Goal: Task Accomplishment & Management: Complete application form

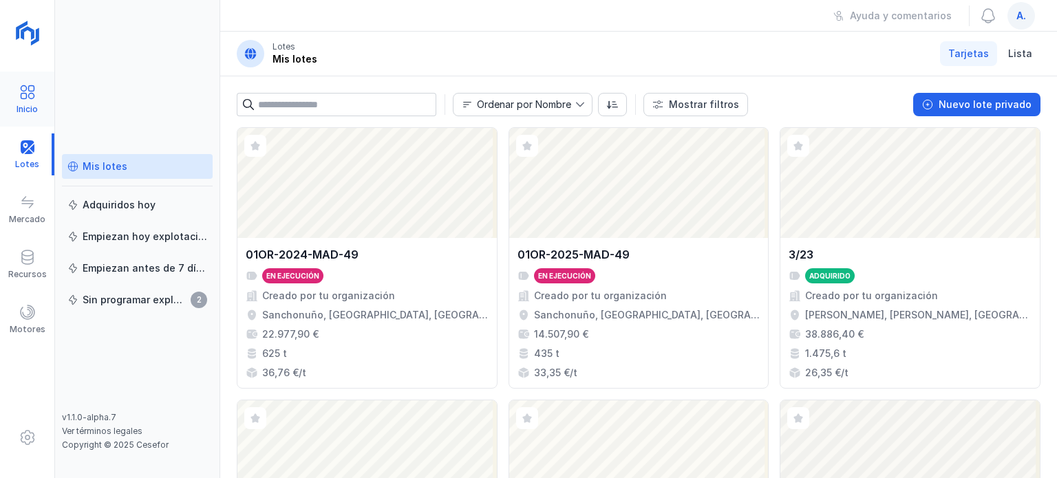
click at [37, 96] on div "Inicio" at bounding box center [27, 99] width 54 height 42
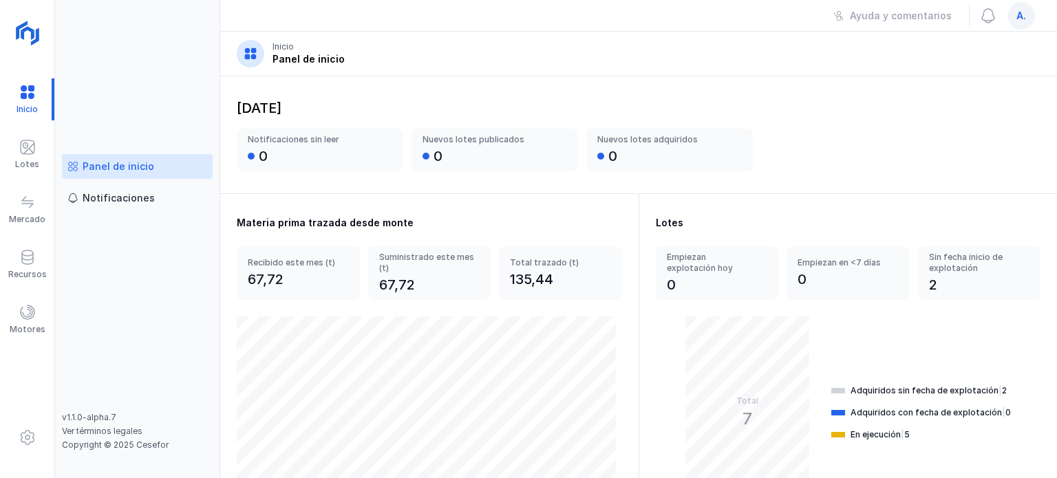
click at [116, 162] on div "Panel de inicio" at bounding box center [119, 167] width 72 height 14
click at [128, 195] on div "Notificaciones" at bounding box center [119, 198] width 72 height 14
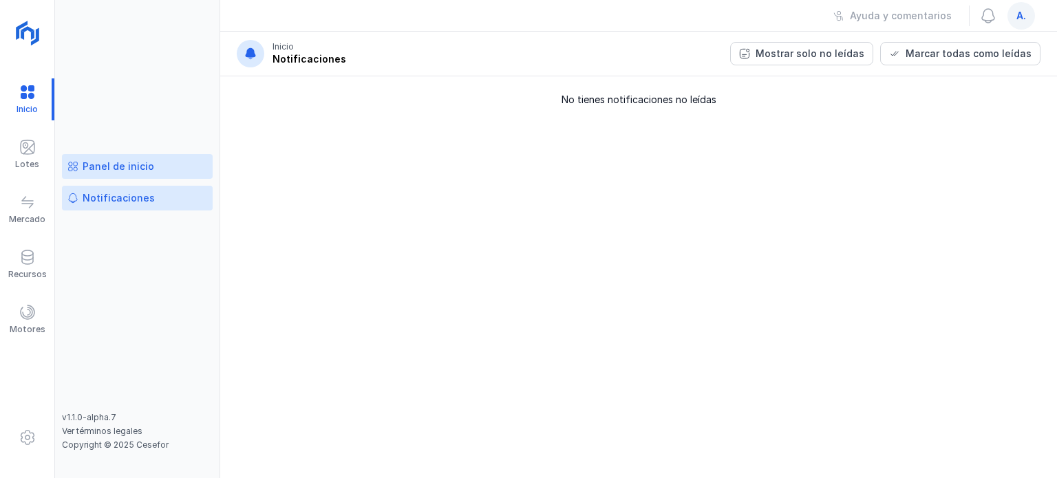
click at [103, 162] on div "Panel de inicio" at bounding box center [119, 167] width 72 height 14
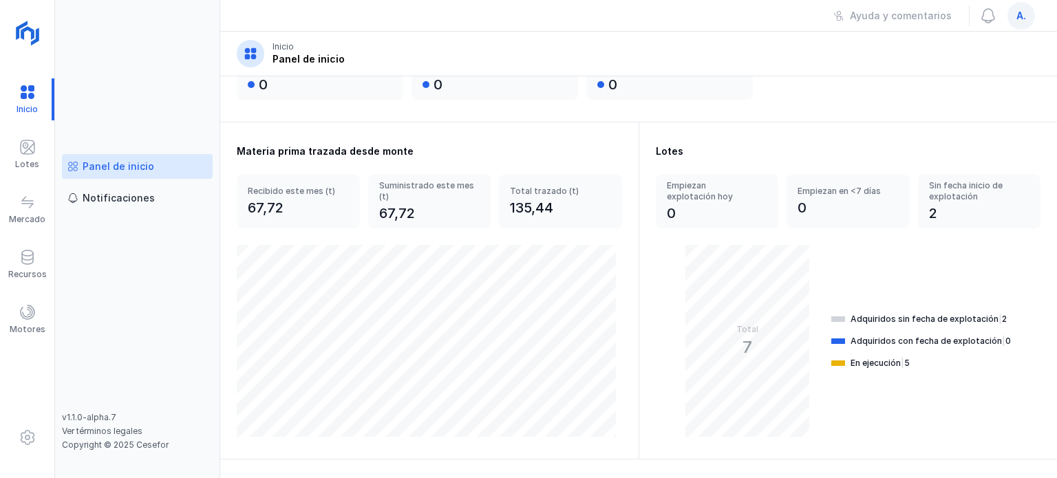
scroll to position [48, 0]
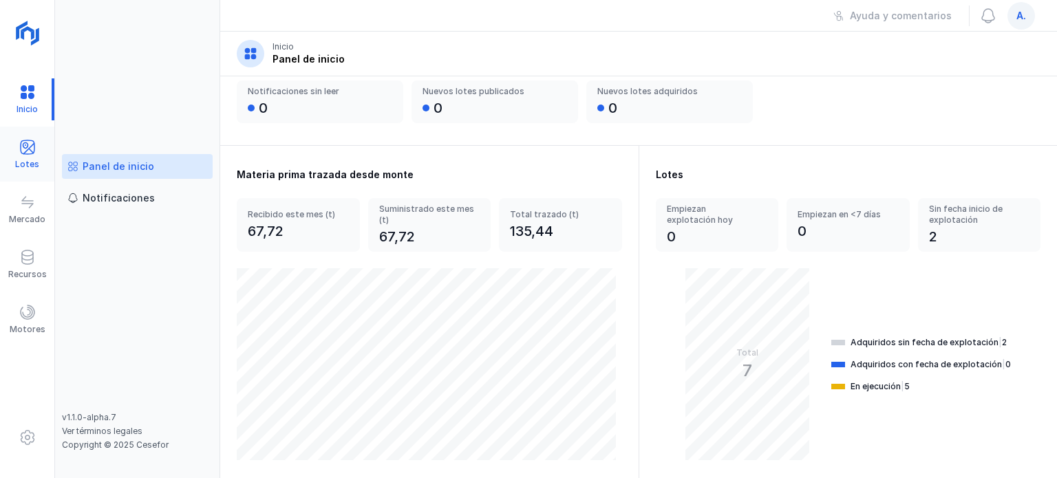
click at [28, 142] on span at bounding box center [27, 147] width 17 height 17
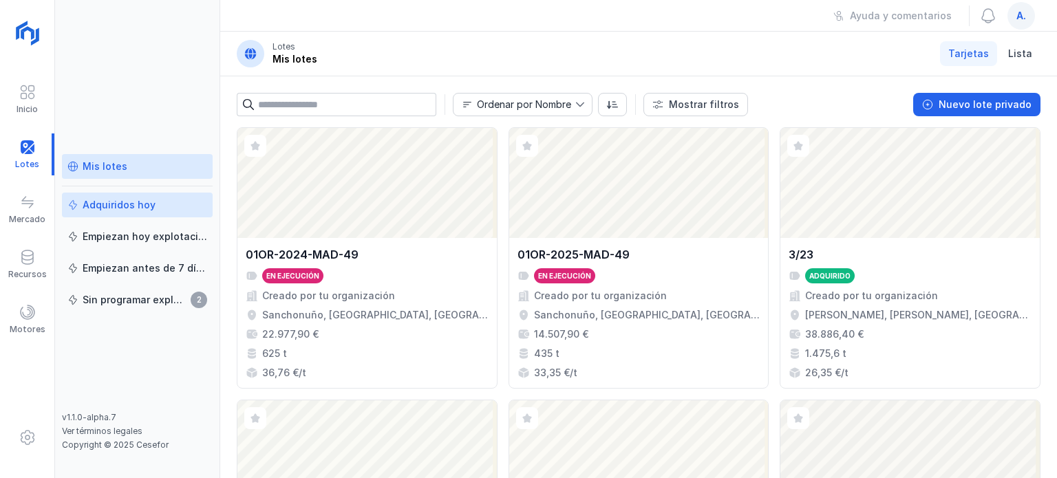
click at [151, 201] on div "Adquiridos hoy" at bounding box center [119, 205] width 73 height 14
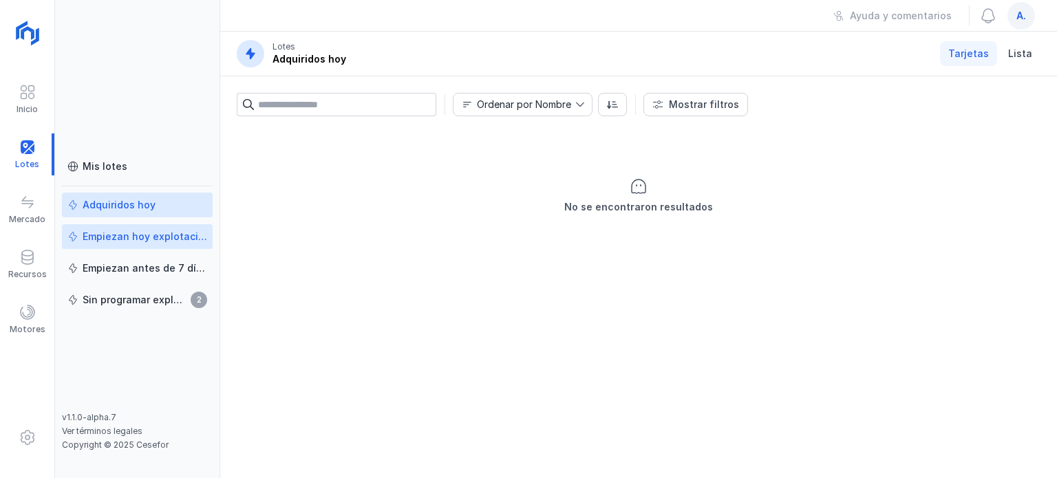
click at [138, 234] on div "Empiezan hoy explotación" at bounding box center [145, 237] width 125 height 14
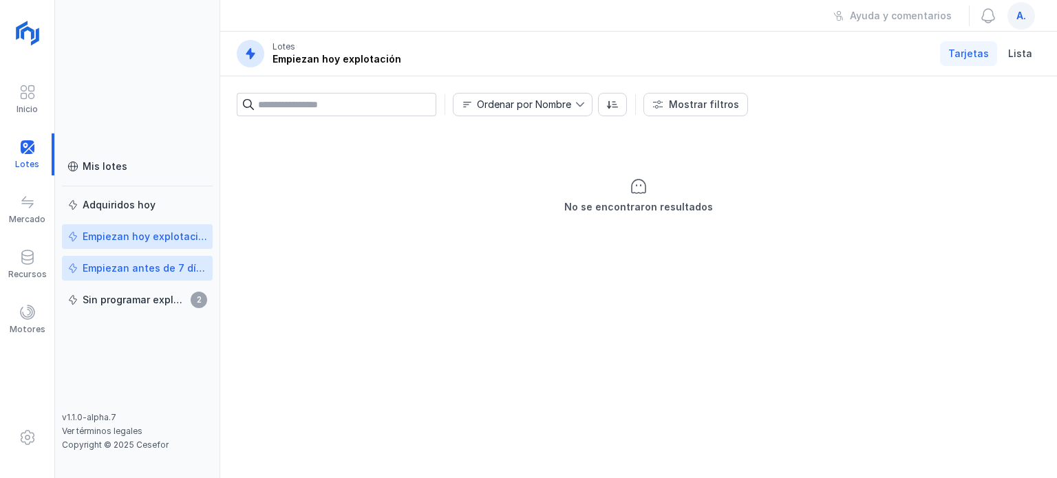
click at [147, 263] on div "Empiezan antes de 7 días" at bounding box center [145, 268] width 125 height 14
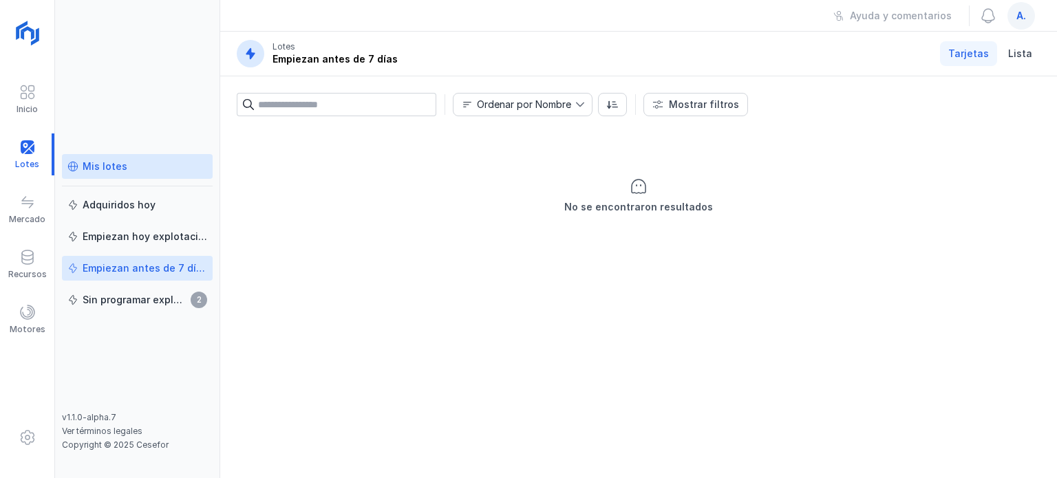
click at [102, 167] on div "Mis lotes" at bounding box center [105, 167] width 45 height 14
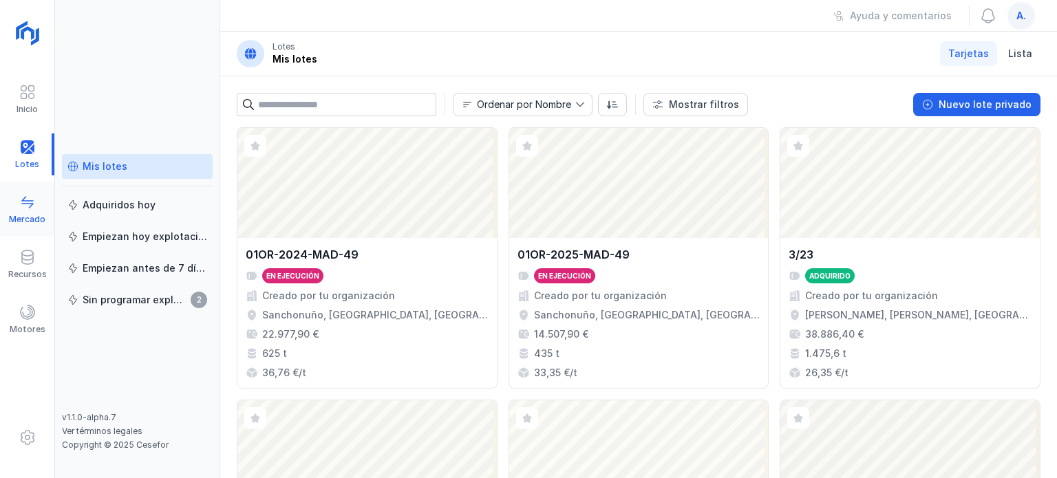
click at [22, 211] on div at bounding box center [27, 204] width 17 height 20
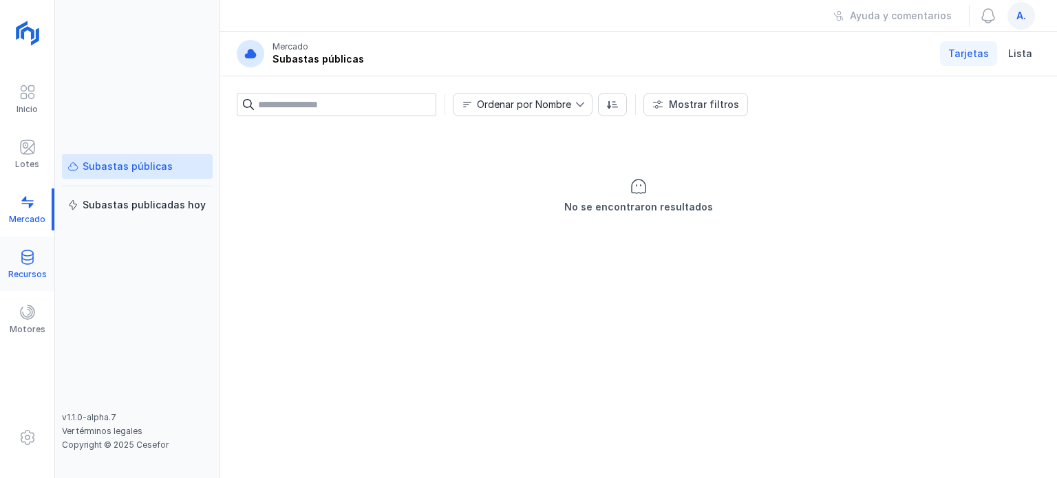
click at [14, 255] on div "Recursos" at bounding box center [27, 265] width 54 height 42
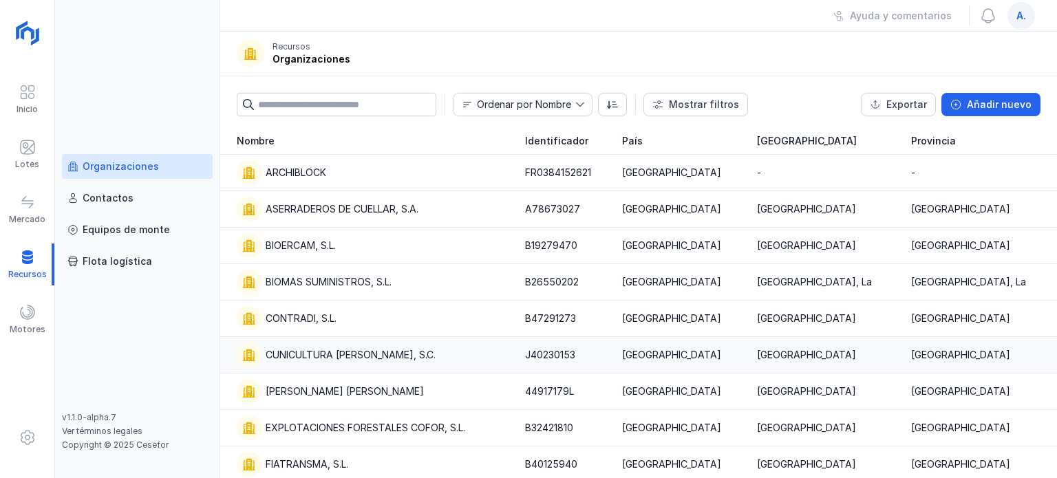
scroll to position [85, 0]
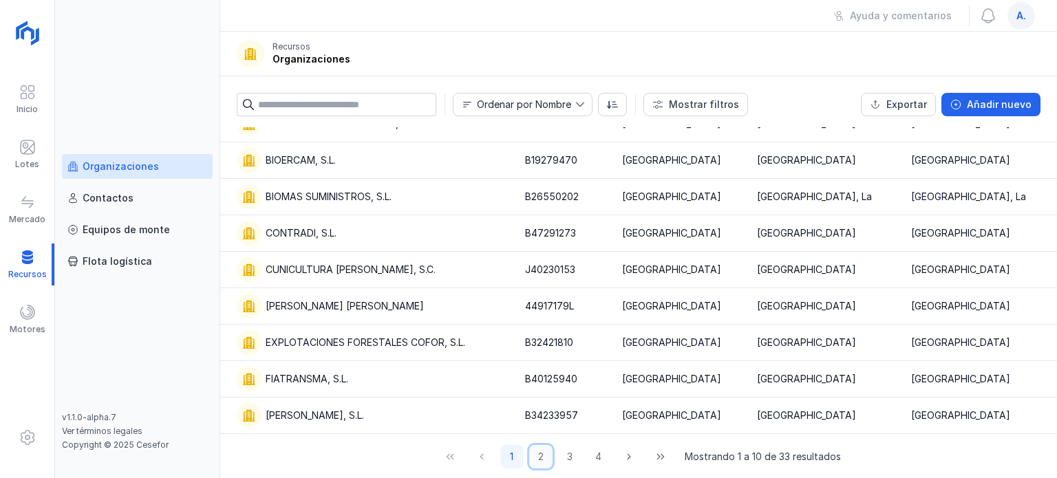
click at [531, 457] on button "2" at bounding box center [540, 456] width 23 height 23
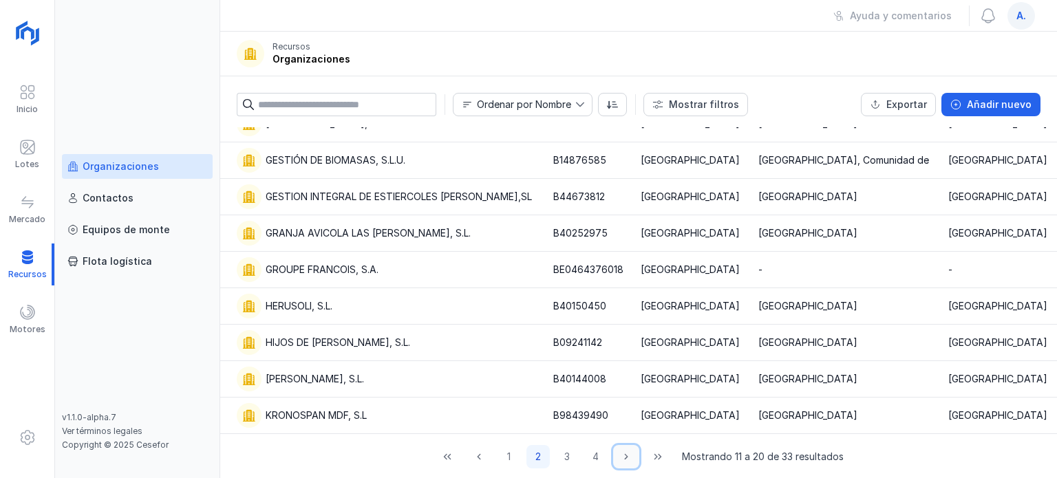
click at [621, 456] on icon "Next Page" at bounding box center [626, 457] width 10 height 10
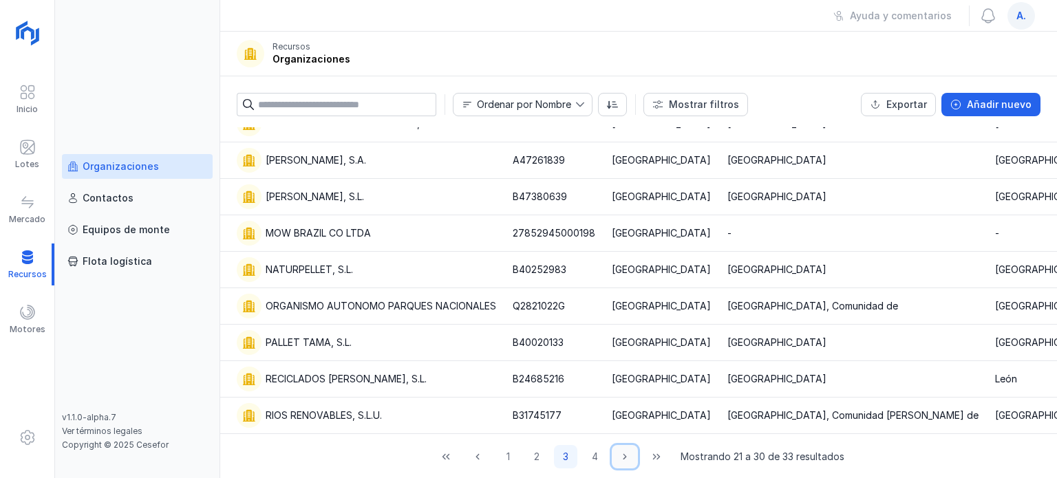
click at [623, 456] on icon "Next Page" at bounding box center [624, 457] width 3 height 6
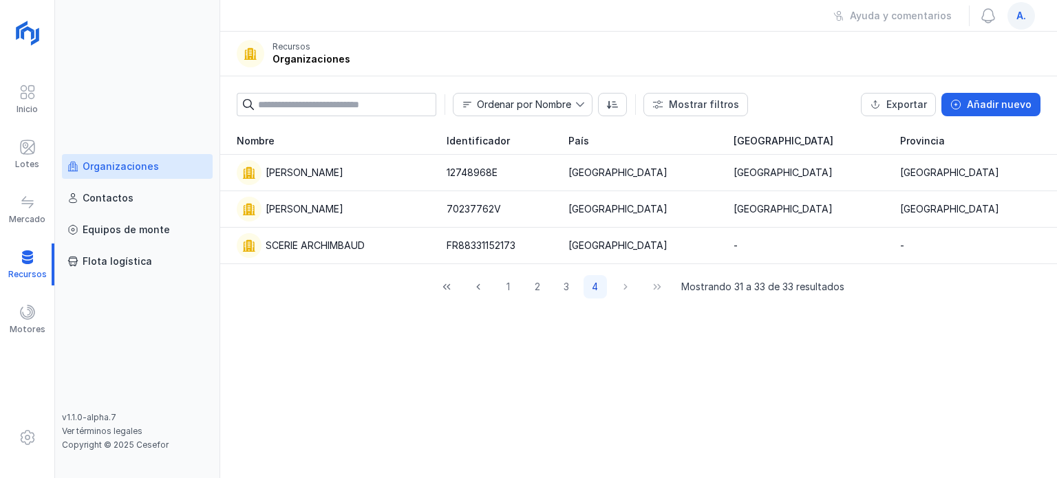
scroll to position [0, 0]
click at [105, 195] on div "Contactos" at bounding box center [108, 198] width 51 height 14
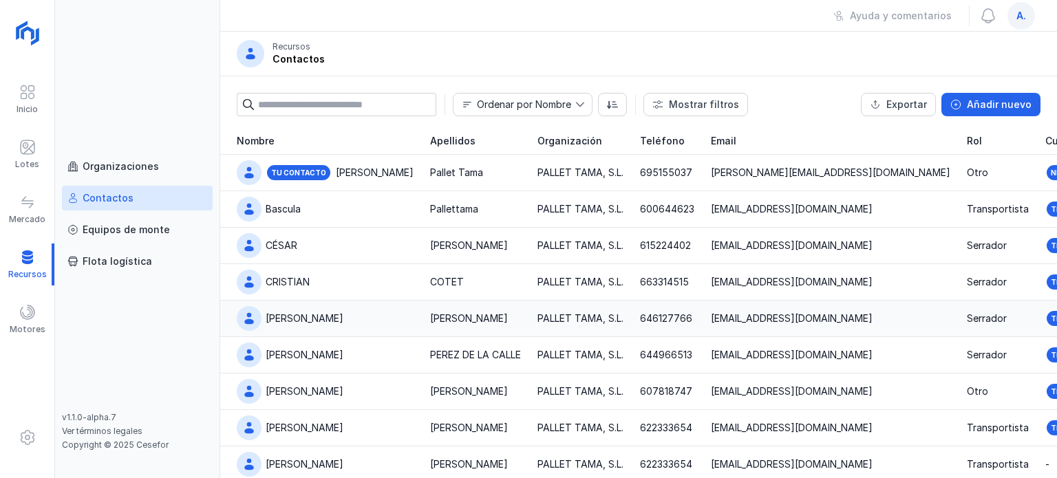
click at [966, 312] on div "Serrador" at bounding box center [986, 319] width 40 height 14
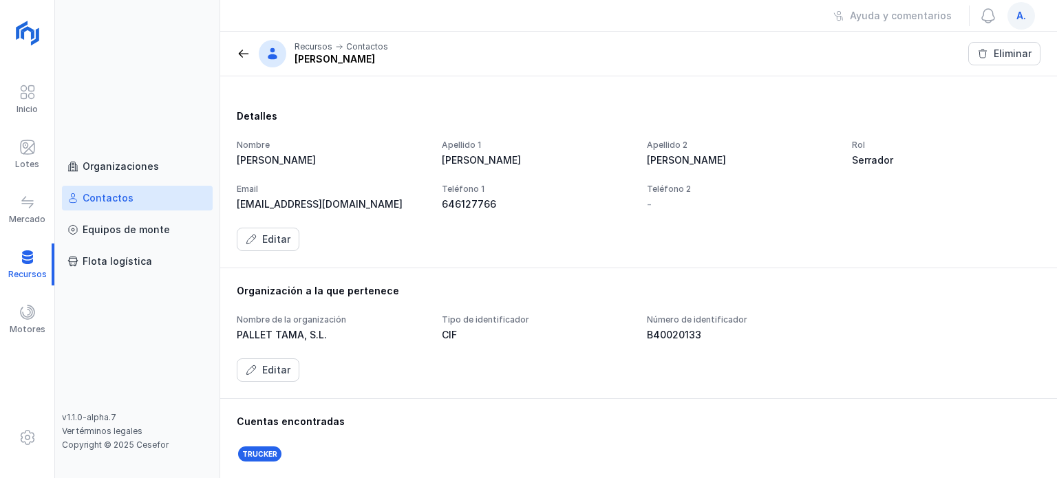
click at [233, 54] on header "Recursos Contactos [PERSON_NAME]" at bounding box center [638, 54] width 836 height 45
click at [244, 52] on span at bounding box center [244, 54] width 14 height 14
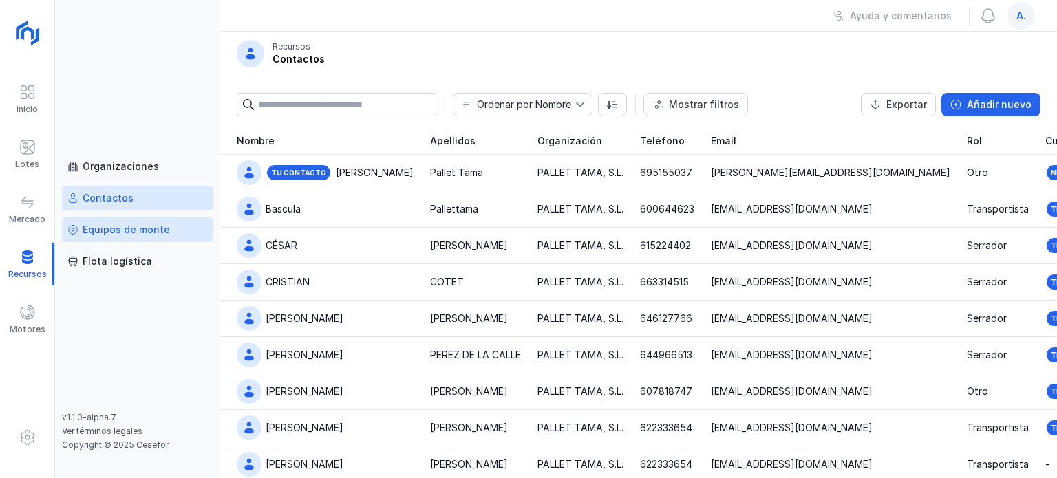
click at [127, 234] on div "Equipos de monte" at bounding box center [126, 230] width 87 height 14
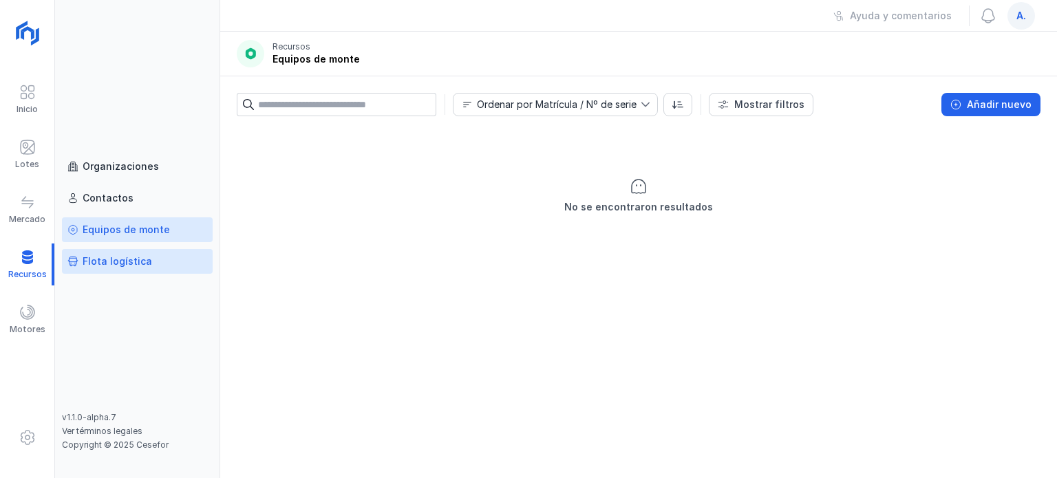
click at [125, 266] on div "Flota logística" at bounding box center [117, 262] width 69 height 14
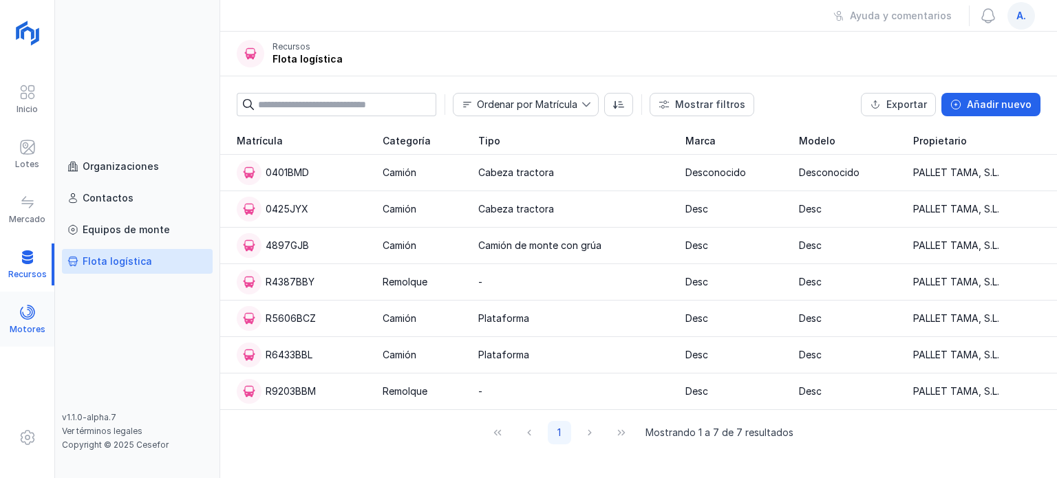
click at [19, 316] on span at bounding box center [27, 312] width 17 height 17
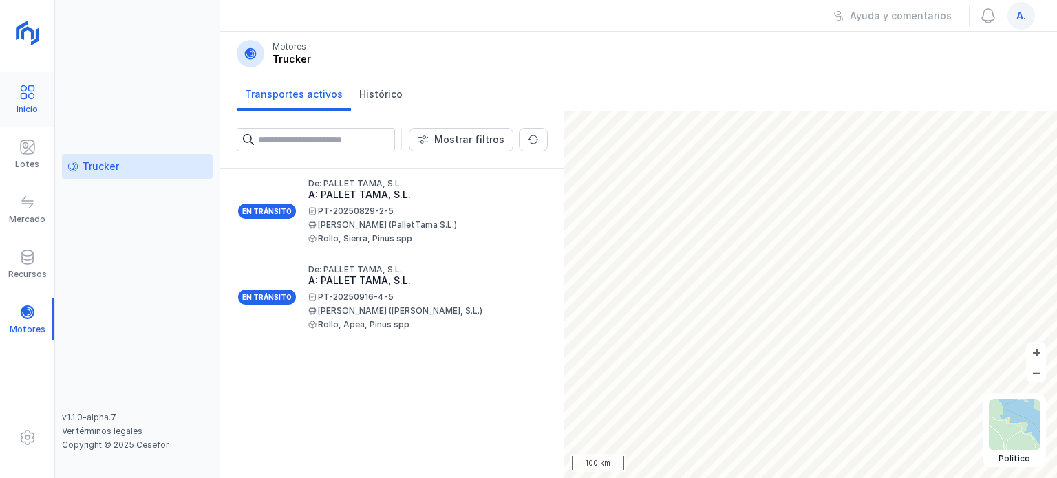
click at [22, 105] on div "Inicio" at bounding box center [27, 109] width 21 height 11
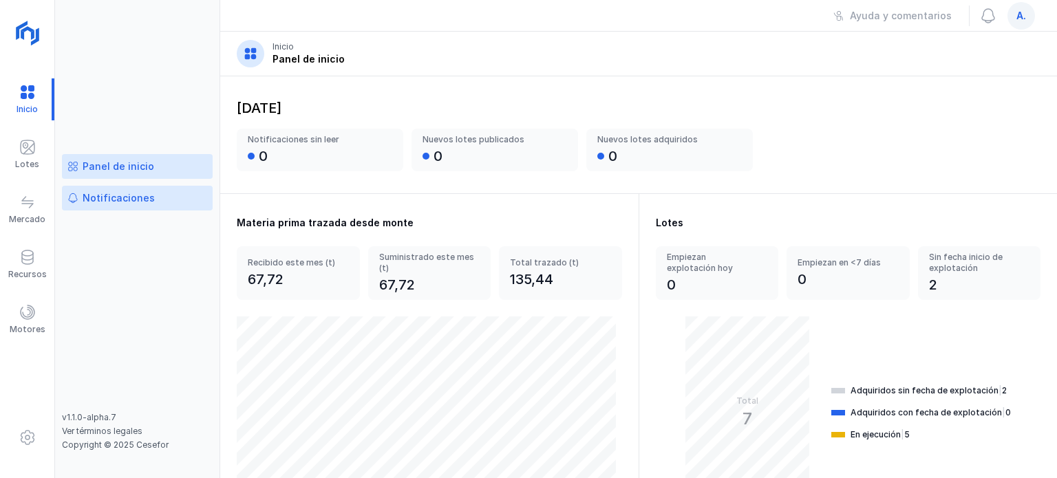
click at [106, 204] on div "Notificaciones" at bounding box center [119, 198] width 72 height 14
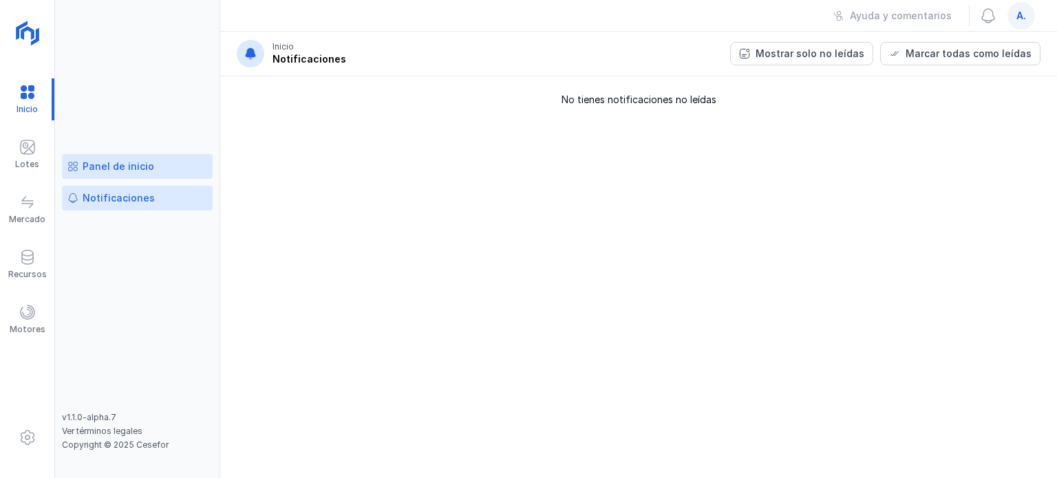
click at [116, 164] on div "Panel de inicio" at bounding box center [119, 167] width 72 height 14
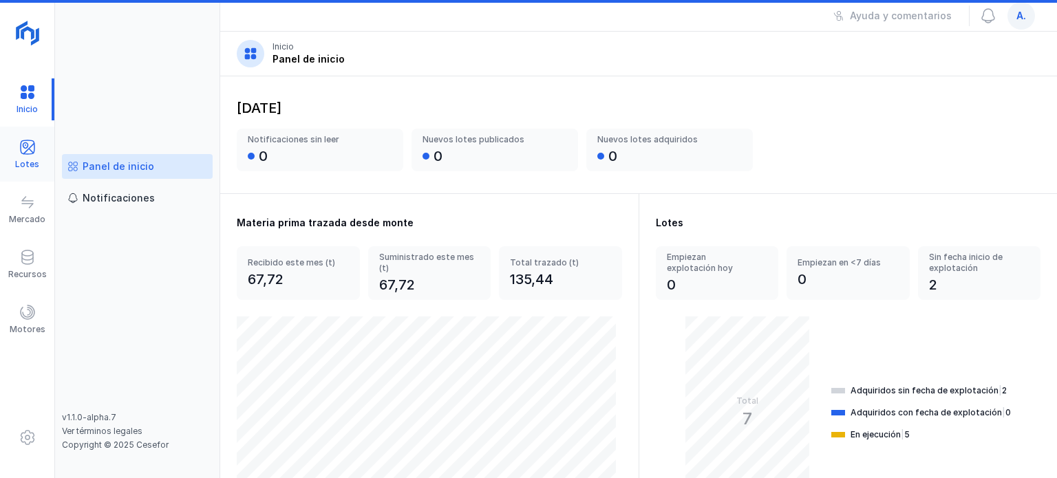
click at [34, 164] on div "Lotes" at bounding box center [27, 164] width 24 height 11
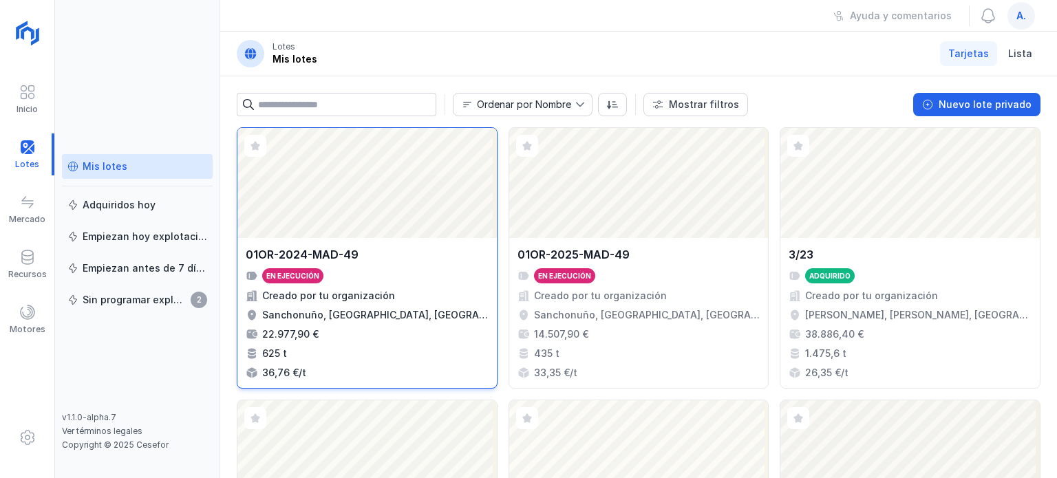
click at [378, 230] on div "Abrir lote" at bounding box center [366, 183] width 259 height 110
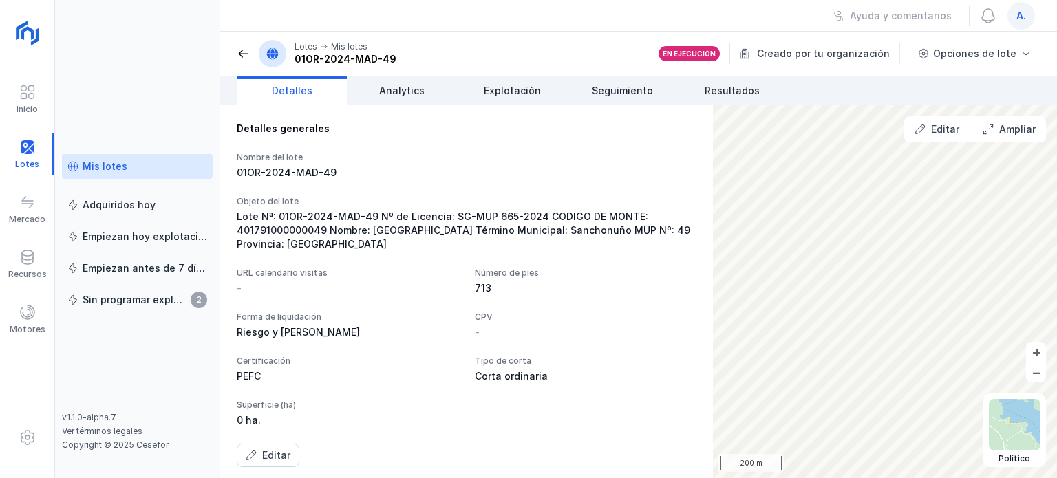
click at [622, 167] on div "Nombre del lote 01OR-2024-MAD-49 Objeto del lote Lote Nª: 01OR-2024-MAD-49 Nº d…" at bounding box center [467, 309] width 460 height 315
click at [387, 89] on span "Analytics" at bounding box center [401, 91] width 45 height 14
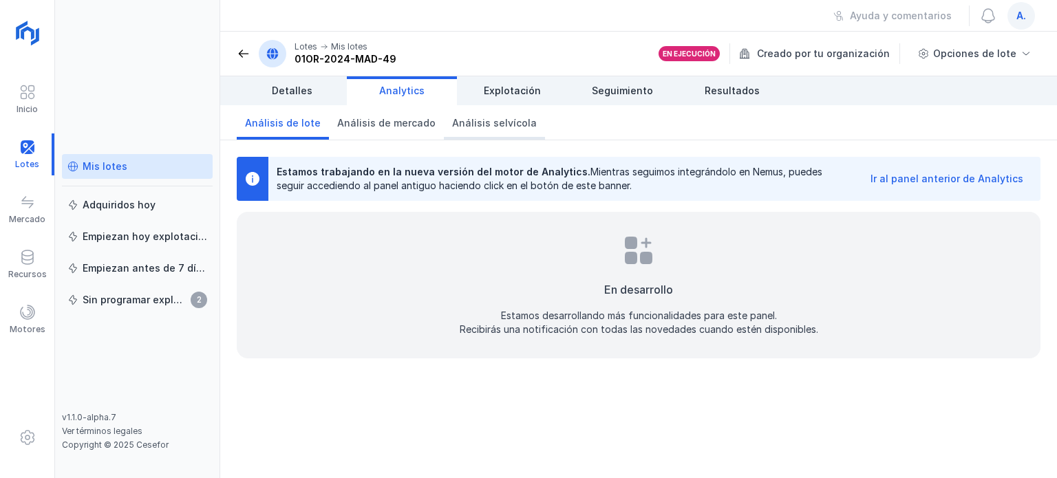
click at [487, 123] on span "Análisis selvícola" at bounding box center [494, 123] width 85 height 14
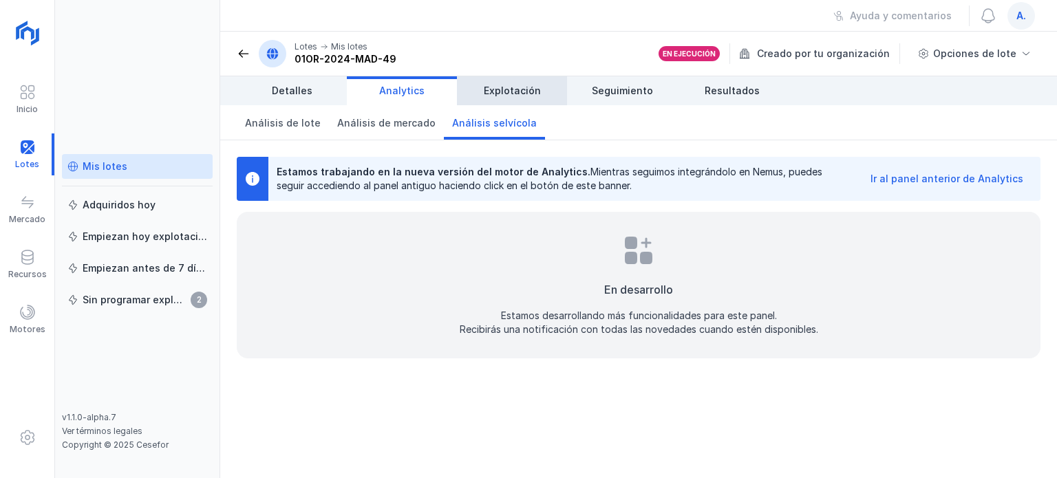
click at [532, 89] on span "Explotación" at bounding box center [512, 91] width 57 height 14
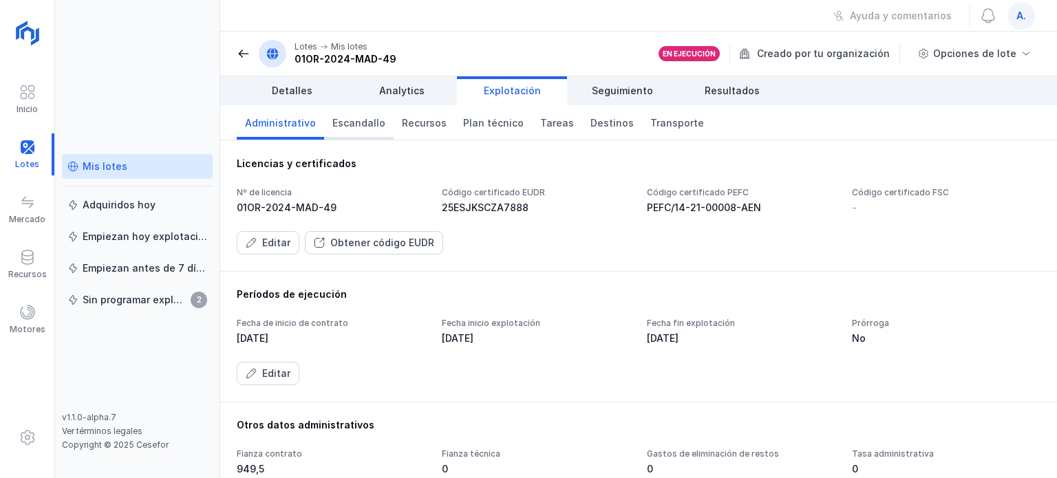
click at [345, 122] on span "Escandallo" at bounding box center [358, 123] width 53 height 14
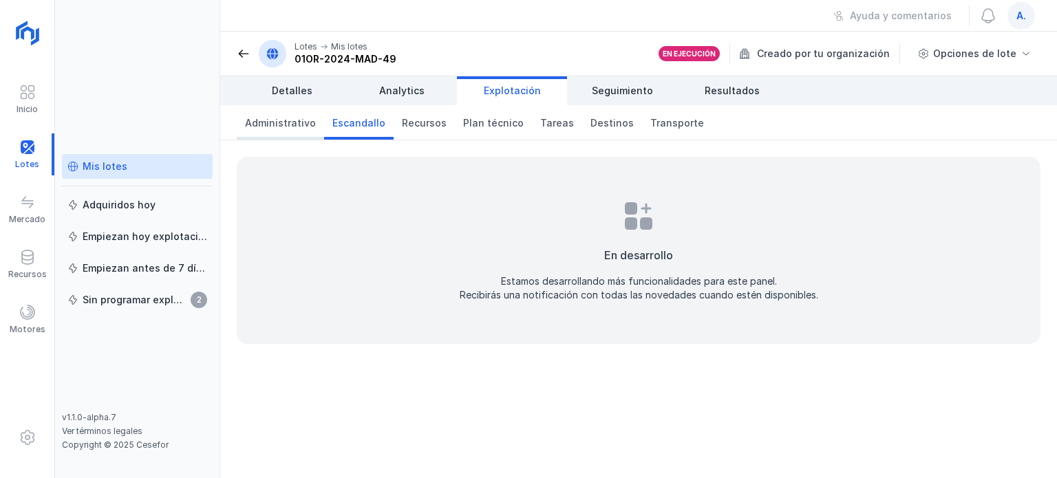
click at [259, 116] on span "Administrativo" at bounding box center [280, 123] width 71 height 14
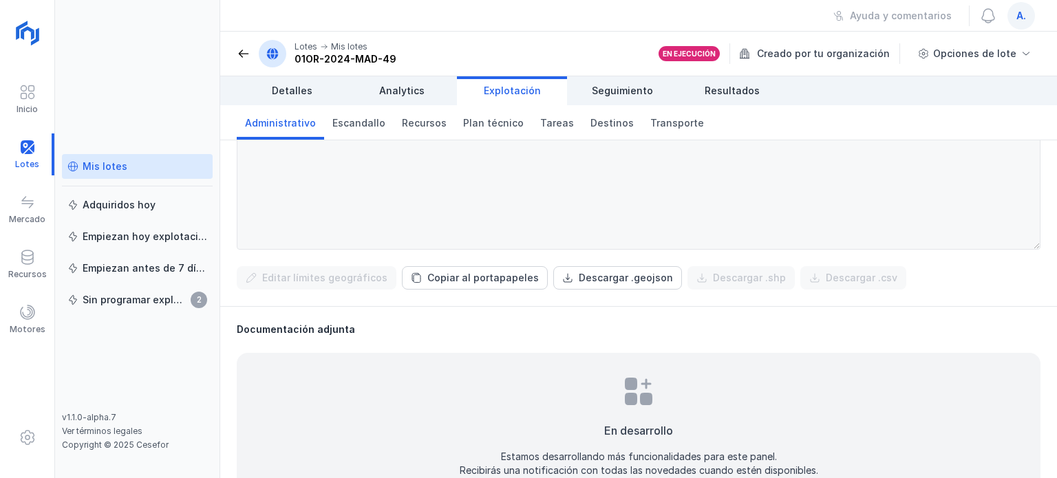
scroll to position [559, 0]
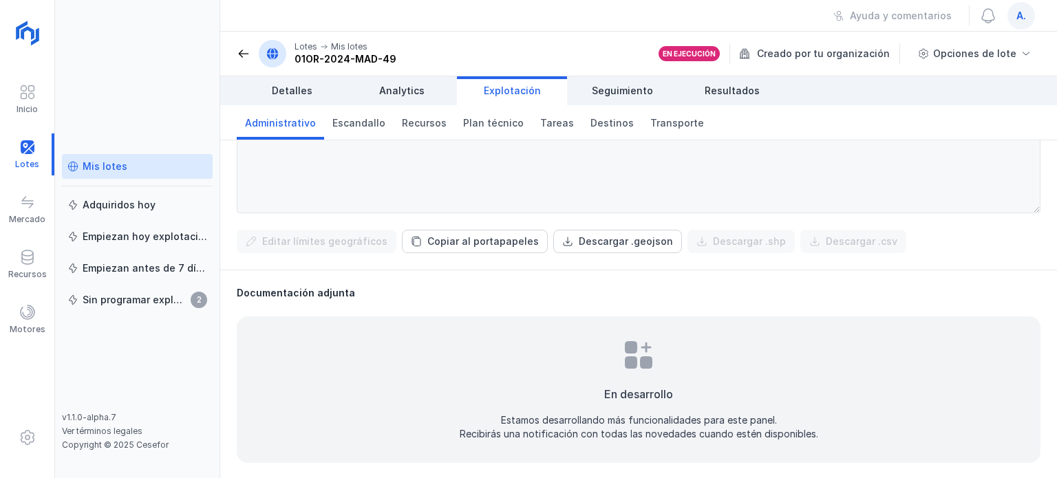
click at [734, 222] on div "Georreferenciación del lote Editar límites geográficos Copiar al portapapeles D…" at bounding box center [638, 144] width 836 height 252
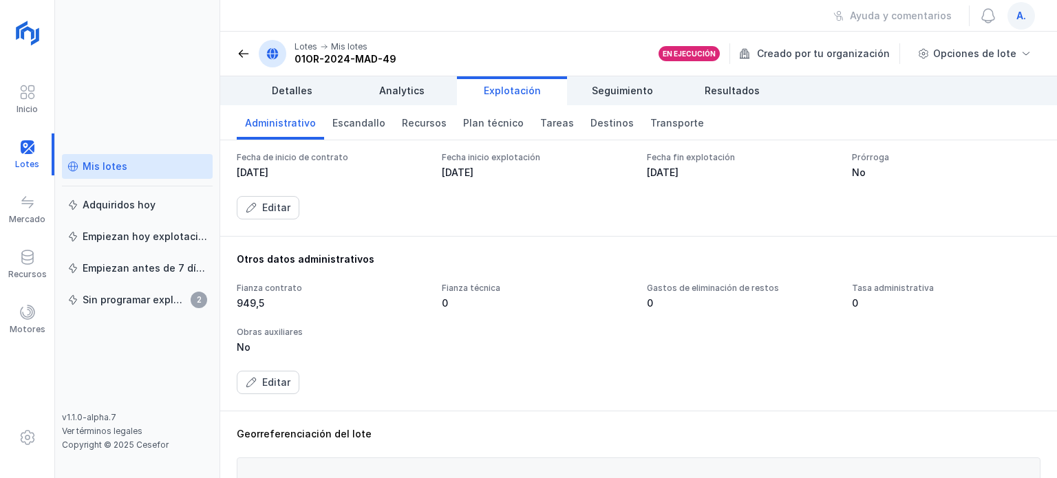
scroll to position [9, 0]
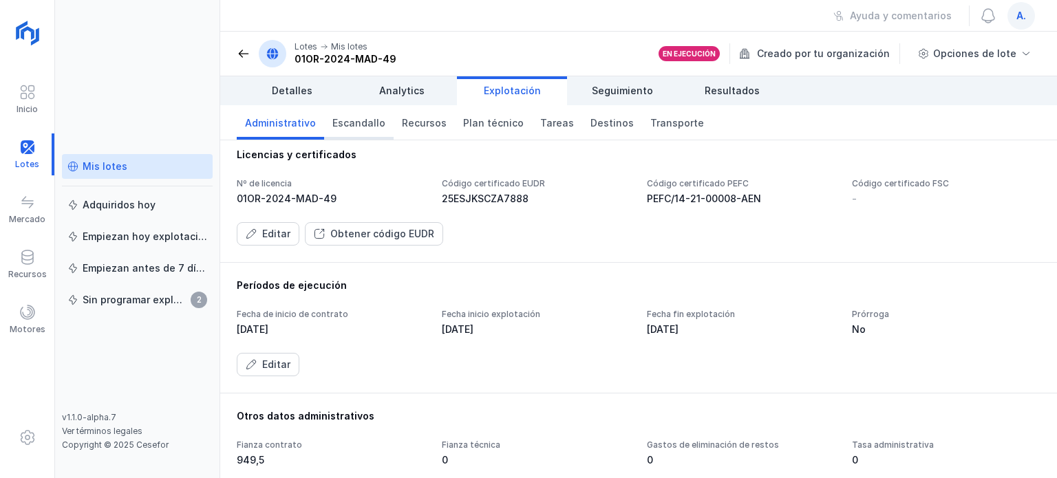
click at [355, 123] on span "Escandallo" at bounding box center [358, 123] width 53 height 14
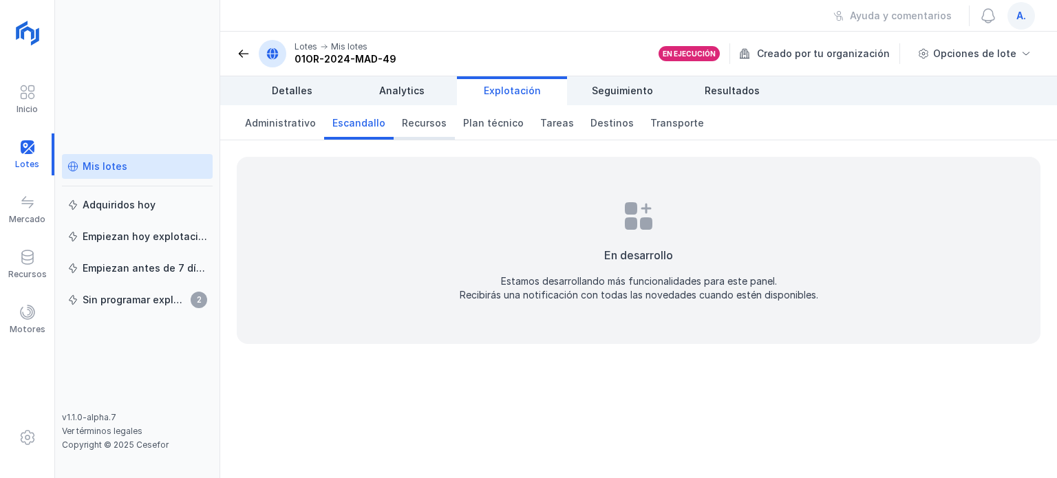
click at [402, 120] on span "Recursos" at bounding box center [424, 123] width 45 height 14
click at [280, 126] on span "Administrativo" at bounding box center [280, 123] width 71 height 14
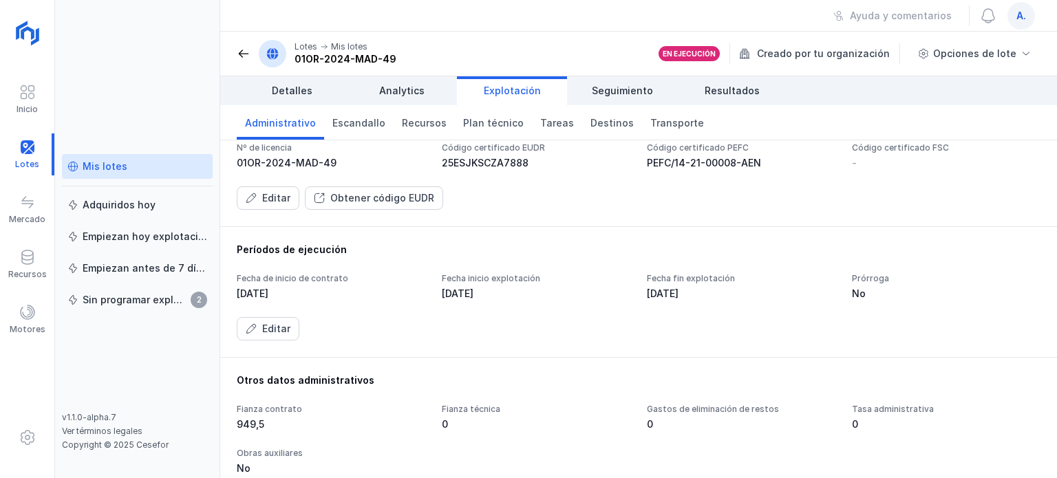
scroll to position [69, 0]
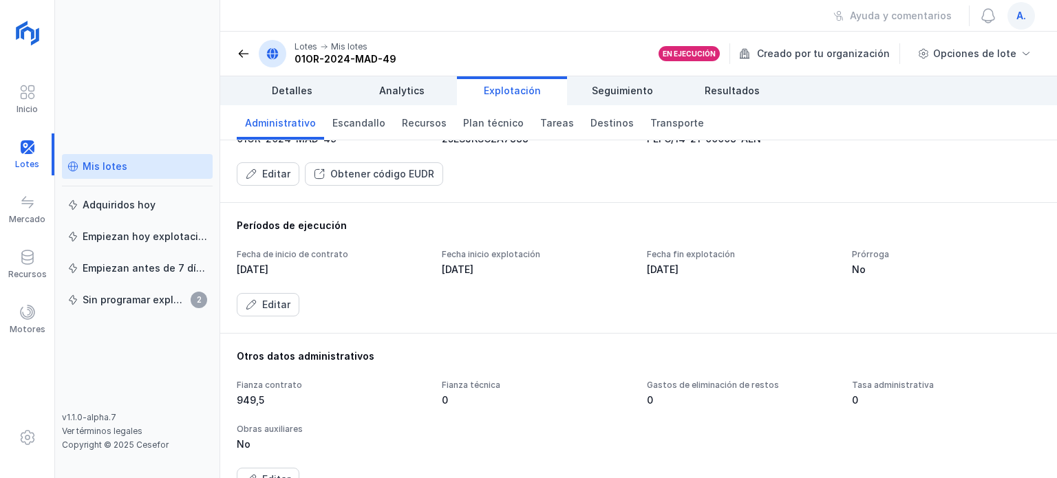
click at [415, 473] on div "Editar" at bounding box center [638, 479] width 803 height 23
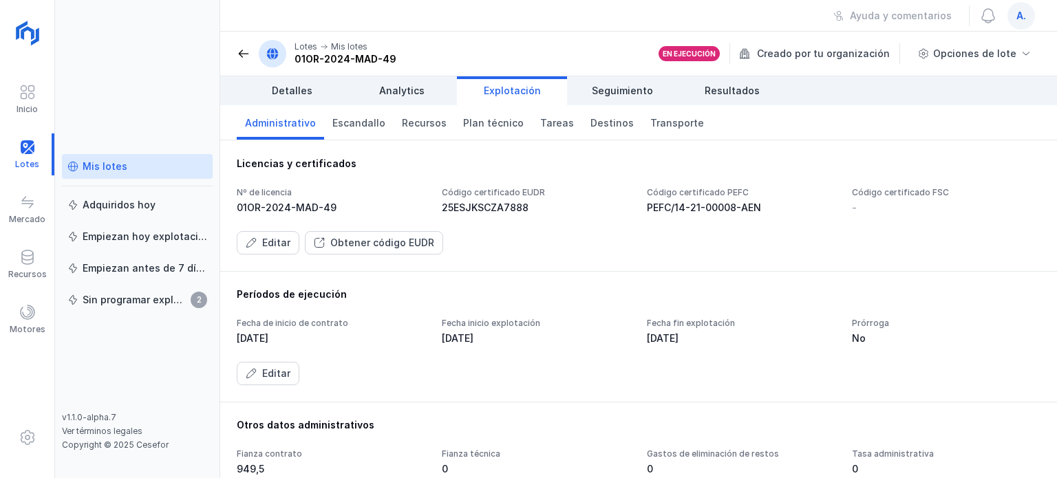
click at [1000, 192] on div "Código certificado FSC" at bounding box center [946, 192] width 188 height 11
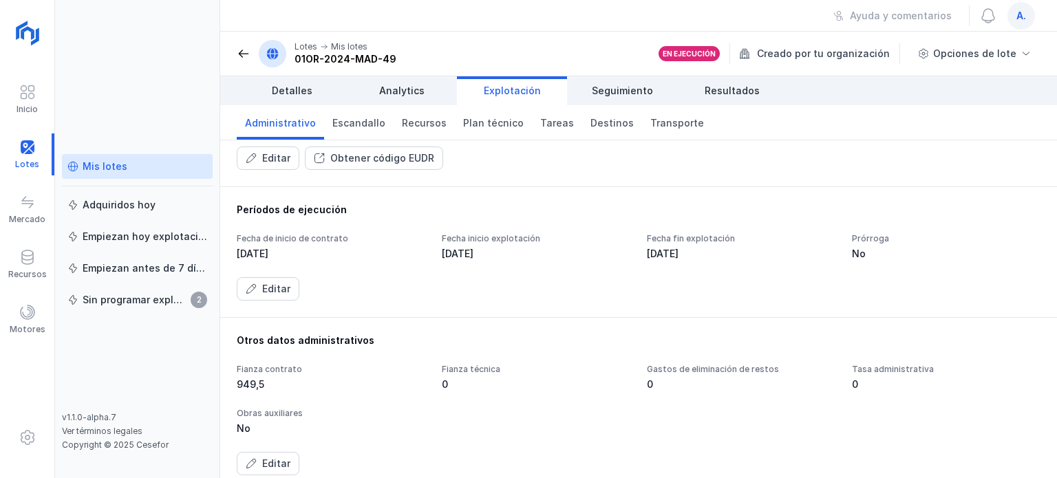
scroll to position [206, 0]
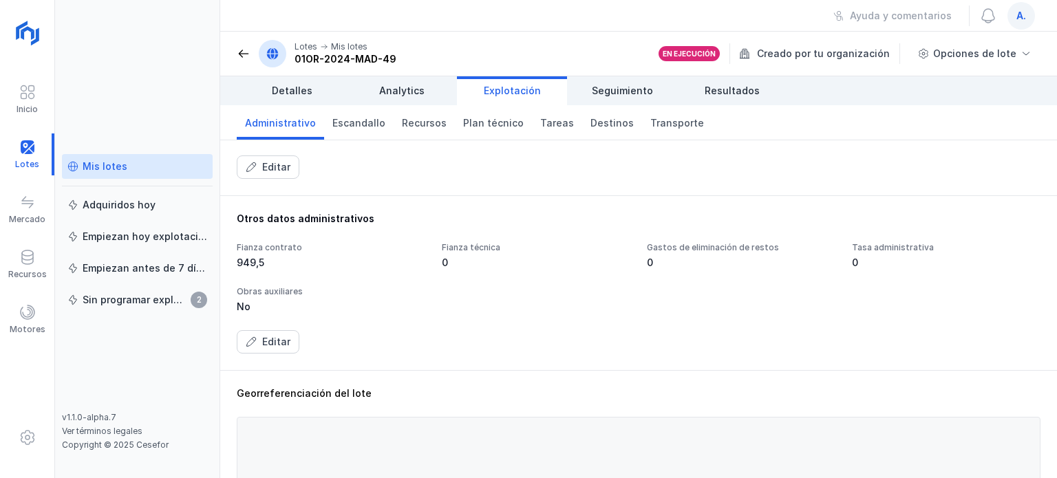
click at [538, 321] on div "Fianza contrato 949,5 Fianza técnica 0 Gastos de eliminación de restos 0 Tasa a…" at bounding box center [638, 297] width 803 height 111
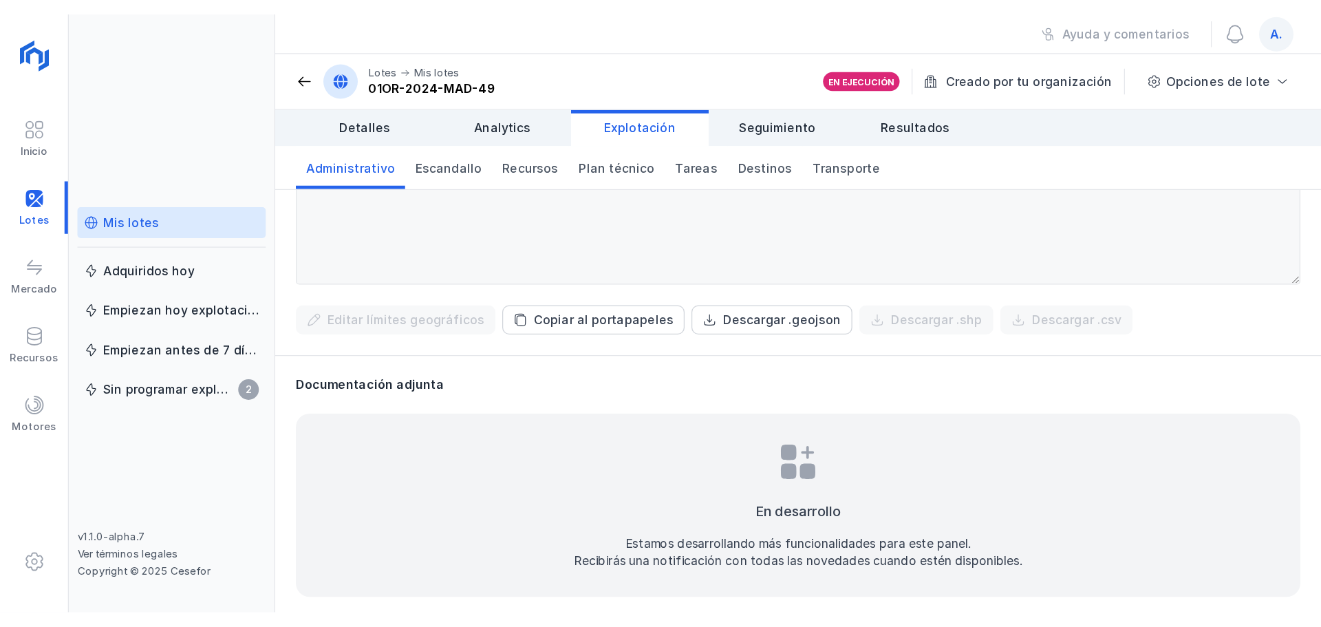
scroll to position [559, 0]
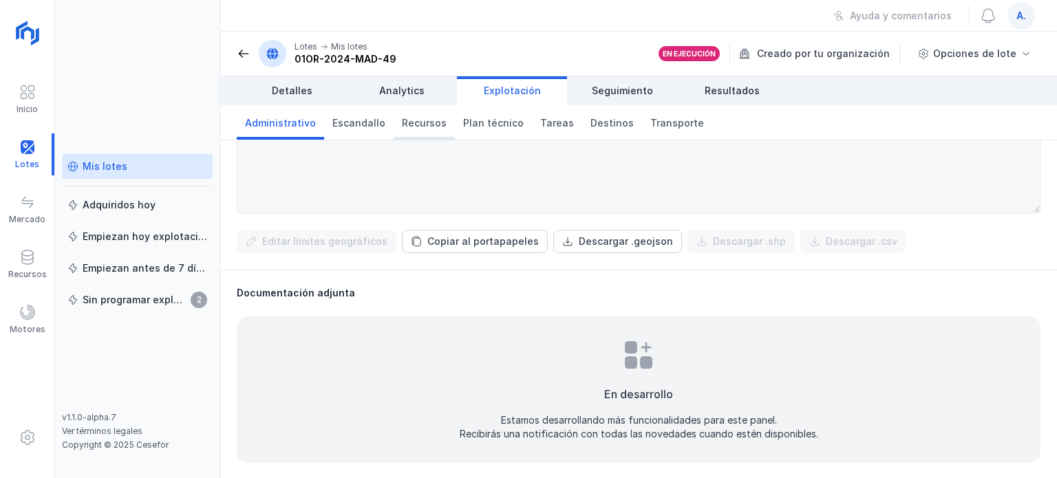
click at [410, 126] on span "Recursos" at bounding box center [424, 123] width 45 height 14
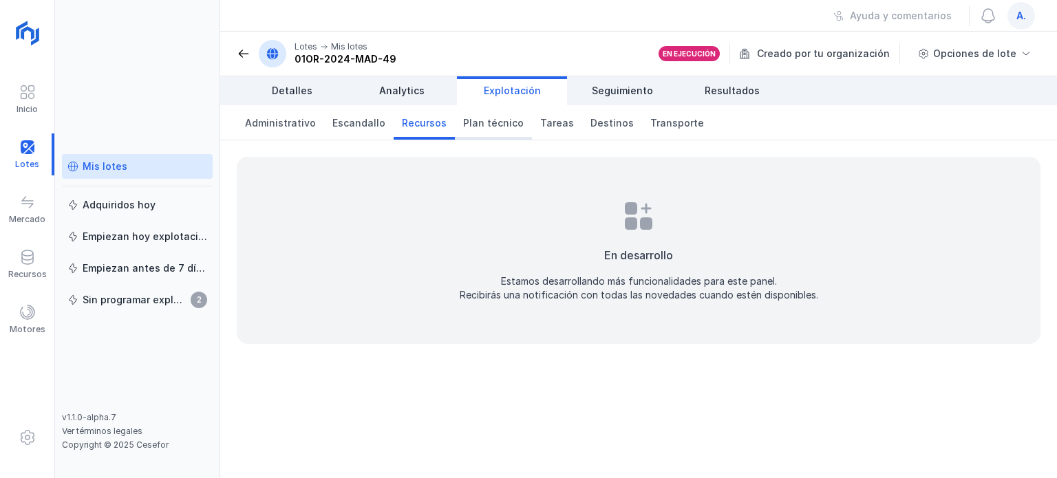
click at [495, 127] on span "Plan técnico" at bounding box center [493, 123] width 61 height 14
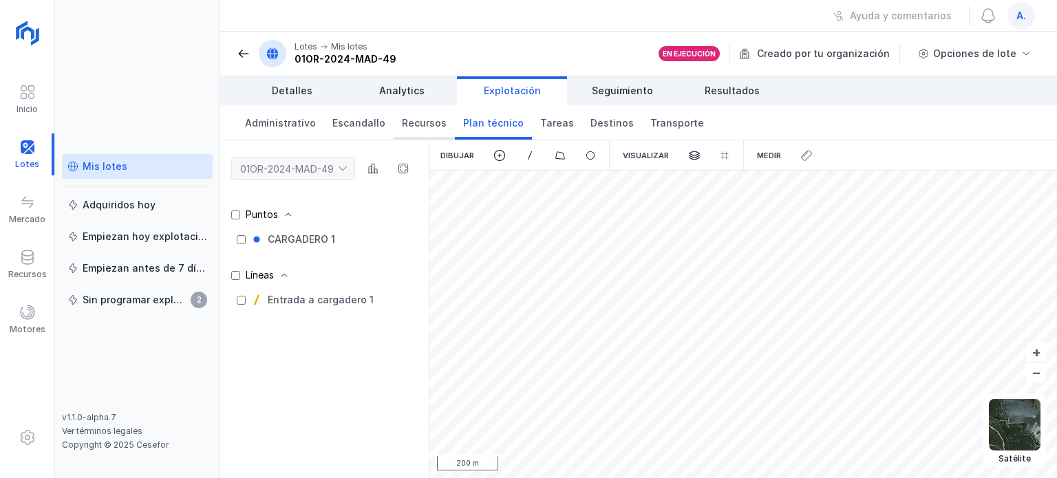
click at [415, 120] on span "Recursos" at bounding box center [424, 123] width 45 height 14
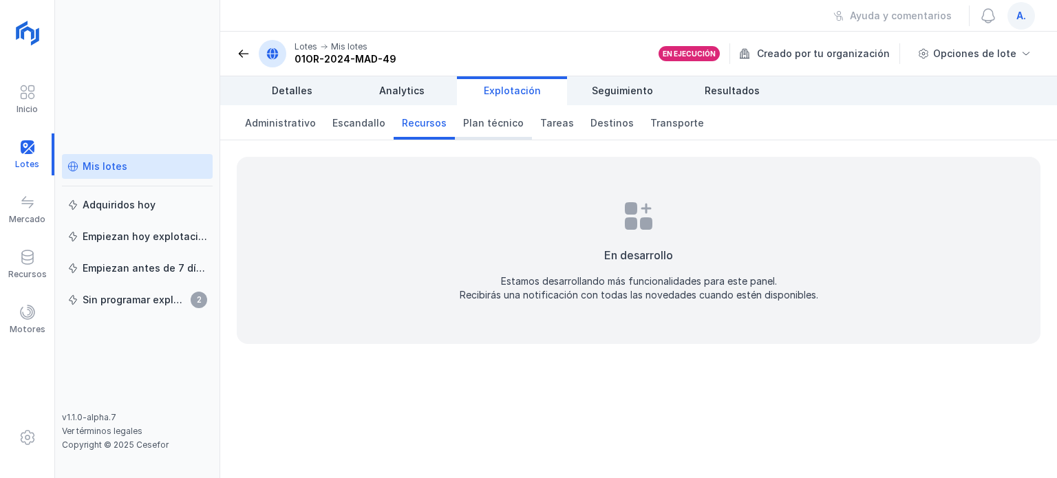
click at [476, 122] on span "Plan técnico" at bounding box center [493, 123] width 61 height 14
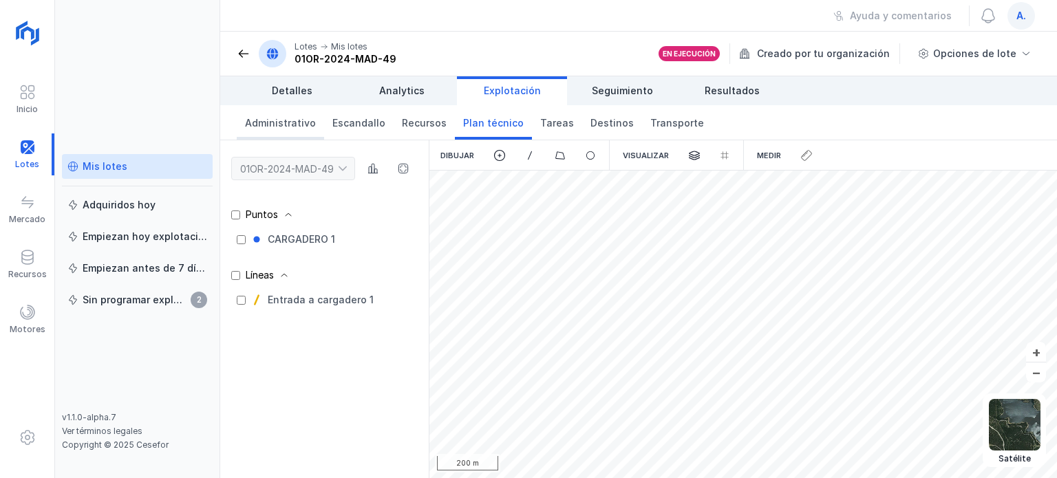
click at [267, 129] on span "Administrativo" at bounding box center [280, 123] width 71 height 14
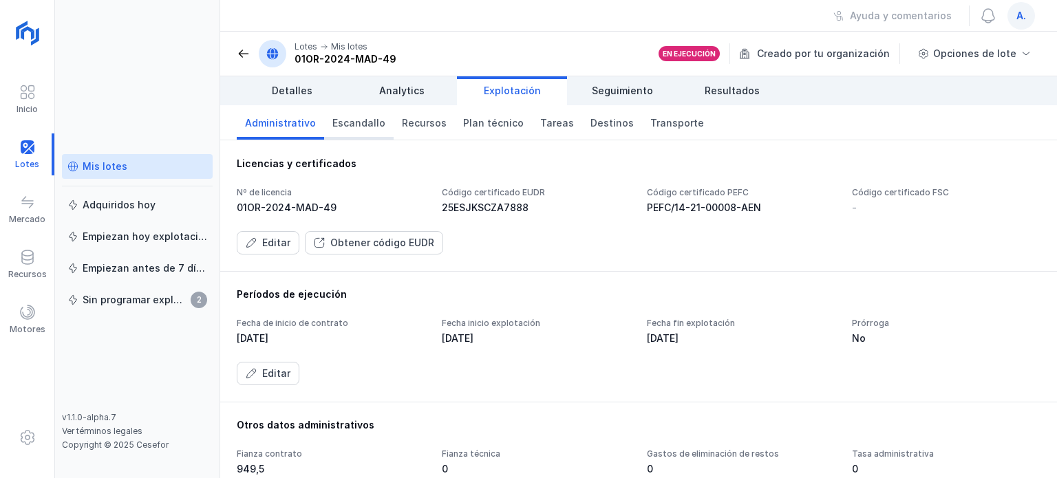
click at [363, 120] on span "Escandallo" at bounding box center [358, 123] width 53 height 14
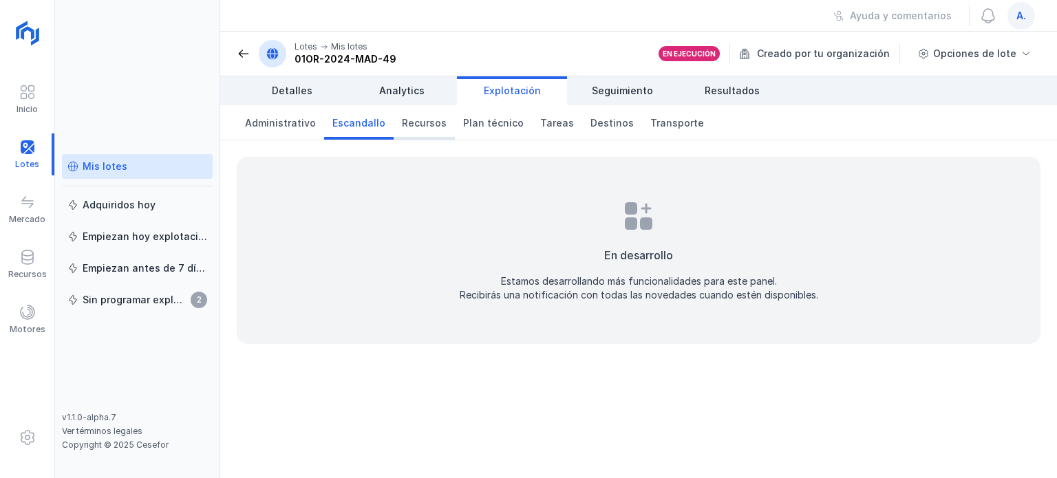
click at [393, 126] on link "Recursos" at bounding box center [423, 122] width 61 height 34
click at [402, 127] on span "Recursos" at bounding box center [424, 123] width 45 height 14
click at [475, 121] on span "Plan técnico" at bounding box center [493, 123] width 61 height 14
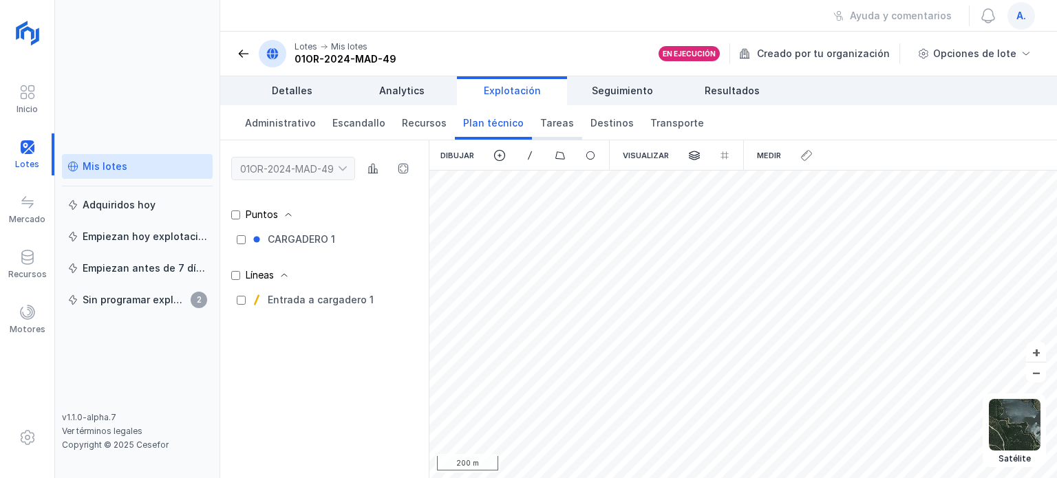
click at [549, 120] on span "Tareas" at bounding box center [557, 123] width 34 height 14
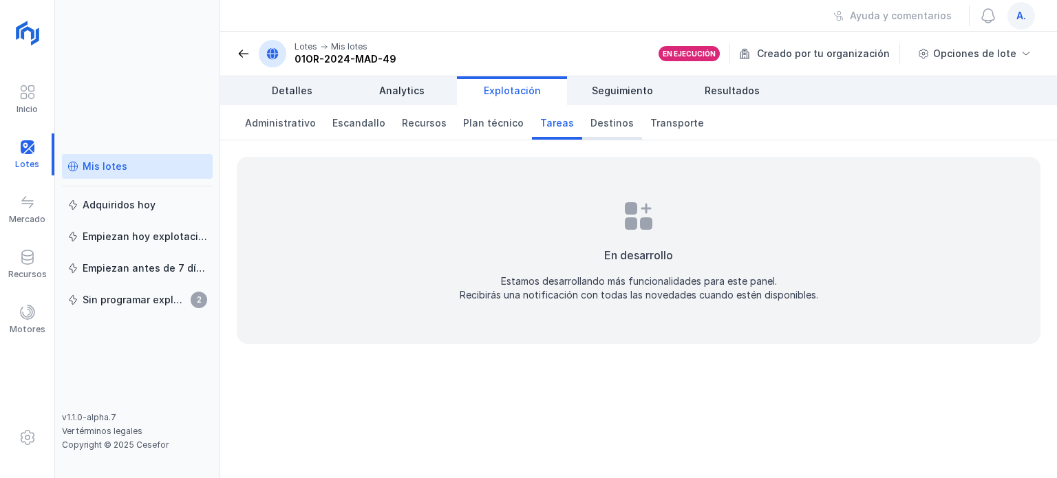
click at [592, 118] on span "Destinos" at bounding box center [611, 123] width 43 height 14
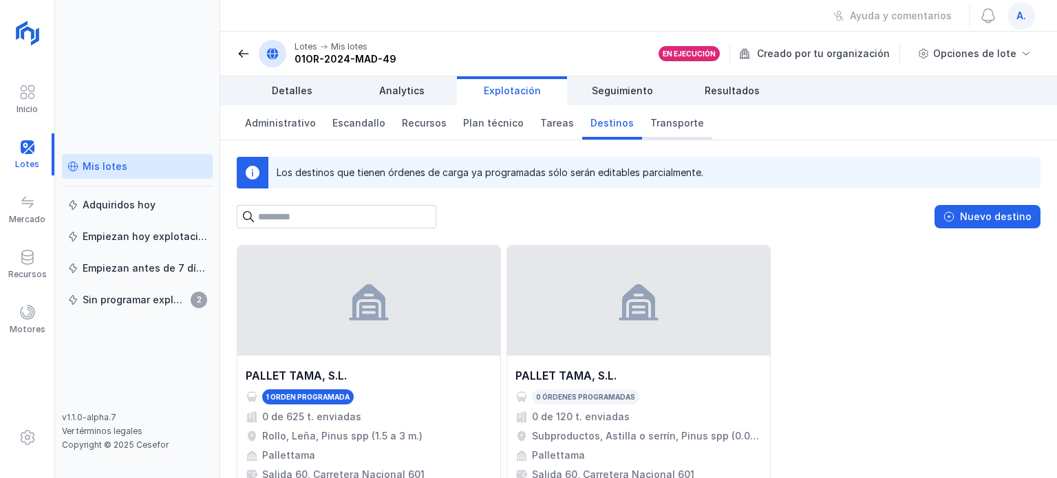
click at [661, 118] on span "Transporte" at bounding box center [677, 123] width 54 height 14
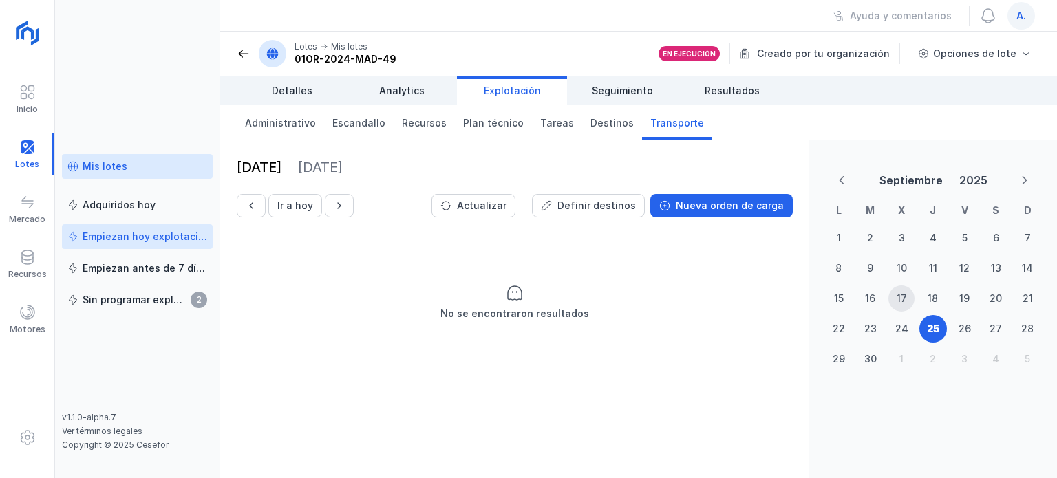
click at [158, 239] on div "Empiezan hoy explotación" at bounding box center [145, 237] width 125 height 14
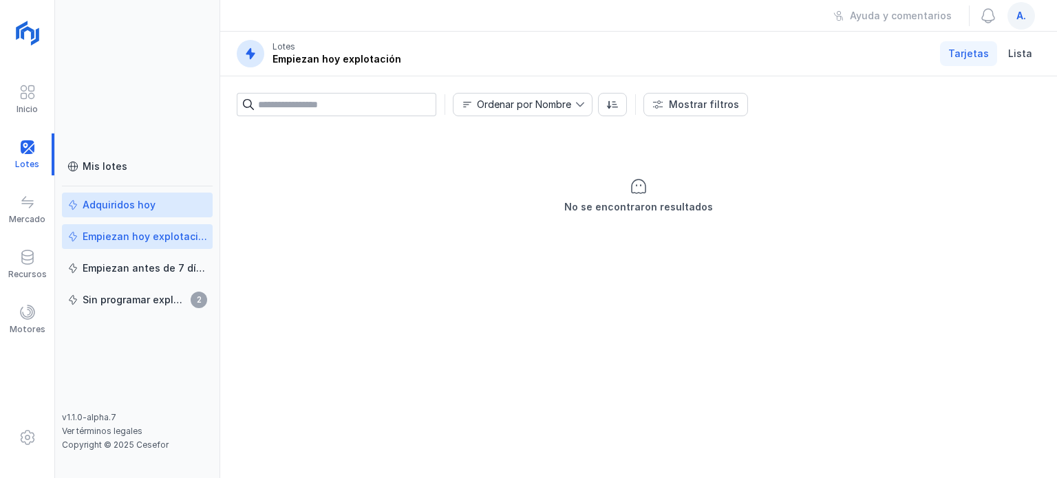
click at [124, 210] on div "Adquiridos hoy" at bounding box center [119, 205] width 73 height 14
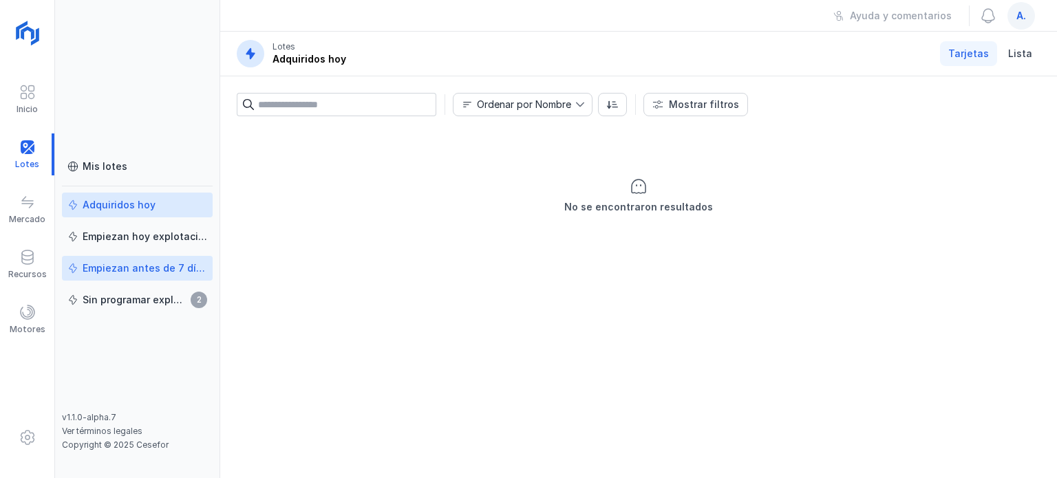
click at [129, 269] on div "Empiezan antes de 7 días" at bounding box center [145, 268] width 125 height 14
click at [107, 203] on div "Adquiridos hoy" at bounding box center [119, 205] width 73 height 14
click at [88, 161] on div "Mis lotes" at bounding box center [105, 167] width 45 height 14
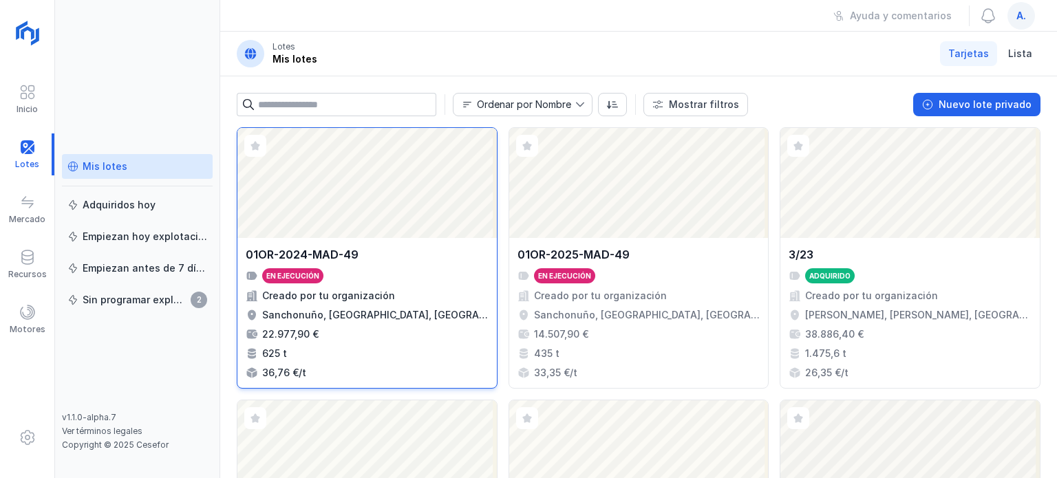
click at [377, 237] on div "Abrir lote" at bounding box center [366, 183] width 259 height 110
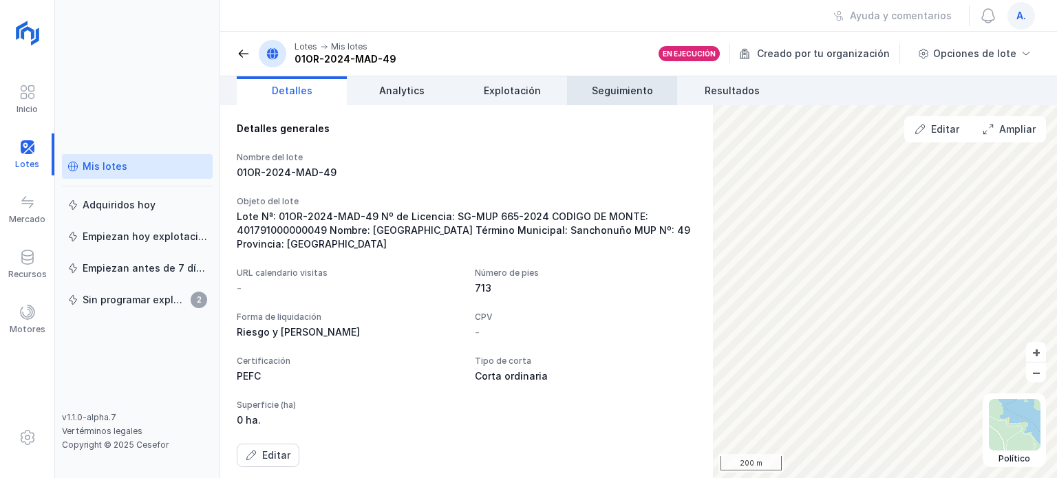
click at [628, 95] on span "Seguimiento" at bounding box center [622, 91] width 61 height 14
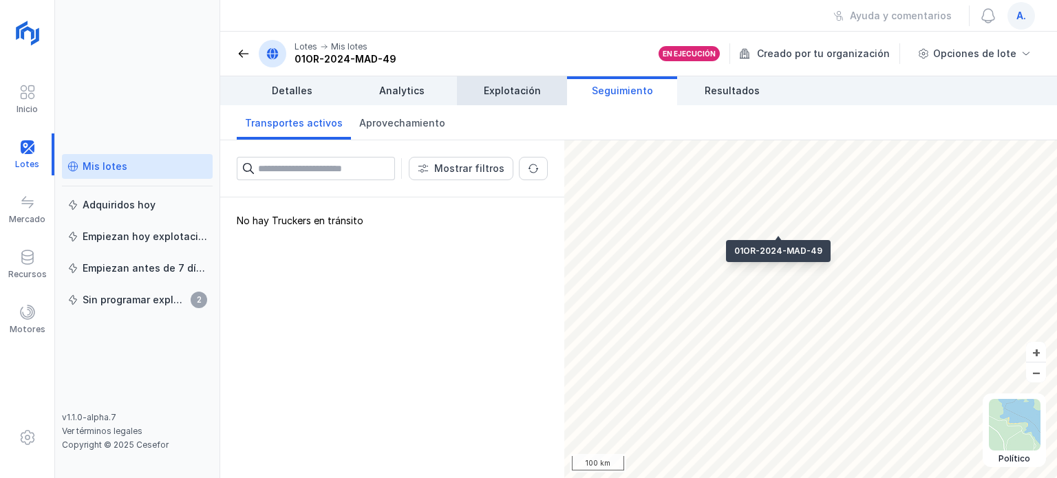
click at [521, 96] on span "Explotación" at bounding box center [512, 91] width 57 height 14
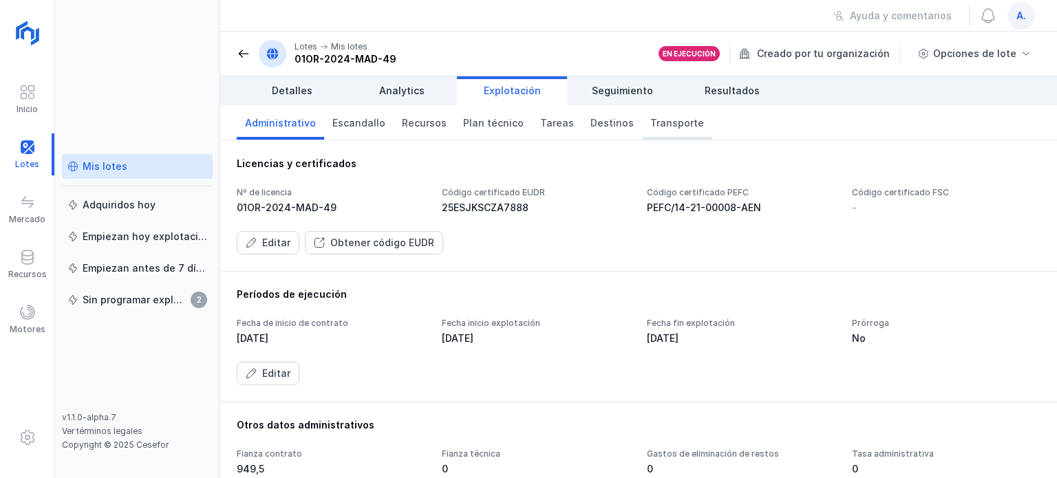
click at [660, 126] on span "Transporte" at bounding box center [677, 123] width 54 height 14
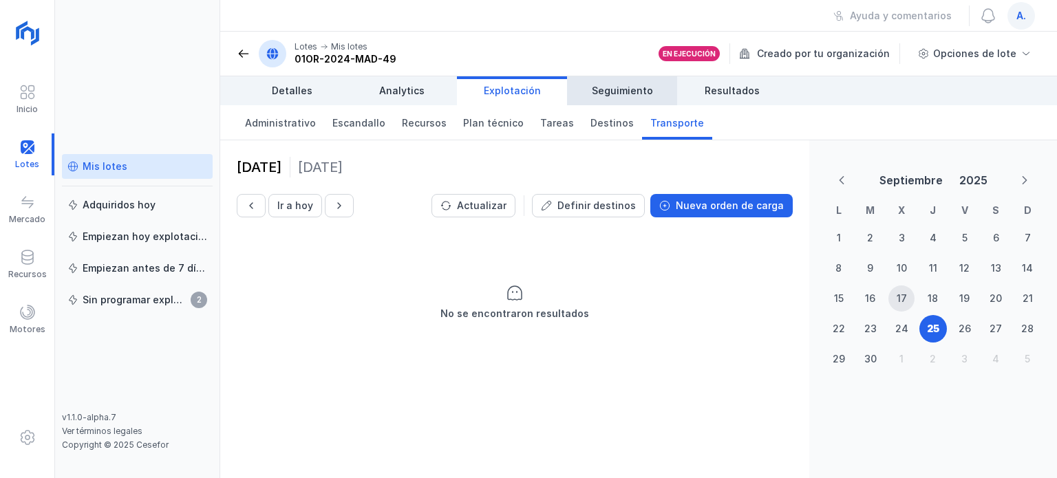
click at [615, 96] on span "Seguimiento" at bounding box center [622, 91] width 61 height 14
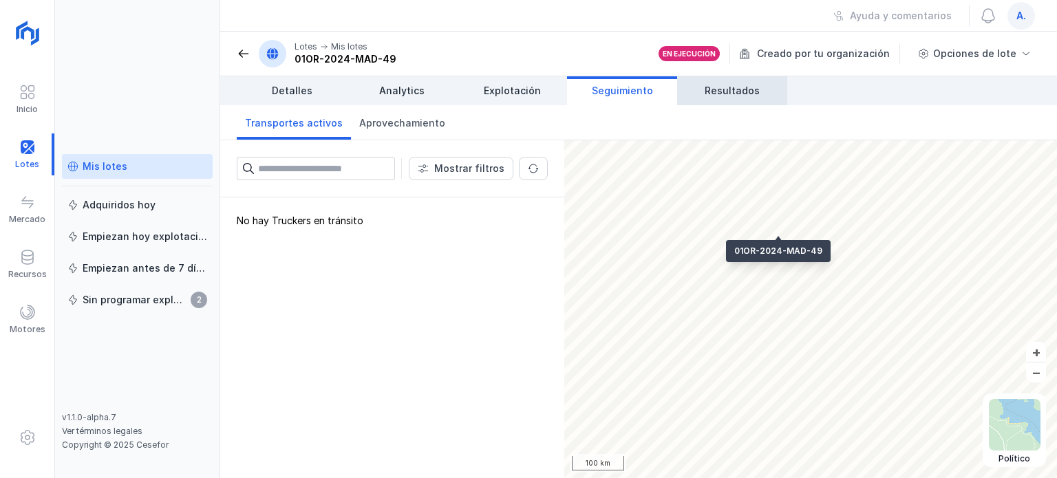
click at [750, 91] on span "Resultados" at bounding box center [731, 91] width 55 height 14
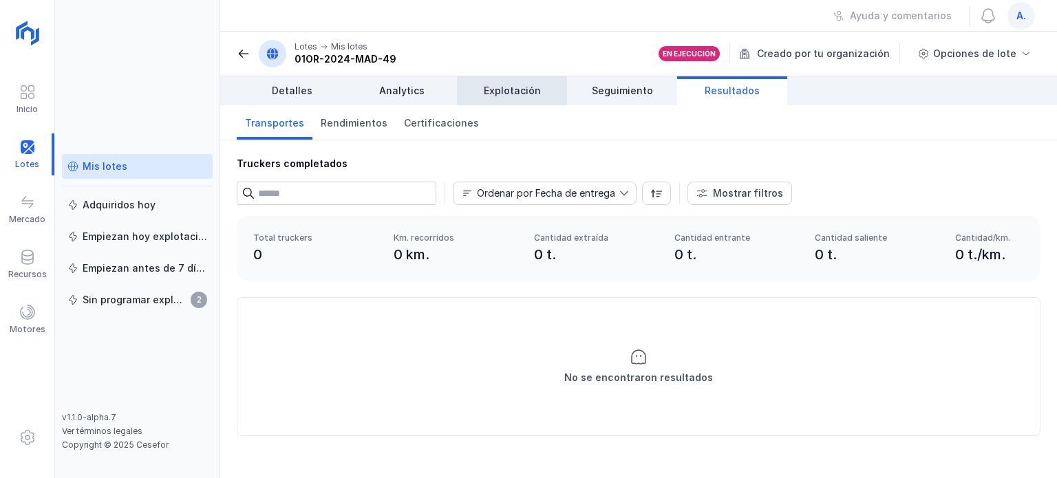
click at [507, 91] on span "Explotación" at bounding box center [512, 91] width 57 height 14
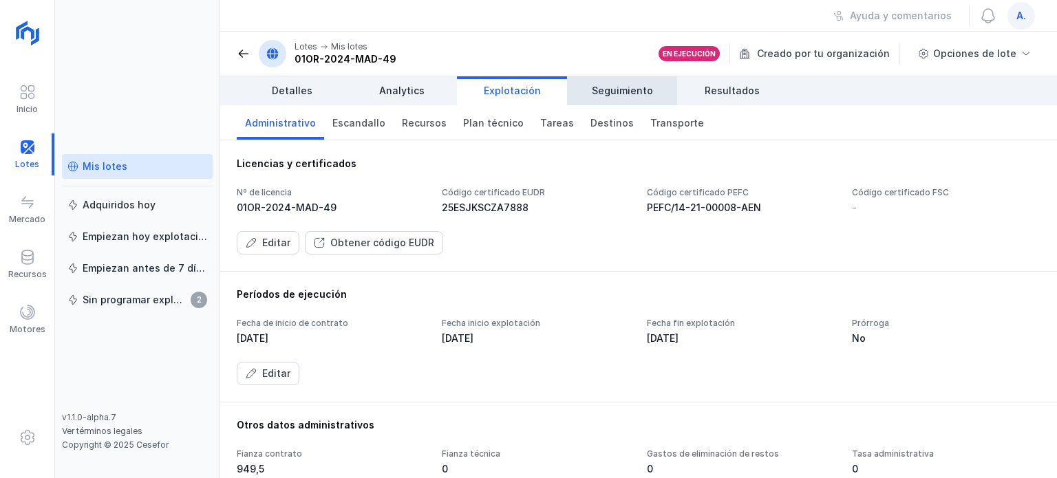
click at [612, 78] on link "Seguimiento" at bounding box center [622, 90] width 110 height 29
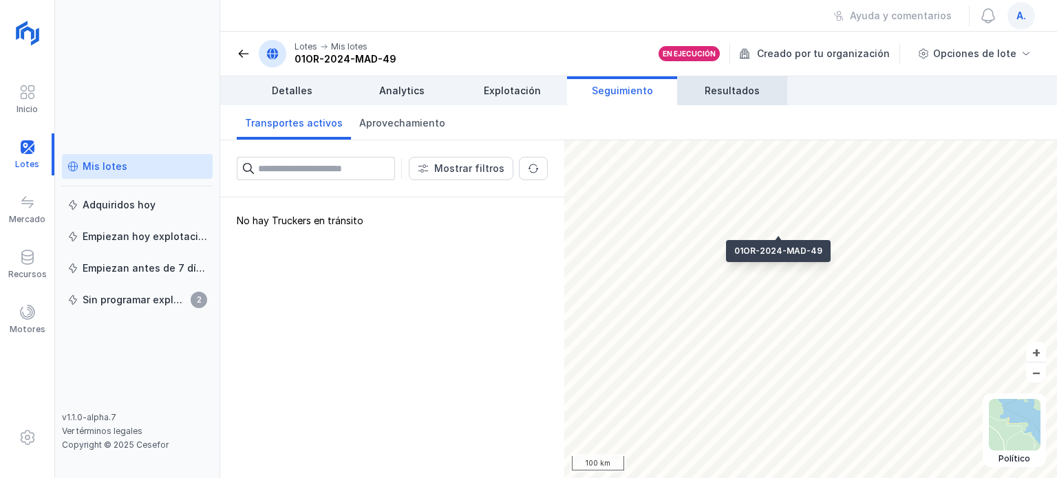
click at [716, 98] on link "Resultados" at bounding box center [732, 90] width 110 height 29
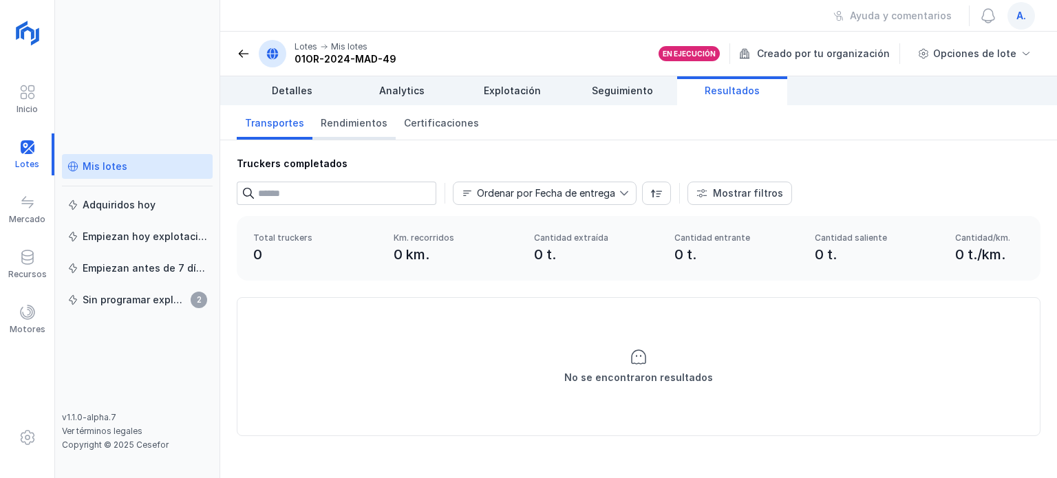
drag, startPoint x: 341, startPoint y: 111, endPoint x: 351, endPoint y: 112, distance: 9.7
click at [341, 111] on link "Rendimientos" at bounding box center [353, 122] width 83 height 34
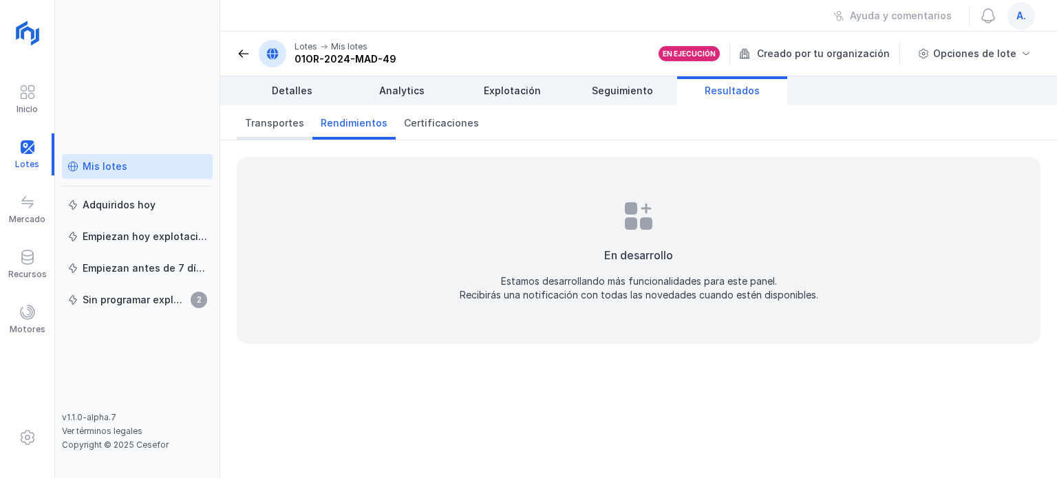
click at [277, 123] on span "Transportes" at bounding box center [274, 123] width 59 height 14
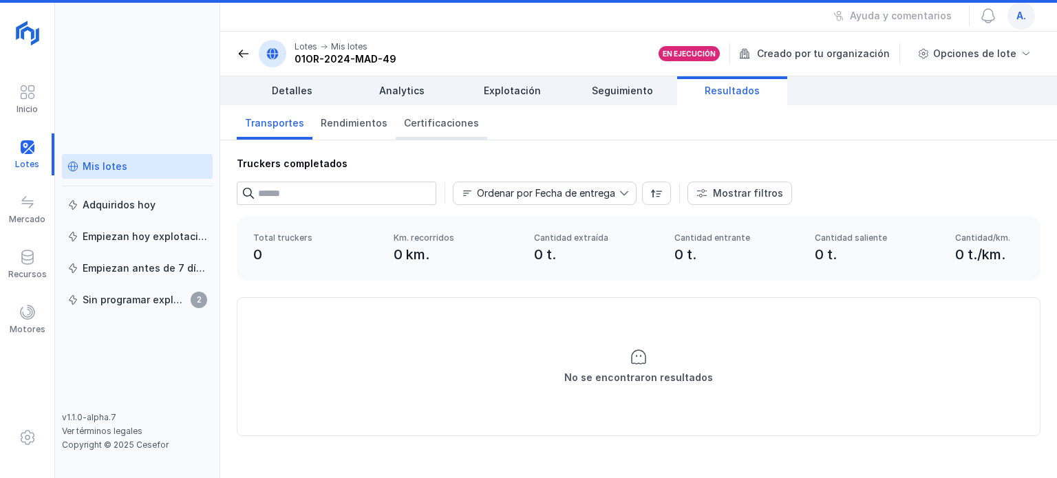
click at [425, 121] on span "Certificaciones" at bounding box center [441, 123] width 75 height 14
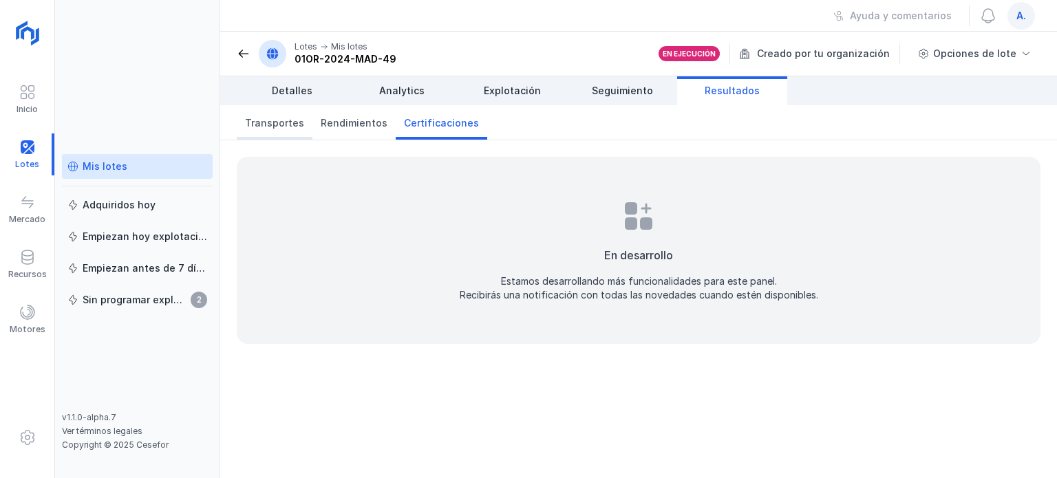
click at [253, 126] on span "Transportes" at bounding box center [274, 123] width 59 height 14
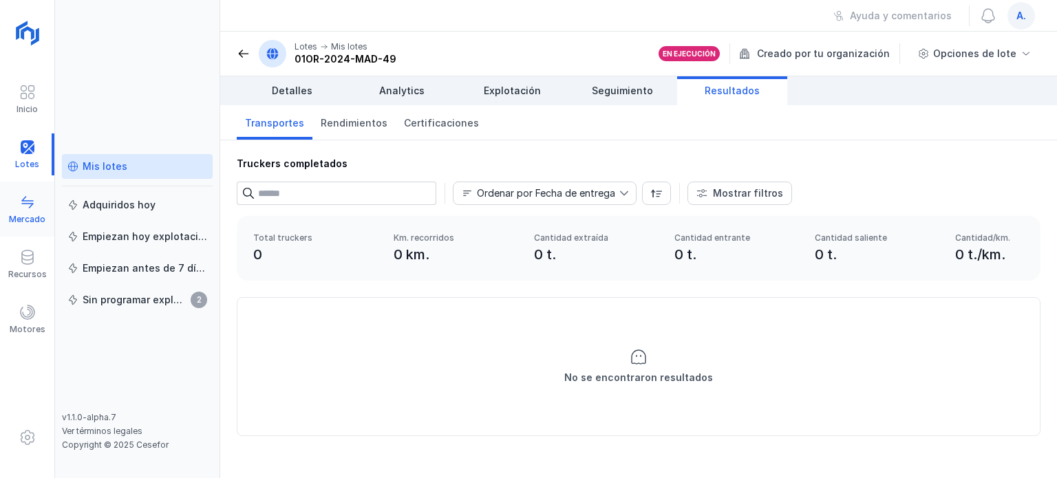
click at [28, 208] on span at bounding box center [27, 202] width 17 height 17
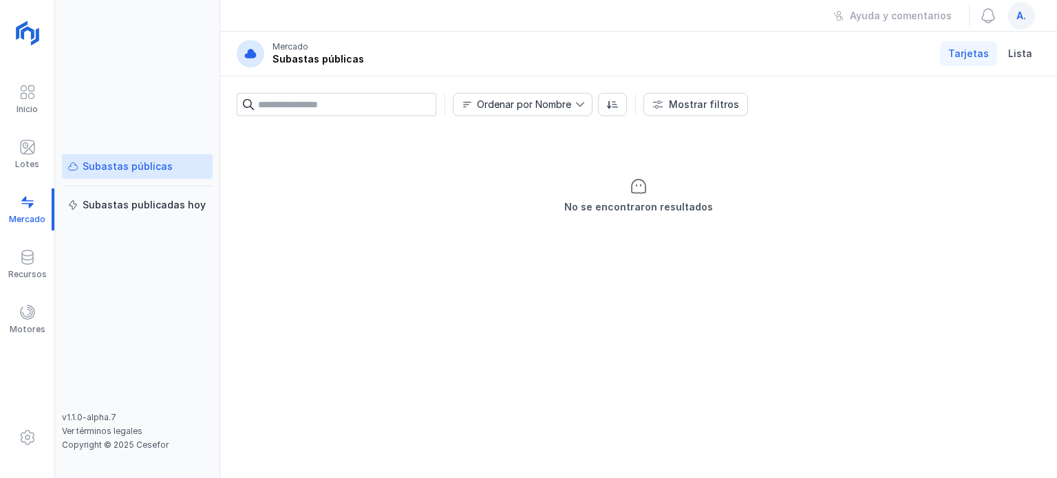
click at [422, 296] on div "No se encontraron resultados" at bounding box center [638, 302] width 836 height 351
click at [369, 354] on div "No se encontraron resultados" at bounding box center [638, 302] width 836 height 351
click at [30, 266] on div at bounding box center [27, 259] width 17 height 20
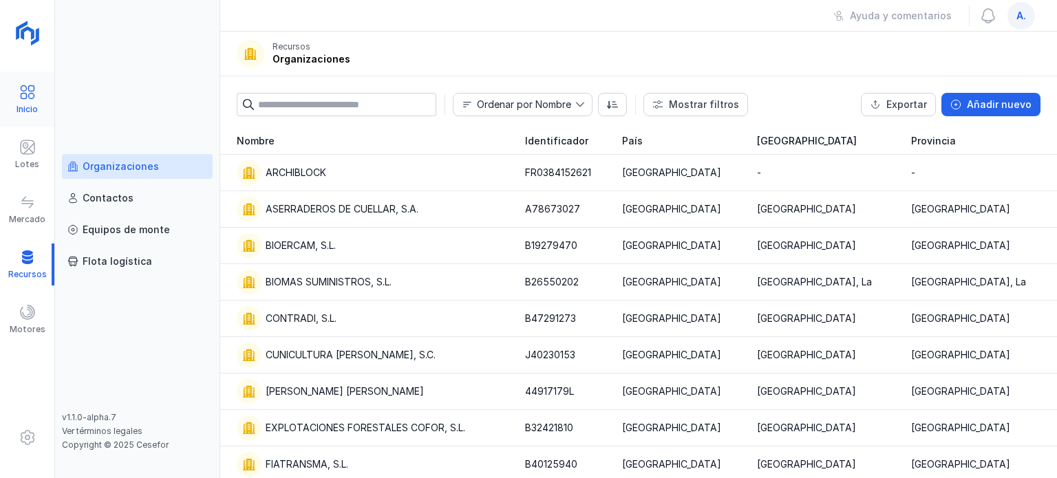
click at [24, 105] on div "Inicio" at bounding box center [27, 109] width 21 height 11
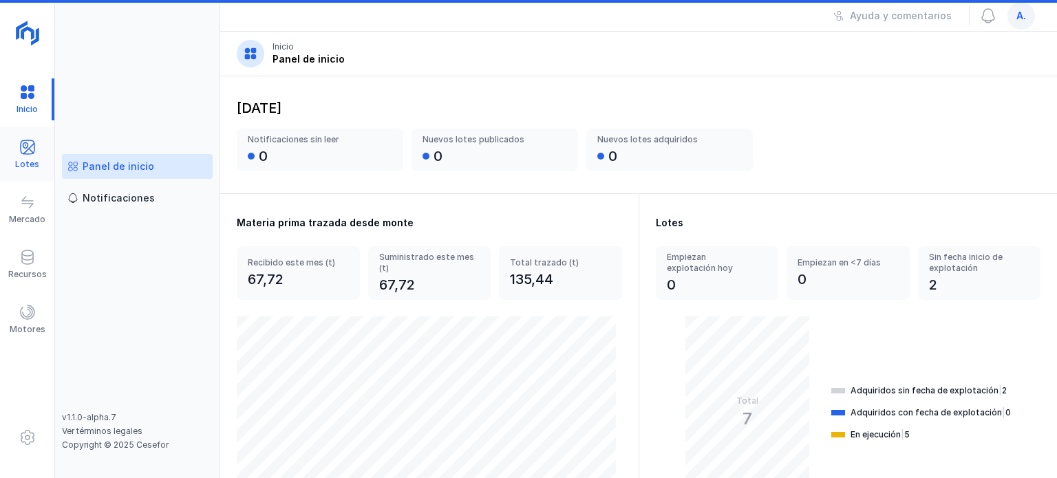
click at [30, 155] on div at bounding box center [27, 149] width 17 height 20
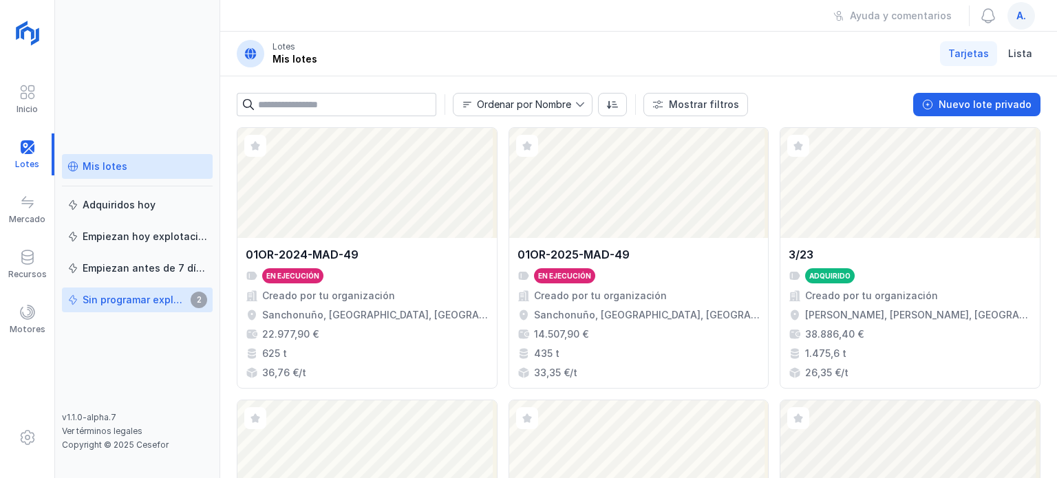
click at [92, 302] on div "Sin programar explotación" at bounding box center [135, 300] width 104 height 14
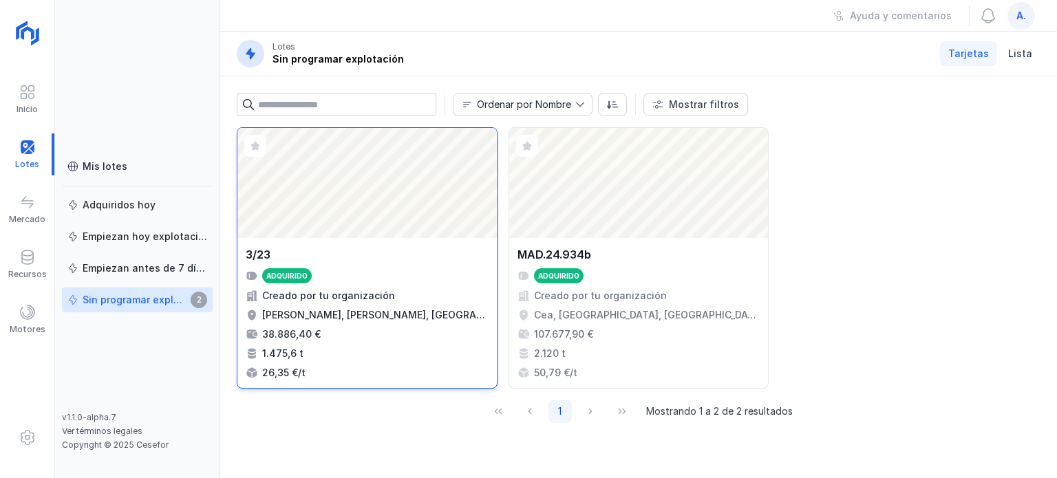
click at [354, 305] on div "3/23 Adquirido Creado por tu organización [PERSON_NAME], [PERSON_NAME], [GEOGRA…" at bounding box center [367, 312] width 243 height 133
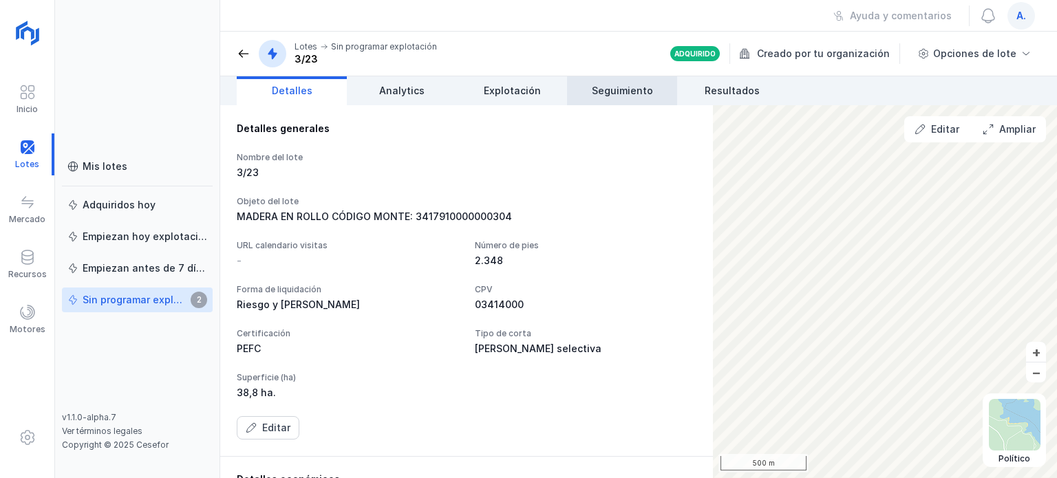
click at [608, 85] on span "Seguimiento" at bounding box center [622, 91] width 61 height 14
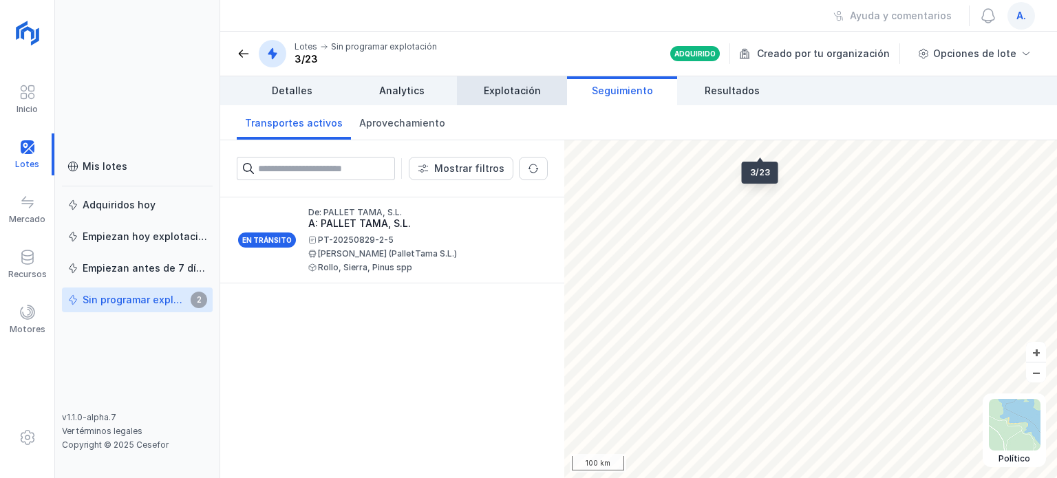
click at [528, 87] on span "Explotación" at bounding box center [512, 91] width 57 height 14
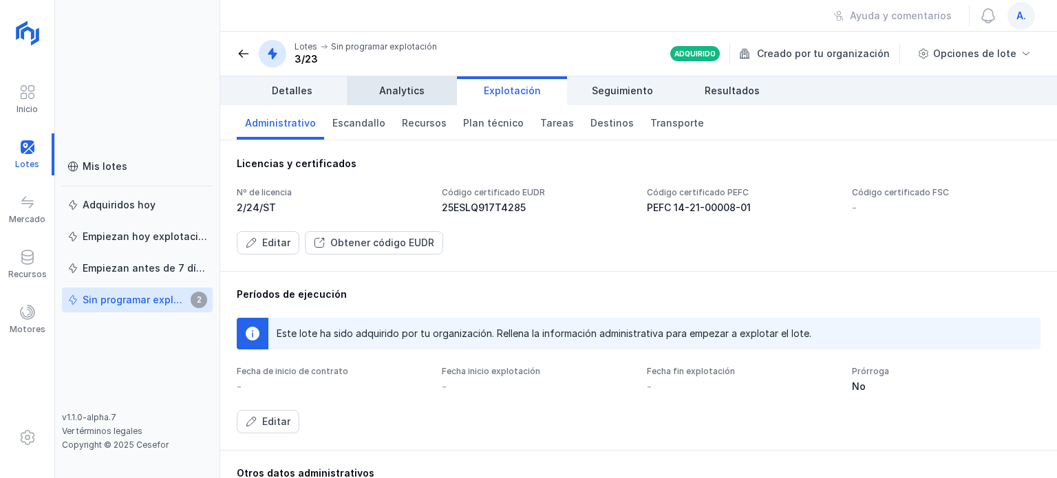
click at [393, 93] on span "Analytics" at bounding box center [401, 91] width 45 height 14
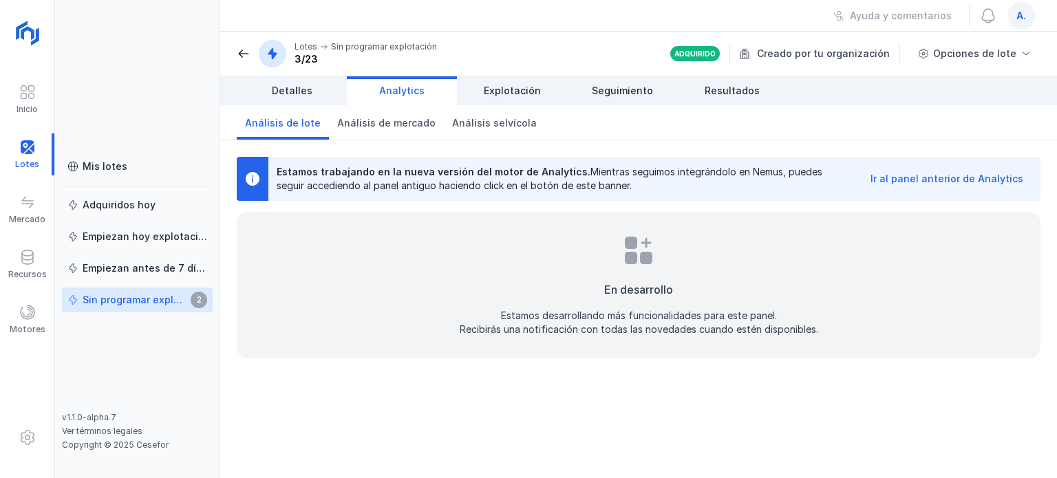
click at [455, 96] on link "Analytics" at bounding box center [402, 90] width 110 height 29
click at [501, 85] on span "Explotación" at bounding box center [512, 91] width 57 height 14
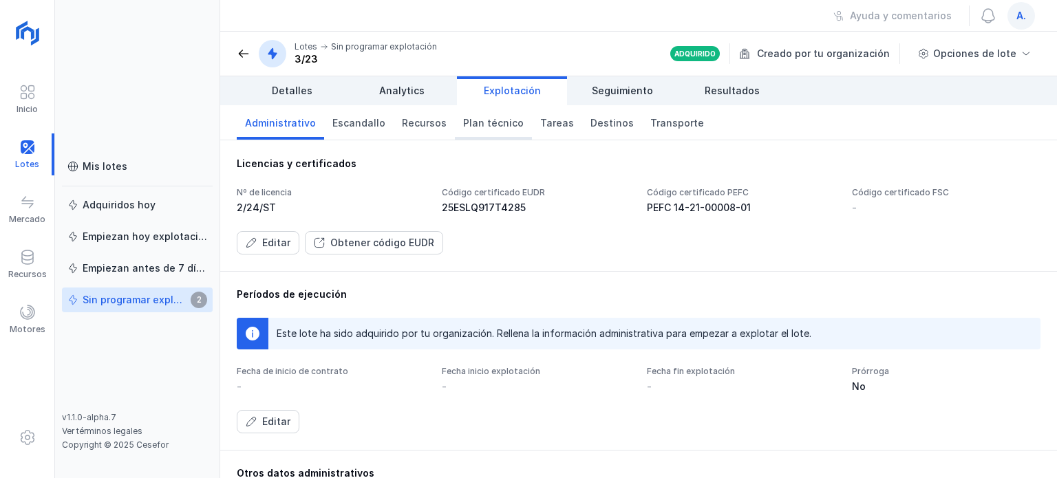
click at [497, 118] on span "Plan técnico" at bounding box center [493, 123] width 61 height 14
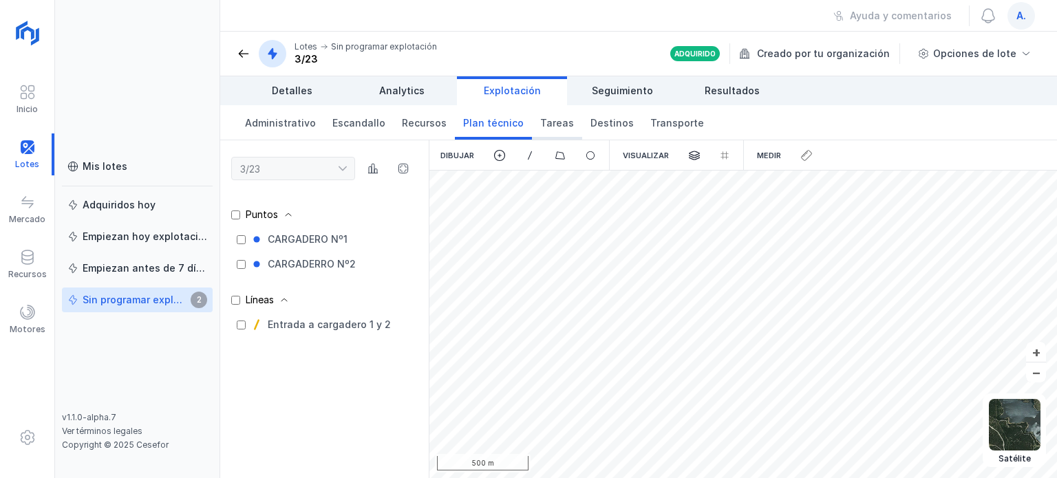
click at [550, 118] on span "Tareas" at bounding box center [557, 123] width 34 height 14
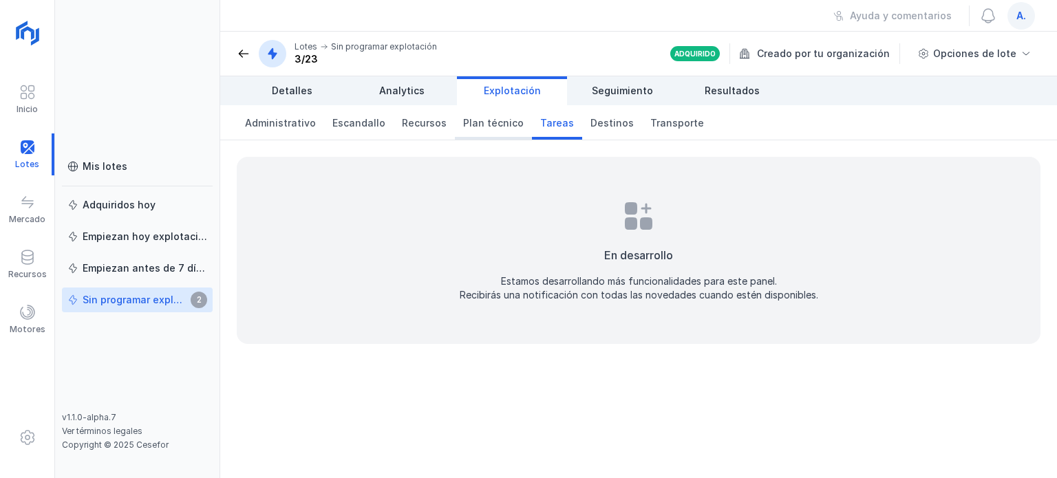
click at [476, 121] on span "Plan técnico" at bounding box center [493, 123] width 61 height 14
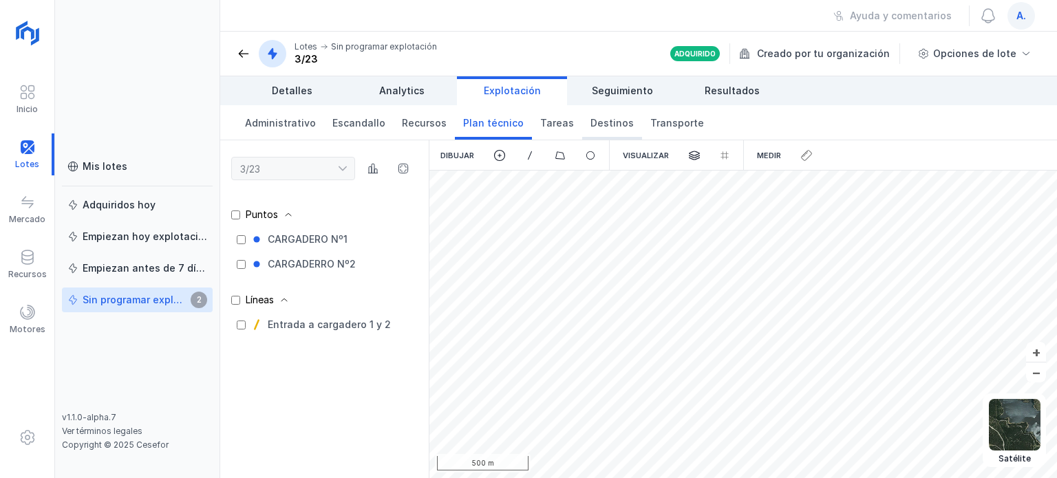
click at [590, 118] on span "Destinos" at bounding box center [611, 123] width 43 height 14
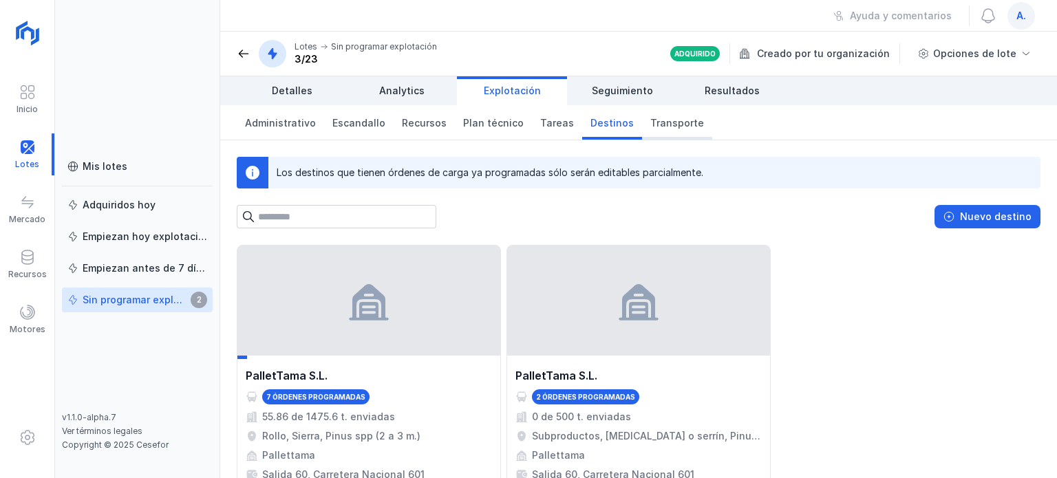
click at [652, 120] on span "Transporte" at bounding box center [677, 123] width 54 height 14
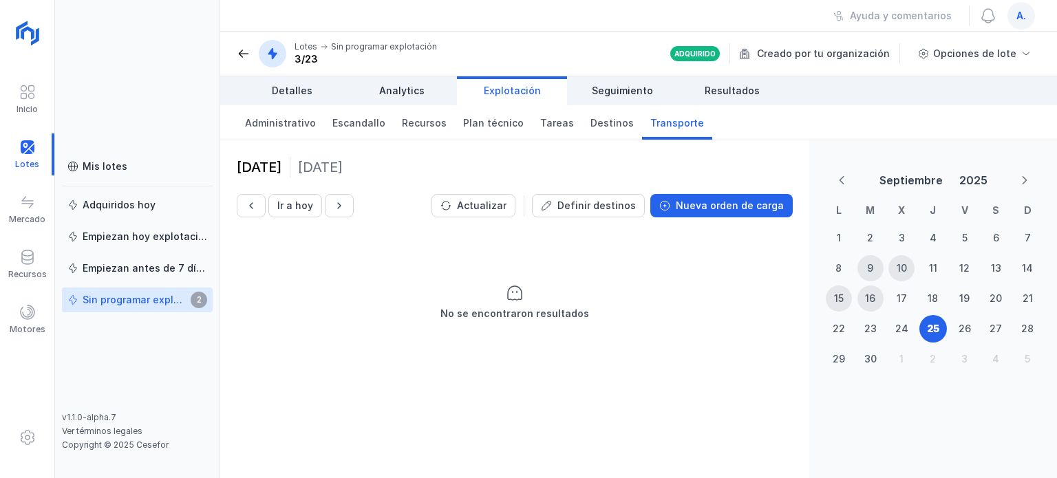
click at [375, 390] on div "[DATE] Ir a [DATE] Actualizar Definir destinos Nueva orden de carga No se encon…" at bounding box center [514, 309] width 589 height 338
click at [788, 49] on div "Creado por tu organización" at bounding box center [820, 53] width 163 height 21
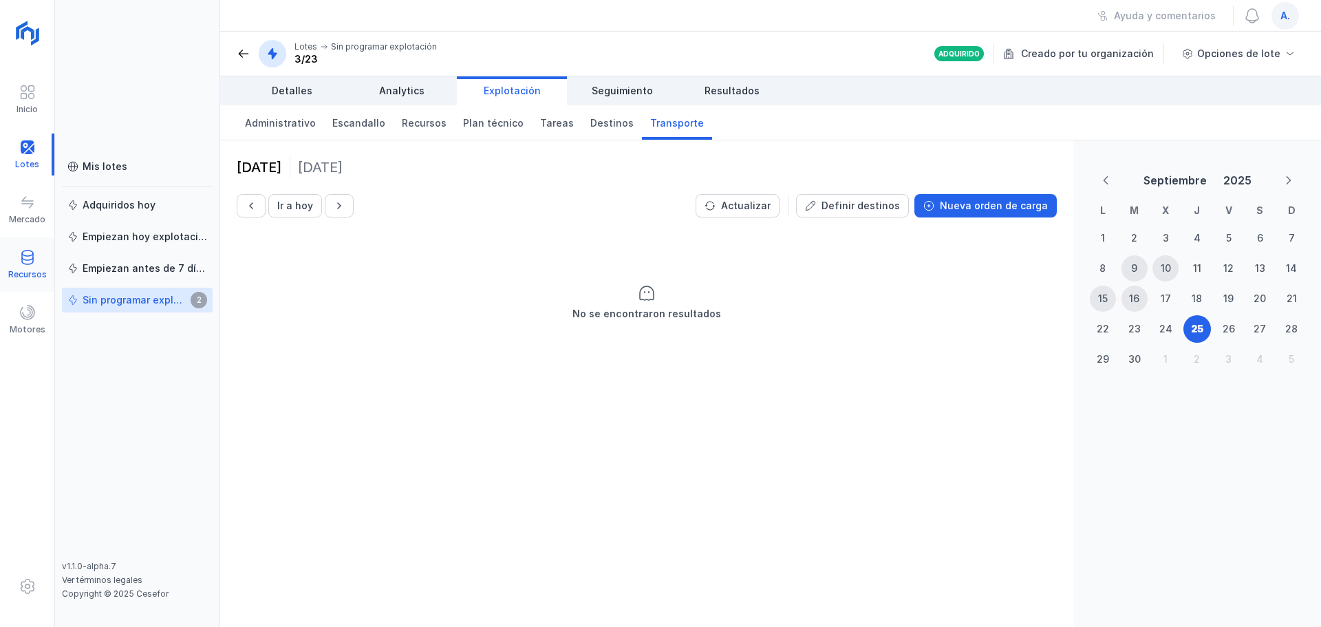
click at [23, 268] on div at bounding box center [27, 259] width 17 height 20
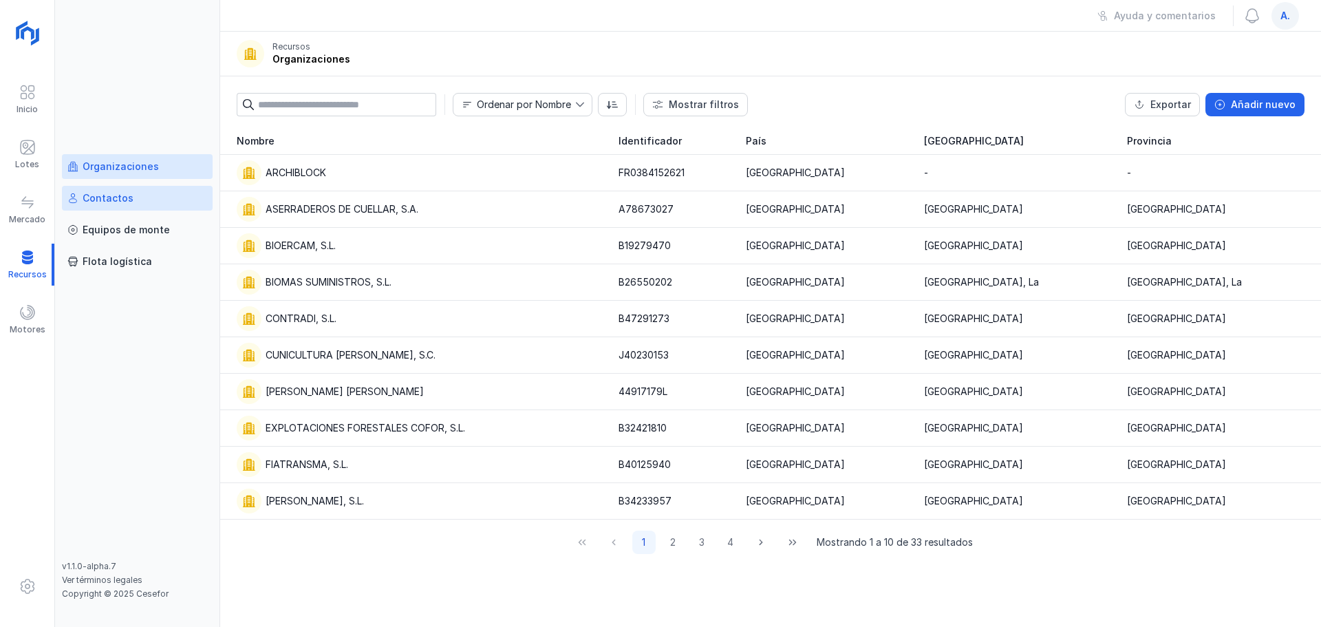
click at [138, 202] on div "Contactos" at bounding box center [137, 198] width 140 height 14
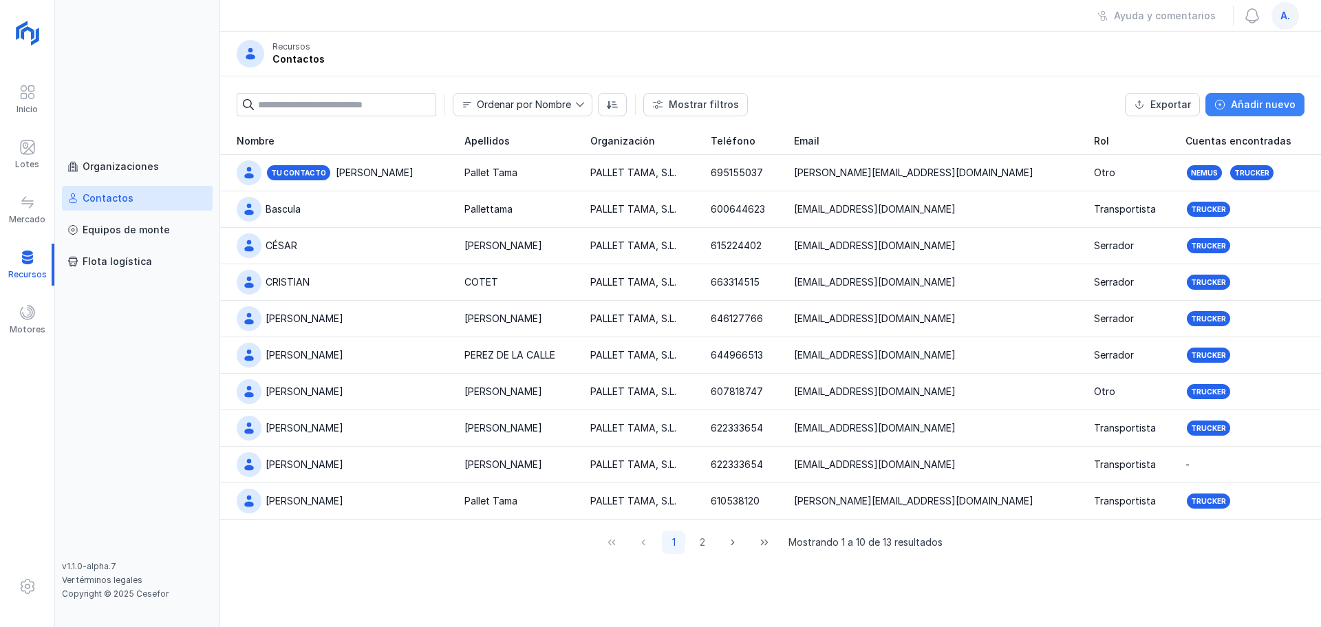
click at [1056, 106] on div "Añadir nuevo" at bounding box center [1263, 105] width 65 height 14
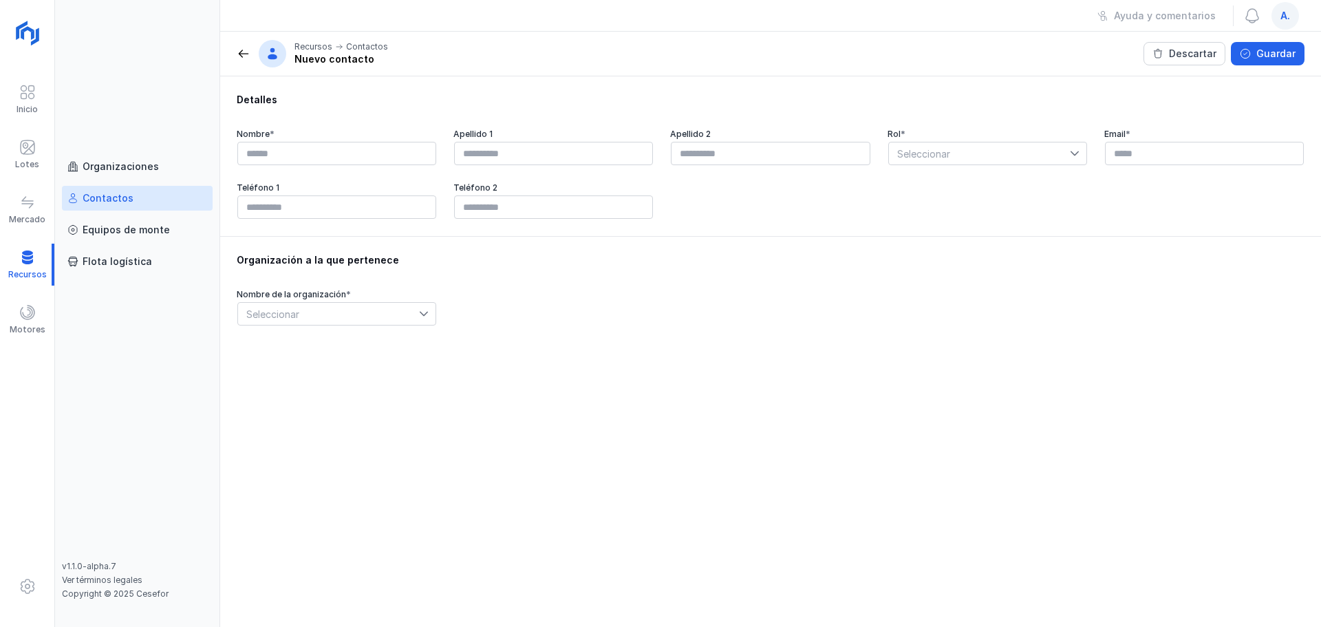
click at [313, 169] on div "Nombre * Apellido 1 Apellido 2 Rol * Seleccionar Email * Teléfono 1 Teléfono 2" at bounding box center [771, 174] width 1068 height 91
click at [312, 157] on input "text" at bounding box center [336, 153] width 199 height 23
click at [1056, 47] on div "Descartar" at bounding box center [1192, 54] width 47 height 14
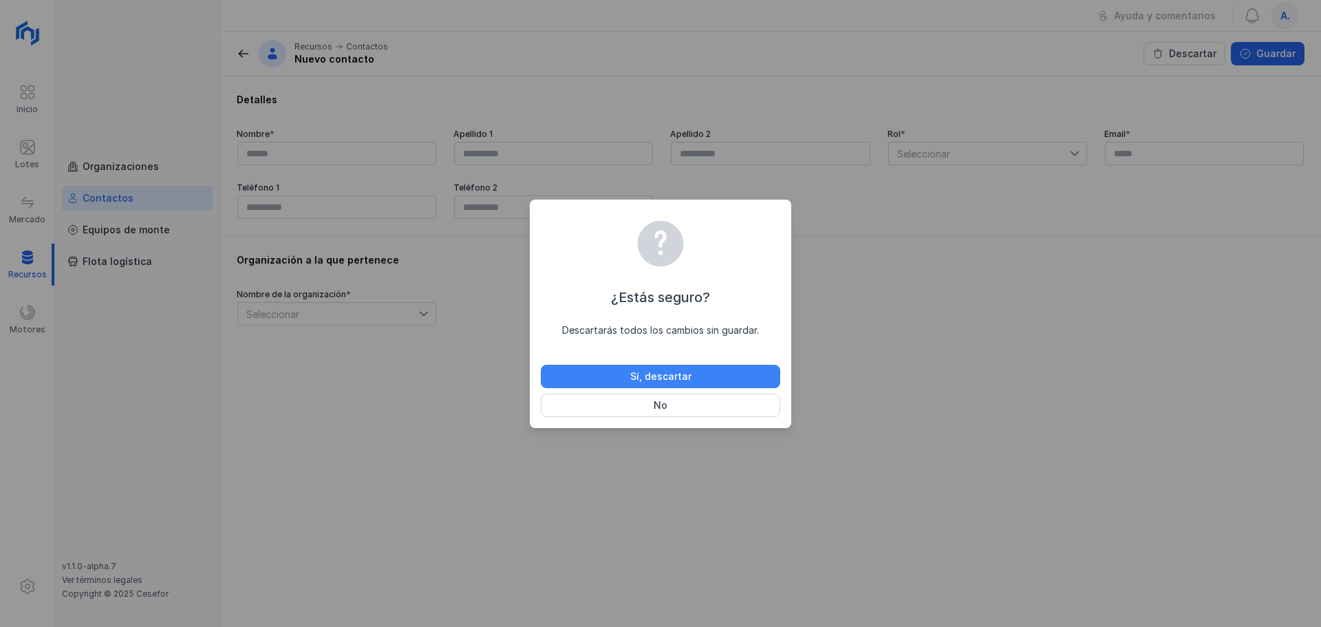
click at [649, 378] on div "Sí, descartar" at bounding box center [660, 376] width 61 height 14
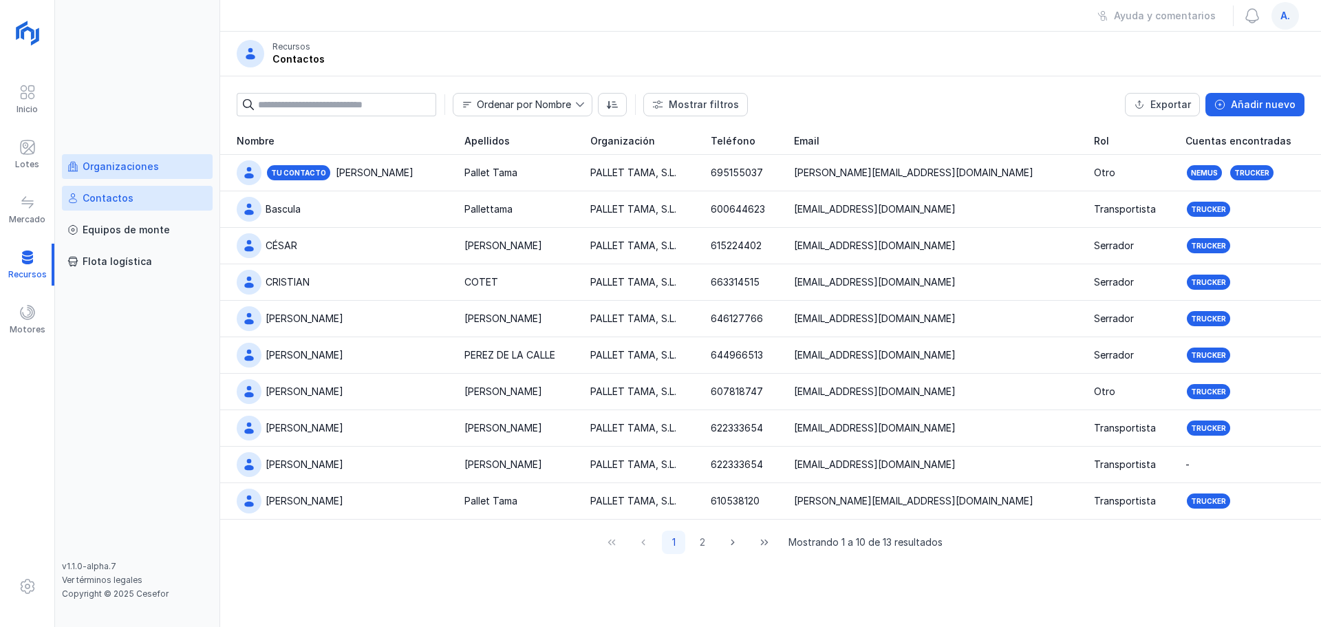
click at [138, 167] on div "Organizaciones" at bounding box center [121, 167] width 76 height 14
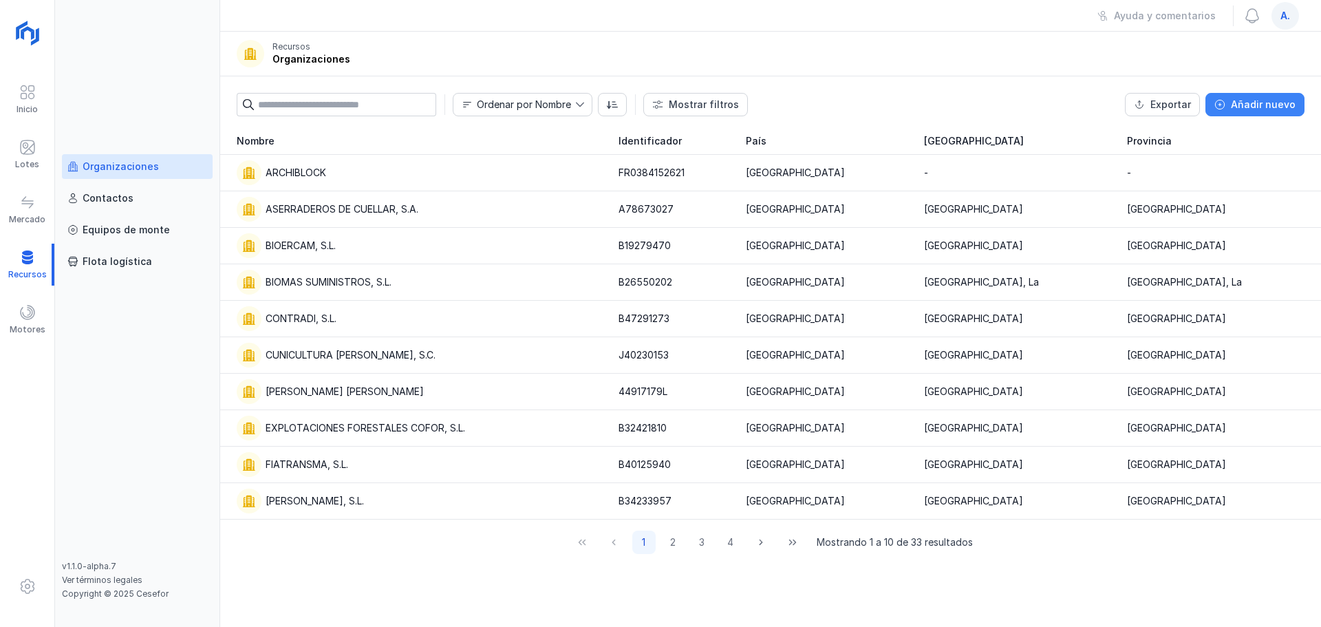
click at [1056, 108] on div "Añadir nuevo" at bounding box center [1263, 105] width 65 height 14
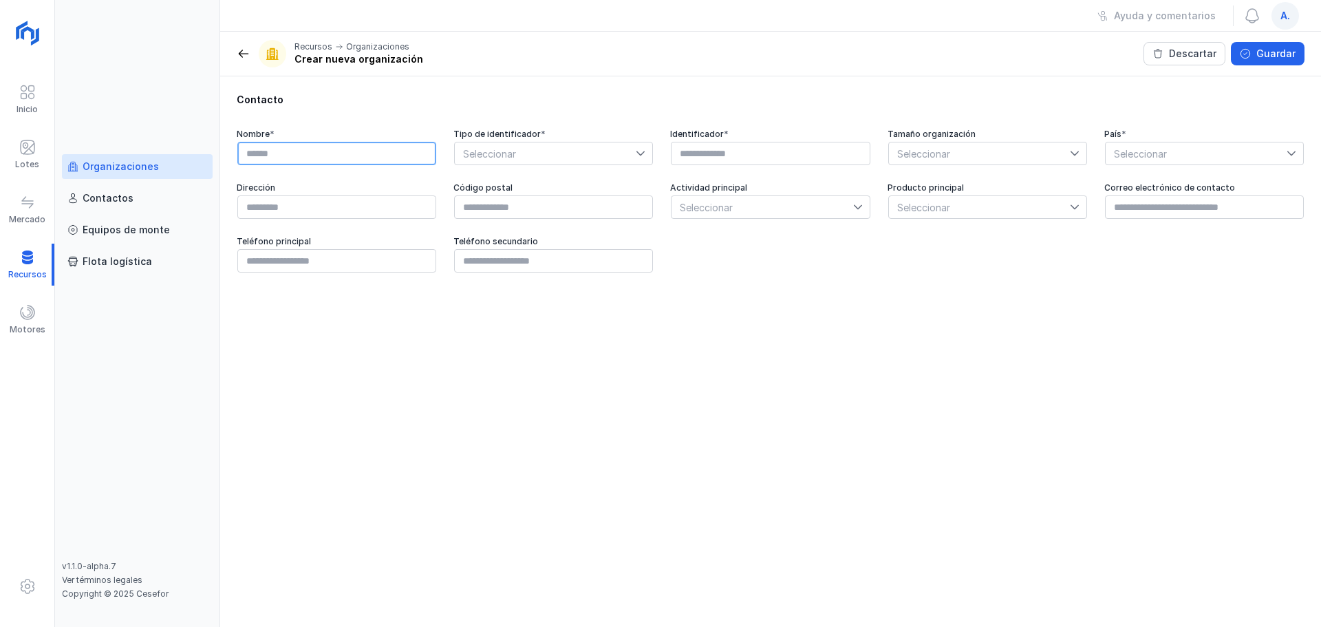
click at [349, 162] on input "text" at bounding box center [336, 153] width 199 height 23
click at [349, 162] on input "******" at bounding box center [336, 153] width 199 height 23
type input "**********"
click at [595, 155] on span "Seleccionar" at bounding box center [545, 153] width 181 height 22
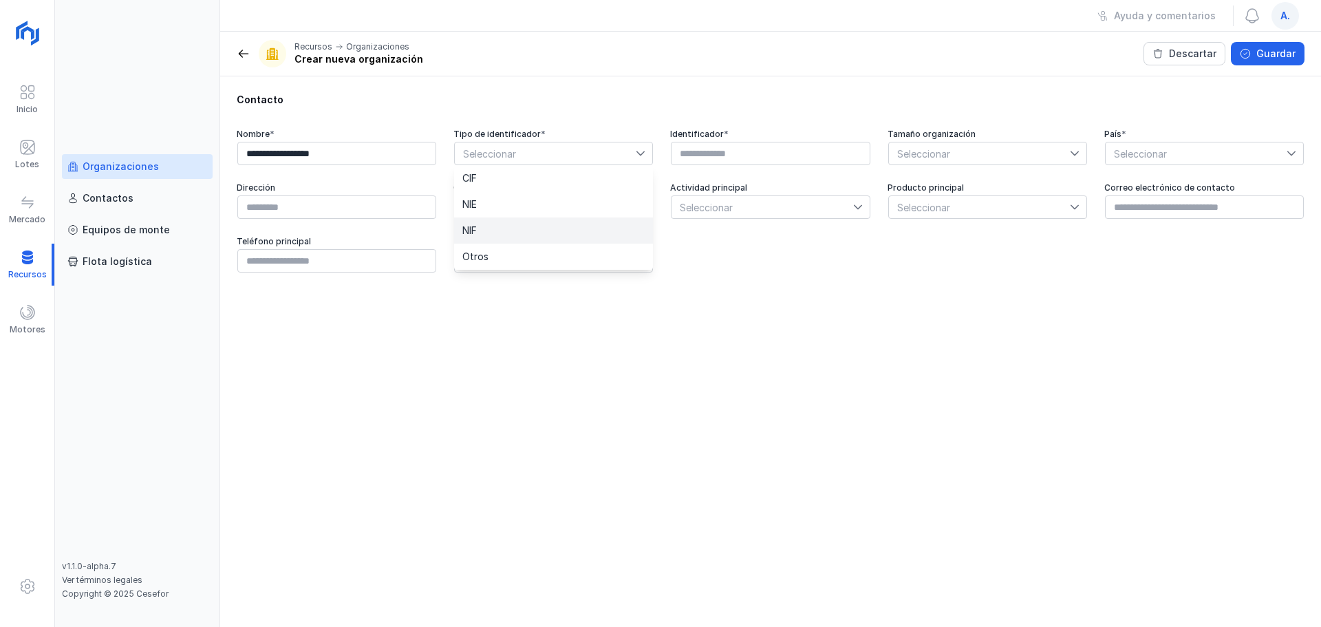
click at [542, 223] on li "NIF" at bounding box center [553, 230] width 199 height 26
click at [726, 147] on input "text" at bounding box center [770, 153] width 199 height 23
click at [715, 152] on input "text" at bounding box center [770, 153] width 199 height 23
paste input "*********"
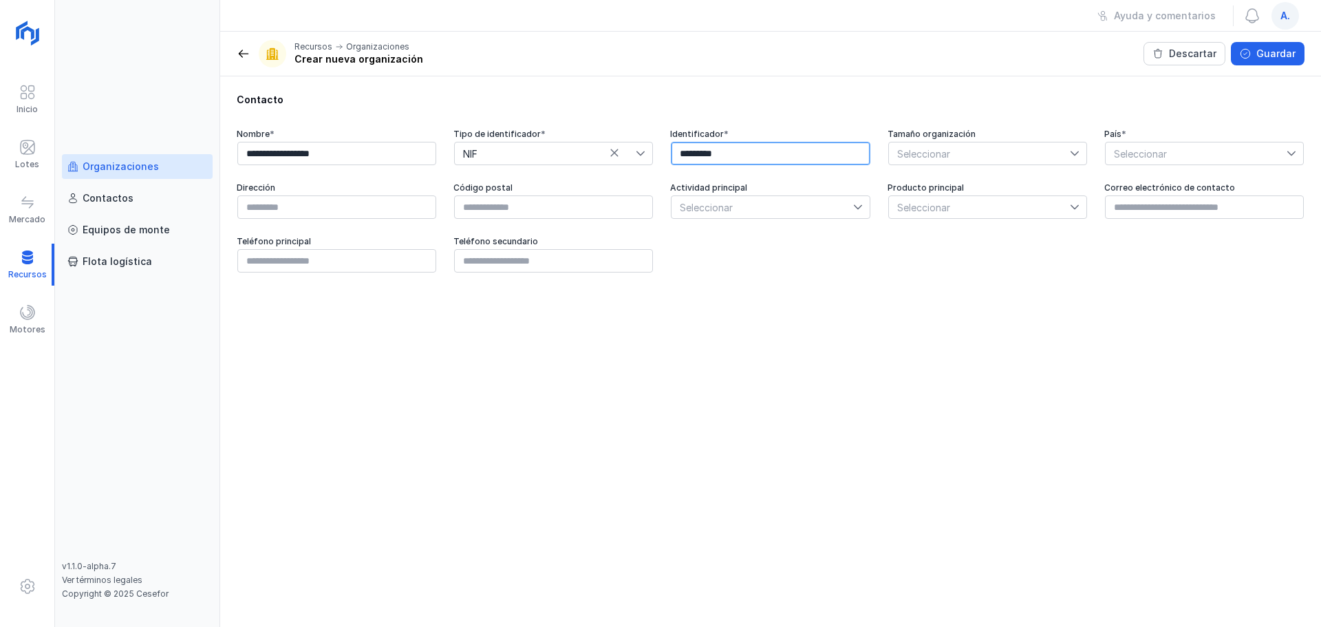
type input "*********"
click at [989, 155] on span "Seleccionar" at bounding box center [979, 153] width 181 height 22
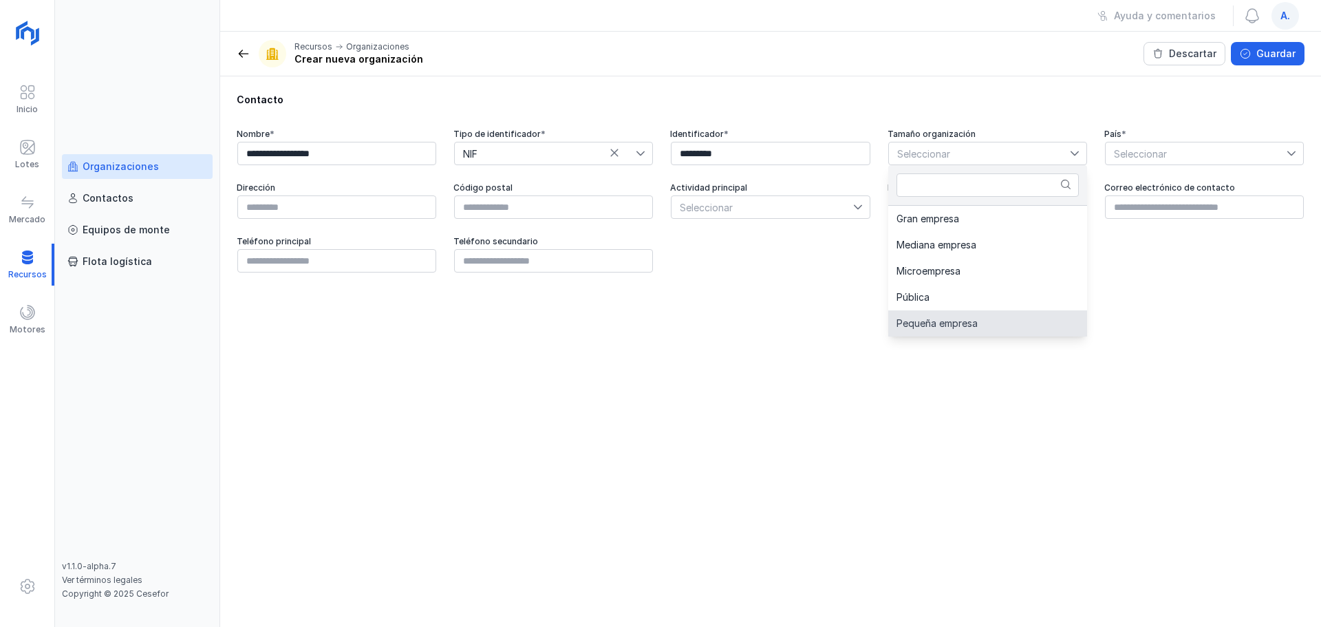
click at [1002, 322] on li "Pequeña empresa" at bounding box center [987, 323] width 199 height 26
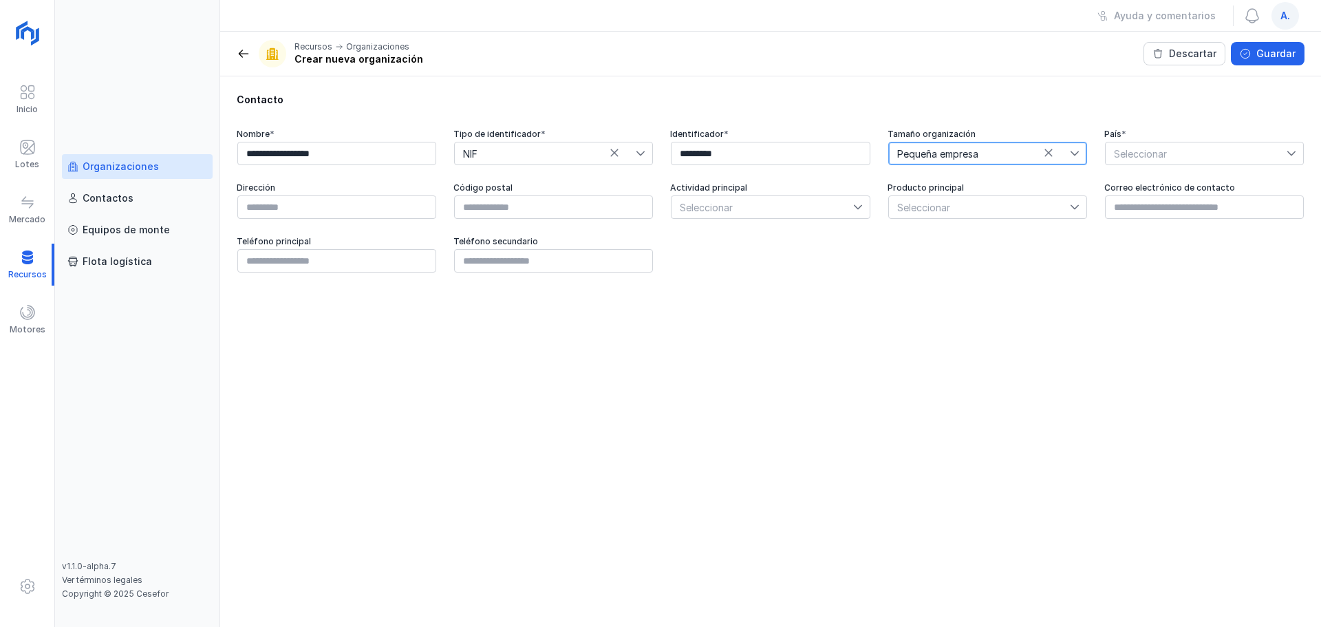
click at [1056, 153] on span "Seleccionar" at bounding box center [1195, 153] width 181 height 22
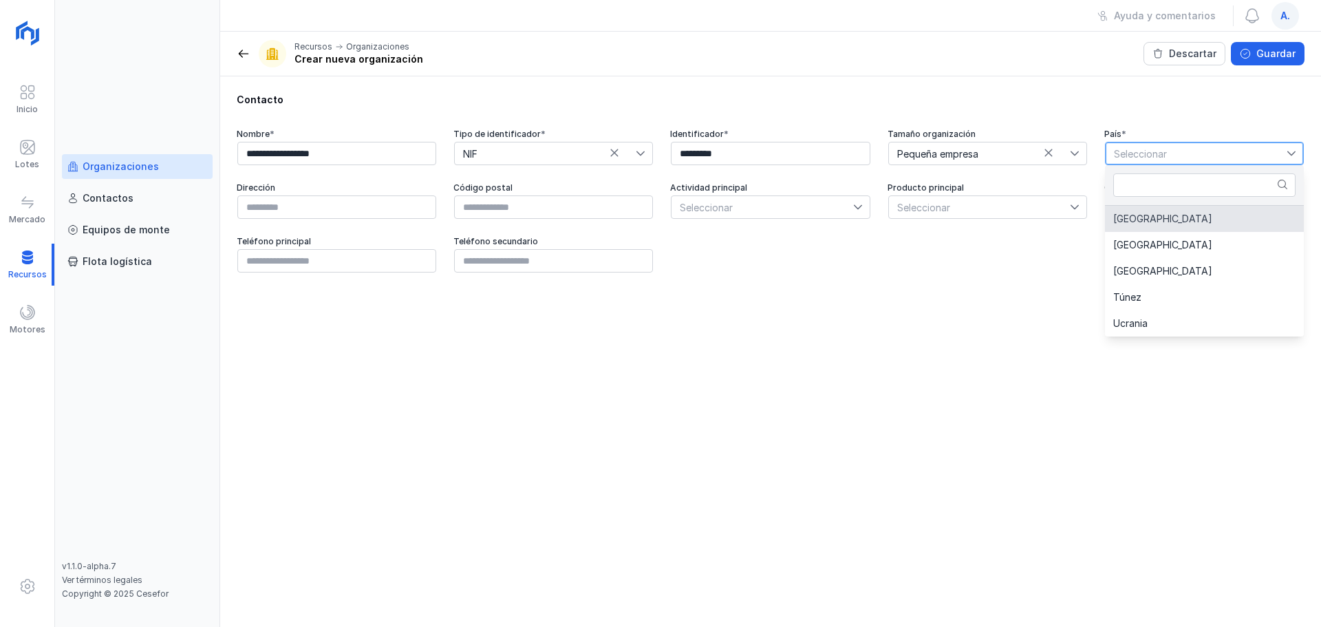
drag, startPoint x: 1160, startPoint y: 215, endPoint x: 1112, endPoint y: 213, distance: 48.2
click at [1056, 215] on li "[GEOGRAPHIC_DATA]" at bounding box center [1204, 219] width 199 height 26
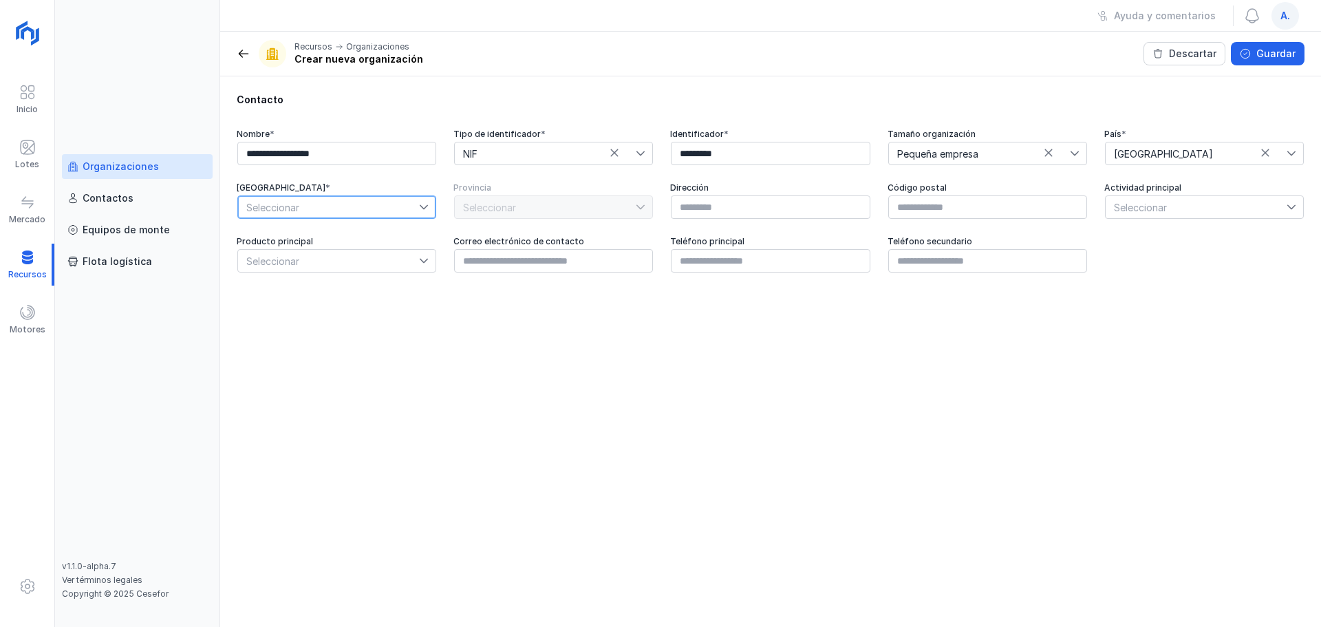
click at [395, 204] on span "Seleccionar" at bounding box center [328, 207] width 181 height 22
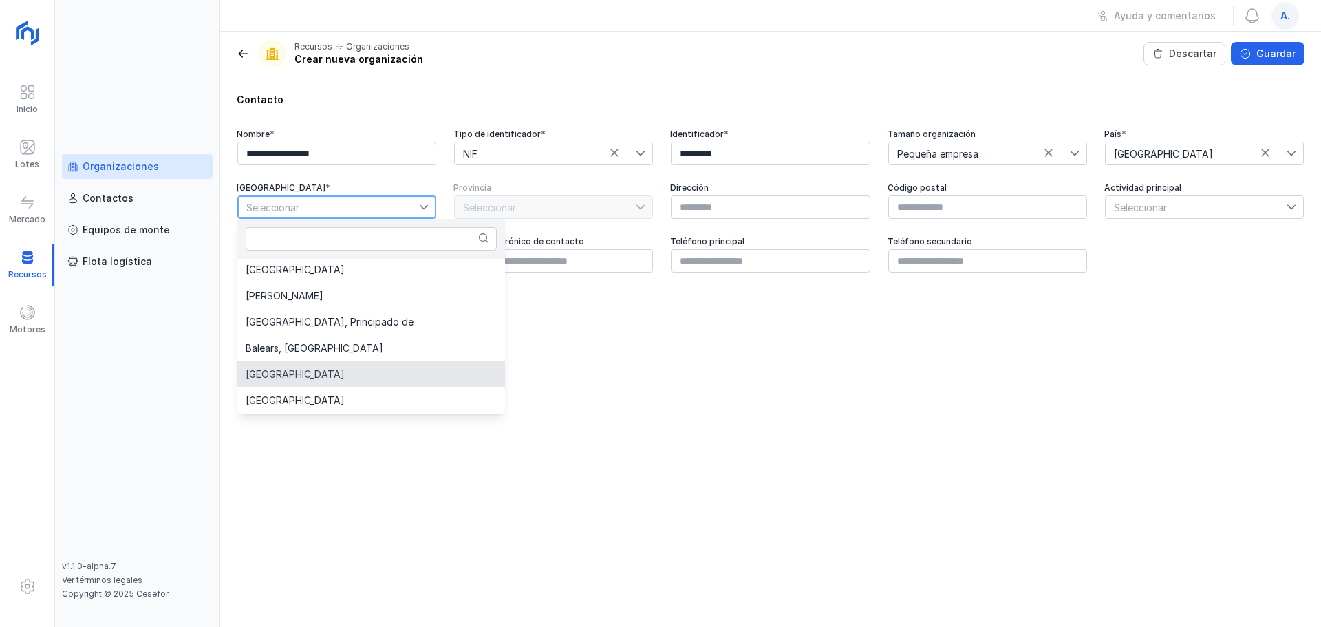
scroll to position [140, 0]
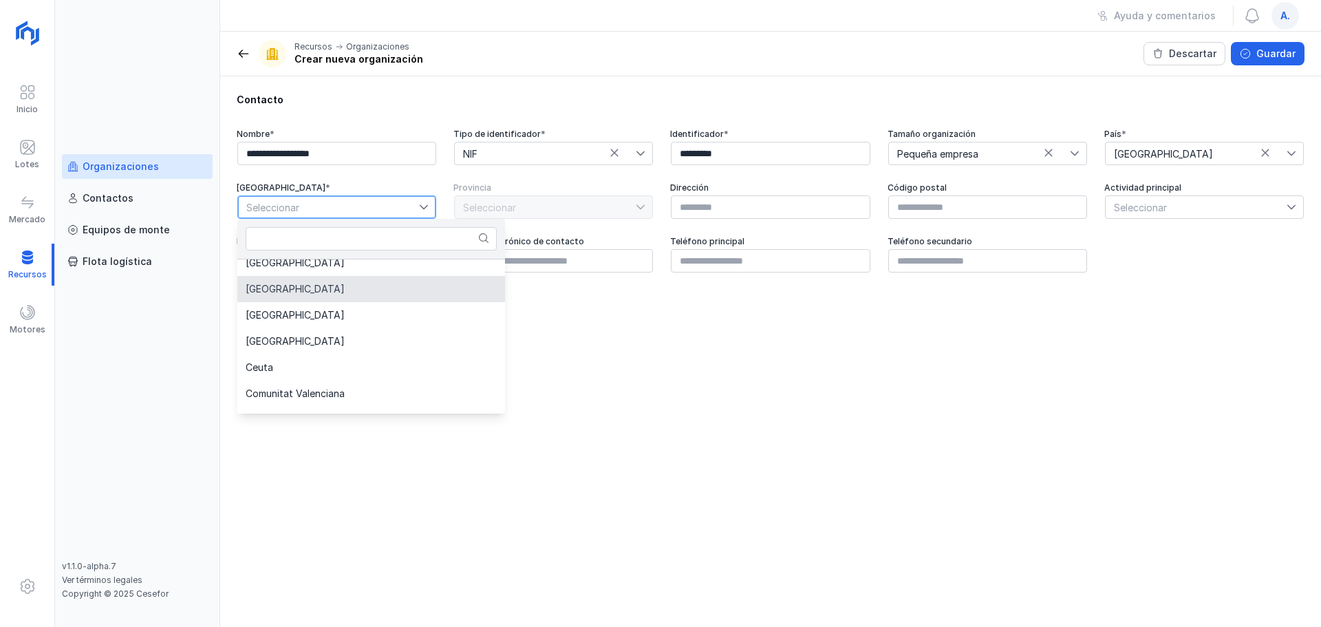
click at [280, 290] on span "[GEOGRAPHIC_DATA]" at bounding box center [295, 289] width 99 height 10
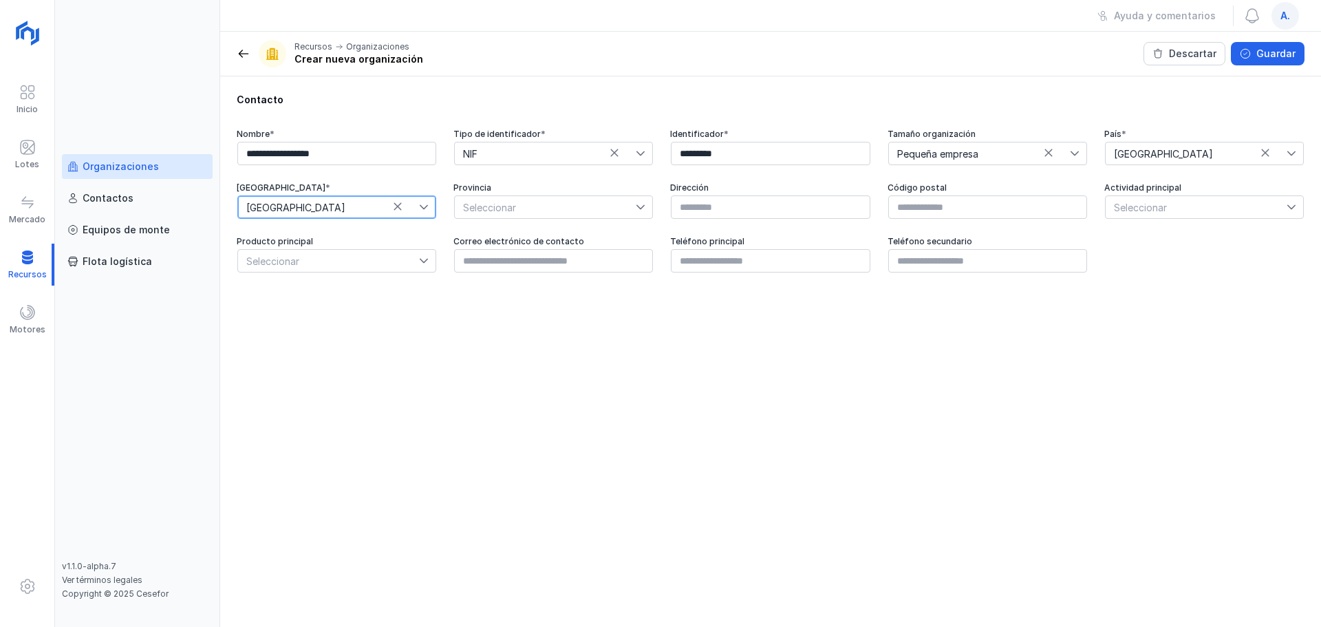
click at [519, 211] on span "Seleccionar" at bounding box center [545, 207] width 181 height 22
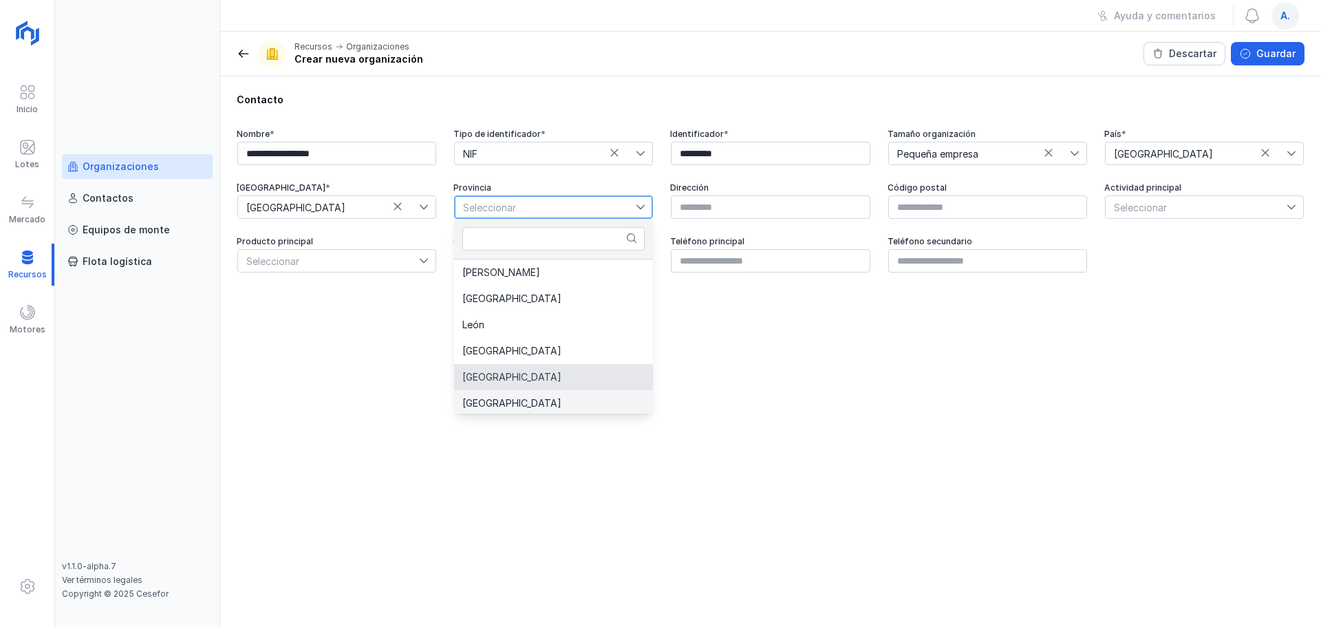
scroll to position [3, 0]
click at [522, 404] on li "[GEOGRAPHIC_DATA]" at bounding box center [553, 400] width 199 height 26
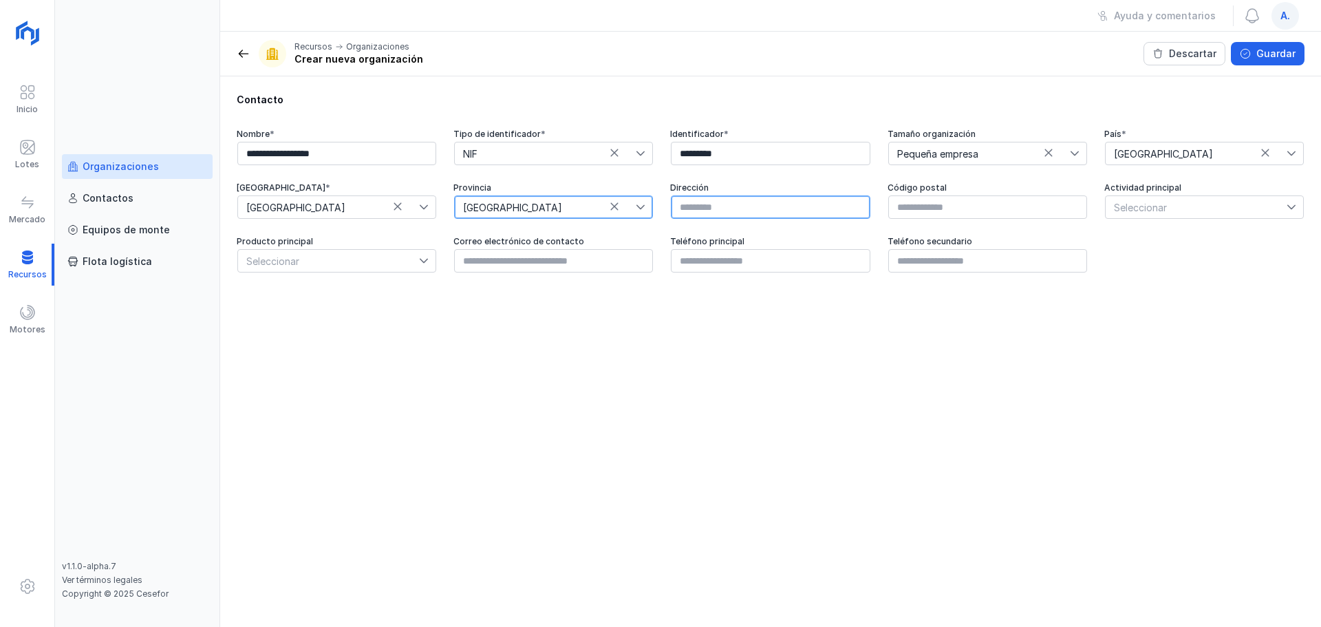
click at [722, 208] on input "text" at bounding box center [770, 206] width 199 height 23
type input "**********"
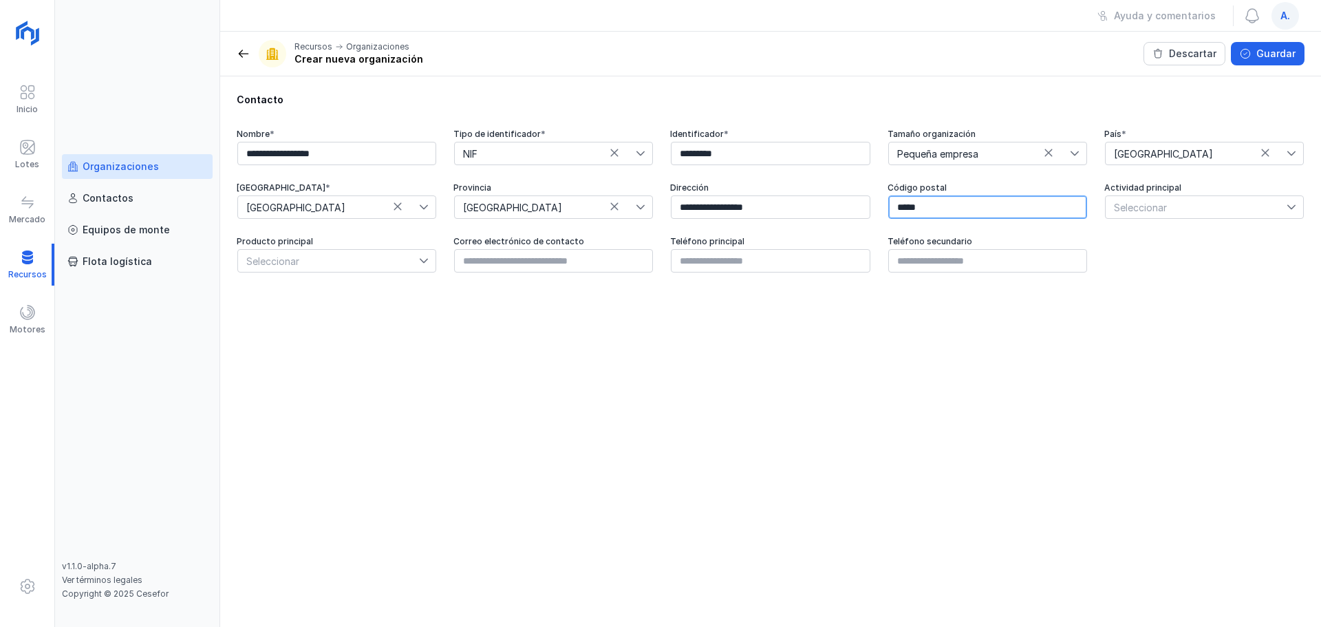
type input "*****"
click at [1056, 213] on span "Seleccionar" at bounding box center [1195, 207] width 181 height 22
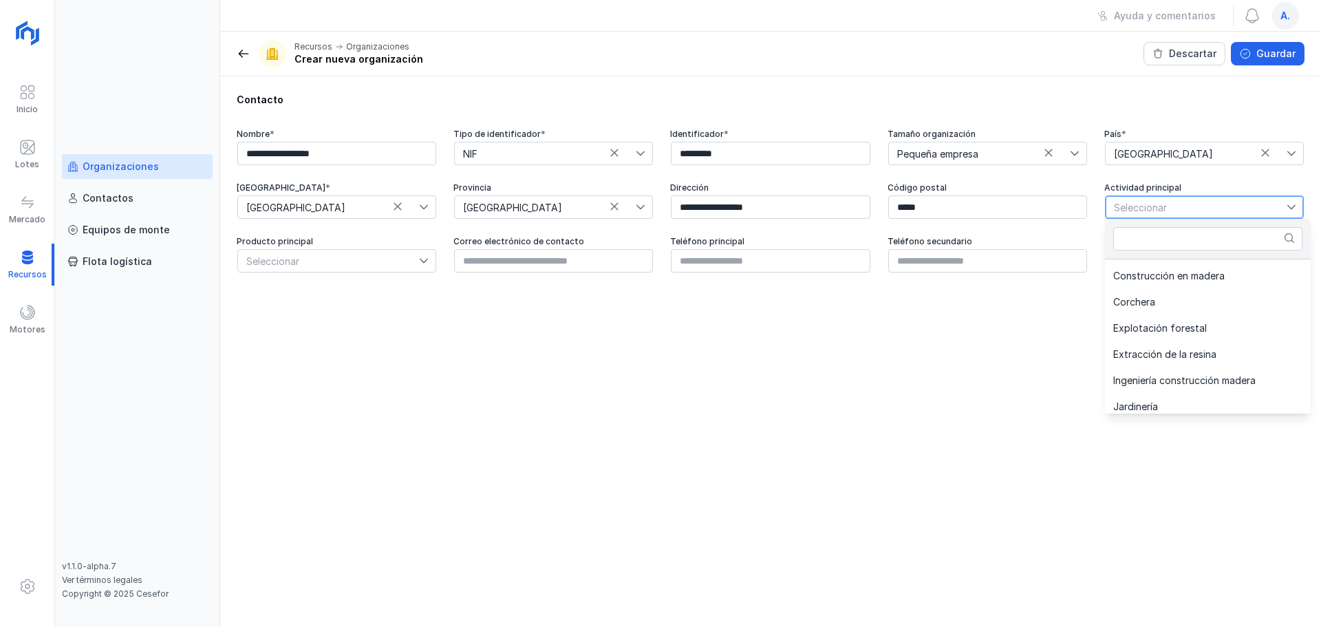
scroll to position [208, 0]
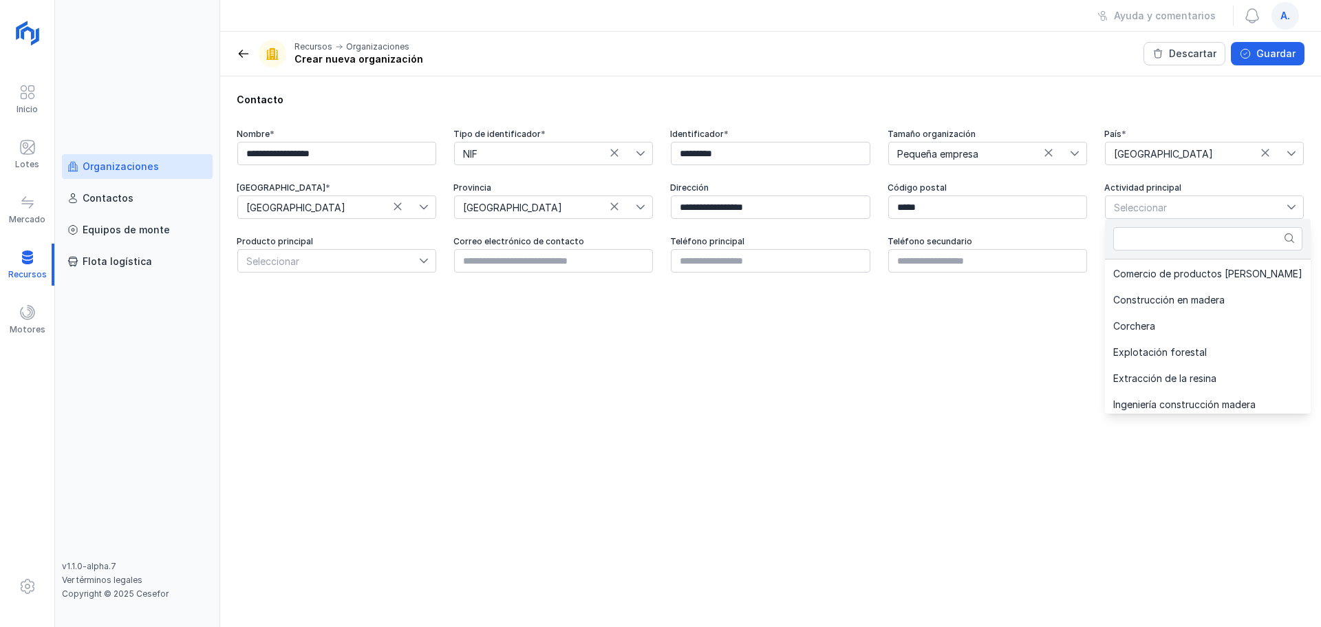
click at [1056, 354] on span "Explotación forestal" at bounding box center [1160, 352] width 94 height 10
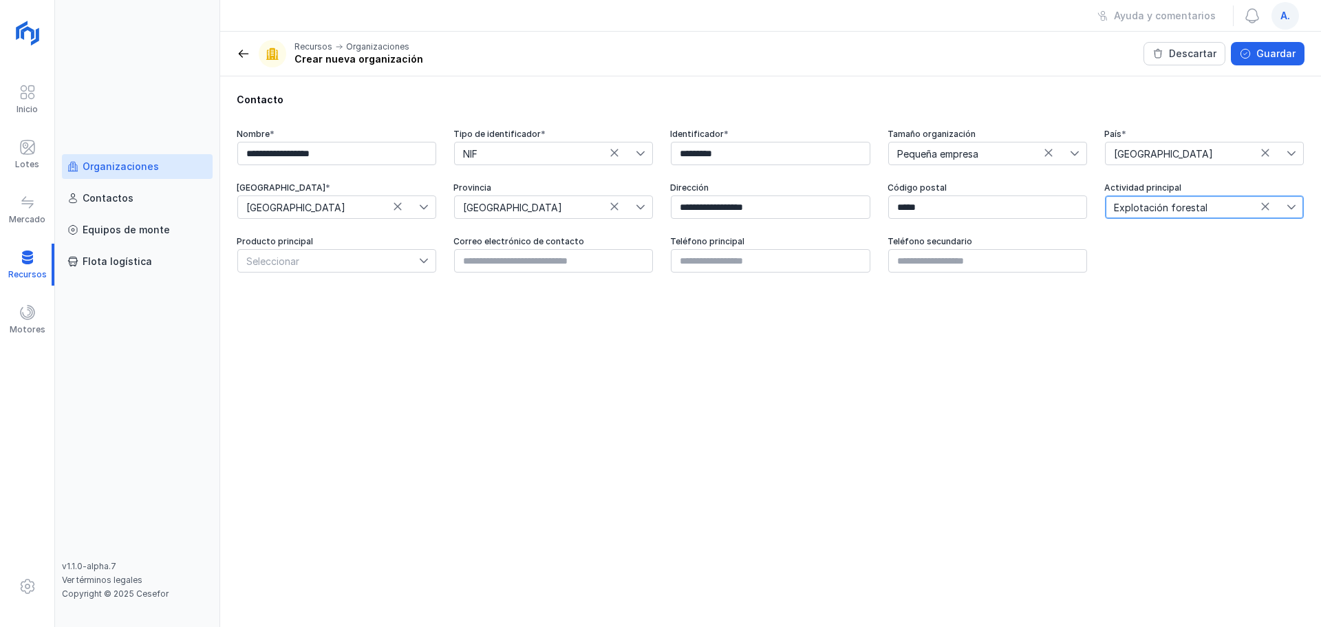
click at [325, 274] on div "**********" at bounding box center [770, 182] width 1101 height 213
click at [328, 263] on span "Seleccionar" at bounding box center [328, 261] width 181 height 22
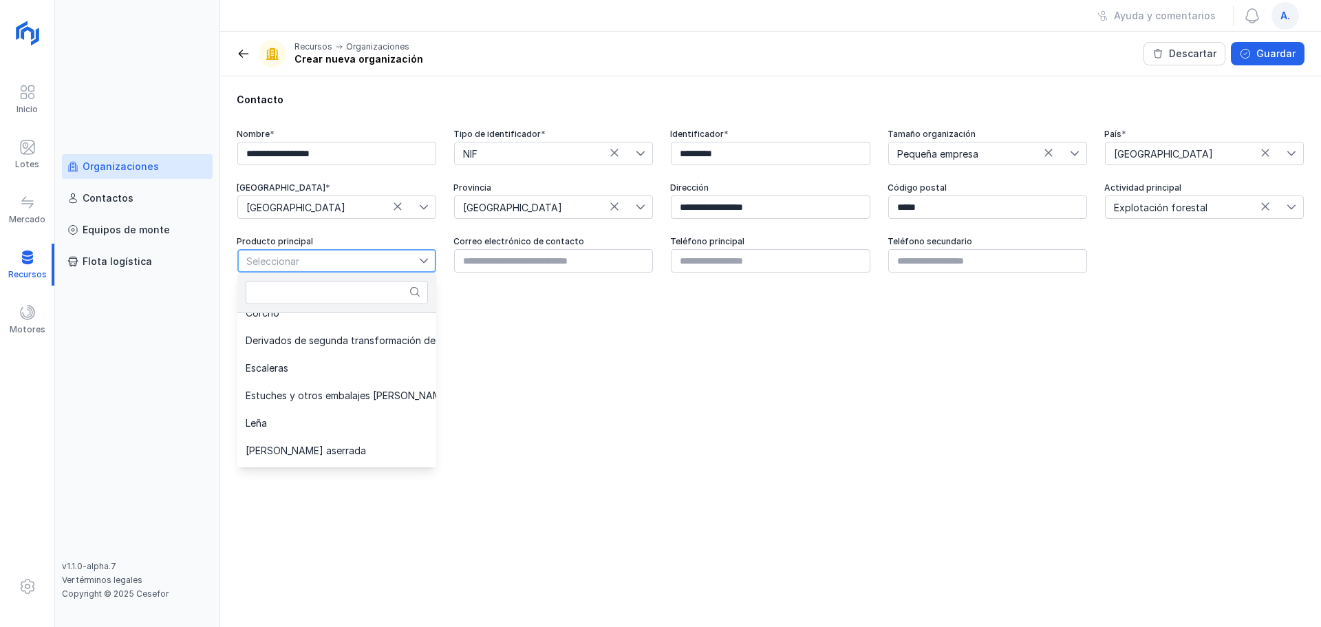
scroll to position [413, 0]
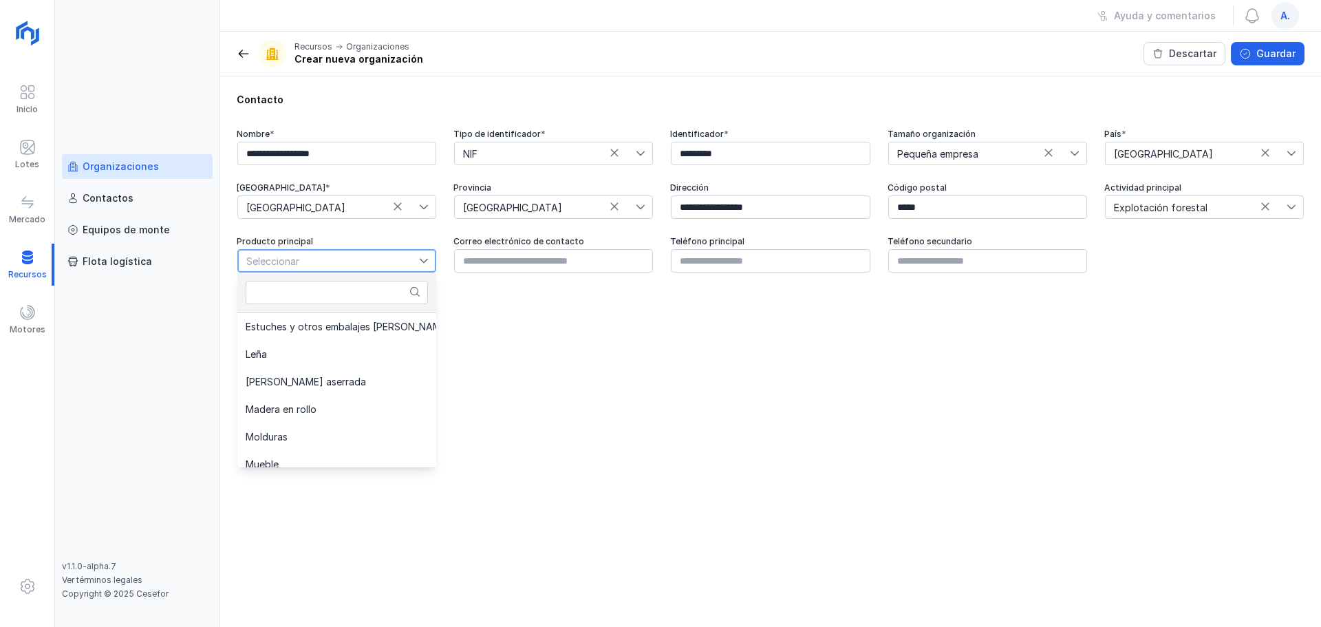
click at [376, 408] on li "Madera en rollo" at bounding box center [360, 410] width 247 height 28
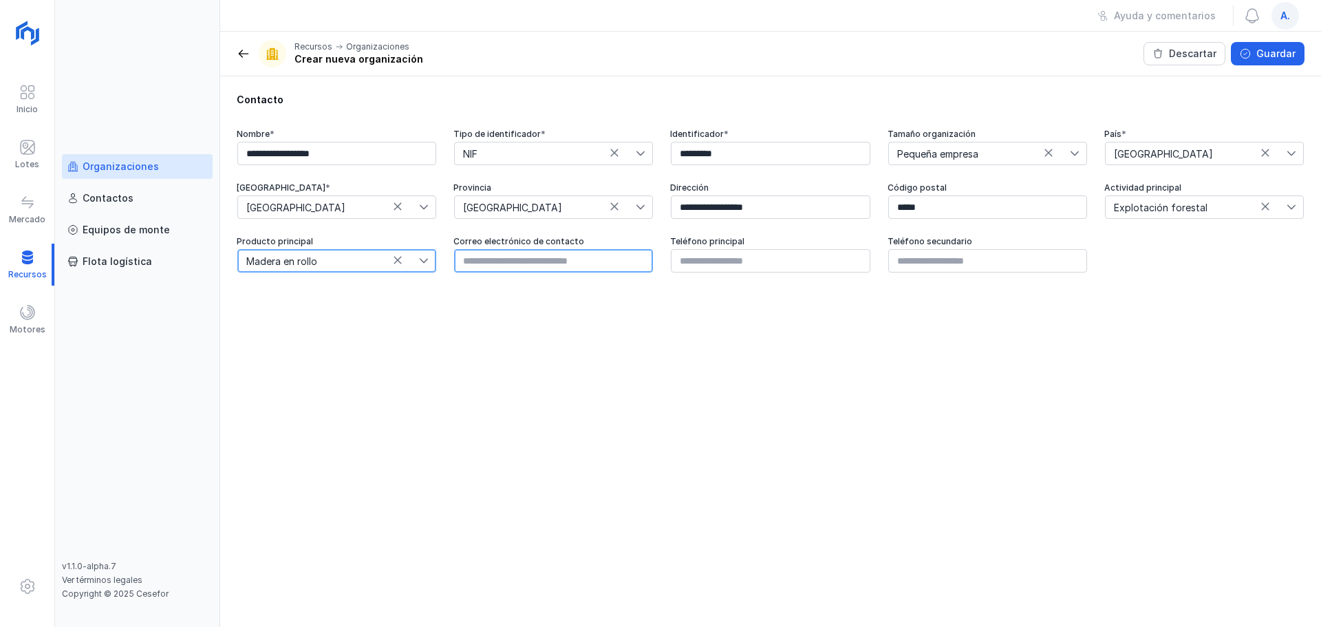
click at [588, 252] on input "text" at bounding box center [553, 260] width 199 height 23
click at [563, 256] on input "text" at bounding box center [553, 260] width 199 height 23
paste input "**********"
type input "**********"
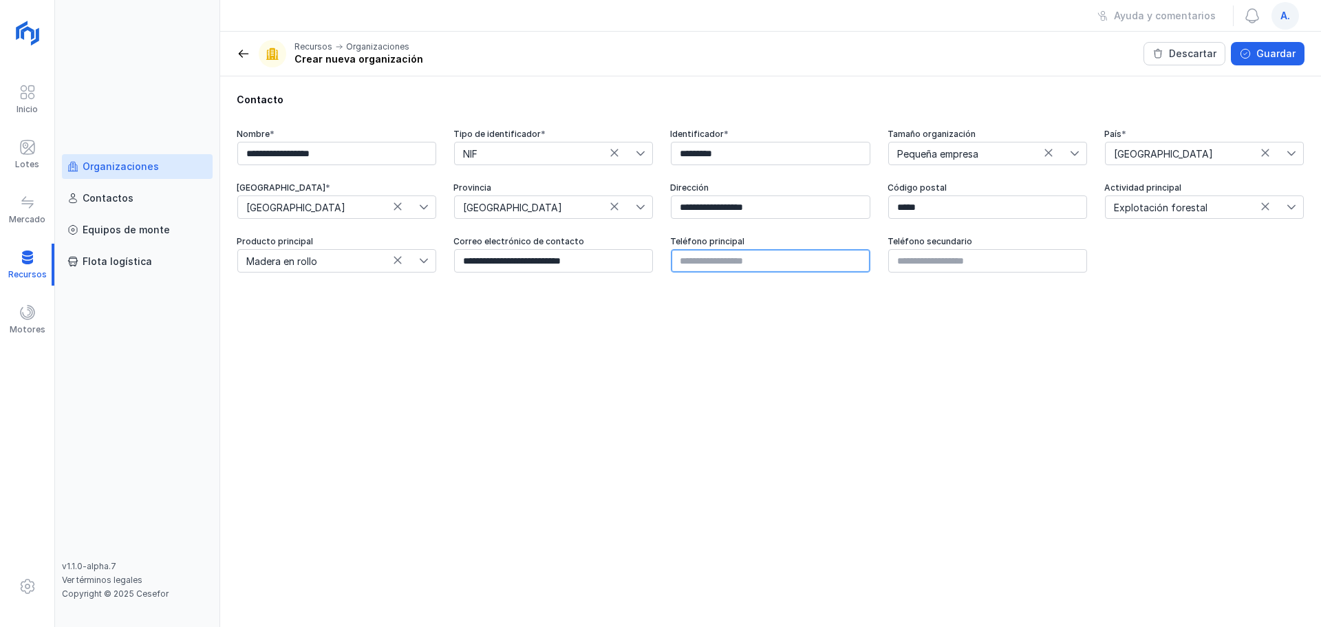
click at [750, 269] on input "text" at bounding box center [770, 260] width 199 height 23
paste input "**********"
click at [701, 266] on input "**********" at bounding box center [770, 260] width 199 height 23
type input "*********"
click at [1056, 54] on div "Guardar" at bounding box center [1275, 54] width 39 height 14
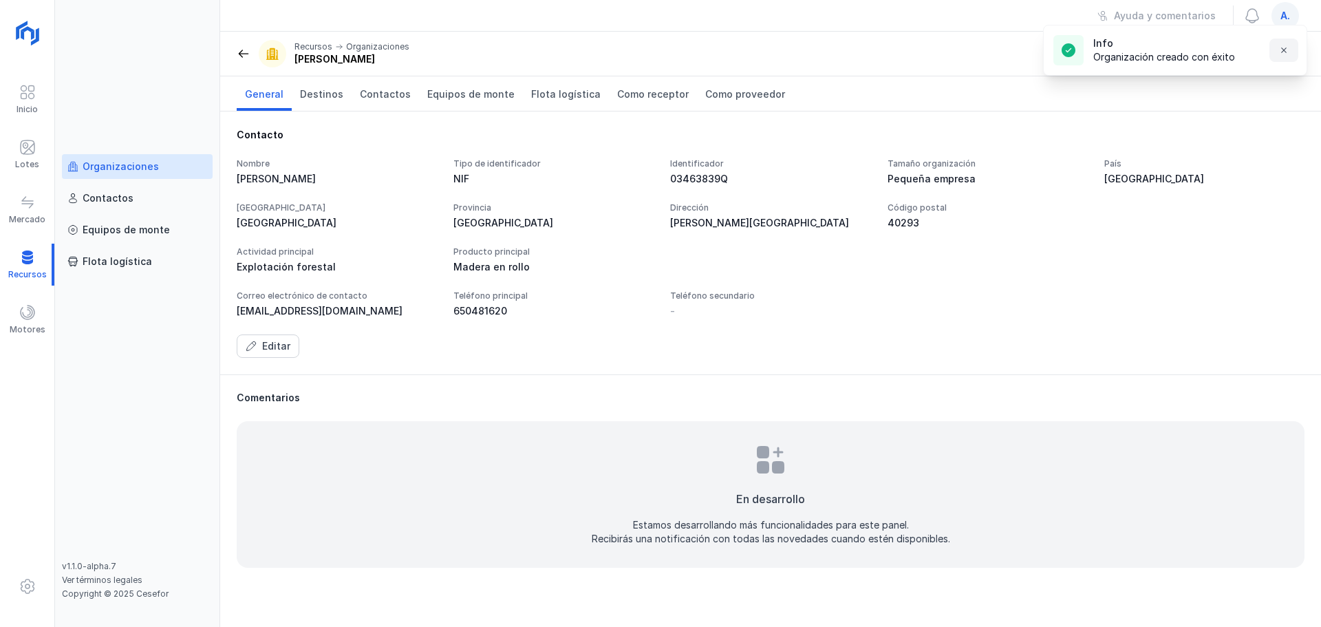
click at [1056, 60] on button "button" at bounding box center [1283, 50] width 29 height 23
click at [241, 60] on span at bounding box center [244, 54] width 14 height 14
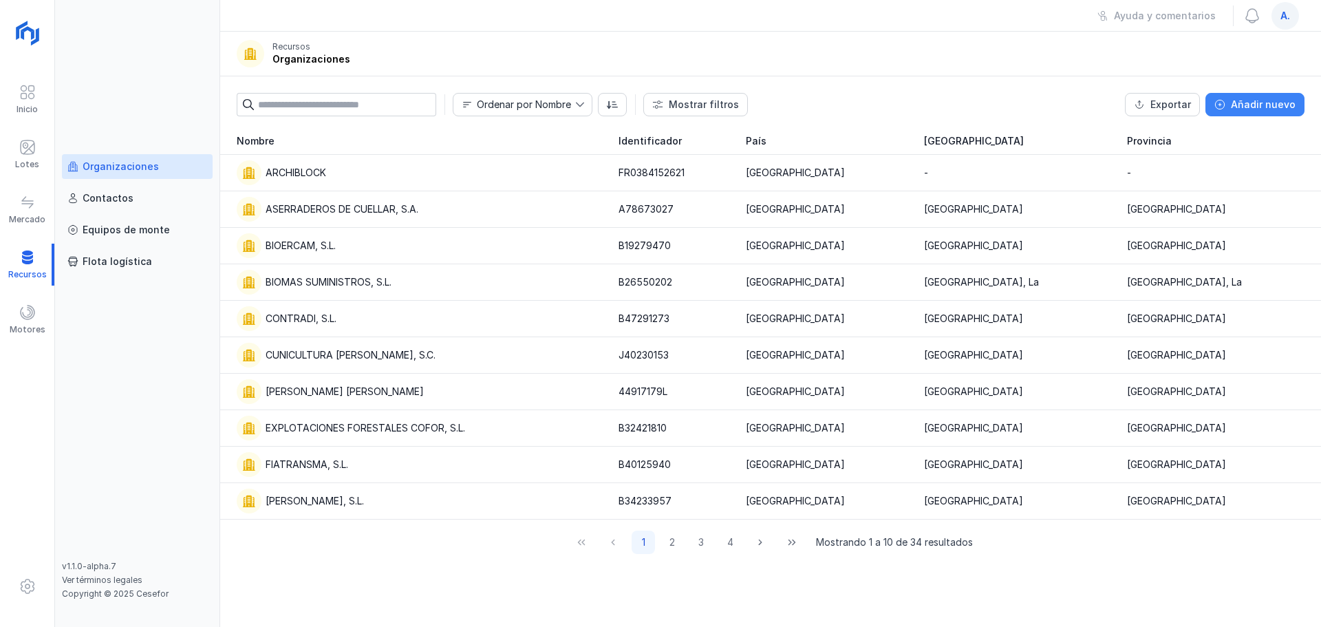
click at [1056, 110] on div "Añadir nuevo" at bounding box center [1263, 105] width 65 height 14
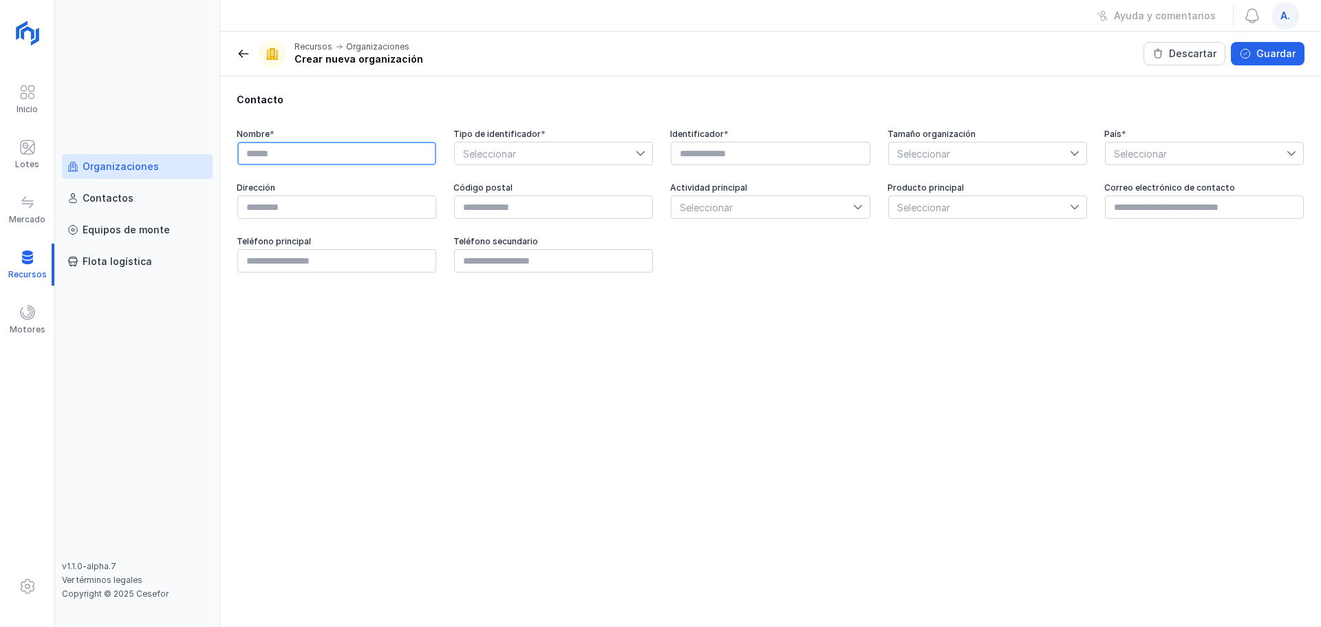
click at [351, 159] on input "text" at bounding box center [336, 153] width 199 height 23
type input "*"
click at [270, 155] on input "text" at bounding box center [336, 153] width 199 height 23
paste input "**********"
type input "**********"
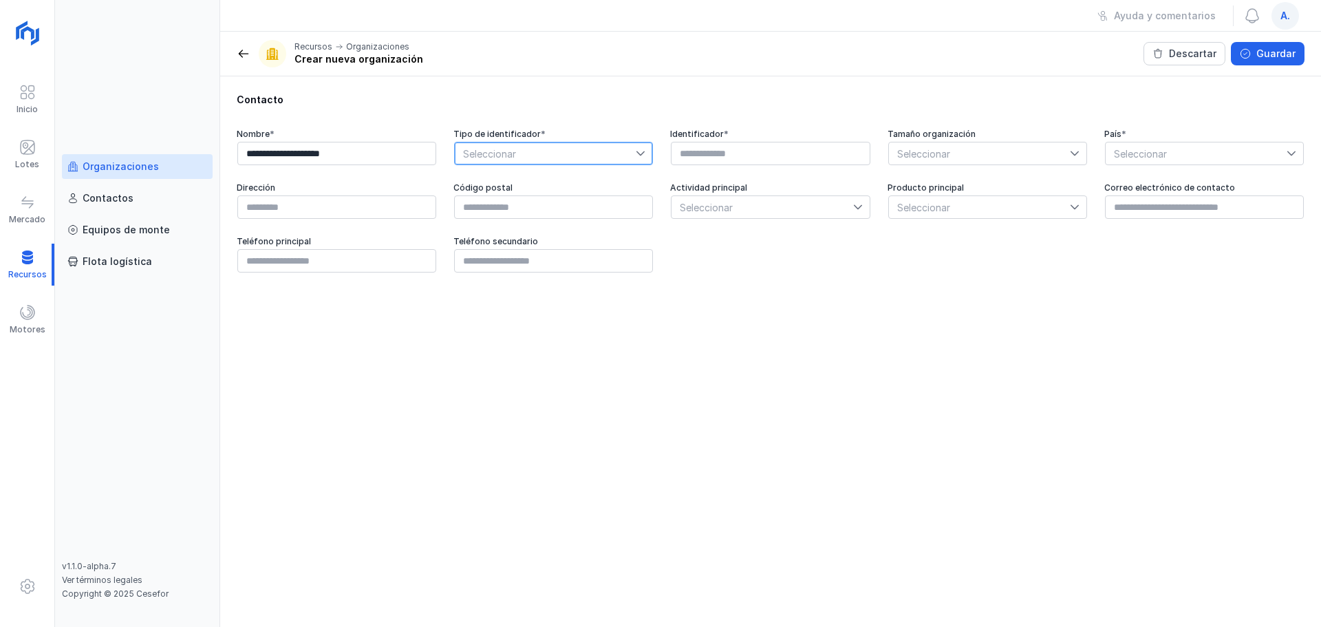
click at [582, 162] on span "Seleccionar" at bounding box center [545, 153] width 181 height 22
click at [570, 227] on li "NIF" at bounding box center [553, 230] width 199 height 26
click at [717, 152] on input "text" at bounding box center [770, 153] width 199 height 23
paste input "*********"
type input "*********"
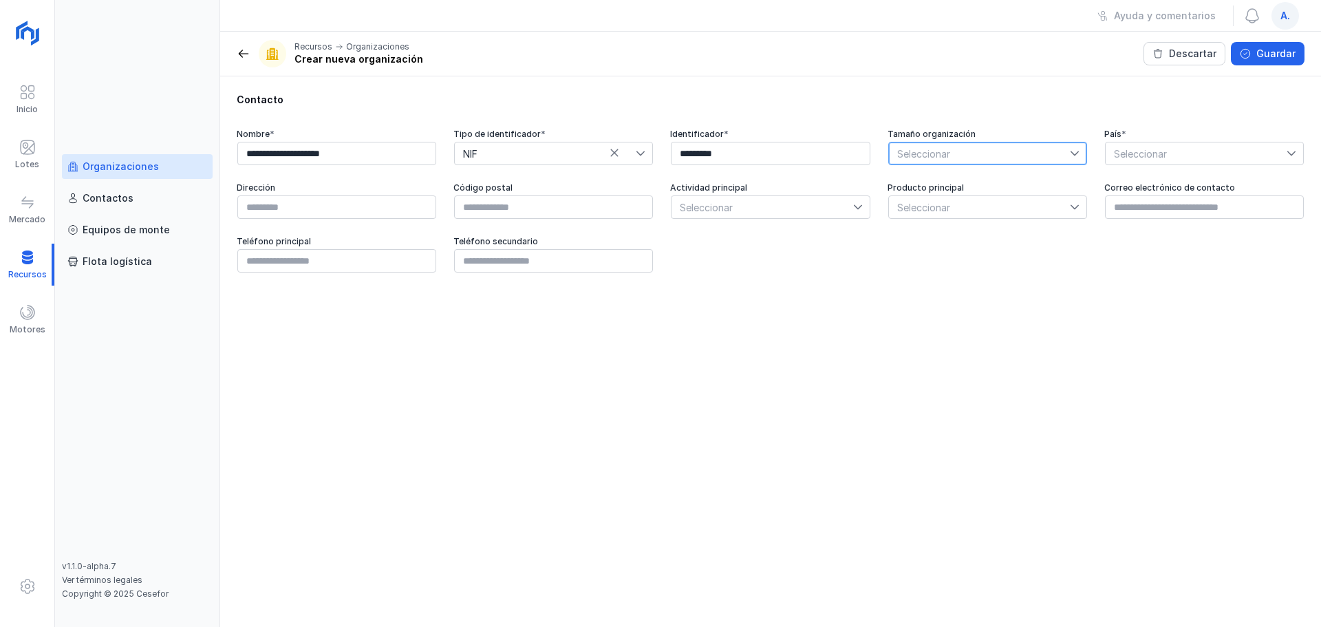
click at [945, 153] on span "Seleccionar" at bounding box center [979, 153] width 181 height 22
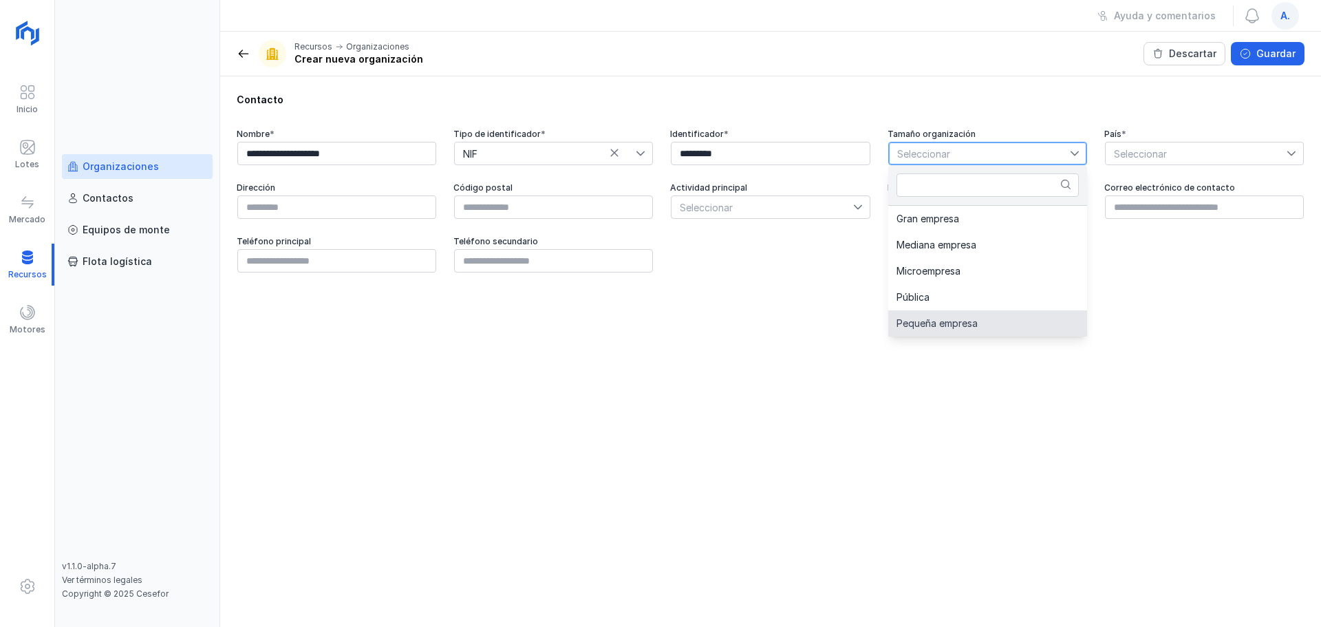
click at [944, 324] on span "Pequeña empresa" at bounding box center [936, 323] width 81 height 10
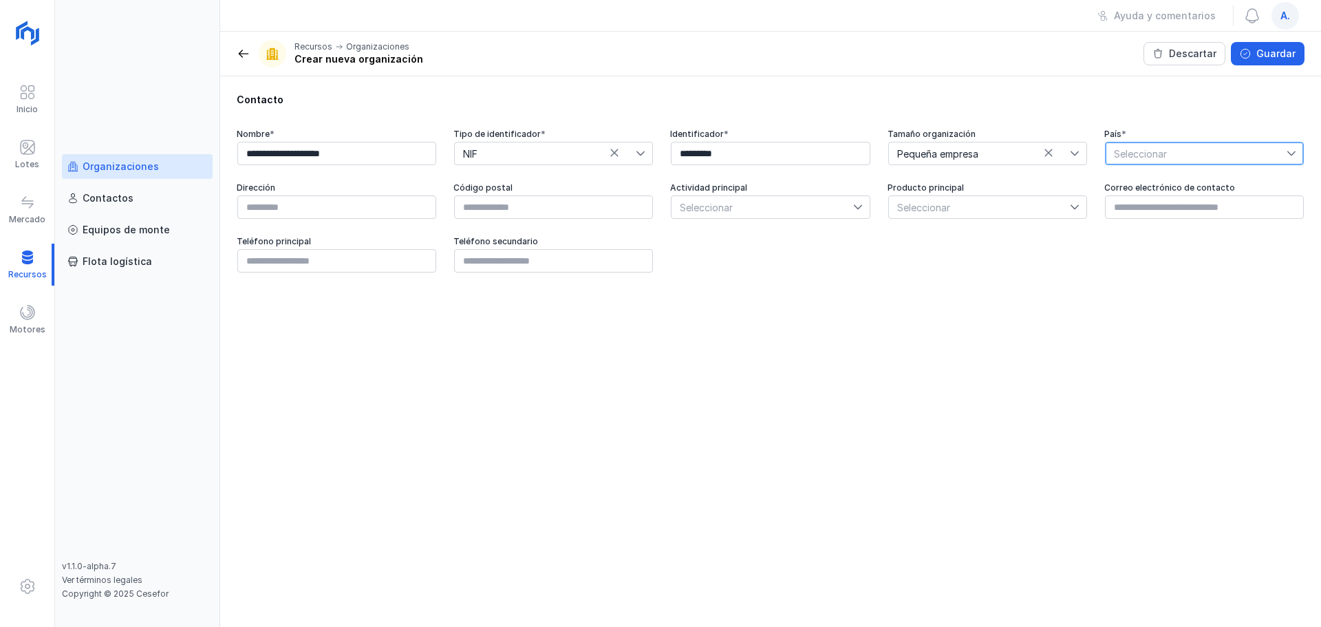
click at [1056, 149] on span "Seleccionar" at bounding box center [1195, 153] width 181 height 22
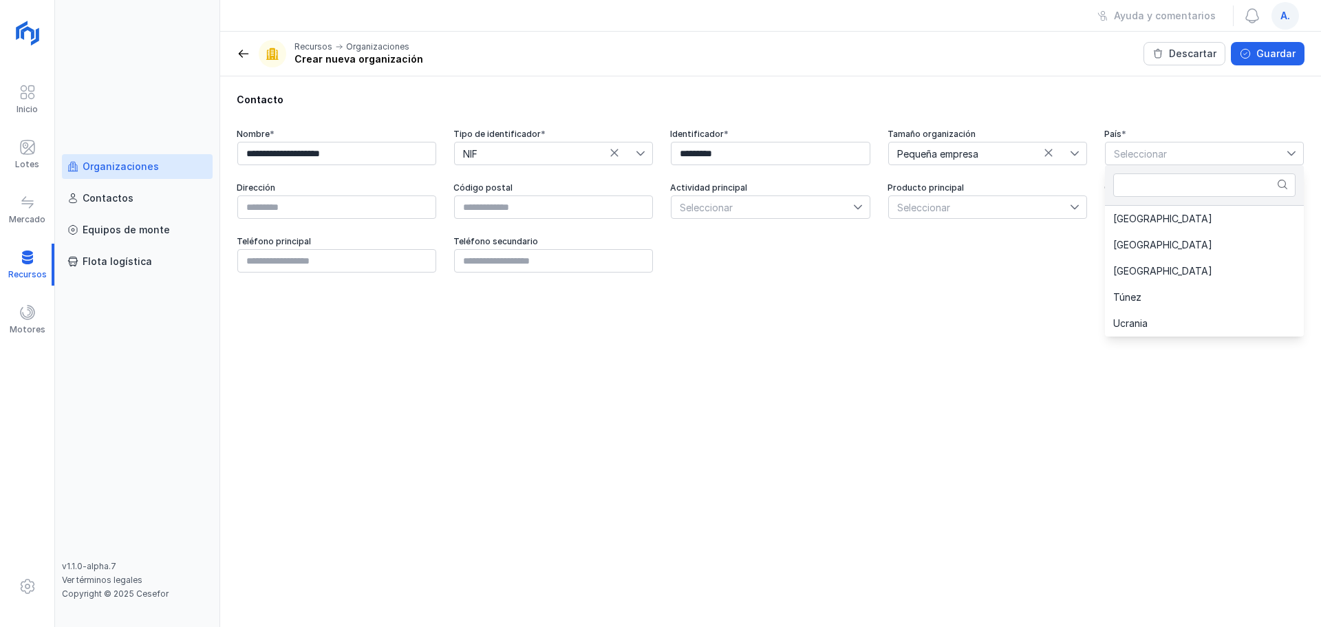
drag, startPoint x: 1139, startPoint y: 217, endPoint x: 1030, endPoint y: 234, distance: 110.7
click at [1056, 217] on span "[GEOGRAPHIC_DATA]" at bounding box center [1162, 219] width 99 height 10
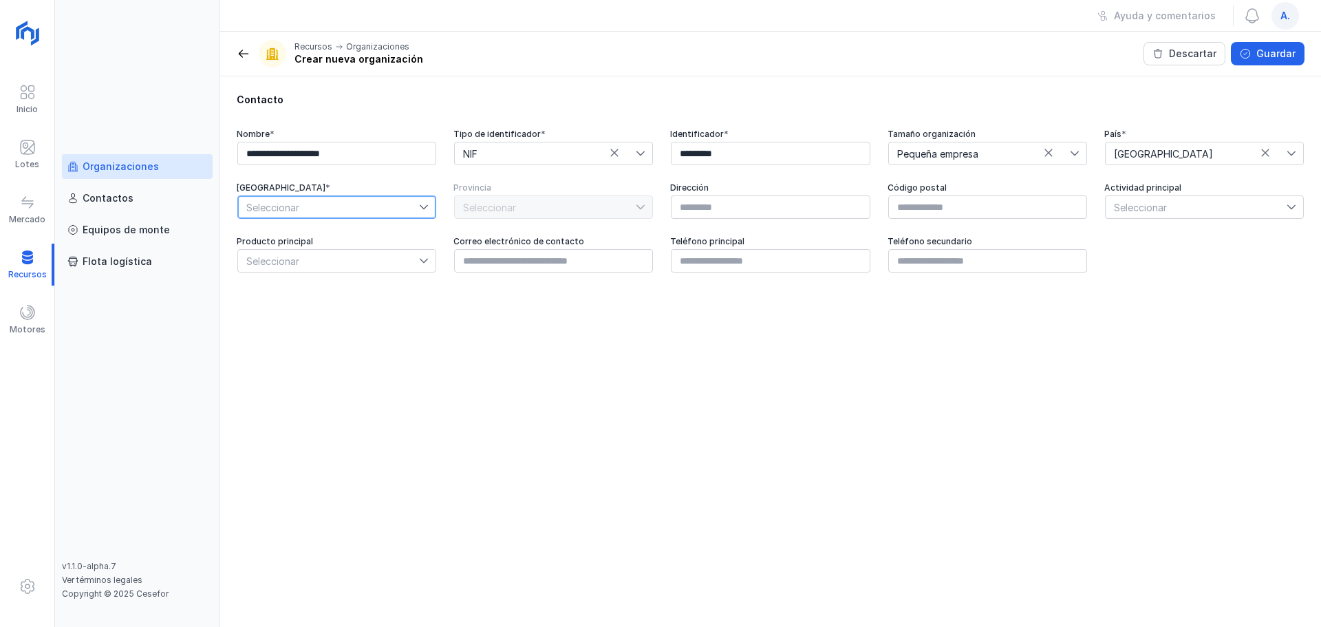
click at [376, 206] on span "Seleccionar" at bounding box center [328, 207] width 181 height 22
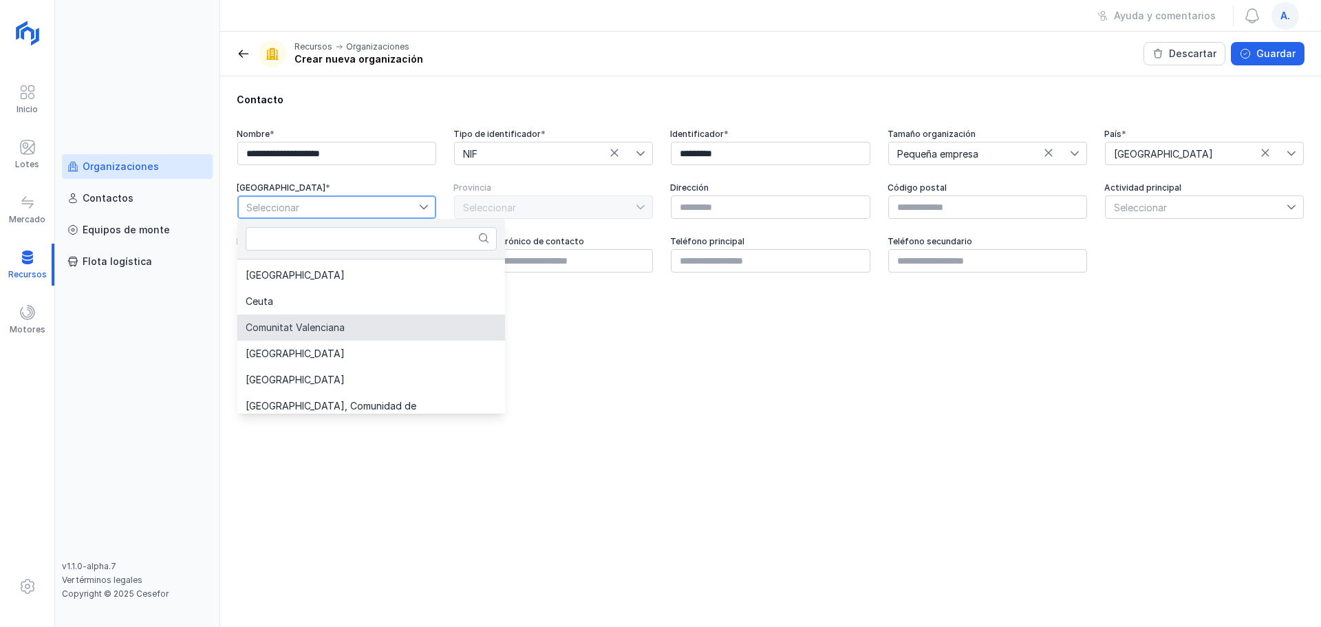
scroll to position [138, 0]
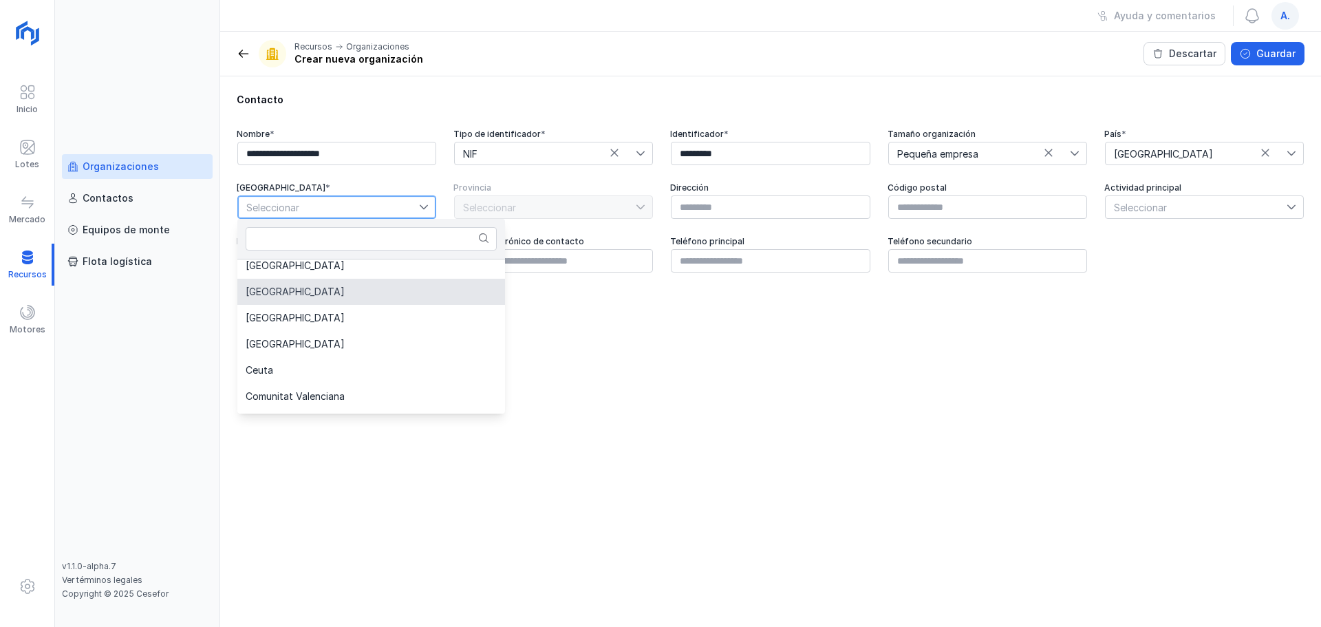
click at [323, 296] on li "[GEOGRAPHIC_DATA]" at bounding box center [371, 292] width 268 height 26
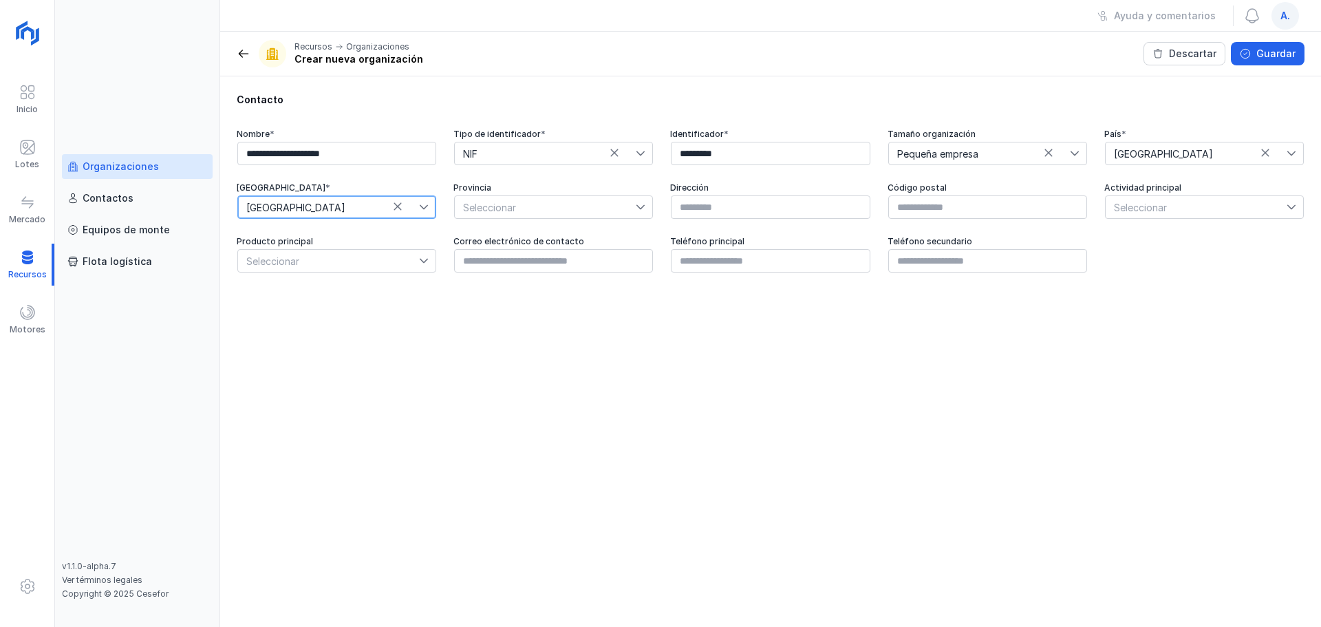
click at [576, 208] on span "Seleccionar" at bounding box center [545, 207] width 181 height 22
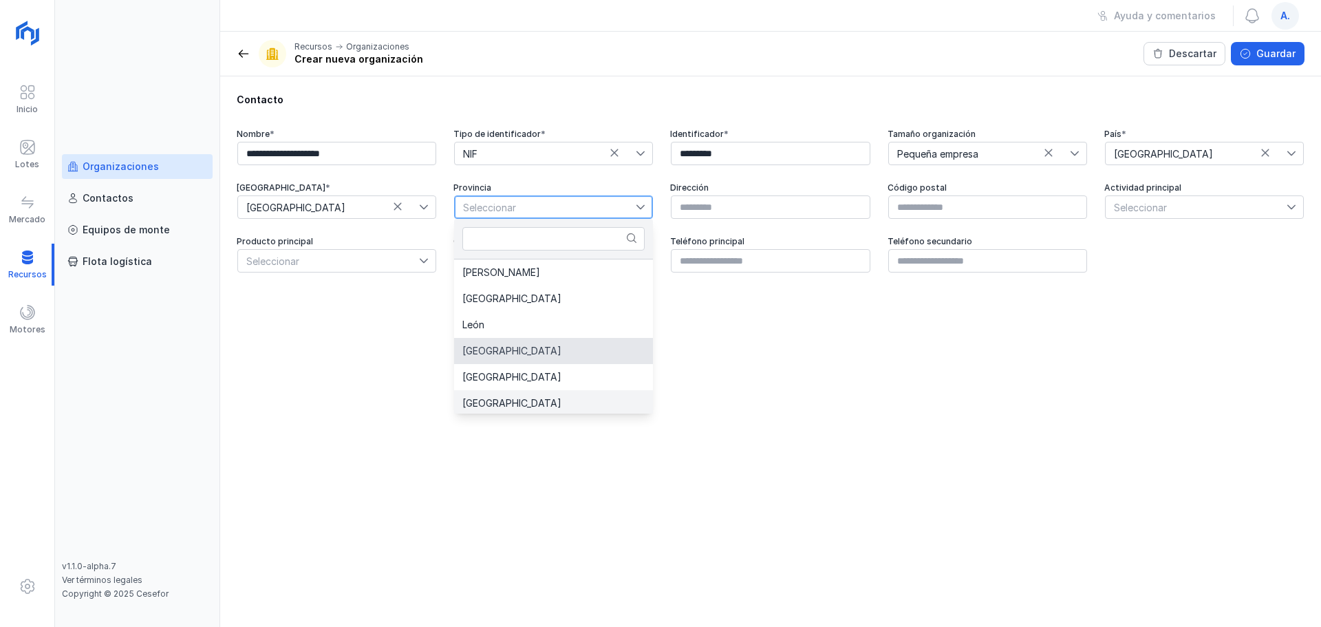
scroll to position [3, 0]
click at [532, 405] on li "[GEOGRAPHIC_DATA]" at bounding box center [553, 400] width 199 height 26
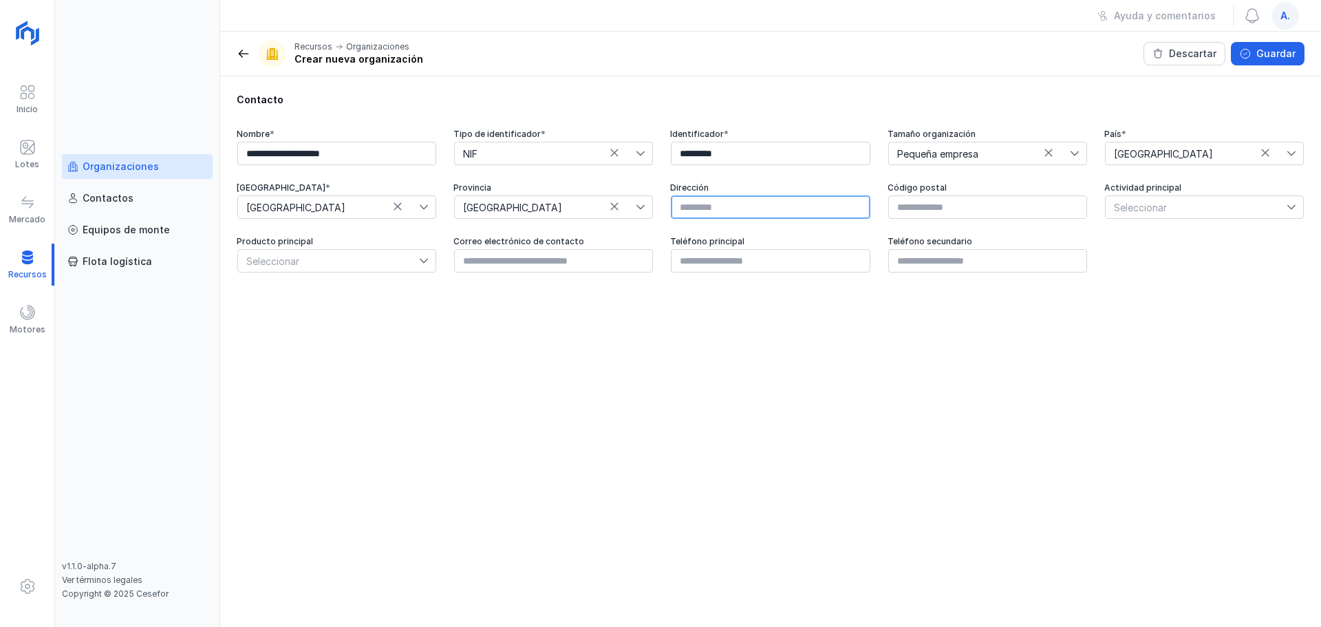
click at [768, 213] on input "text" at bounding box center [770, 206] width 199 height 23
paste input "*********"
type input "*********"
drag, startPoint x: 965, startPoint y: 217, endPoint x: 990, endPoint y: 208, distance: 26.1
click at [966, 217] on input "text" at bounding box center [987, 206] width 199 height 23
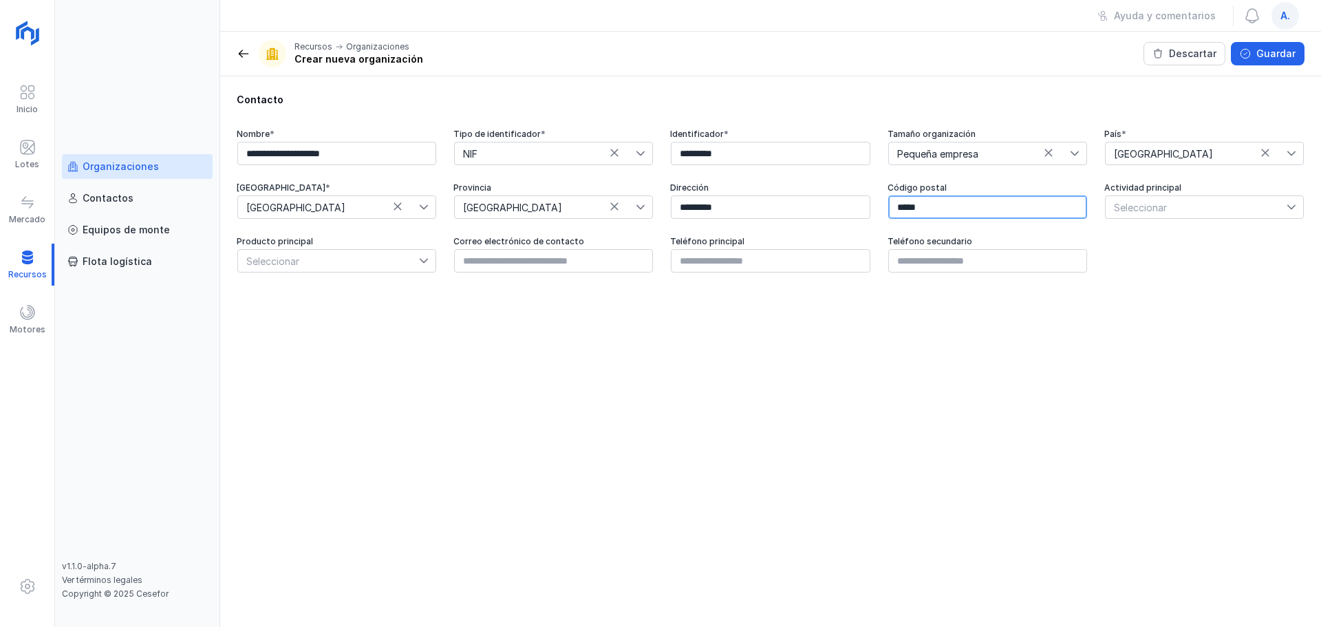
type input "*****"
click at [1056, 202] on span "Seleccionar" at bounding box center [1195, 207] width 181 height 22
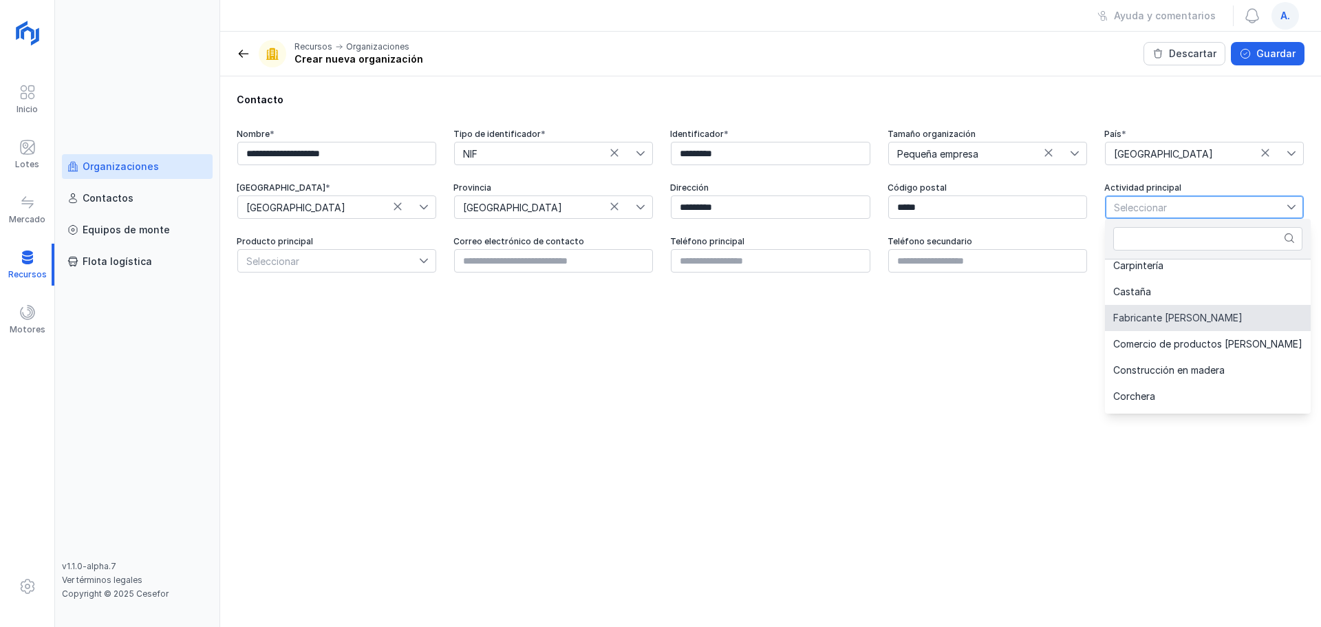
scroll to position [206, 0]
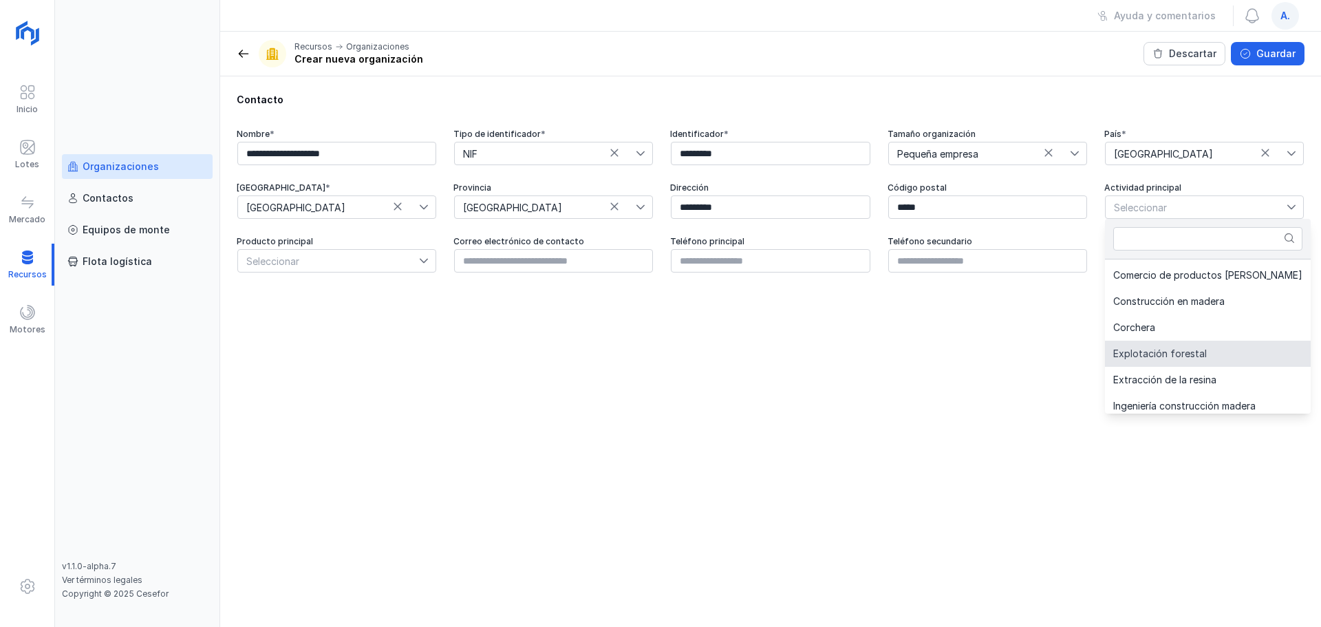
click at [1056, 359] on li "Explotación forestal" at bounding box center [1208, 354] width 206 height 26
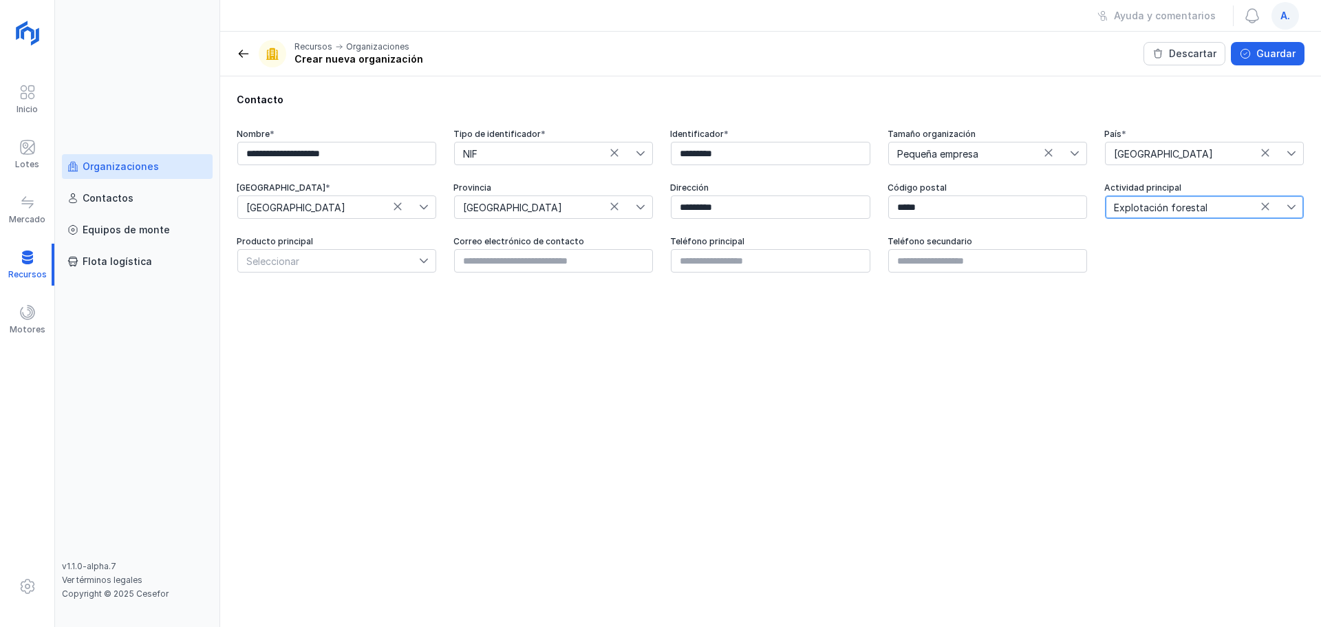
click at [342, 267] on span "Seleccionar" at bounding box center [328, 261] width 181 height 22
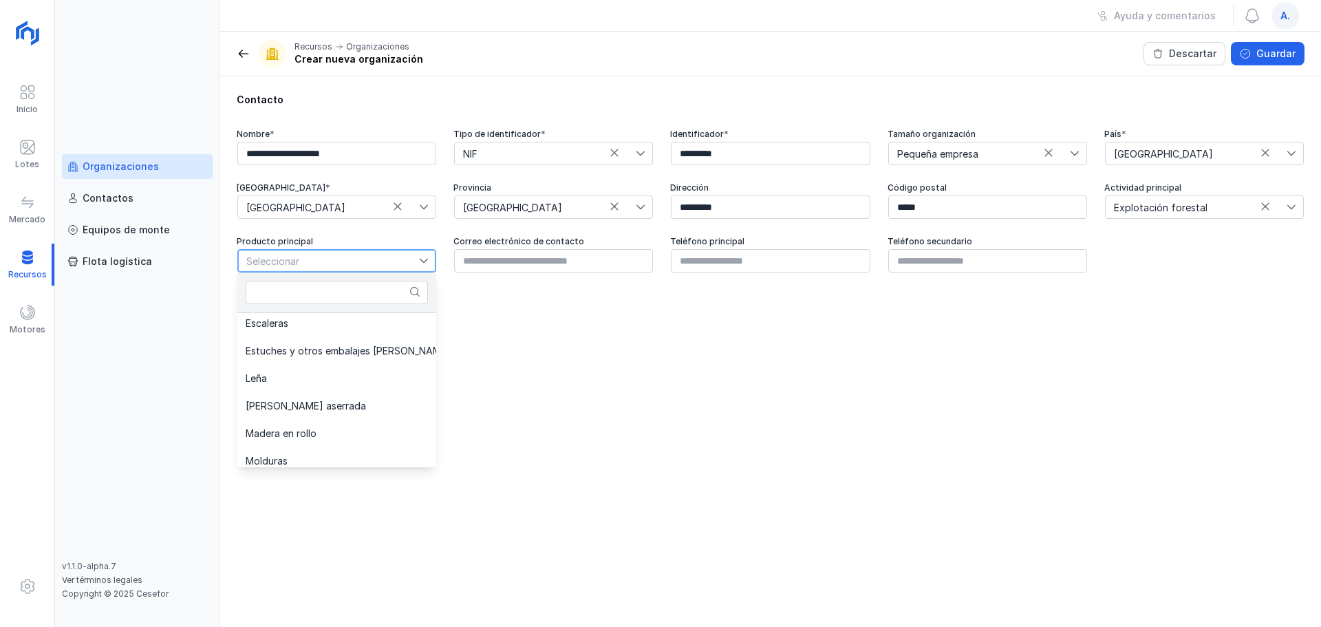
scroll to position [413, 0]
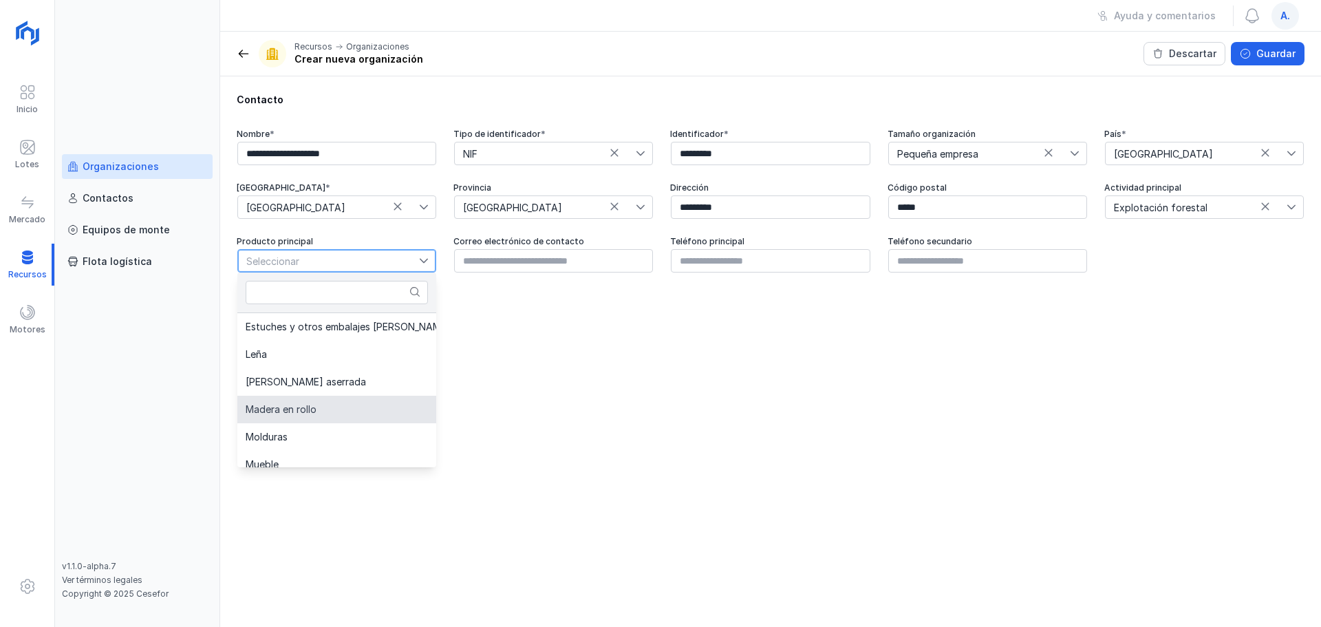
click at [353, 400] on li "Madera en rollo" at bounding box center [360, 410] width 247 height 28
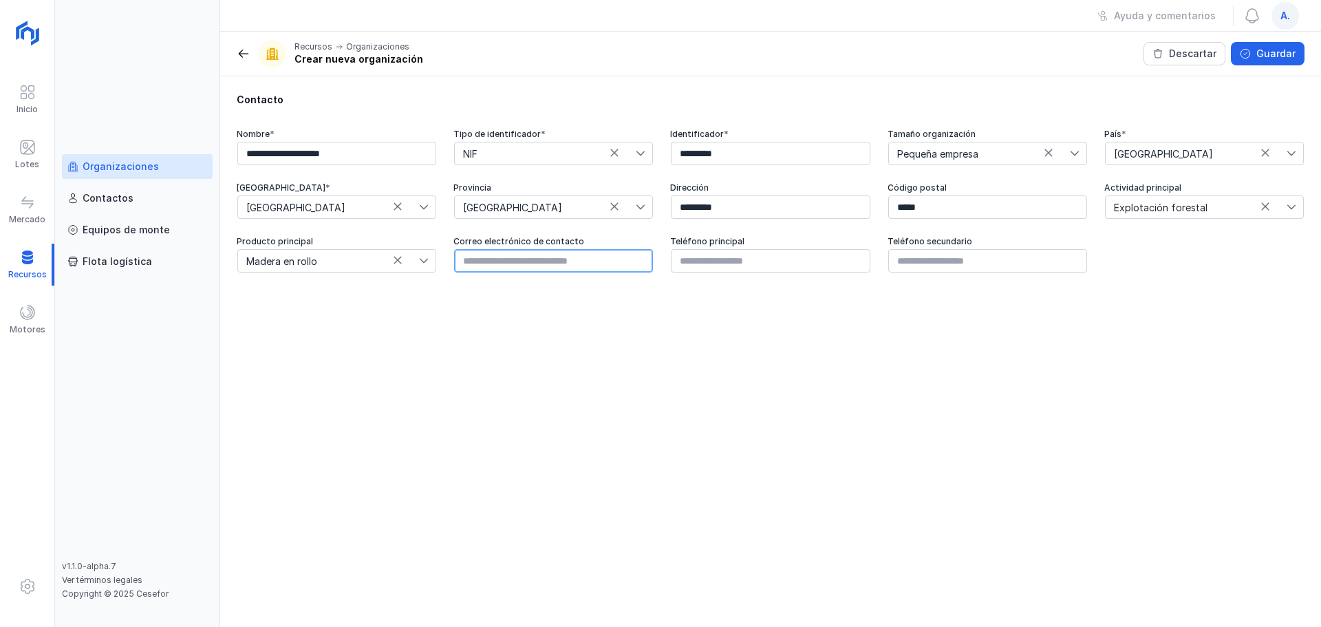
click at [592, 265] on input "text" at bounding box center [553, 260] width 199 height 23
click at [507, 261] on input "text" at bounding box center [553, 260] width 199 height 23
paste input "**********"
type input "**********"
click at [707, 272] on input "text" at bounding box center [770, 260] width 199 height 23
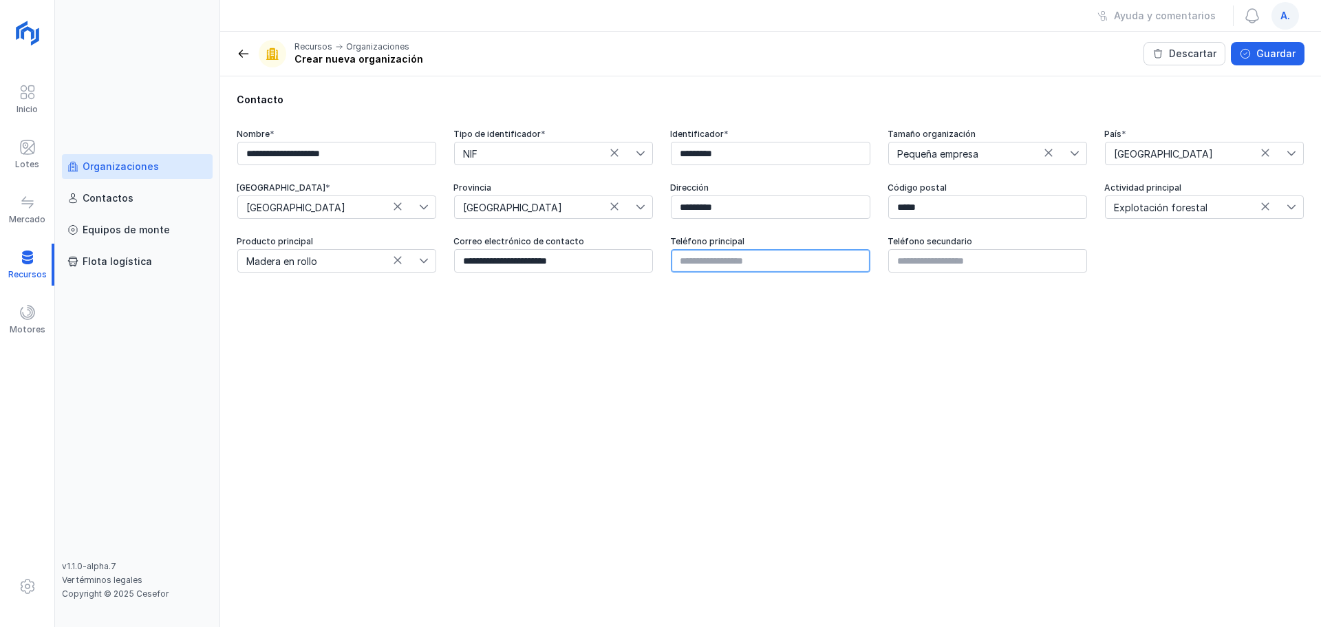
paste input "**********"
click at [698, 266] on input "**********" at bounding box center [770, 260] width 199 height 23
type input "*********"
click at [1056, 57] on div "Guardar" at bounding box center [1275, 54] width 39 height 14
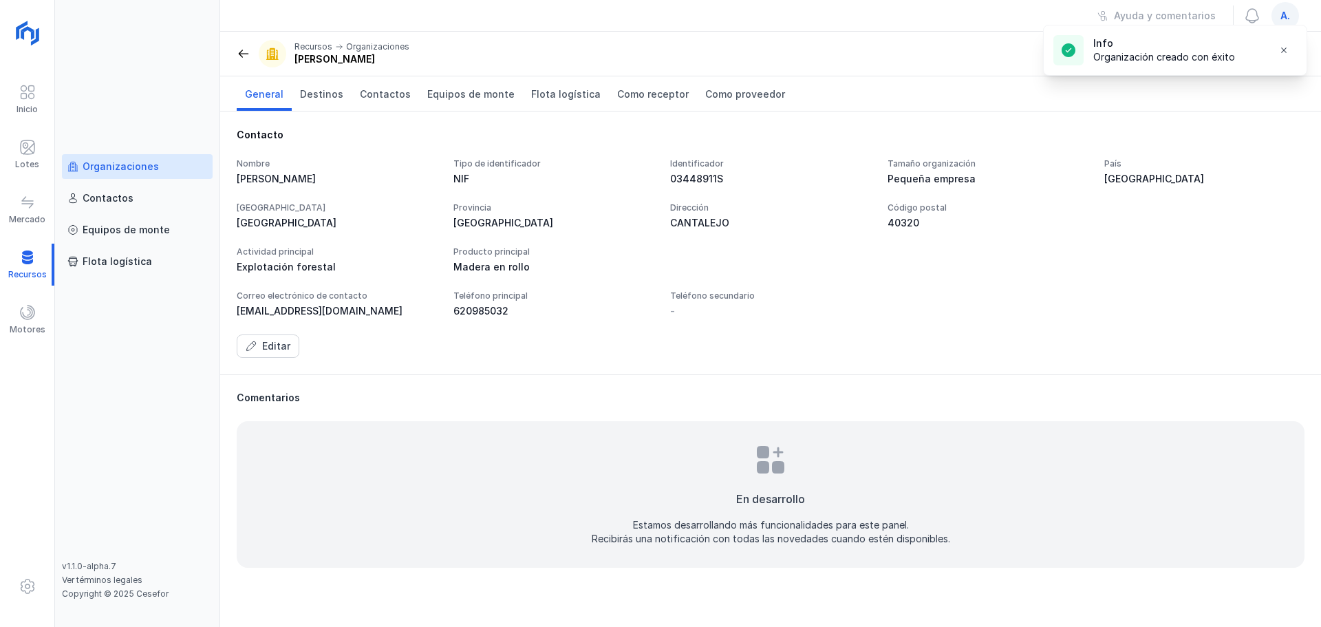
click at [248, 52] on span at bounding box center [244, 54] width 14 height 14
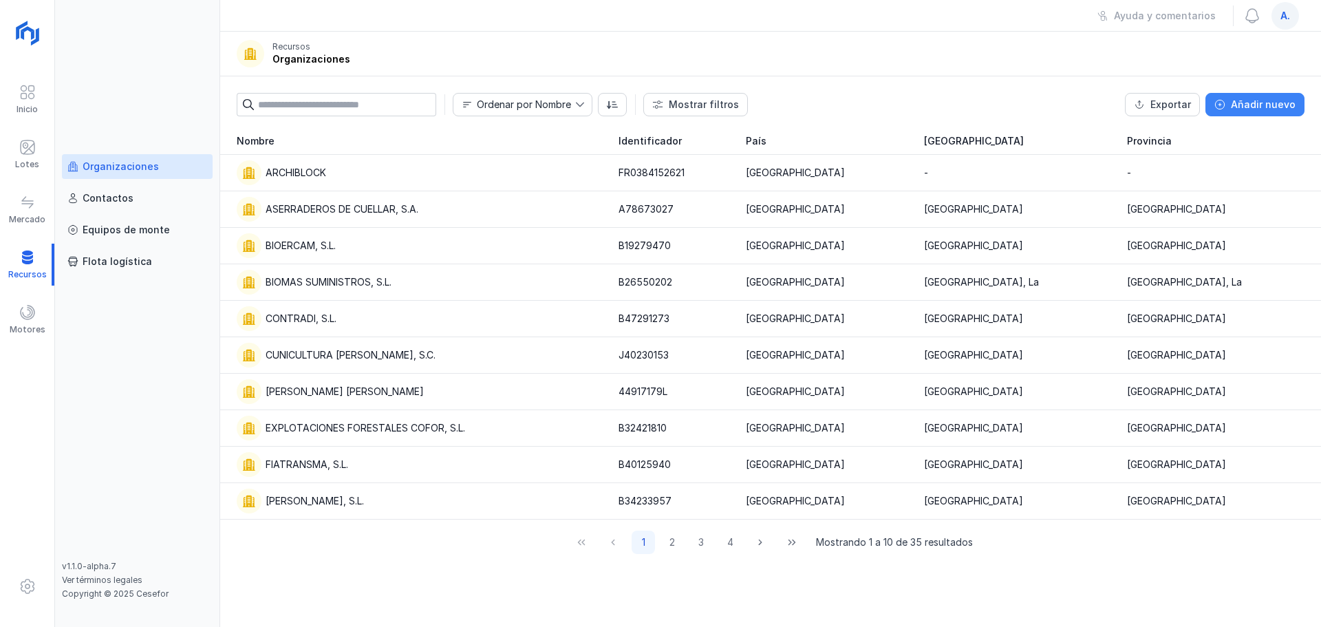
click at [1056, 105] on div "Añadir nuevo" at bounding box center [1263, 105] width 65 height 14
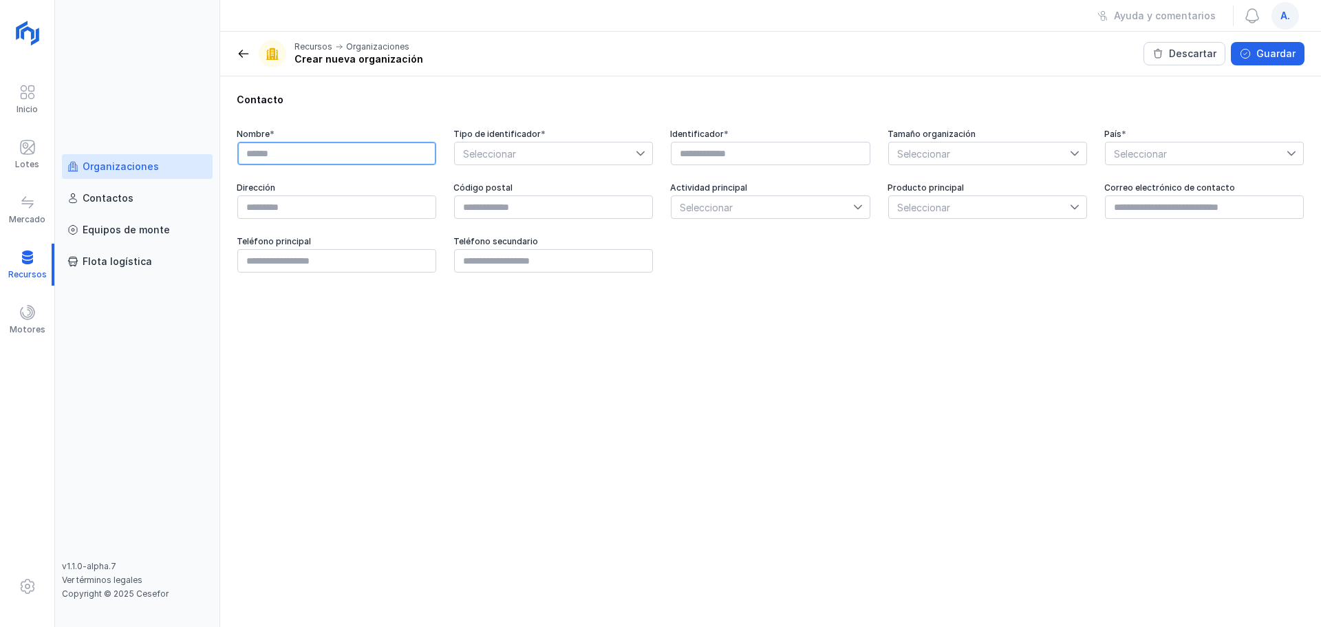
click at [327, 147] on input "text" at bounding box center [336, 153] width 199 height 23
paste input "**********"
type input "**********"
click at [587, 148] on span "Seleccionar" at bounding box center [545, 153] width 181 height 22
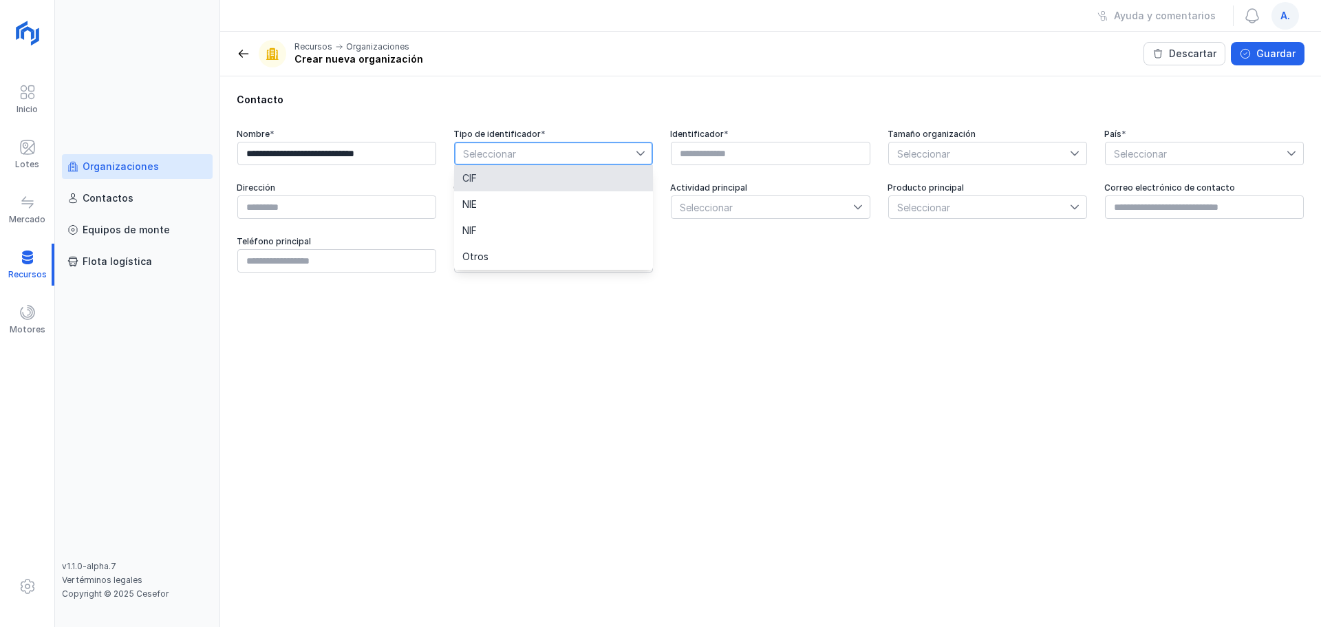
click at [582, 185] on li "CIF" at bounding box center [553, 178] width 199 height 26
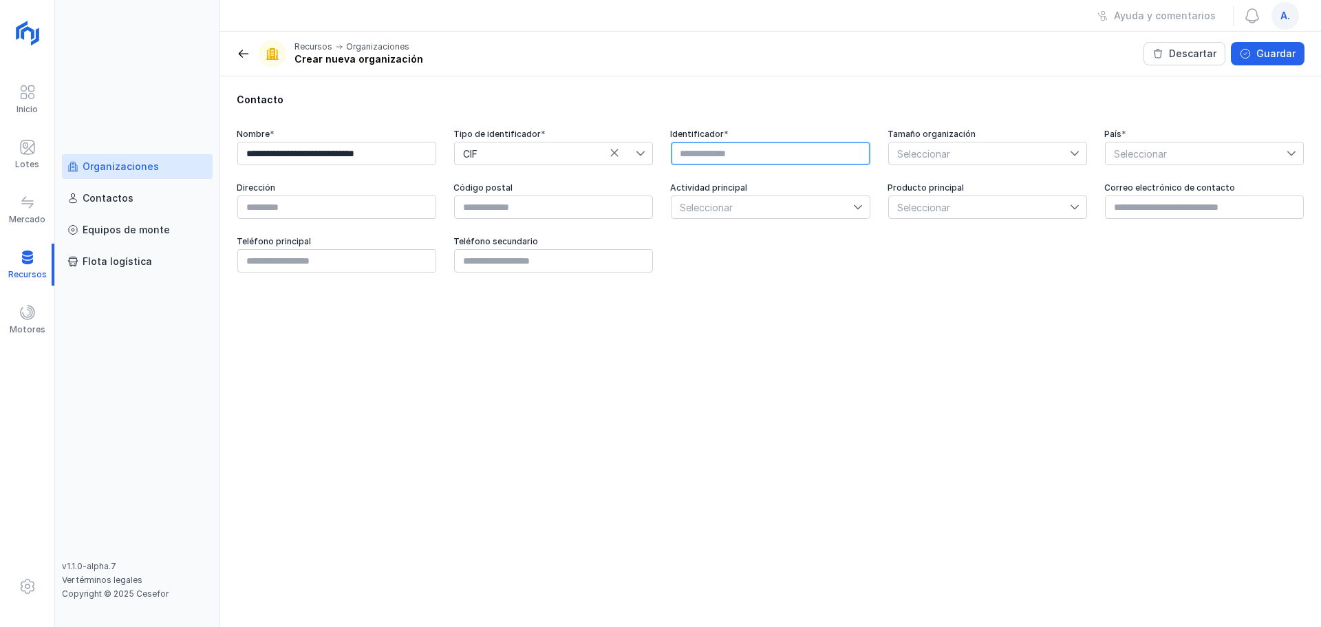
click at [744, 155] on input "text" at bounding box center [770, 153] width 199 height 23
paste input "*********"
type input "*********"
click at [982, 153] on span "Seleccionar" at bounding box center [979, 153] width 181 height 22
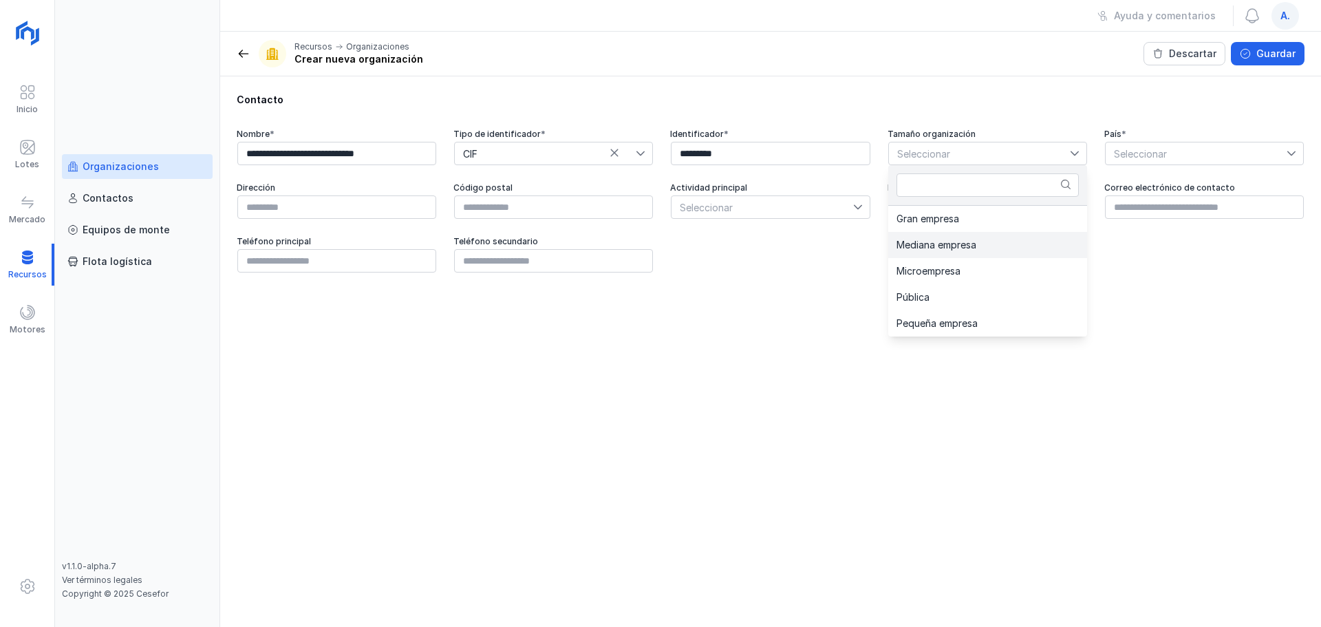
click at [979, 244] on li "Mediana empresa" at bounding box center [987, 245] width 199 height 26
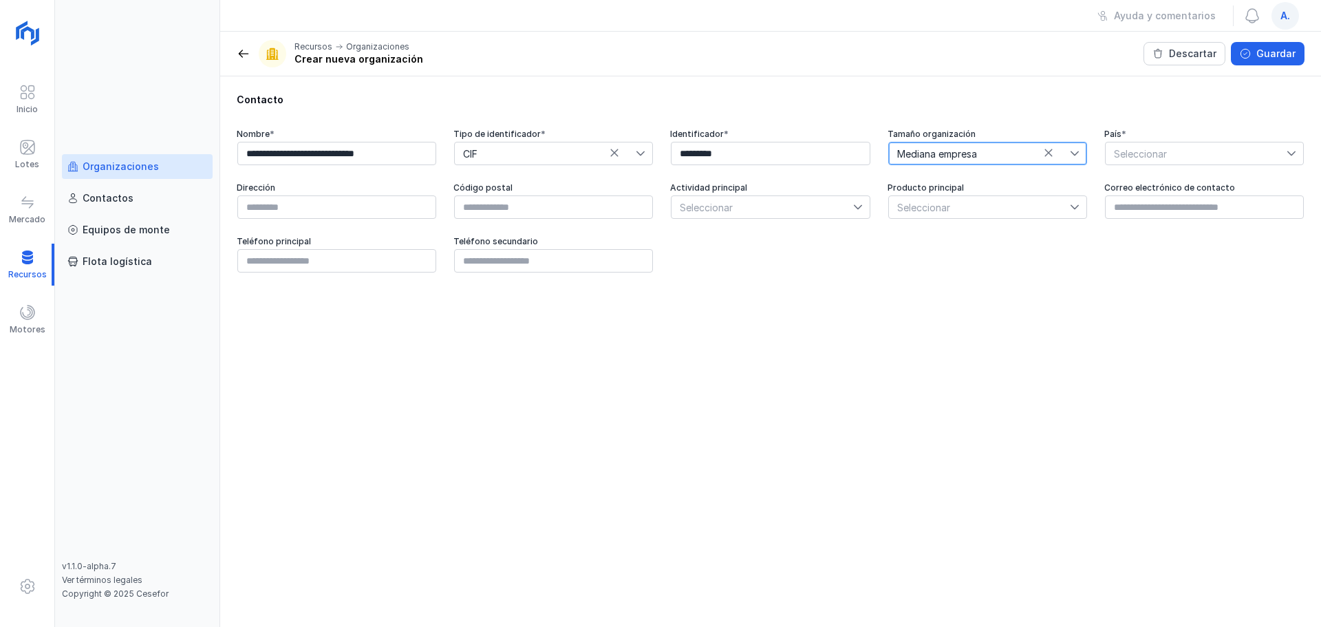
click at [1056, 171] on div "**********" at bounding box center [771, 201] width 1068 height 144
click at [1056, 162] on span "Seleccionar" at bounding box center [1195, 153] width 181 height 22
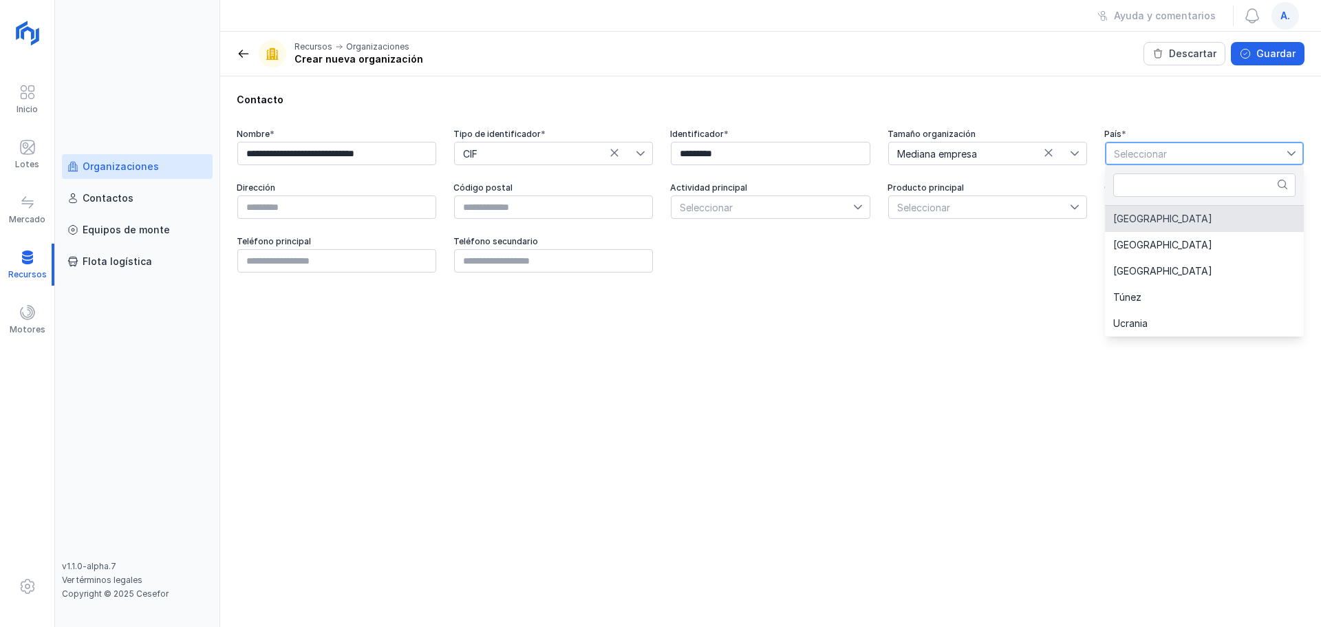
click at [1056, 218] on li "[GEOGRAPHIC_DATA]" at bounding box center [1204, 219] width 199 height 26
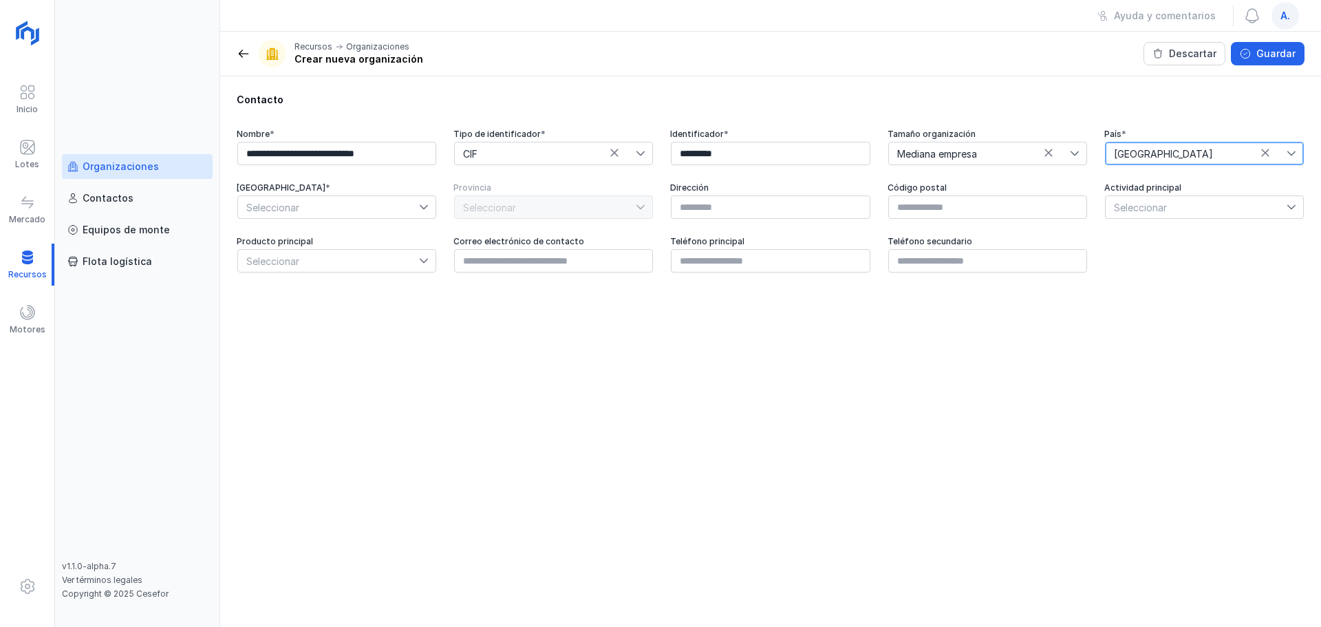
click at [294, 206] on span "Seleccionar" at bounding box center [328, 207] width 181 height 22
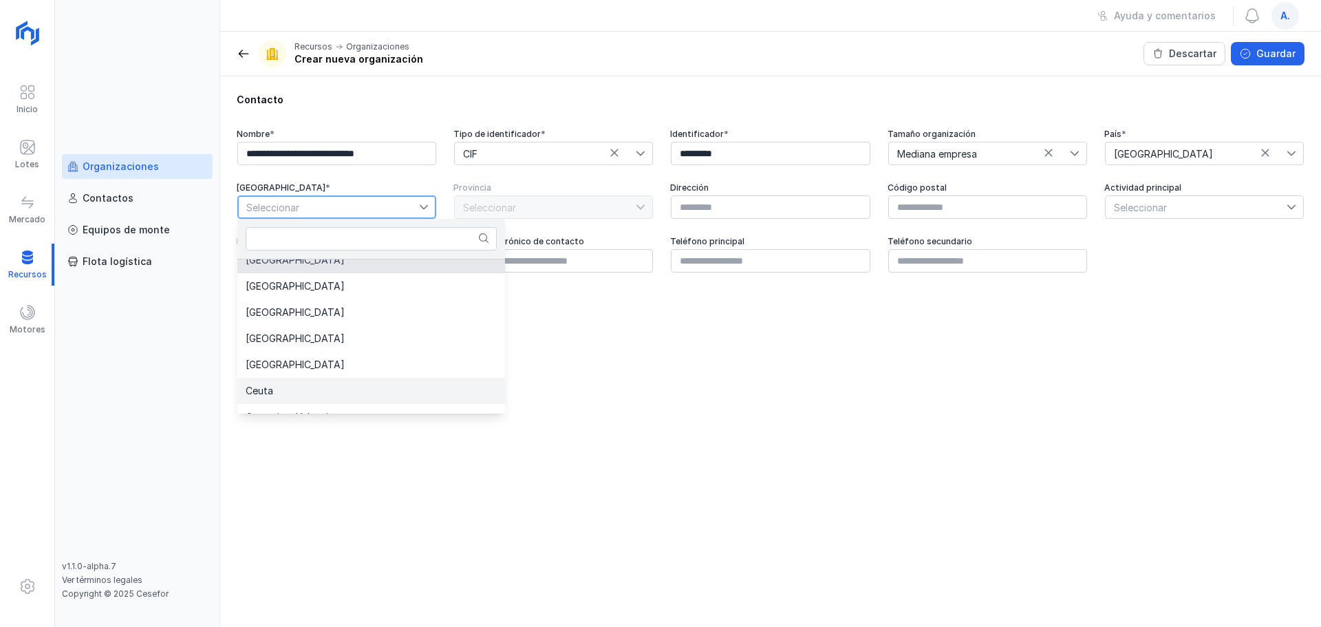
scroll to position [135, 0]
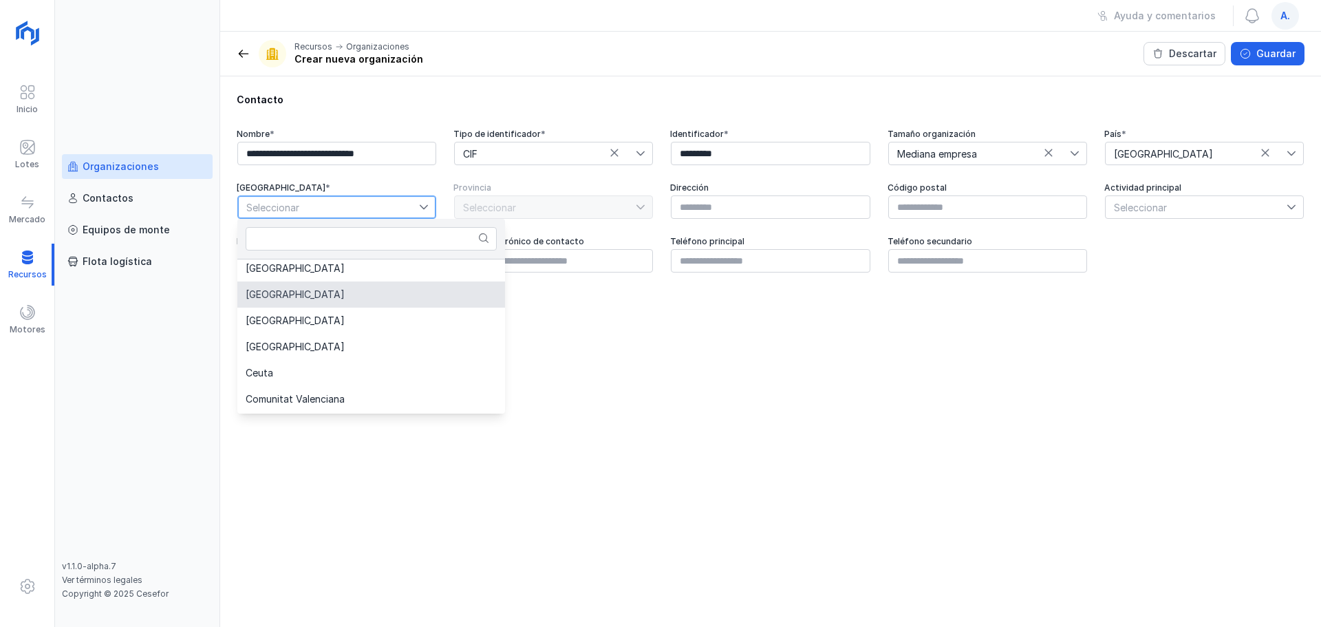
click at [325, 299] on li "[GEOGRAPHIC_DATA]" at bounding box center [371, 294] width 268 height 26
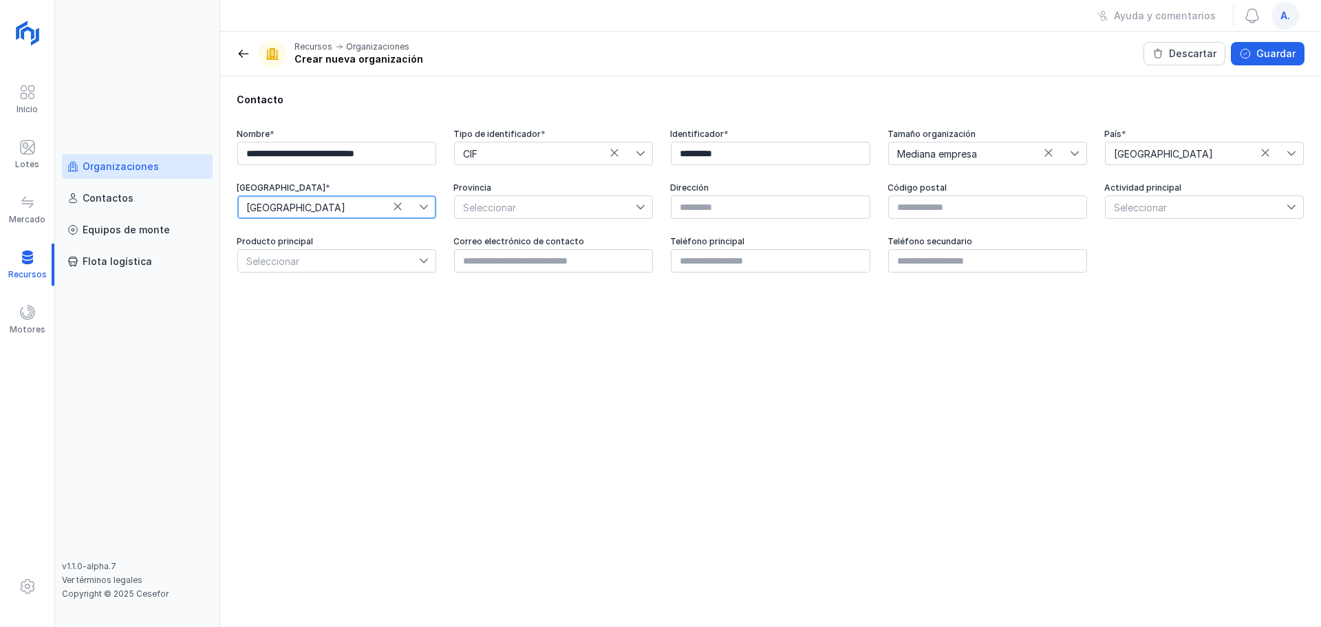
click at [570, 215] on span "Seleccionar" at bounding box center [545, 207] width 181 height 22
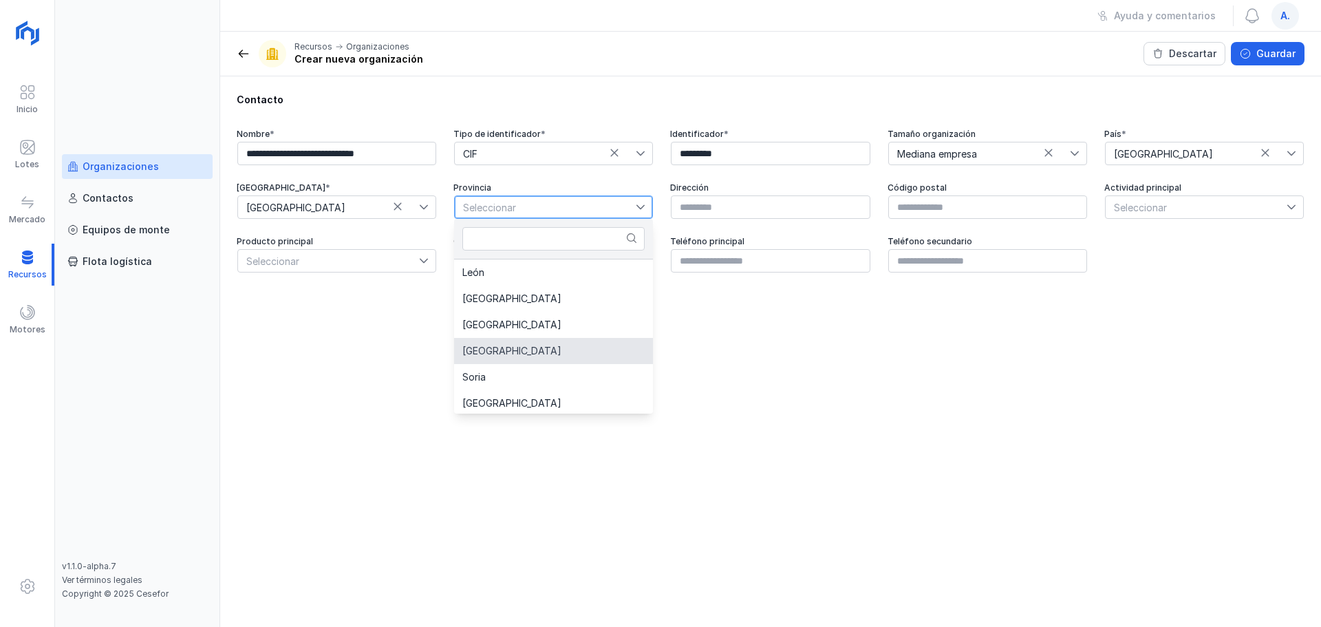
scroll to position [81, 0]
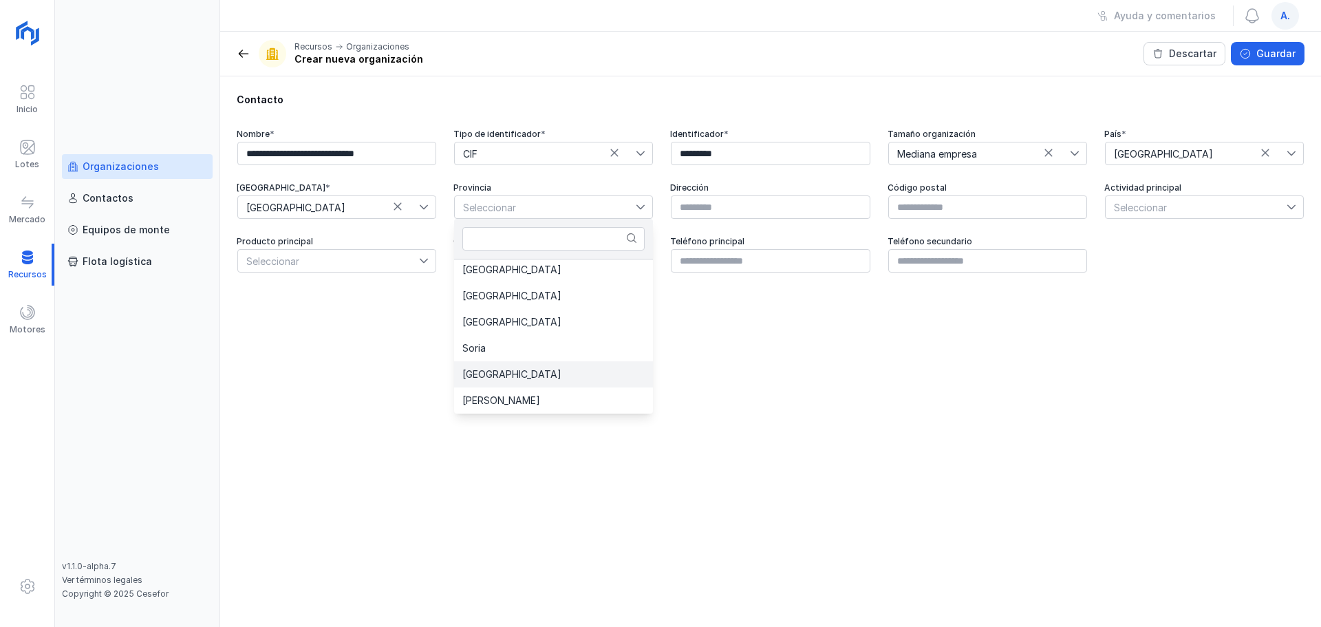
click at [517, 363] on li "[GEOGRAPHIC_DATA]" at bounding box center [553, 374] width 199 height 26
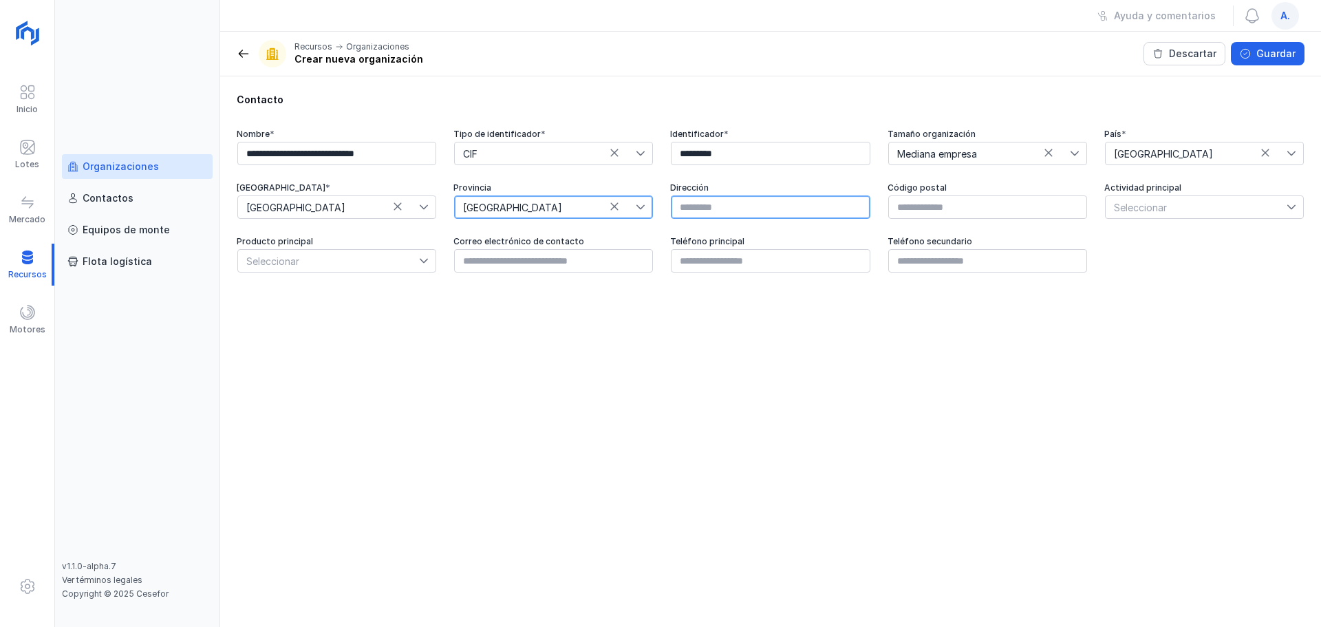
click at [768, 199] on input "text" at bounding box center [770, 206] width 199 height 23
type input "**********"
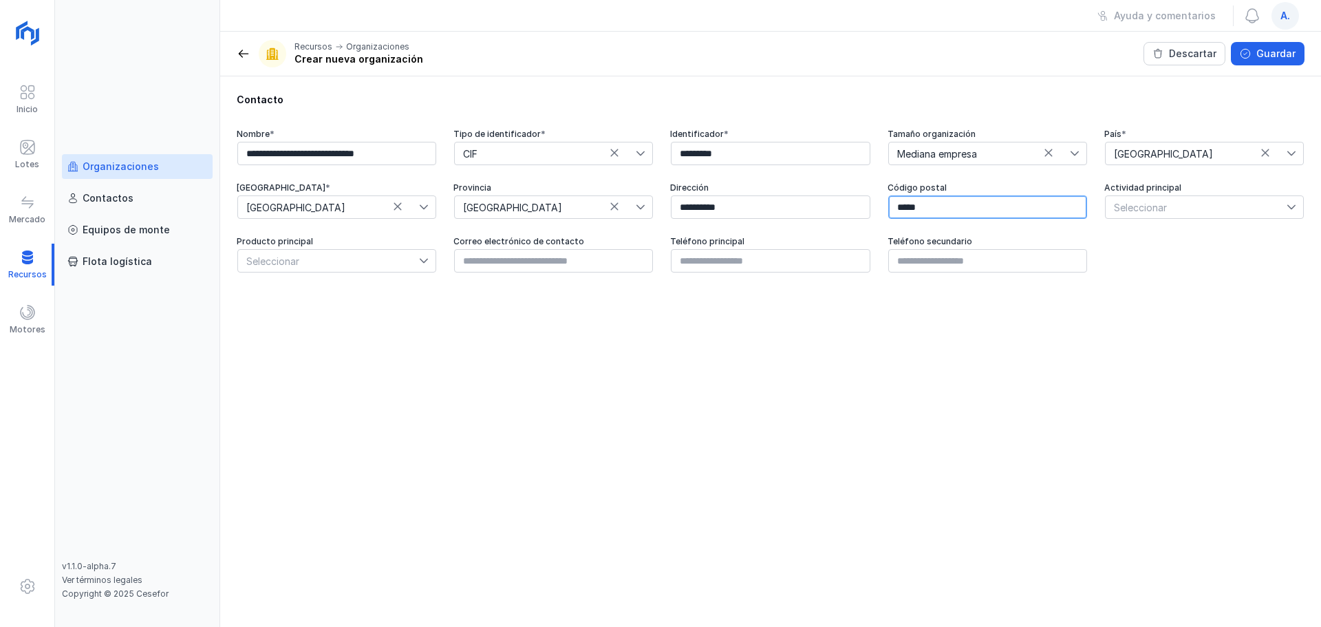
type input "*****"
drag, startPoint x: 1153, startPoint y: 208, endPoint x: 1168, endPoint y: 203, distance: 16.1
click at [1056, 209] on span "Seleccionar" at bounding box center [1195, 207] width 181 height 22
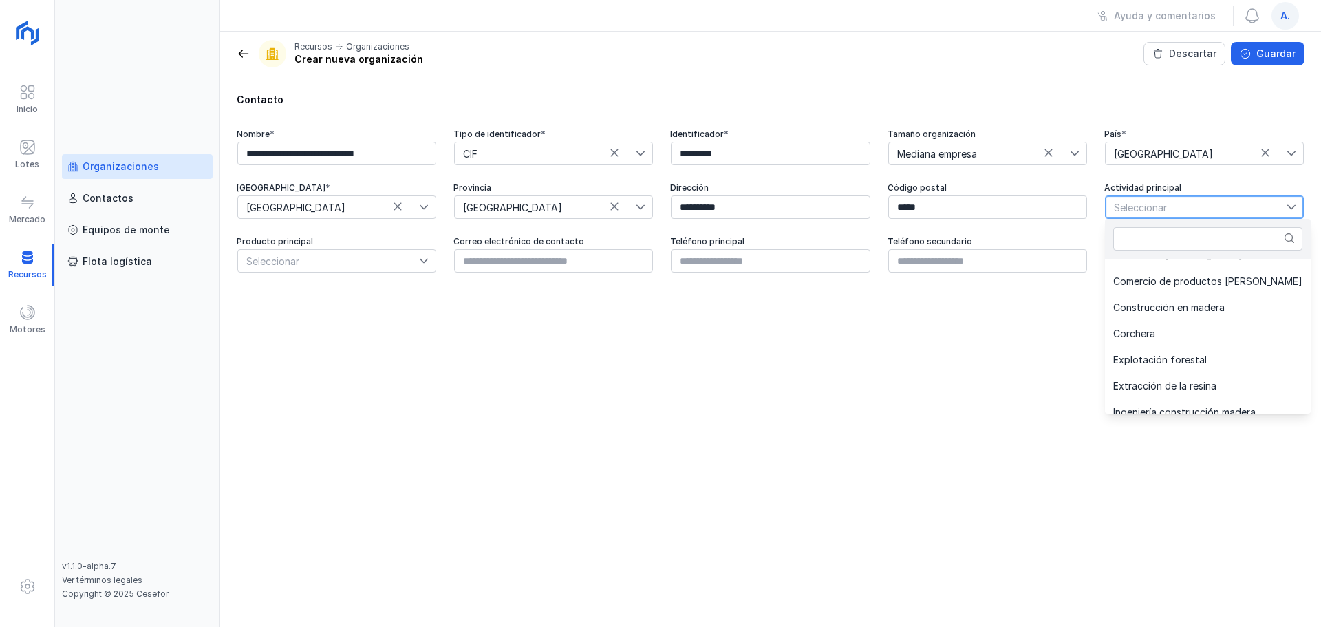
scroll to position [206, 0]
click at [1056, 359] on li "Explotación forestal" at bounding box center [1208, 354] width 206 height 26
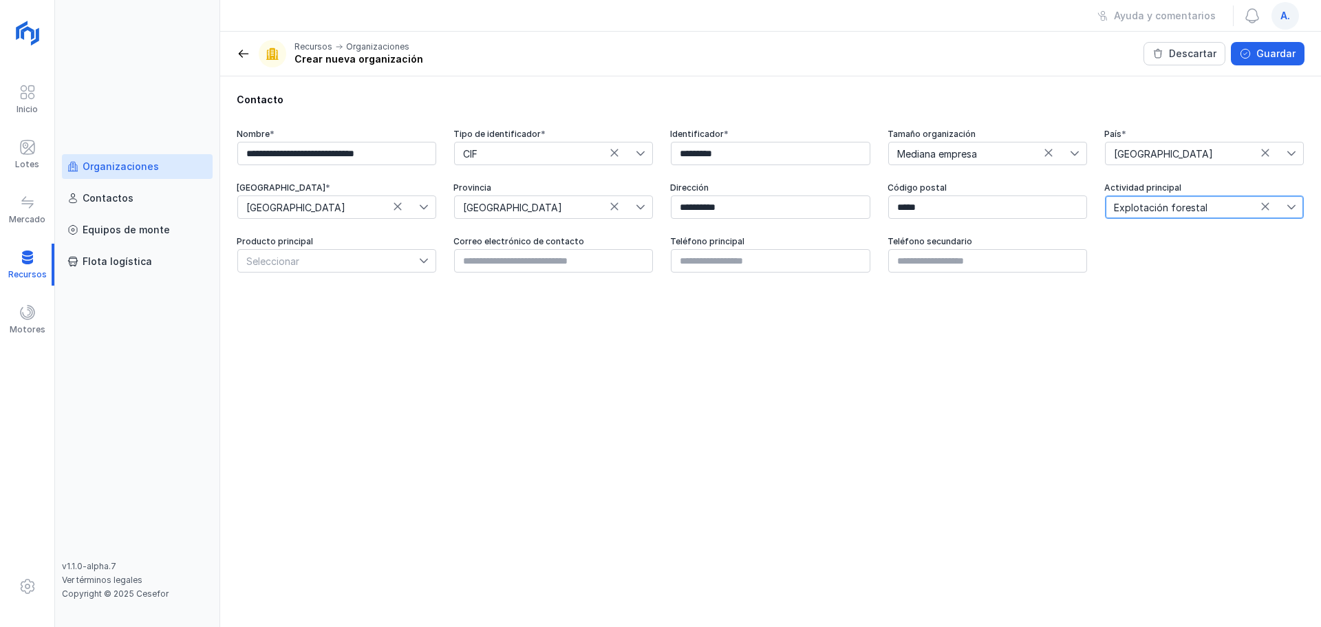
click at [365, 255] on span "Seleccionar" at bounding box center [328, 261] width 181 height 22
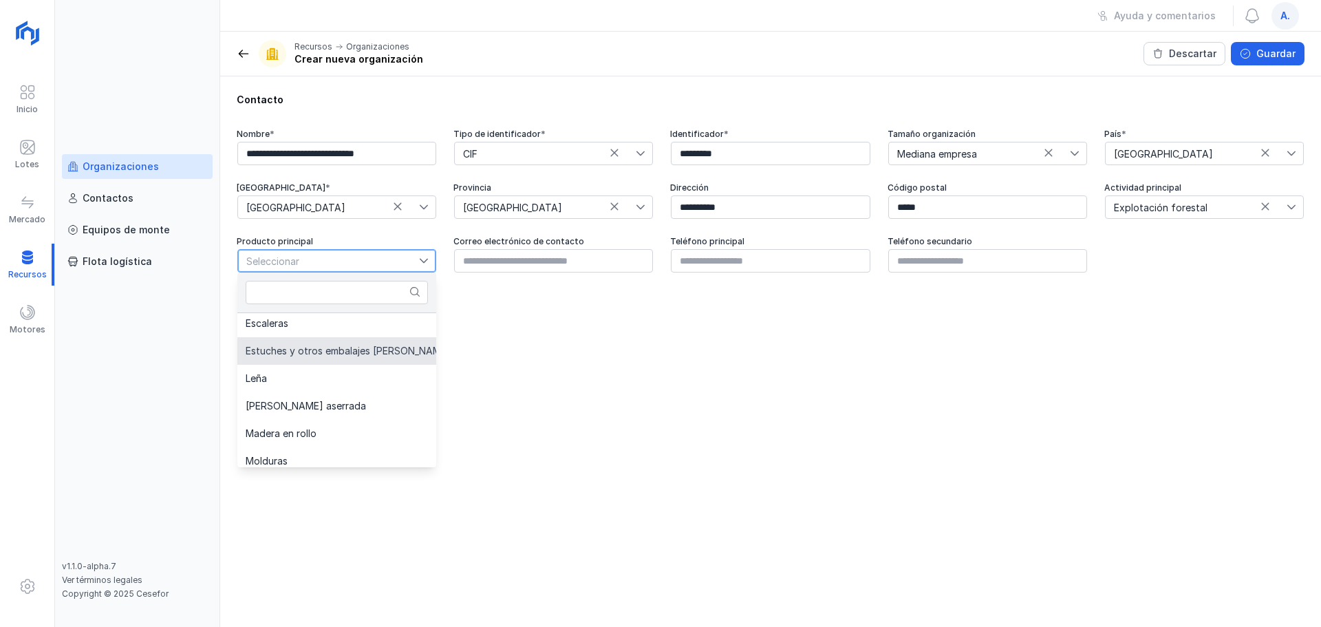
scroll to position [413, 0]
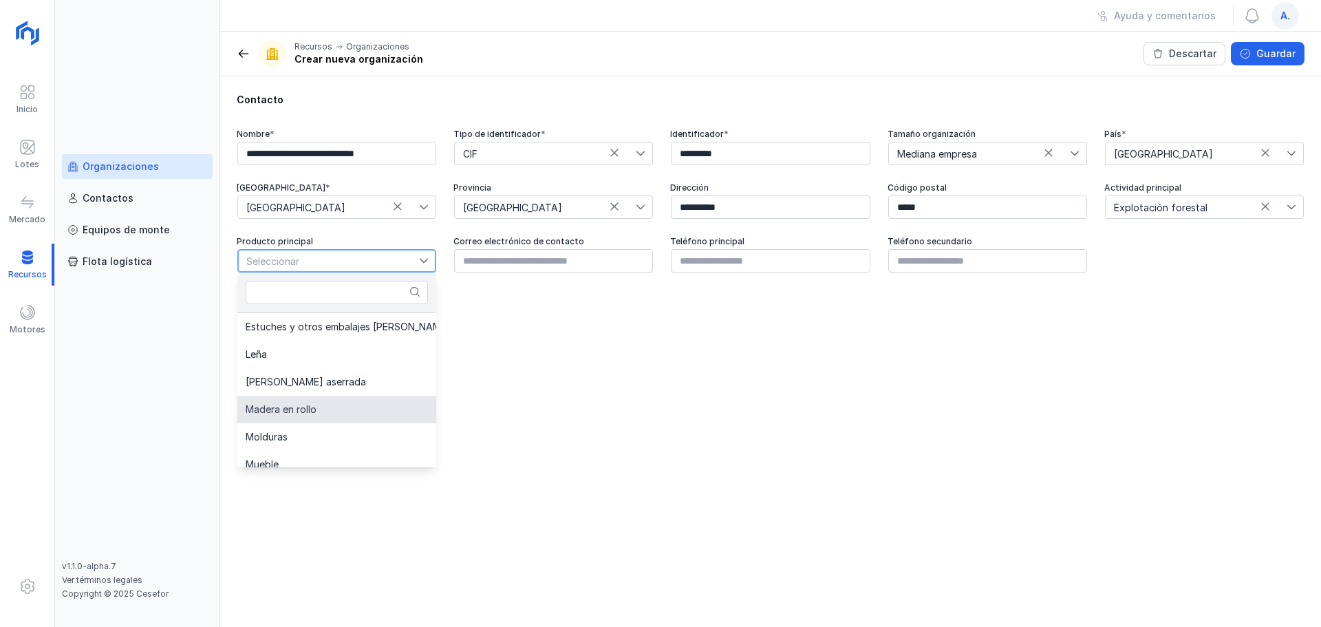
click at [345, 398] on li "Madera en rollo" at bounding box center [360, 410] width 247 height 28
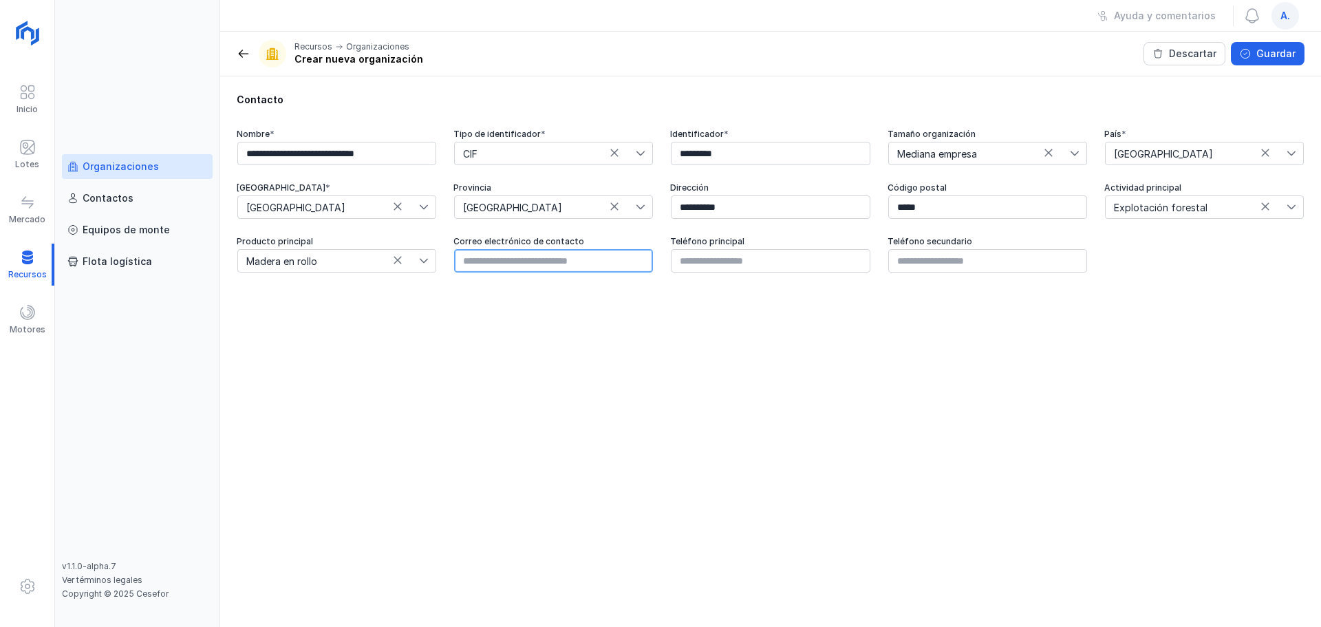
click at [505, 261] on input "text" at bounding box center [553, 260] width 199 height 23
click at [507, 261] on input "text" at bounding box center [553, 260] width 199 height 23
paste input "**********"
type input "**********"
click at [722, 261] on input "text" at bounding box center [770, 260] width 199 height 23
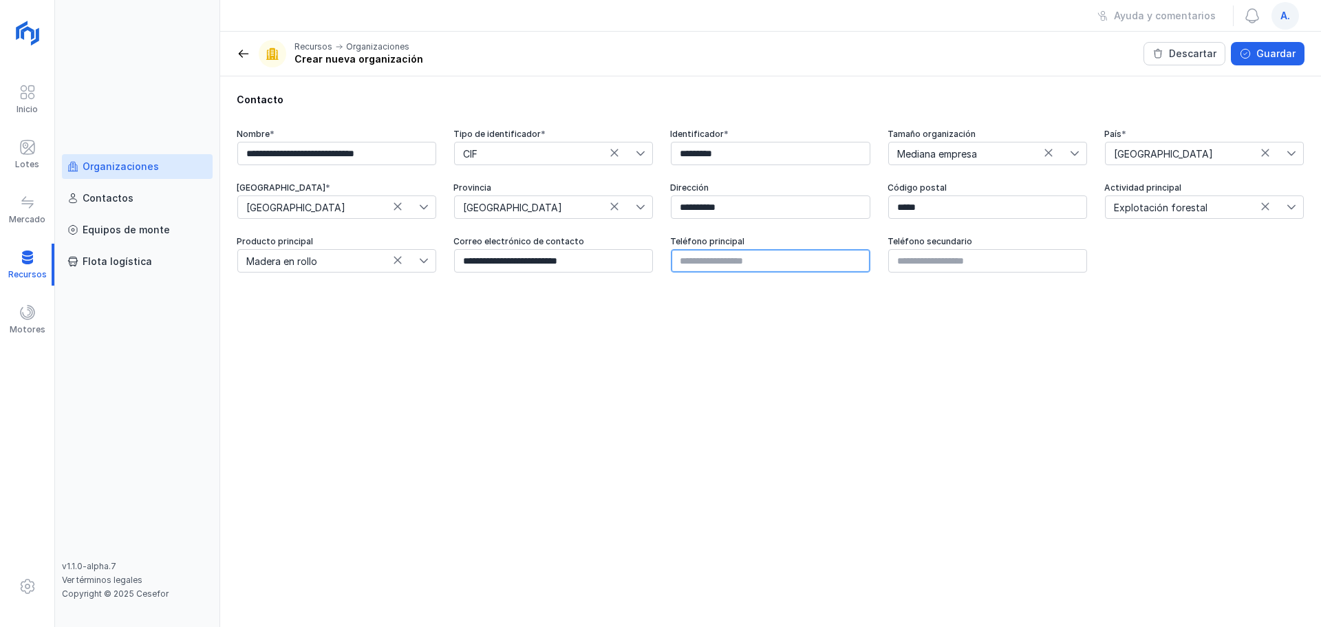
paste input "**********"
click at [699, 270] on input "**********" at bounding box center [770, 260] width 199 height 23
type input "*********"
click at [1056, 56] on button "Guardar" at bounding box center [1268, 53] width 74 height 23
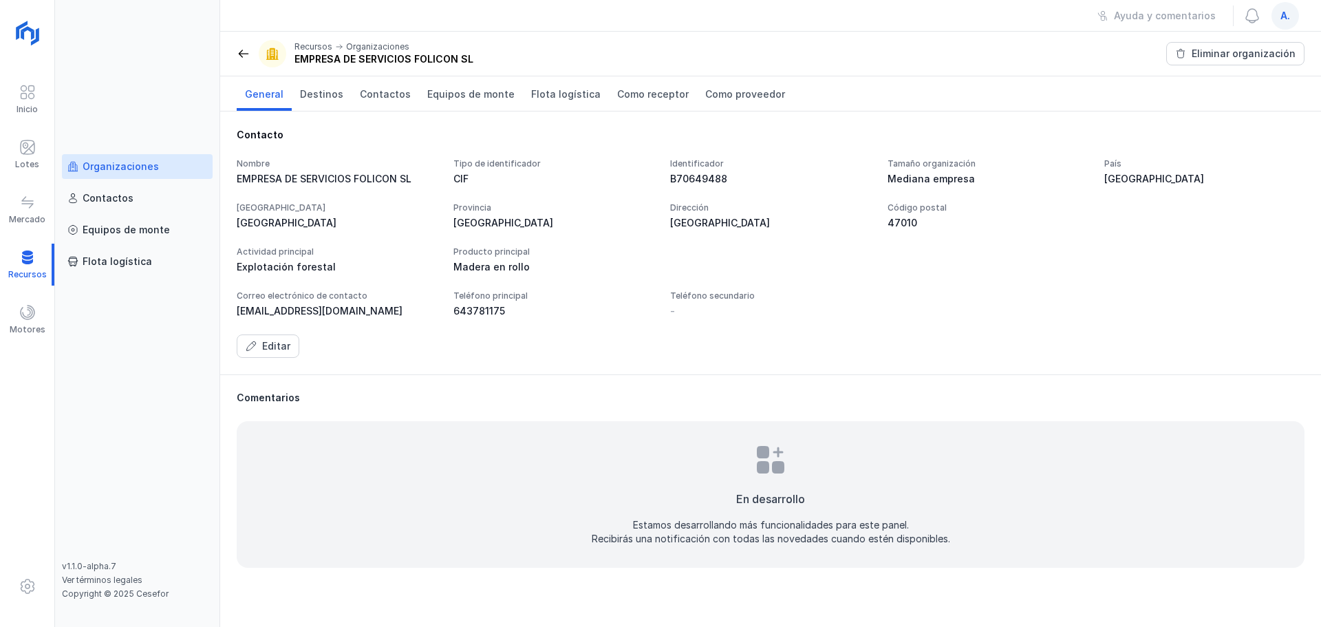
click at [247, 60] on span at bounding box center [244, 54] width 14 height 14
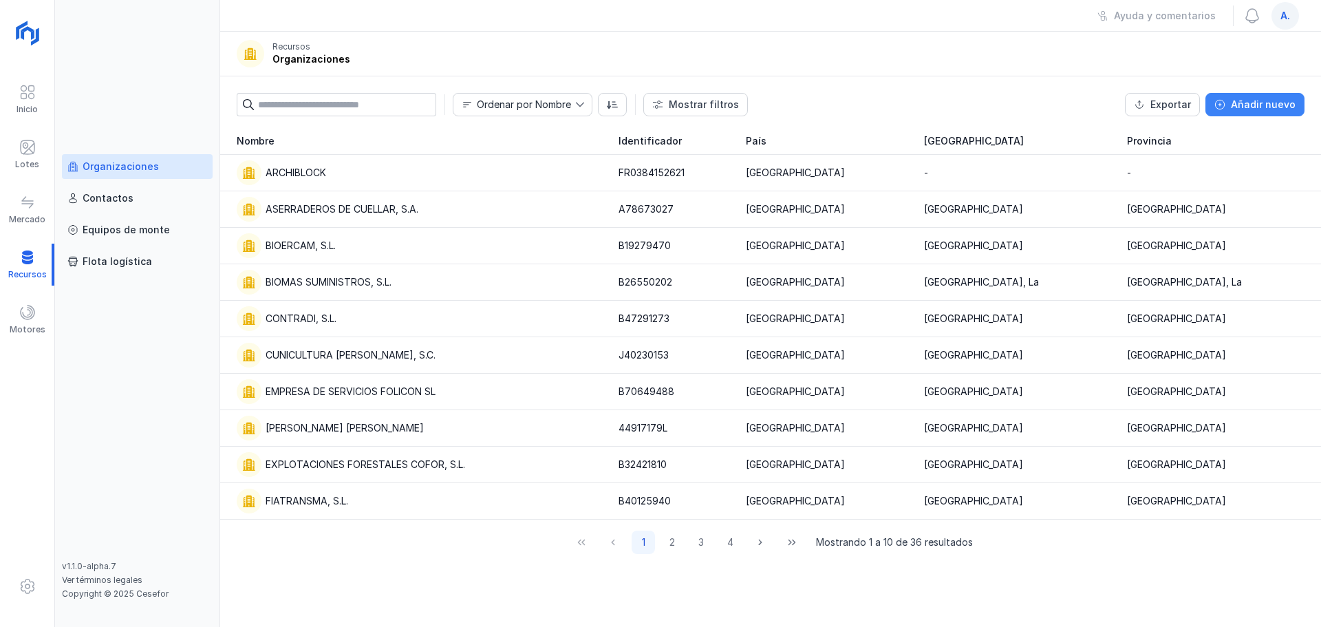
click at [1056, 107] on div "Añadir nuevo" at bounding box center [1263, 105] width 65 height 14
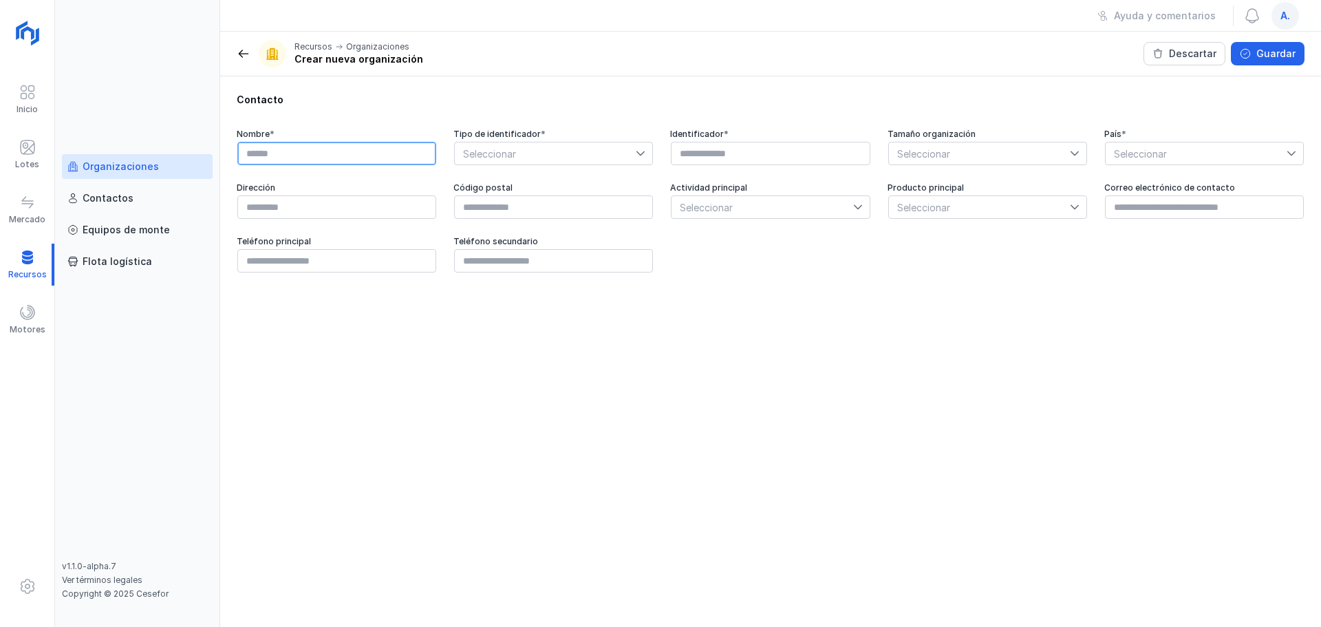
click at [305, 155] on input "text" at bounding box center [336, 153] width 199 height 23
paste input "**********"
type input "**********"
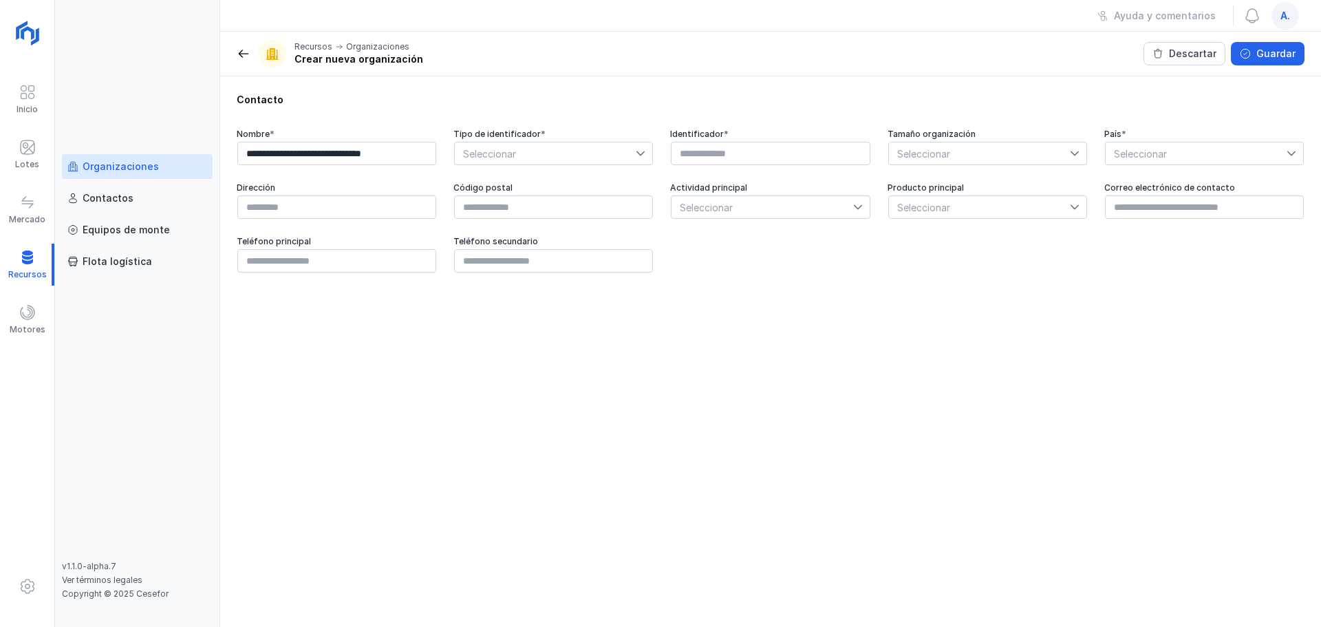
click at [545, 154] on span "Seleccionar" at bounding box center [545, 153] width 181 height 22
click at [530, 210] on li "NIE" at bounding box center [553, 204] width 199 height 26
click at [534, 143] on span "NIE" at bounding box center [545, 153] width 181 height 22
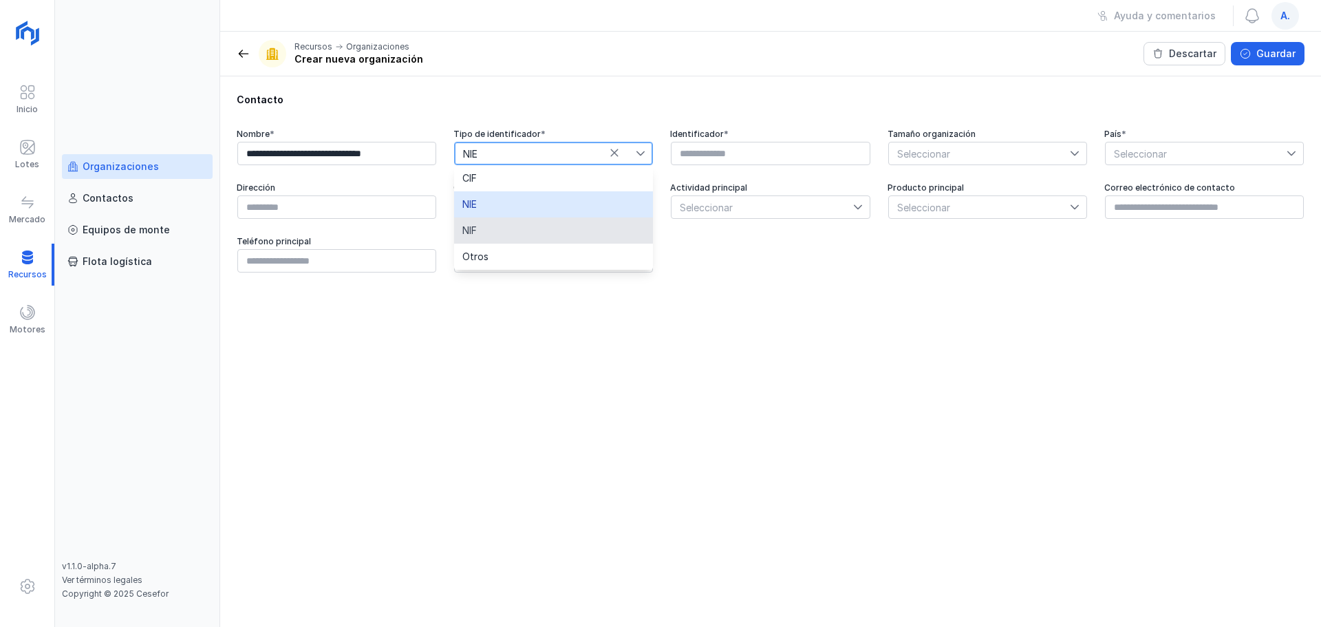
click at [511, 225] on li "NIF" at bounding box center [553, 230] width 199 height 26
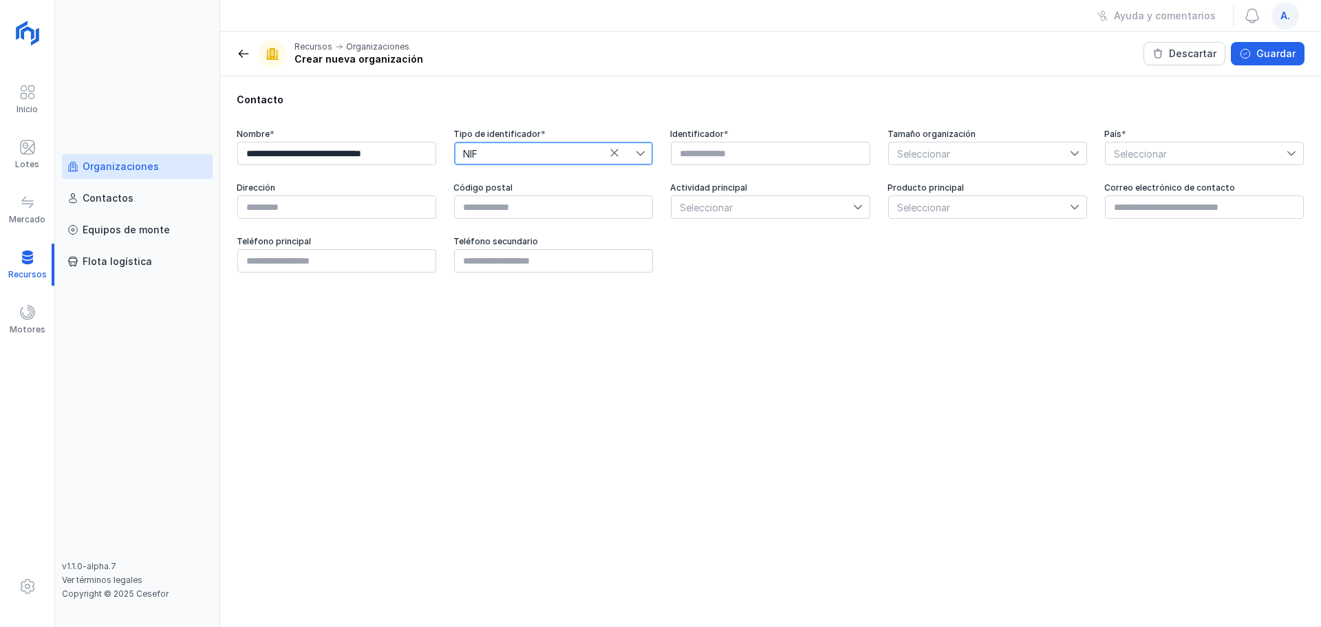
click at [793, 140] on div "Identificador *" at bounding box center [770, 147] width 200 height 37
click at [790, 151] on input "text" at bounding box center [770, 153] width 199 height 23
paste input "*********"
type input "*********"
click at [949, 144] on span "Seleccionar" at bounding box center [979, 153] width 181 height 22
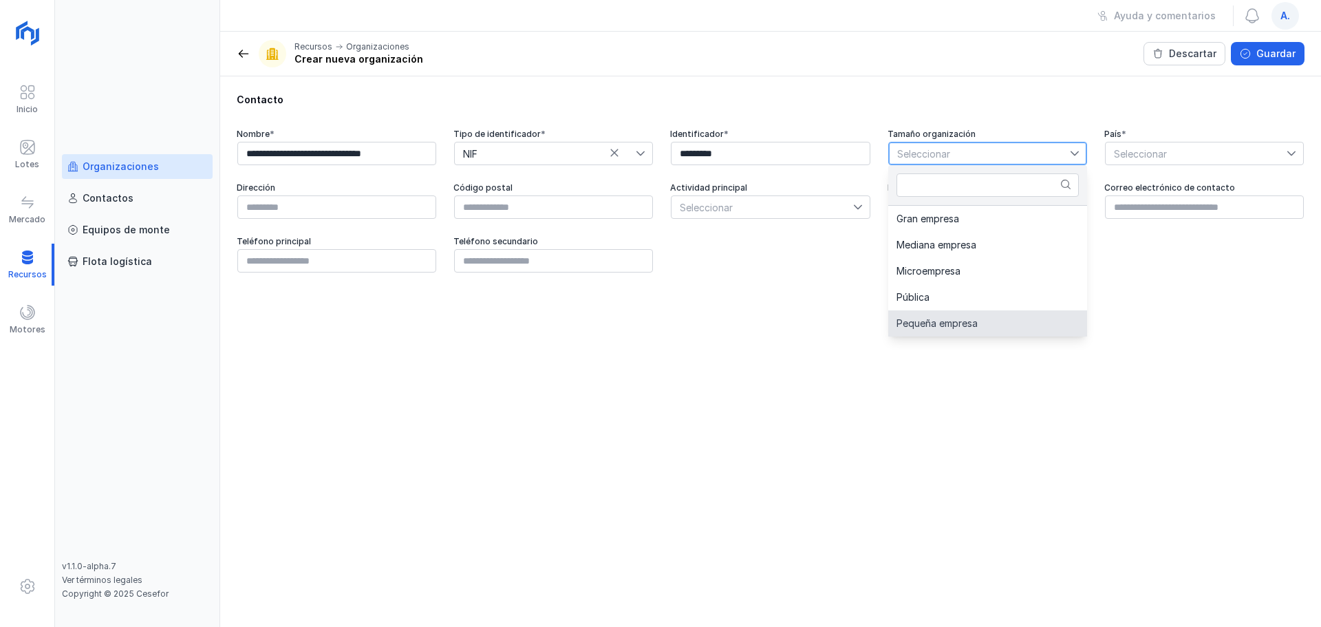
click at [957, 314] on li "Pequeña empresa" at bounding box center [987, 323] width 199 height 26
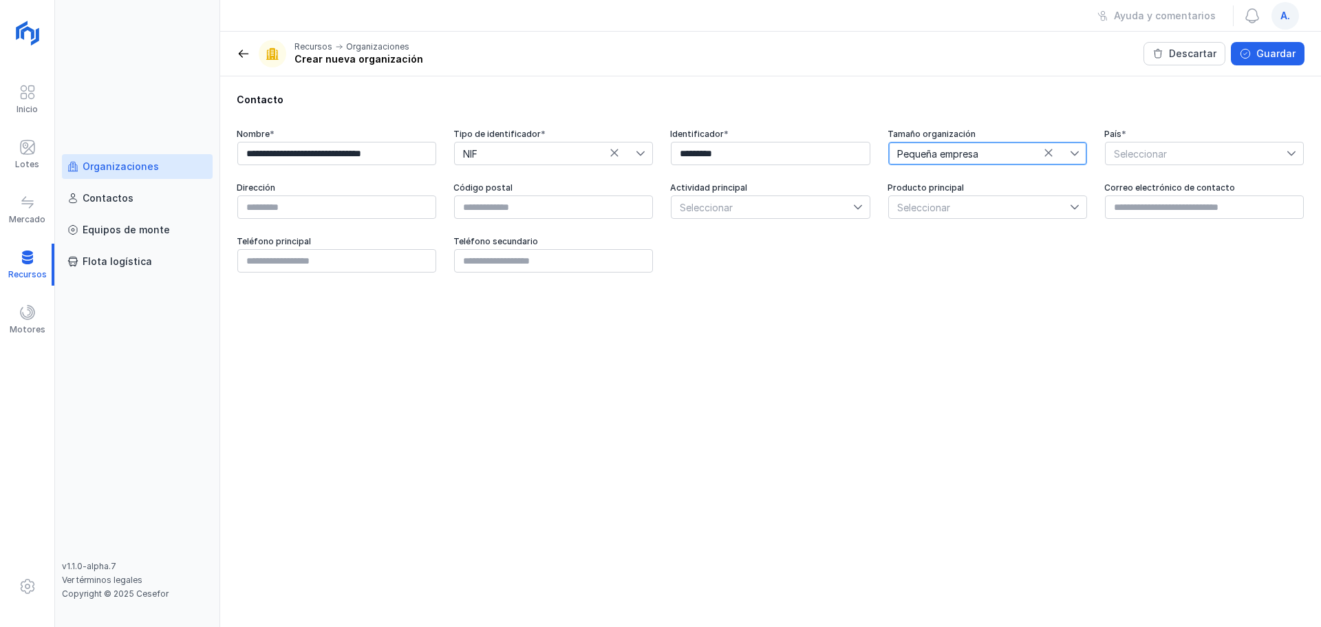
click at [1056, 153] on span "Seleccionar" at bounding box center [1195, 153] width 181 height 22
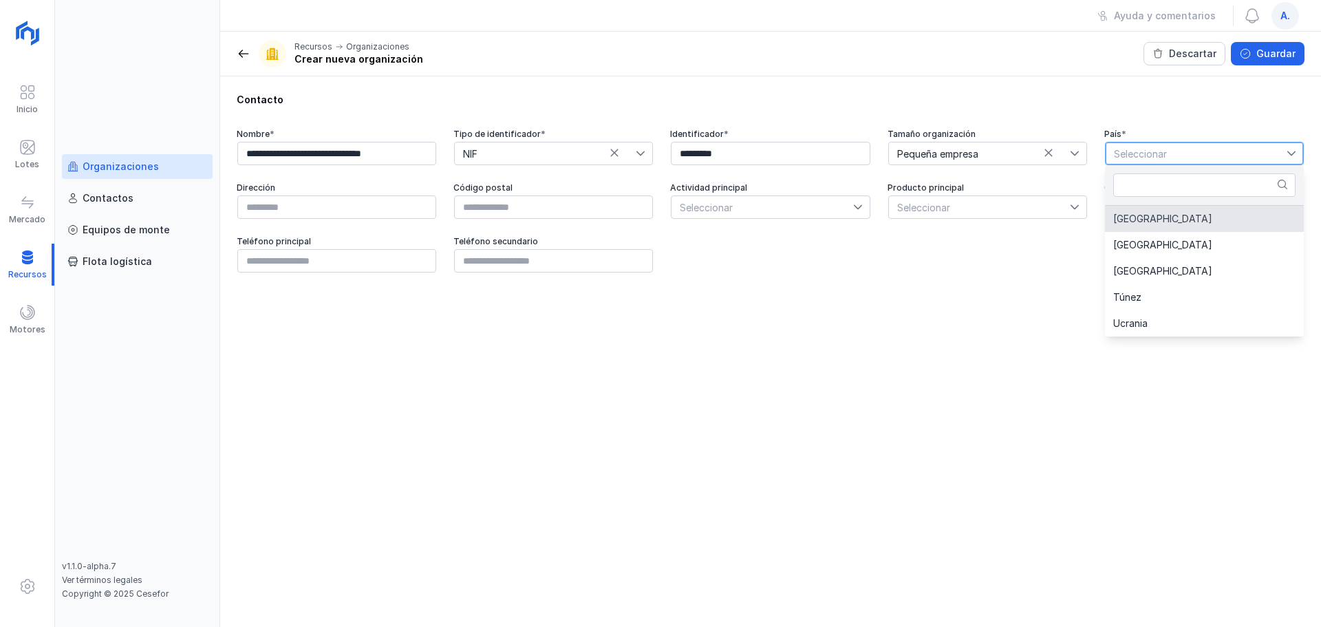
click at [1056, 219] on span "[GEOGRAPHIC_DATA]" at bounding box center [1162, 219] width 99 height 10
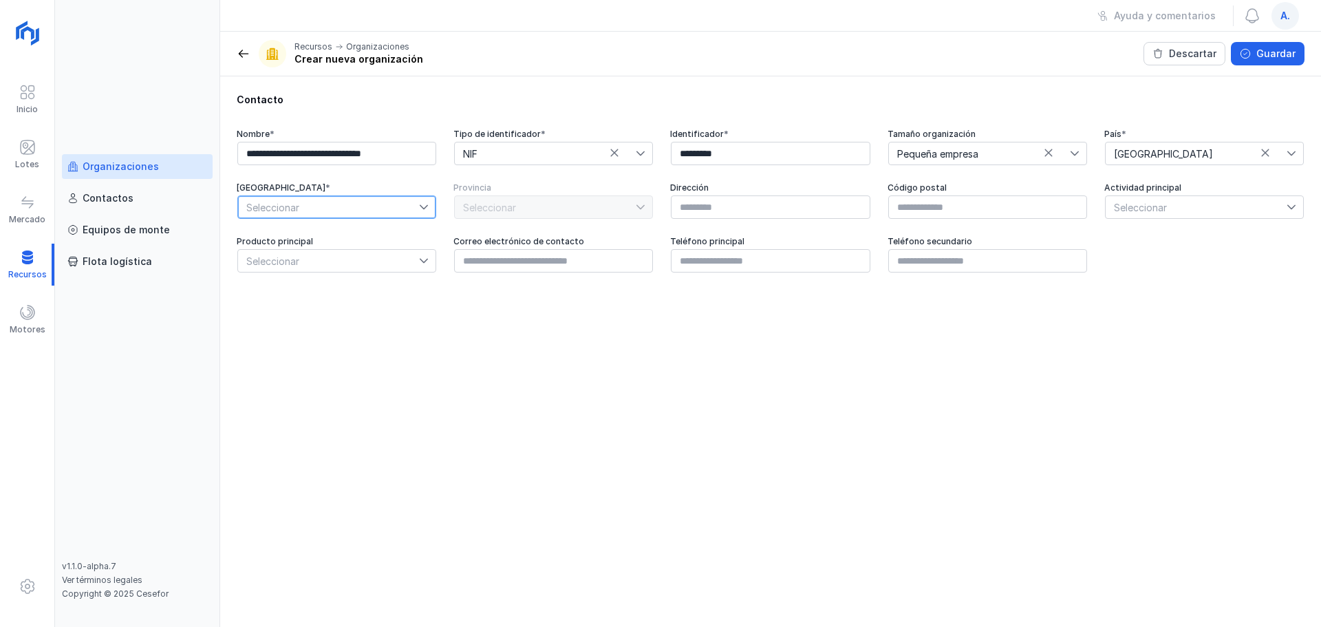
click at [365, 199] on span "Seleccionar" at bounding box center [328, 207] width 181 height 22
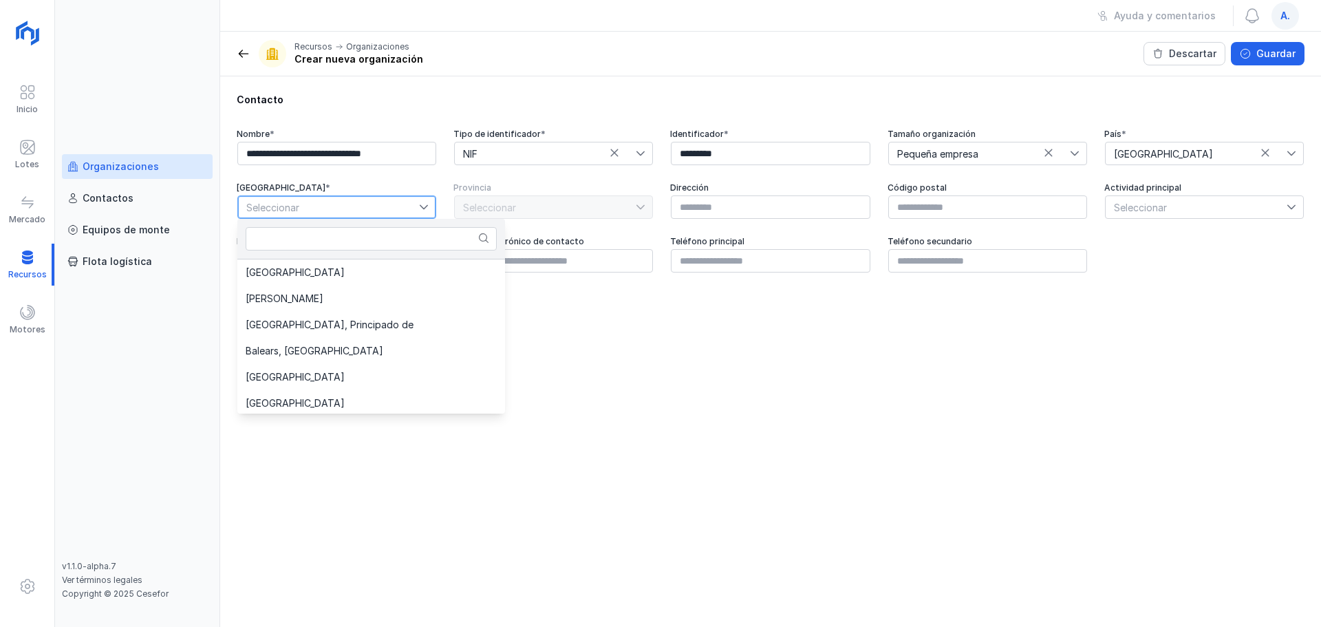
click at [360, 213] on span "Seleccionar" at bounding box center [328, 207] width 181 height 22
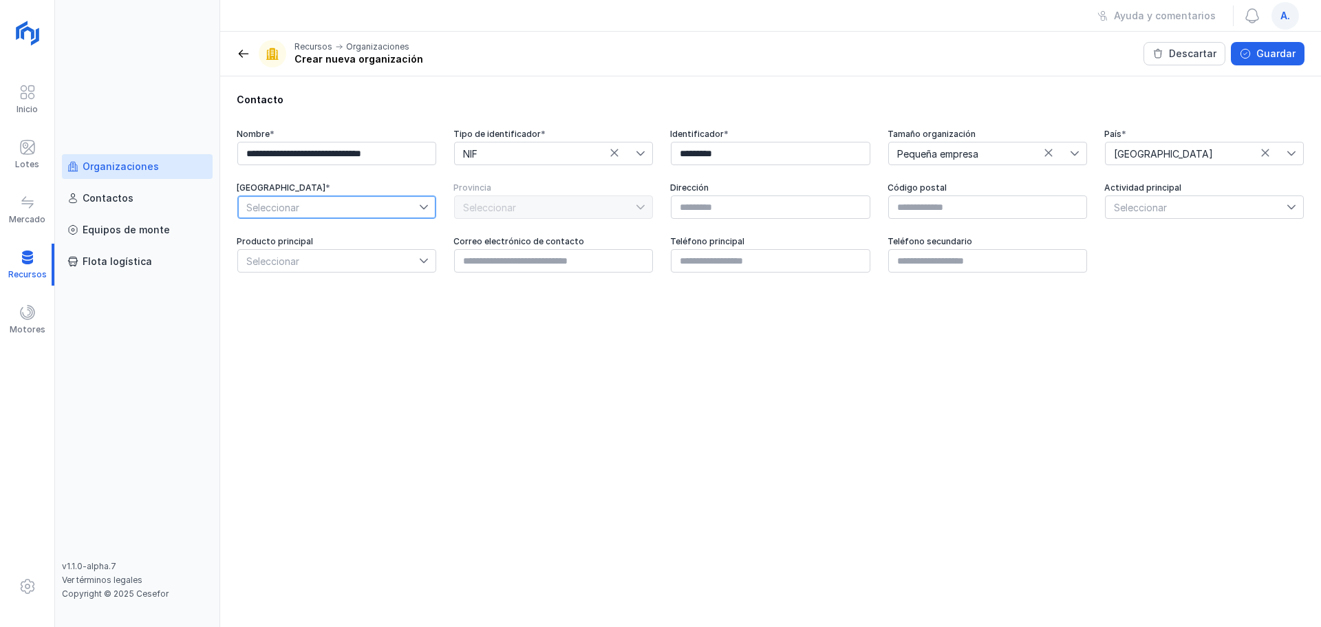
click at [360, 213] on span "Seleccionar" at bounding box center [328, 207] width 181 height 22
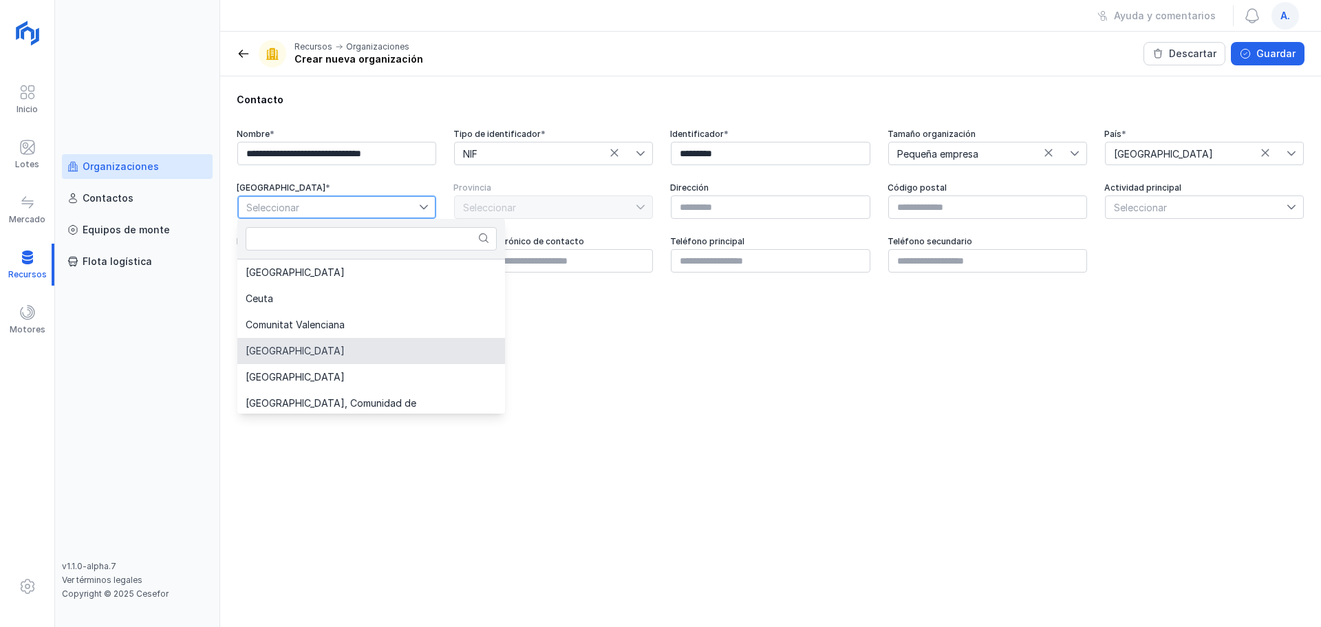
scroll to position [140, 0]
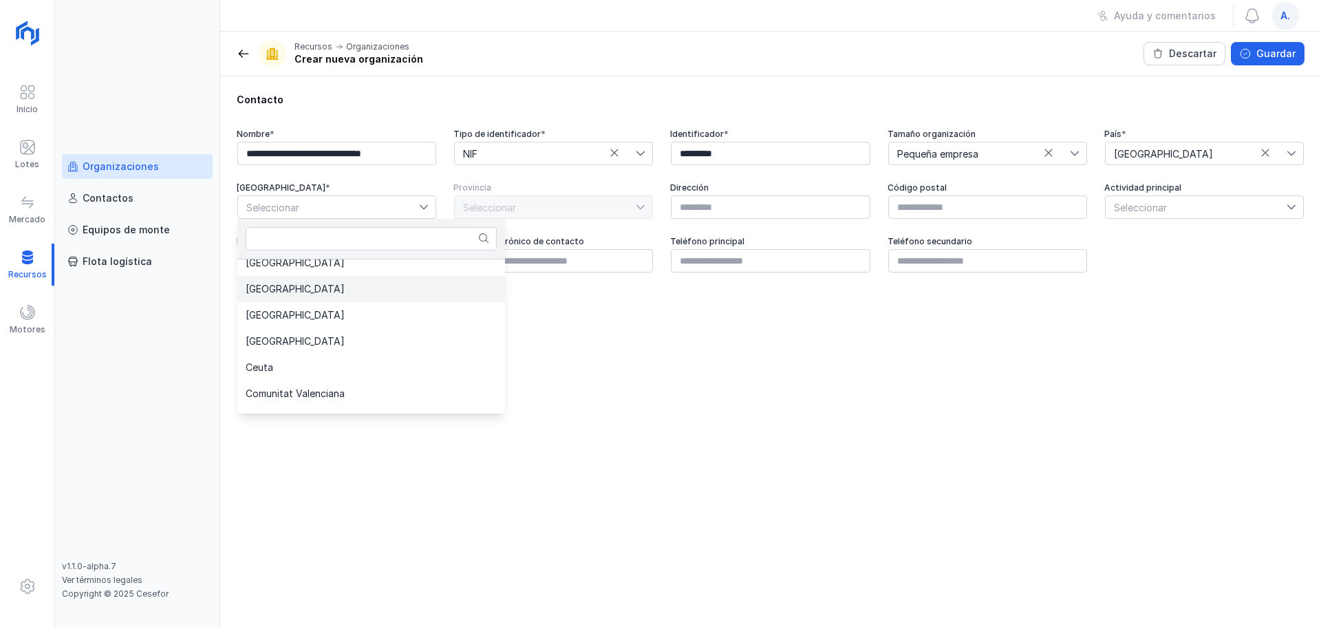
click at [304, 290] on span "[GEOGRAPHIC_DATA]" at bounding box center [295, 289] width 99 height 10
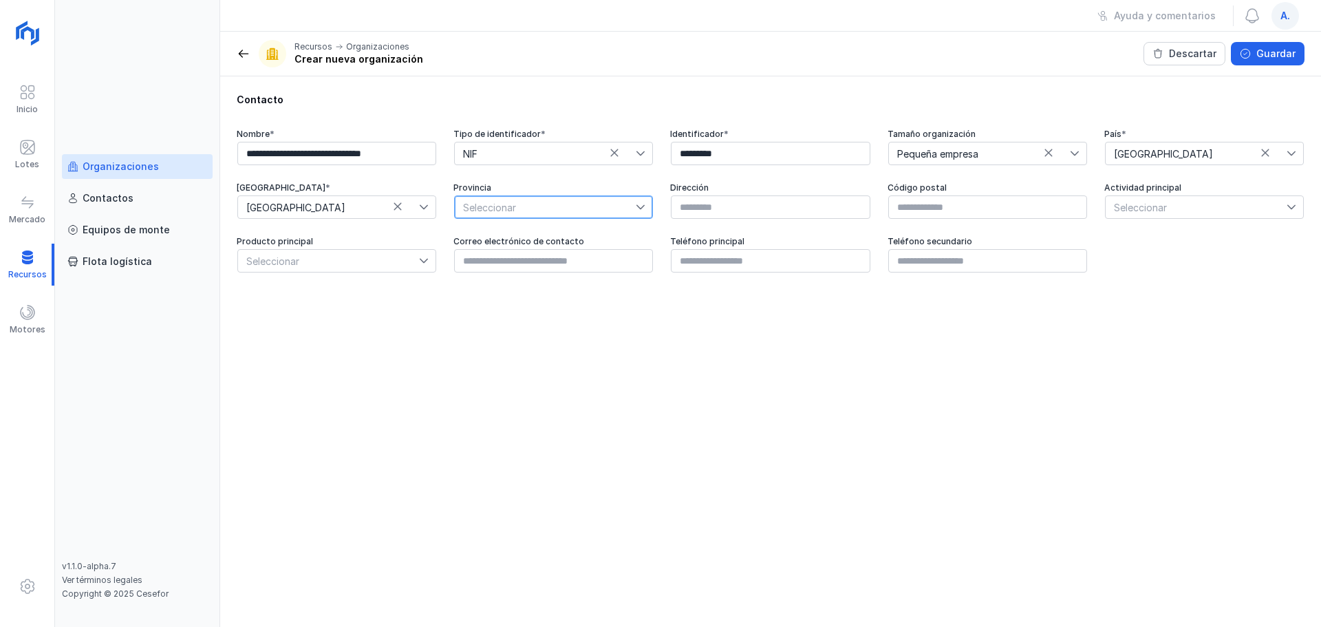
click at [542, 206] on span "Seleccionar" at bounding box center [545, 207] width 181 height 22
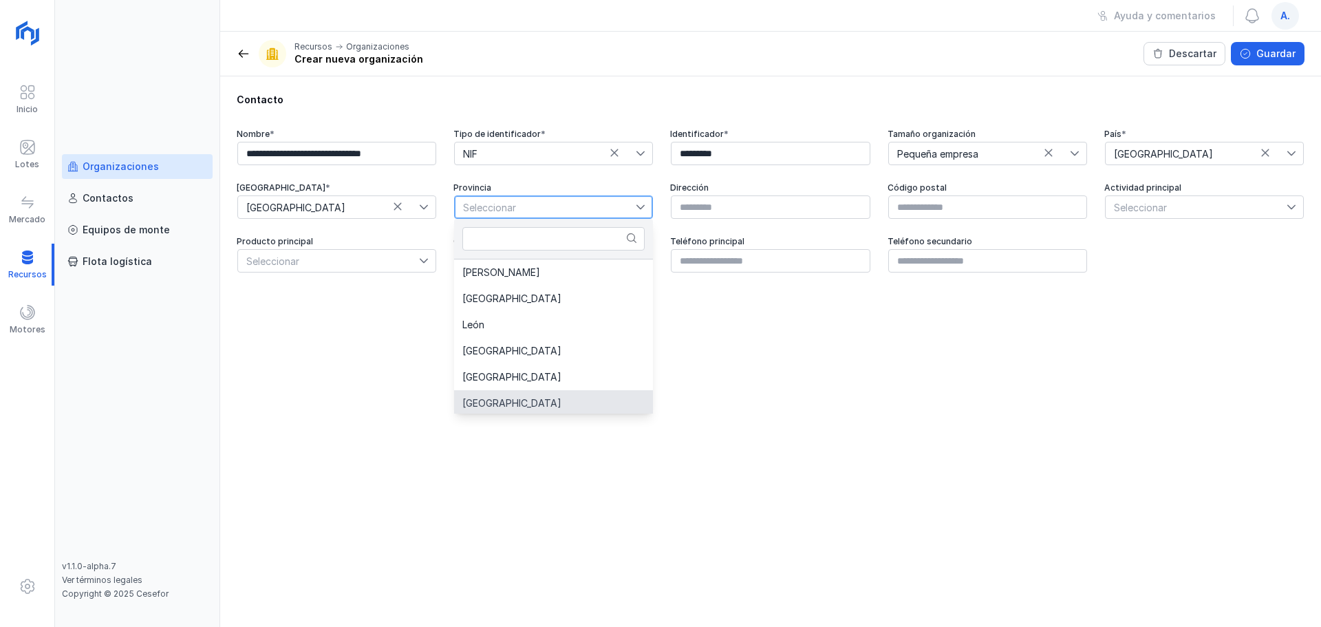
scroll to position [3, 0]
click at [497, 403] on span "[GEOGRAPHIC_DATA]" at bounding box center [511, 401] width 99 height 10
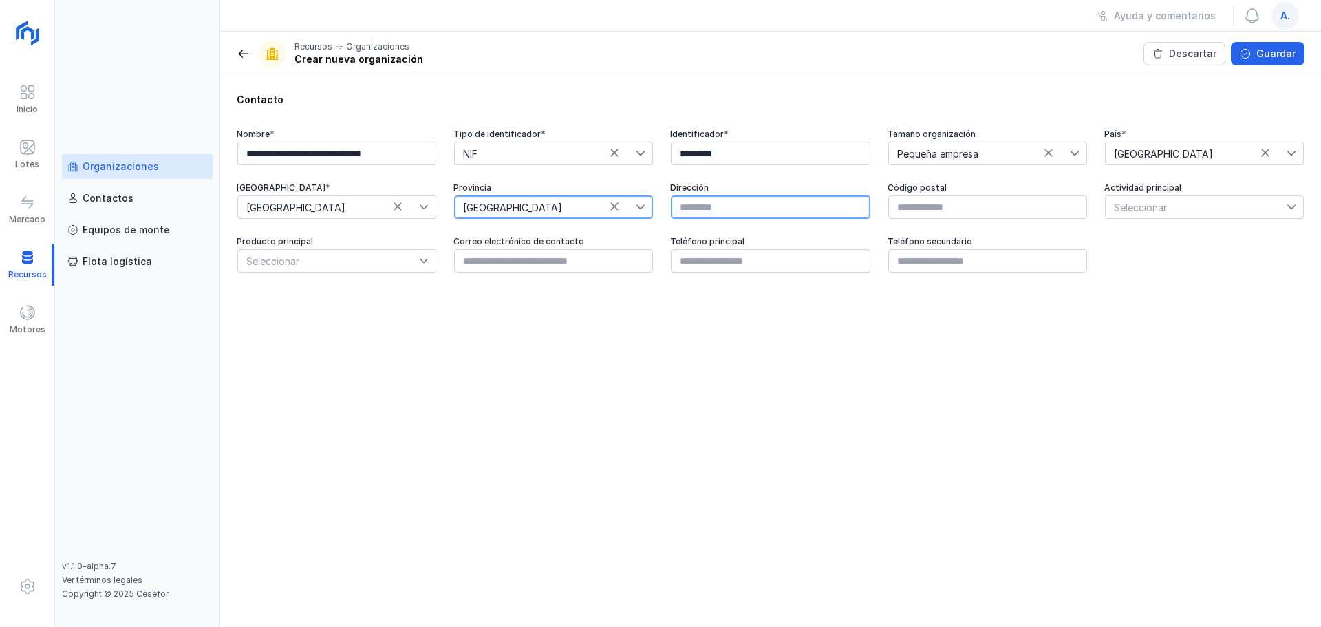
click at [699, 204] on input "text" at bounding box center [770, 206] width 199 height 23
type input "*******"
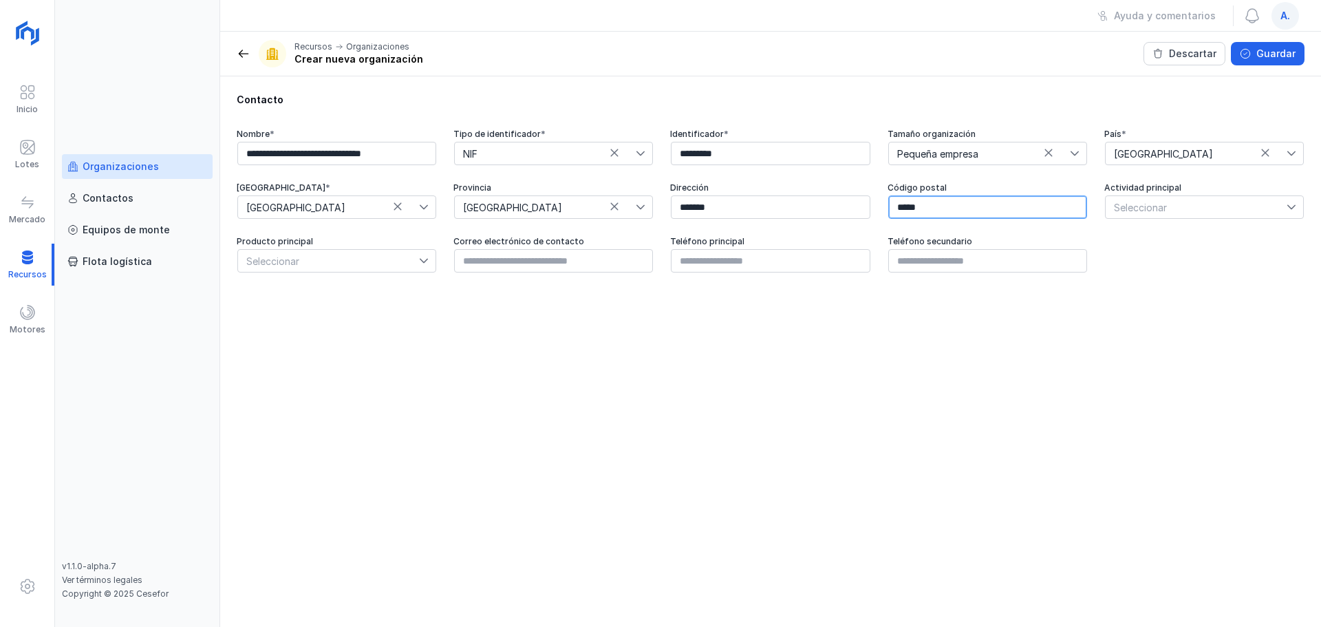
type input "*****"
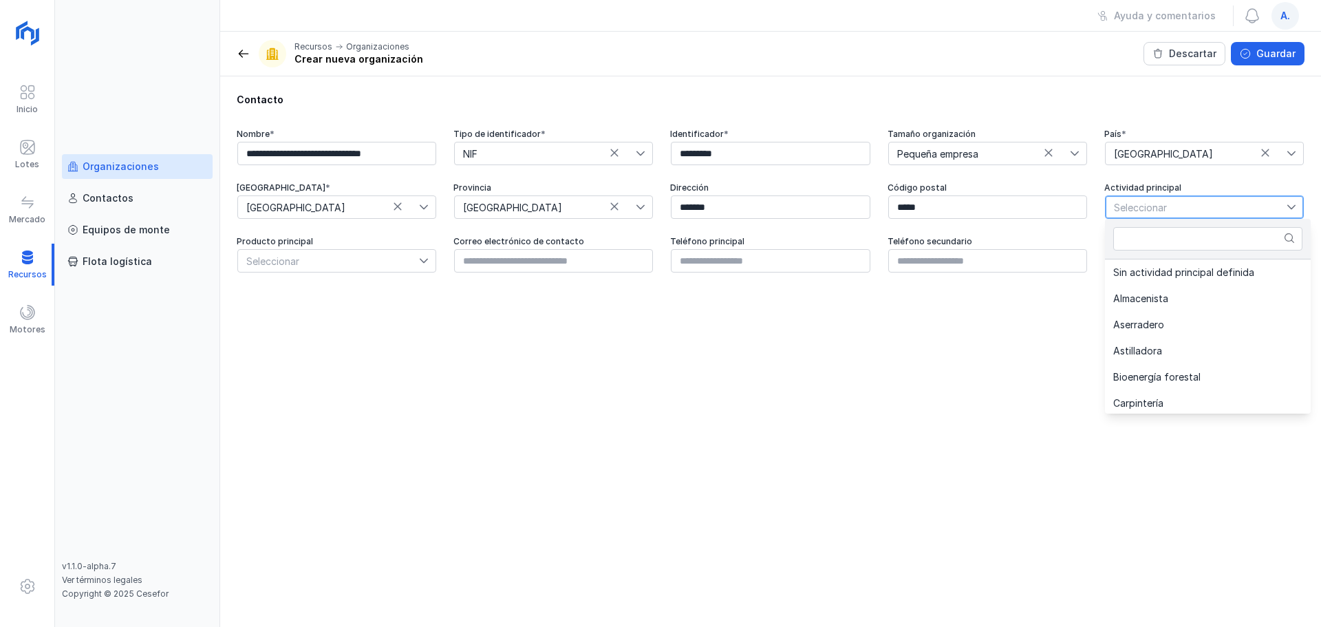
scroll to position [160, 0]
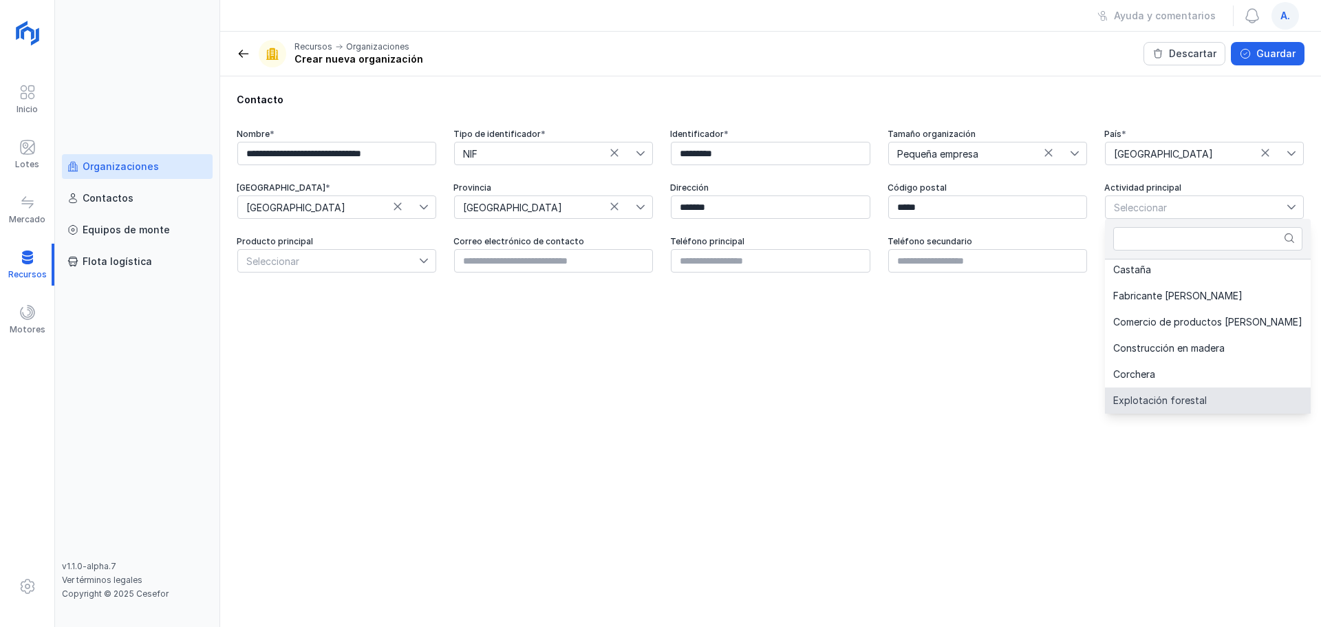
click at [1056, 396] on span "Explotación forestal" at bounding box center [1160, 401] width 94 height 10
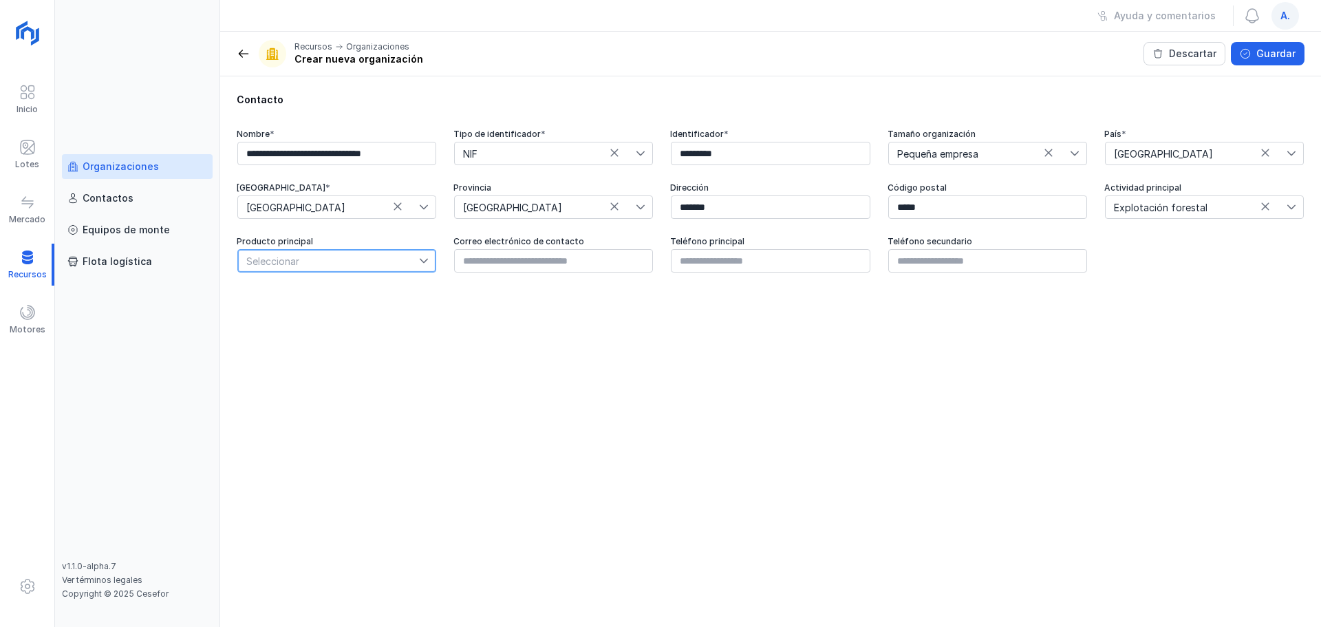
click at [327, 255] on span "Seleccionar" at bounding box center [328, 261] width 181 height 22
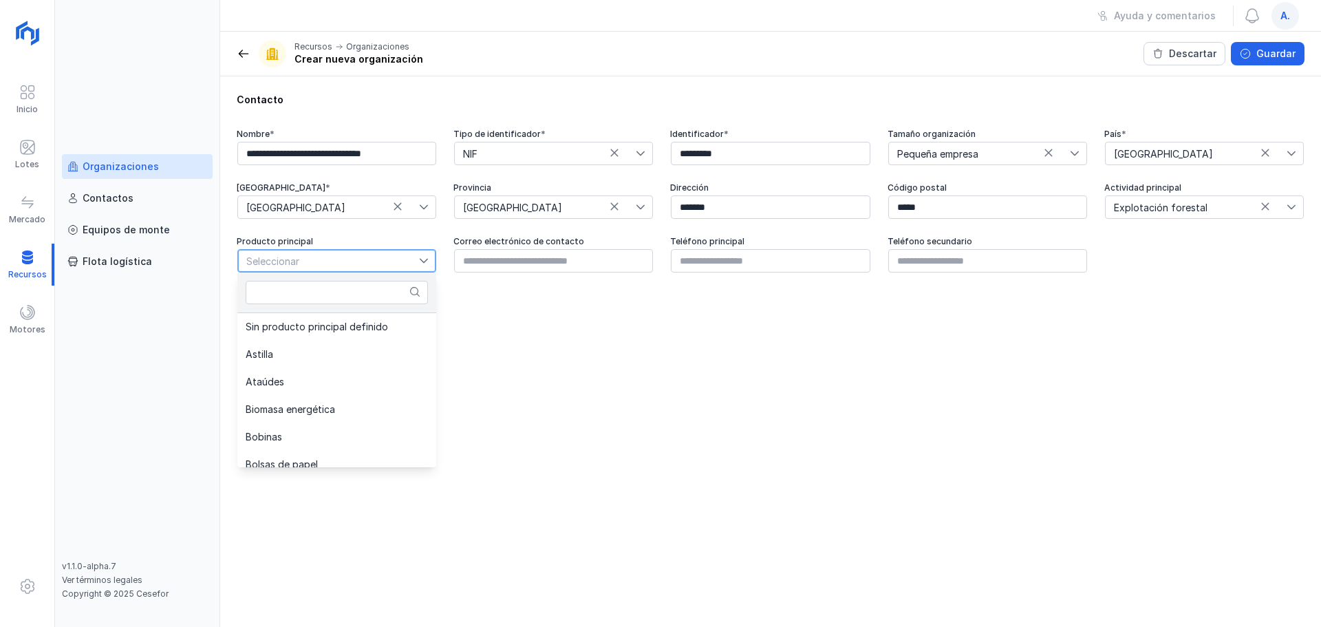
scroll to position [468, 0]
click at [312, 357] on span "Madera en rollo" at bounding box center [281, 354] width 71 height 10
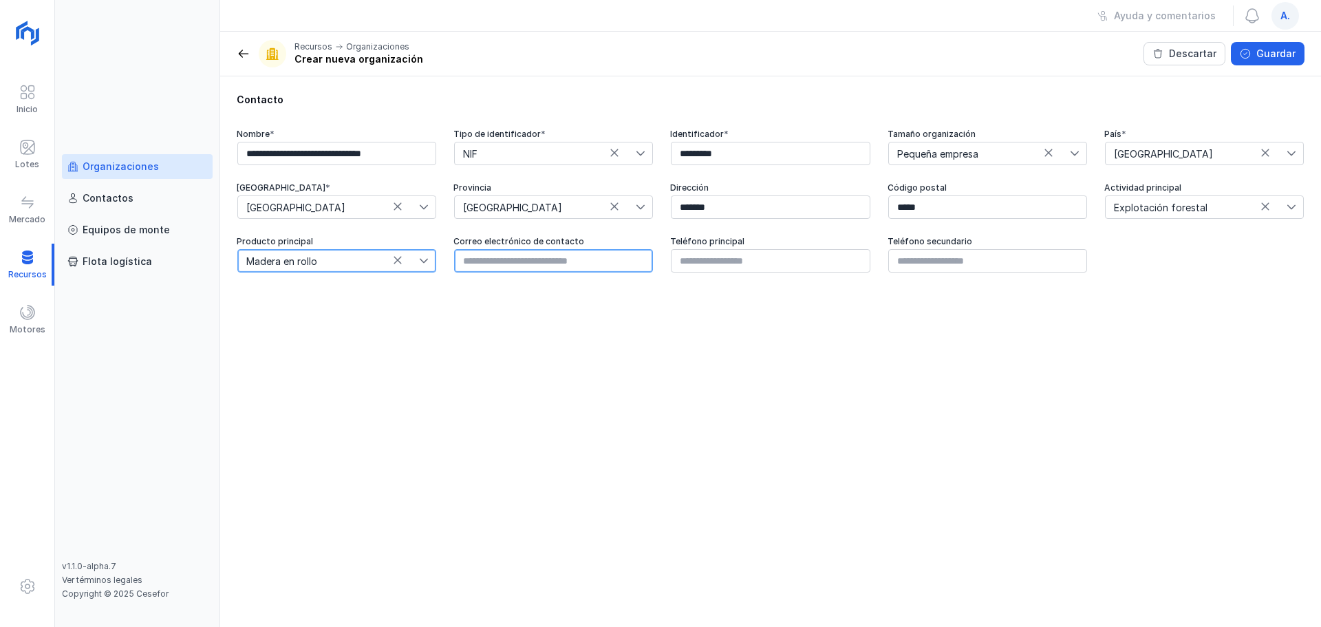
click at [530, 267] on input "text" at bounding box center [553, 260] width 199 height 23
click at [599, 257] on input "text" at bounding box center [553, 260] width 199 height 23
paste input "**********"
type input "**********"
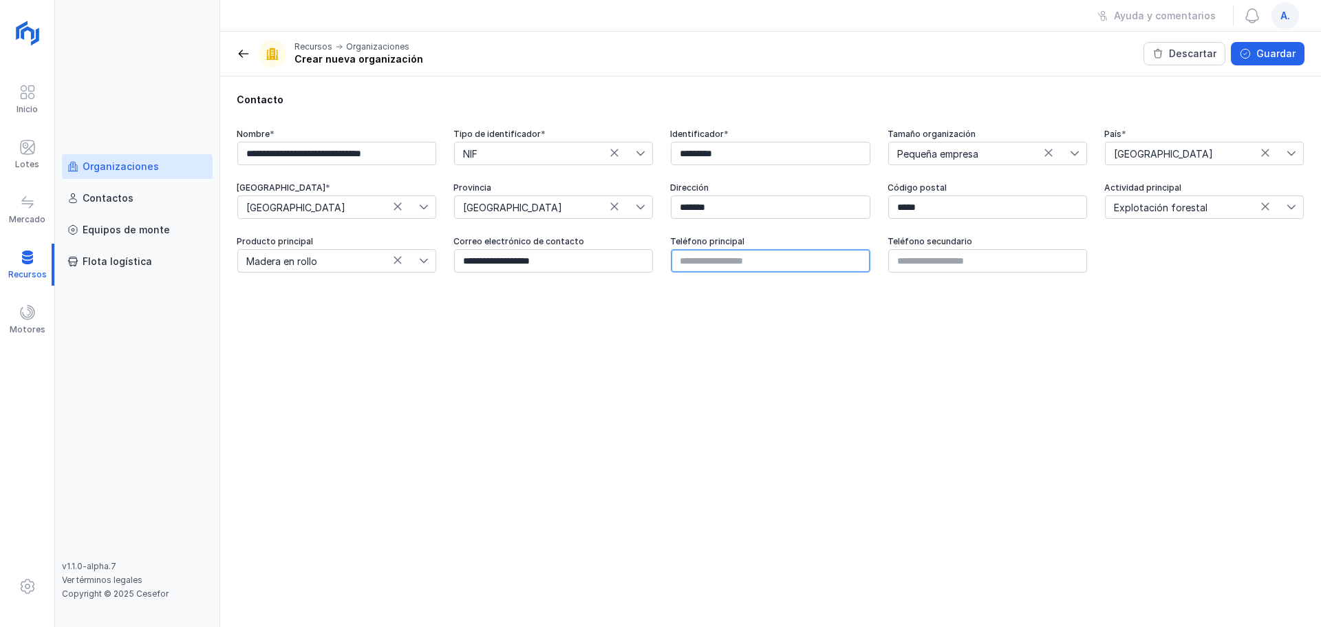
click at [771, 255] on input "text" at bounding box center [770, 260] width 199 height 23
paste input "*********"
type input "*********"
click at [242, 52] on span at bounding box center [244, 54] width 14 height 14
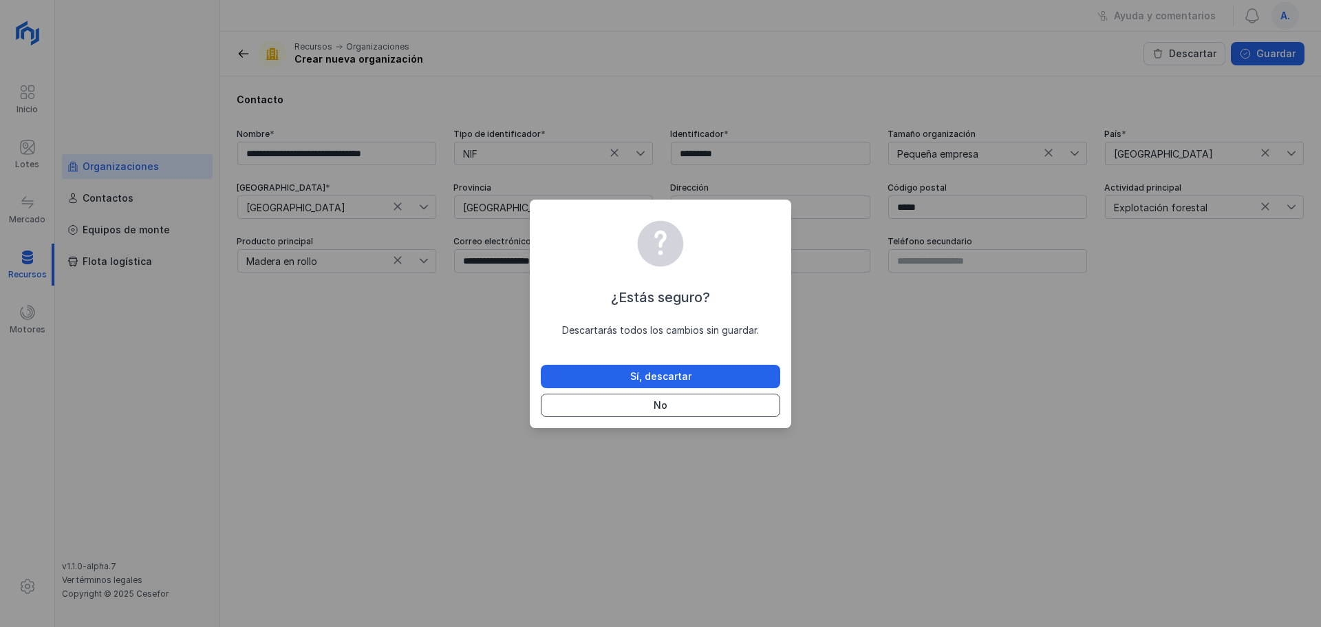
click at [730, 408] on button "No" at bounding box center [660, 404] width 239 height 23
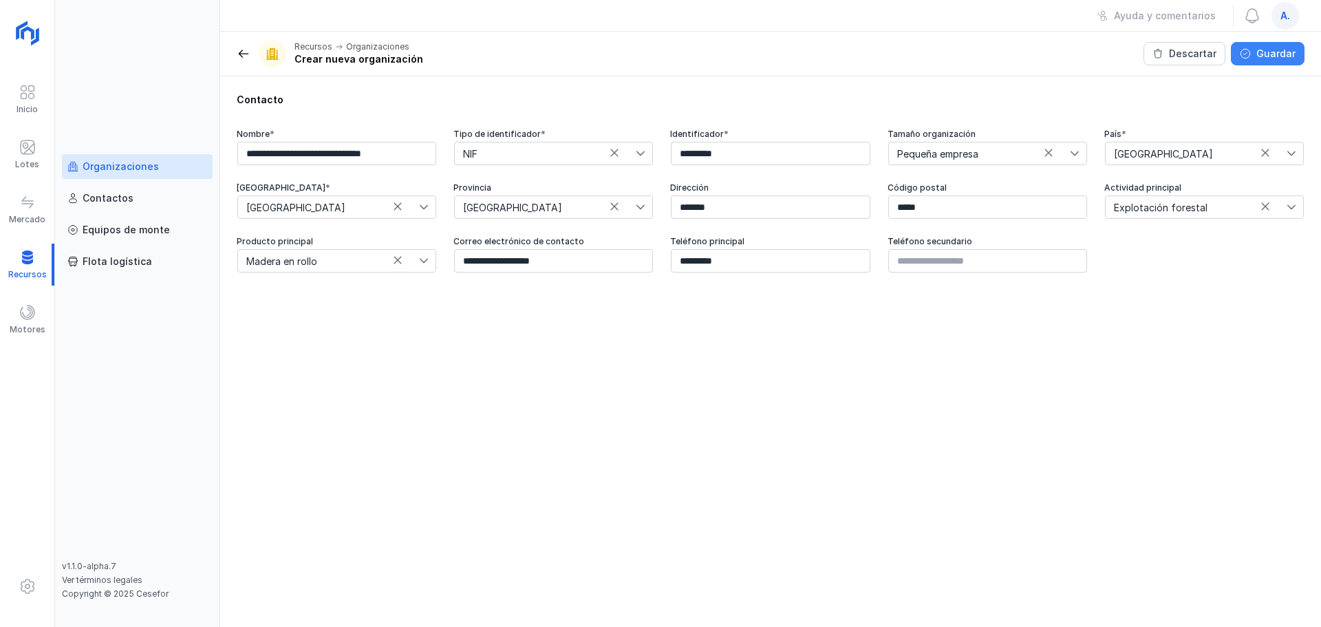
click at [1056, 49] on div "Guardar" at bounding box center [1275, 54] width 39 height 14
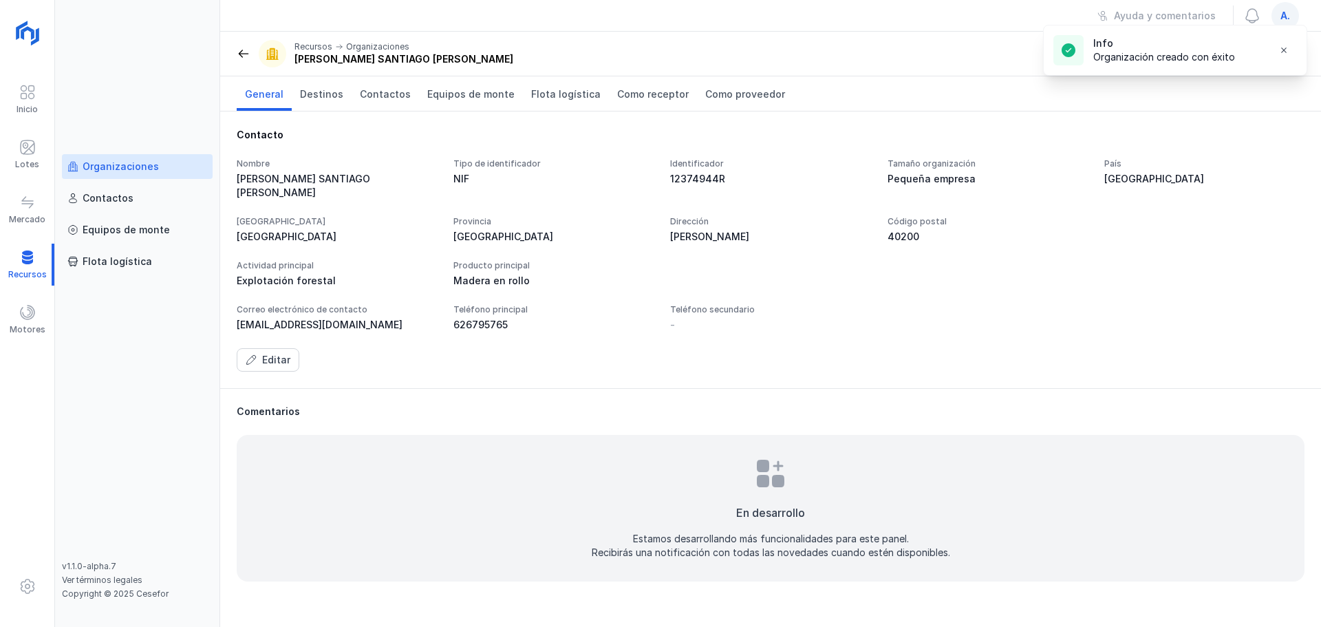
click at [247, 56] on span at bounding box center [244, 54] width 14 height 14
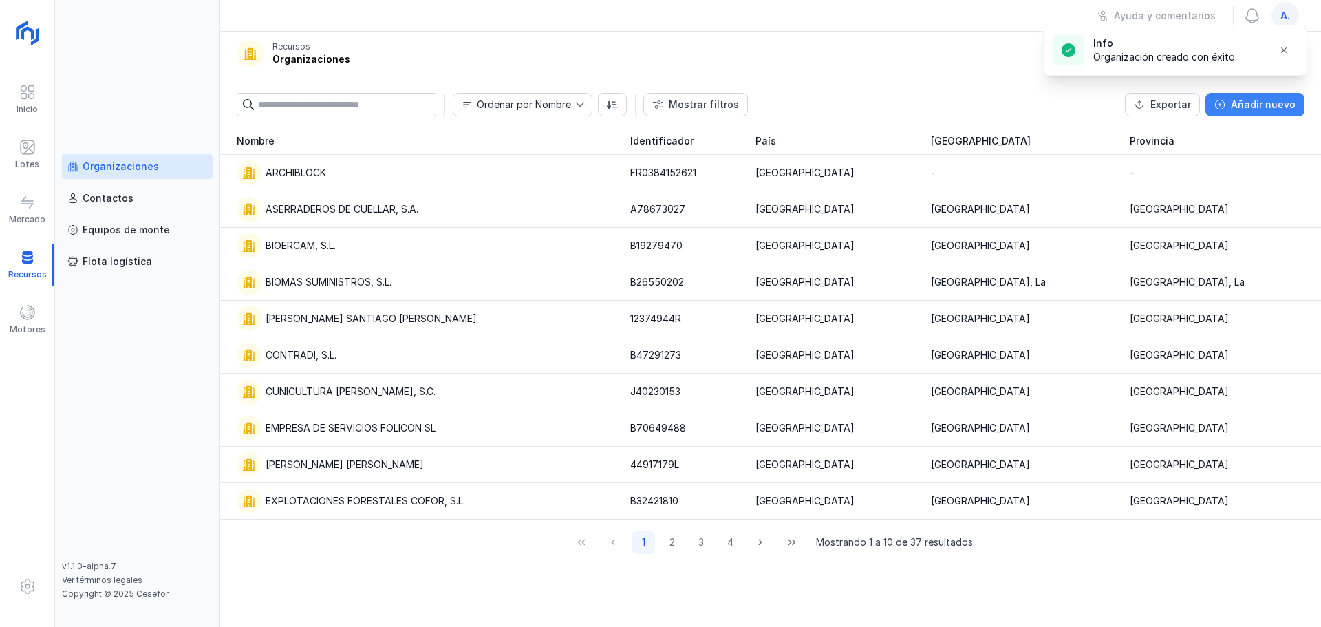
click at [1056, 105] on div "Añadir nuevo" at bounding box center [1263, 105] width 65 height 14
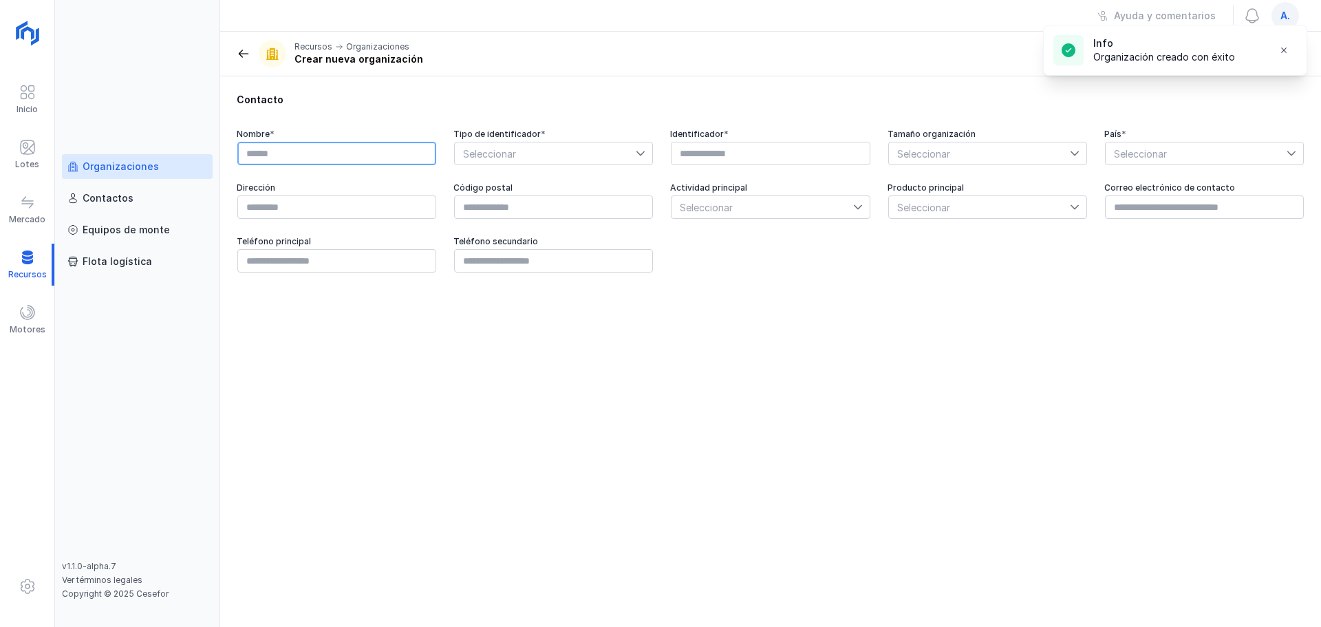
click at [376, 152] on input "text" at bounding box center [336, 153] width 199 height 23
paste input "**********"
type input "**********"
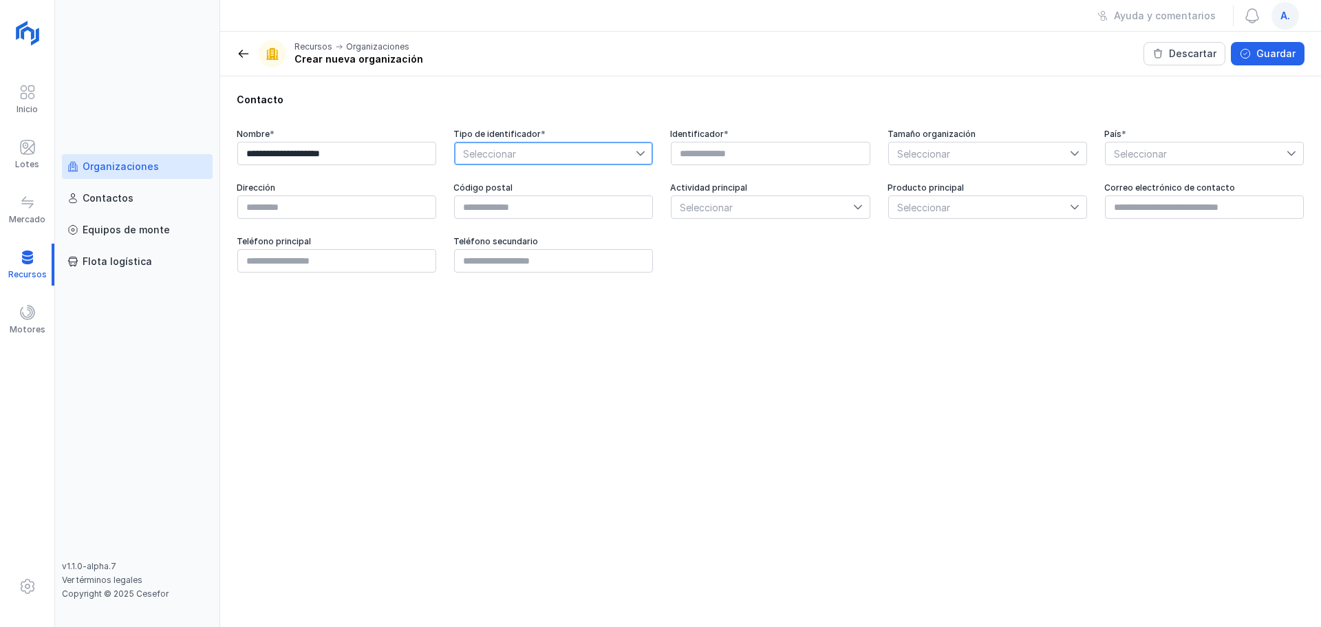
click at [568, 161] on span "Seleccionar" at bounding box center [545, 153] width 181 height 22
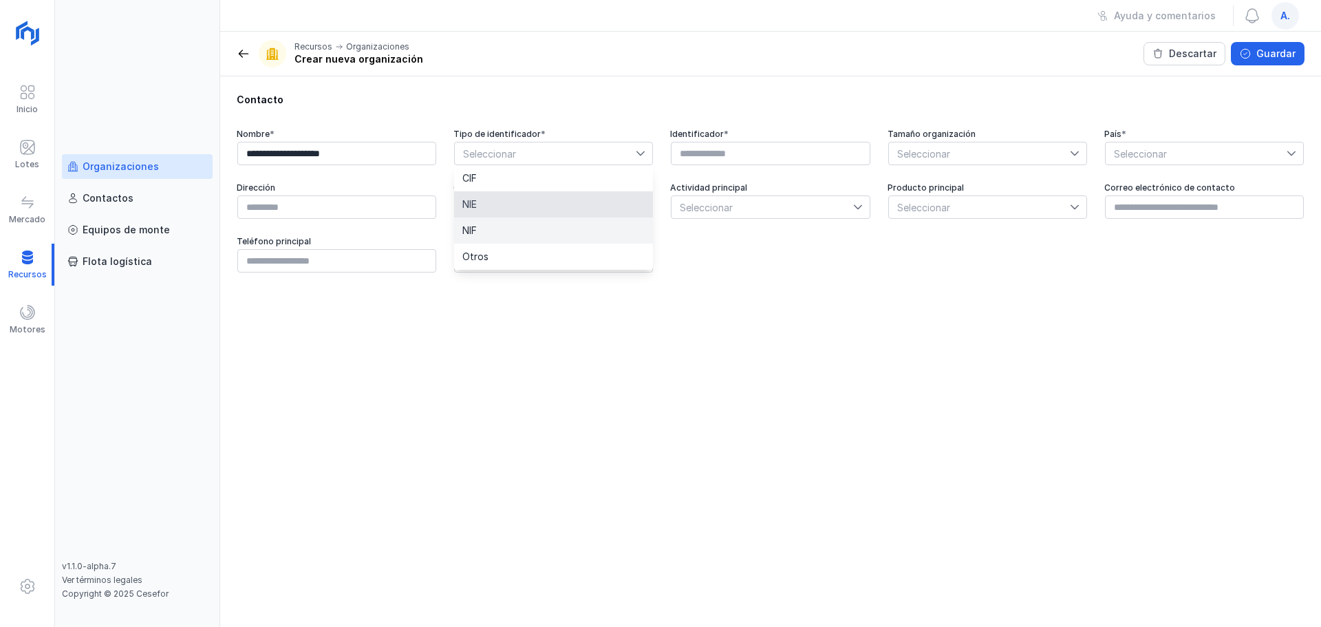
drag, startPoint x: 543, startPoint y: 201, endPoint x: 548, endPoint y: 227, distance: 26.7
click at [548, 227] on ul "CIF NIE NIF Otros" at bounding box center [553, 217] width 199 height 105
click at [533, 238] on li "NIF" at bounding box center [553, 230] width 199 height 26
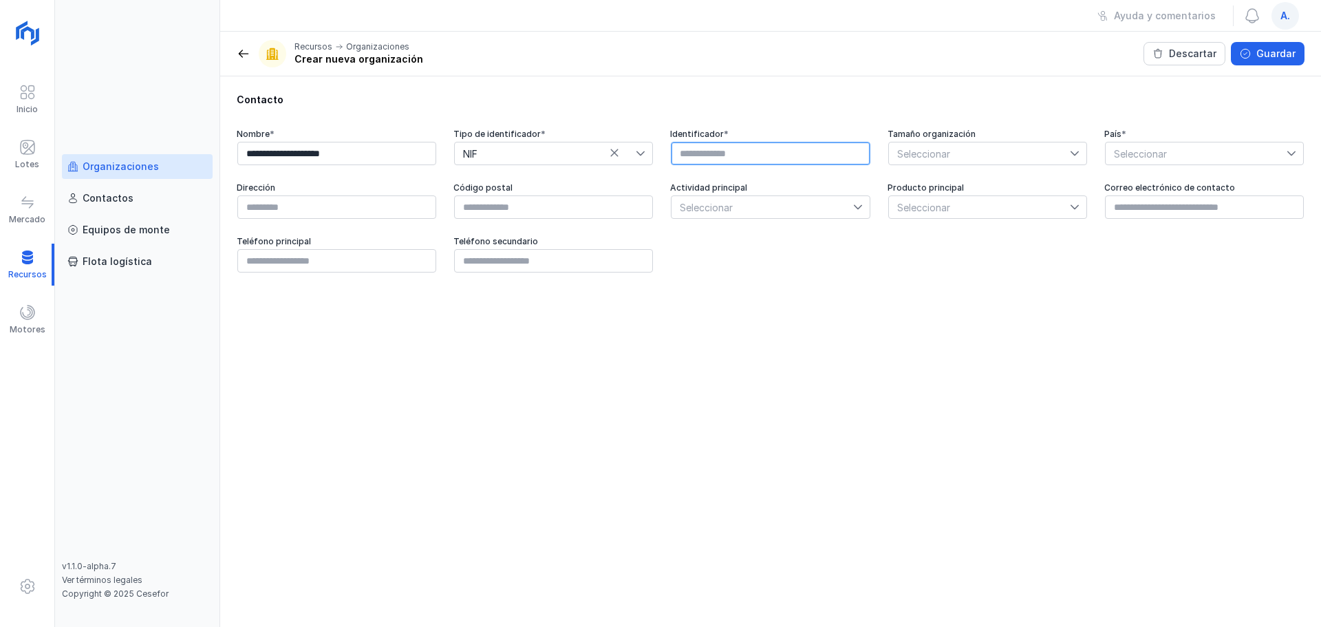
click at [784, 150] on input "text" at bounding box center [770, 153] width 199 height 23
paste input "*********"
type input "*********"
click at [1024, 160] on span "Seleccionar" at bounding box center [979, 153] width 181 height 22
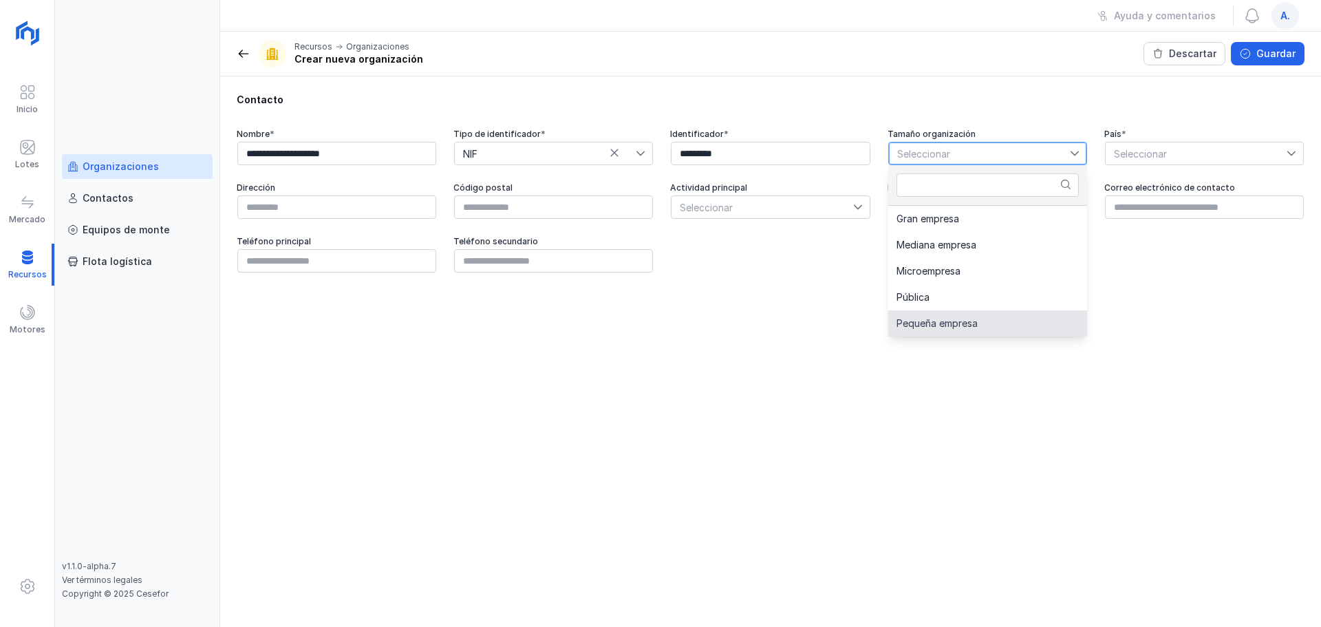
drag, startPoint x: 996, startPoint y: 323, endPoint x: 1112, endPoint y: 149, distance: 209.3
click at [996, 321] on li "Pequeña empresa" at bounding box center [987, 323] width 199 height 26
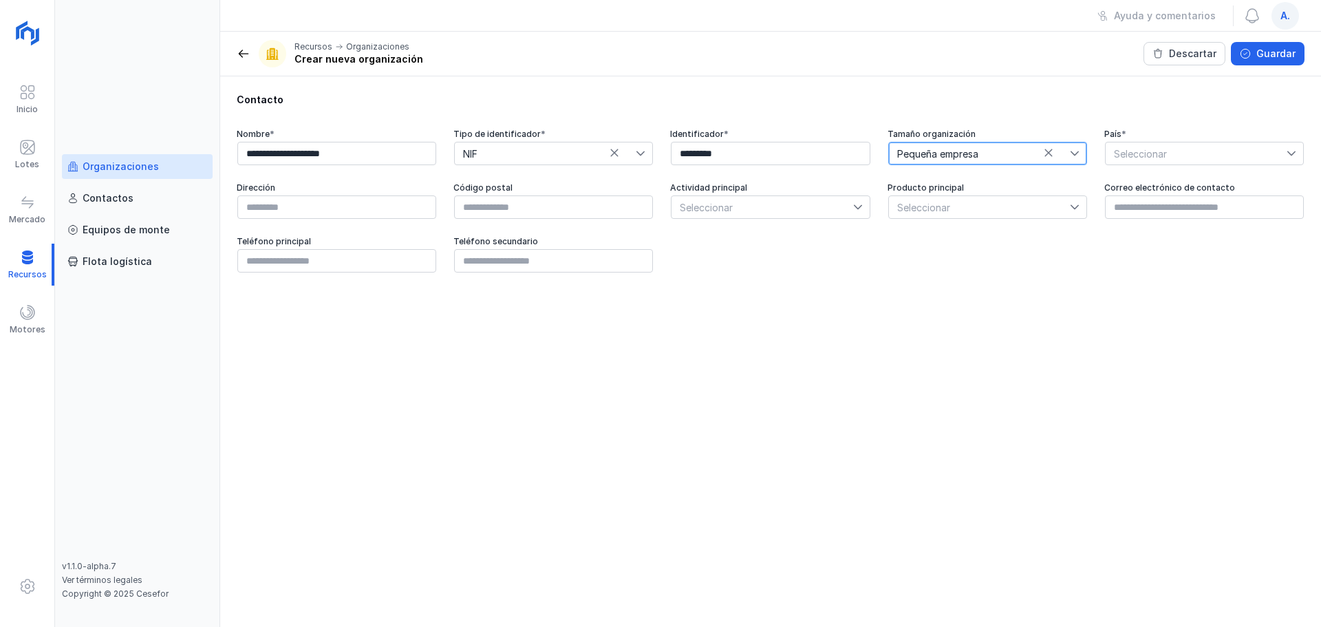
click at [1056, 147] on span "Seleccionar" at bounding box center [1195, 153] width 181 height 22
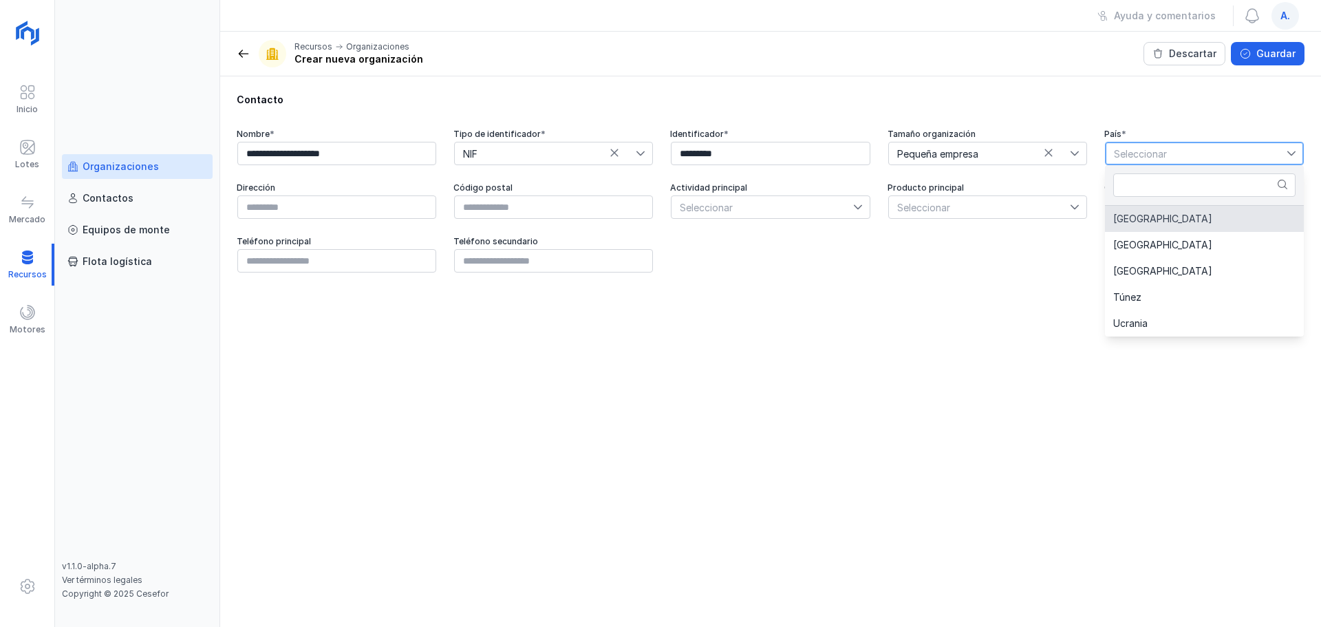
click at [1056, 225] on li "[GEOGRAPHIC_DATA]" at bounding box center [1204, 219] width 199 height 26
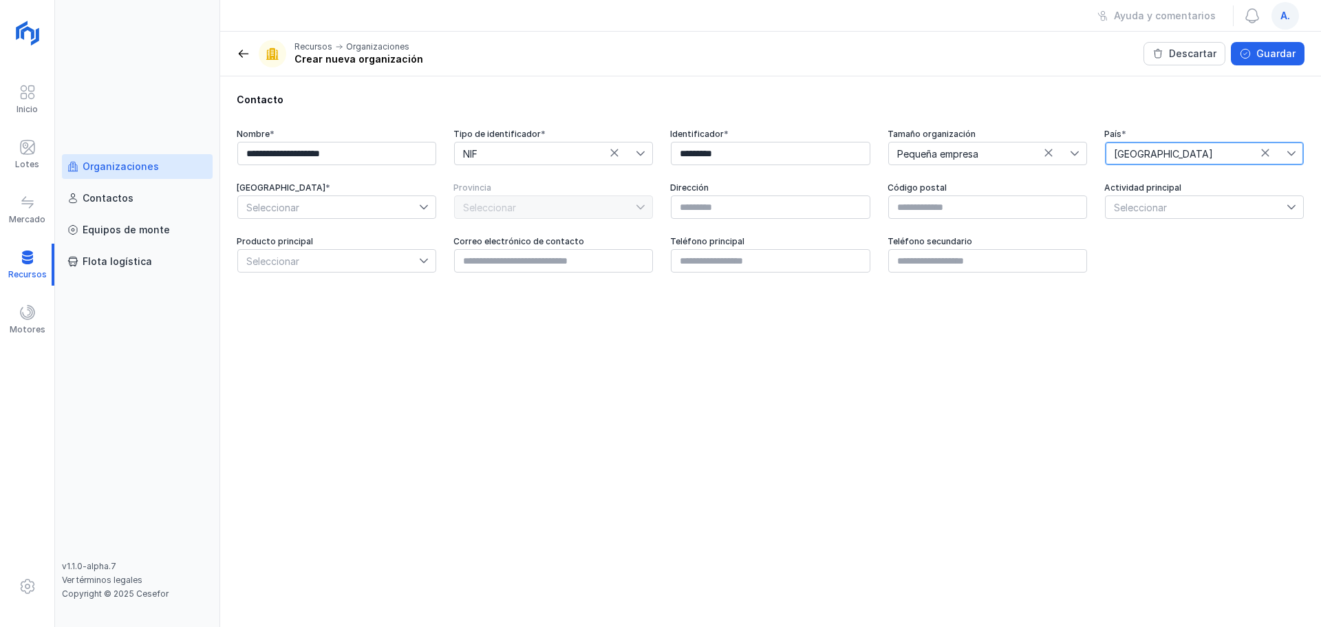
drag, startPoint x: 298, startPoint y: 203, endPoint x: 298, endPoint y: 211, distance: 8.3
click at [298, 204] on span "Seleccionar" at bounding box center [328, 207] width 181 height 22
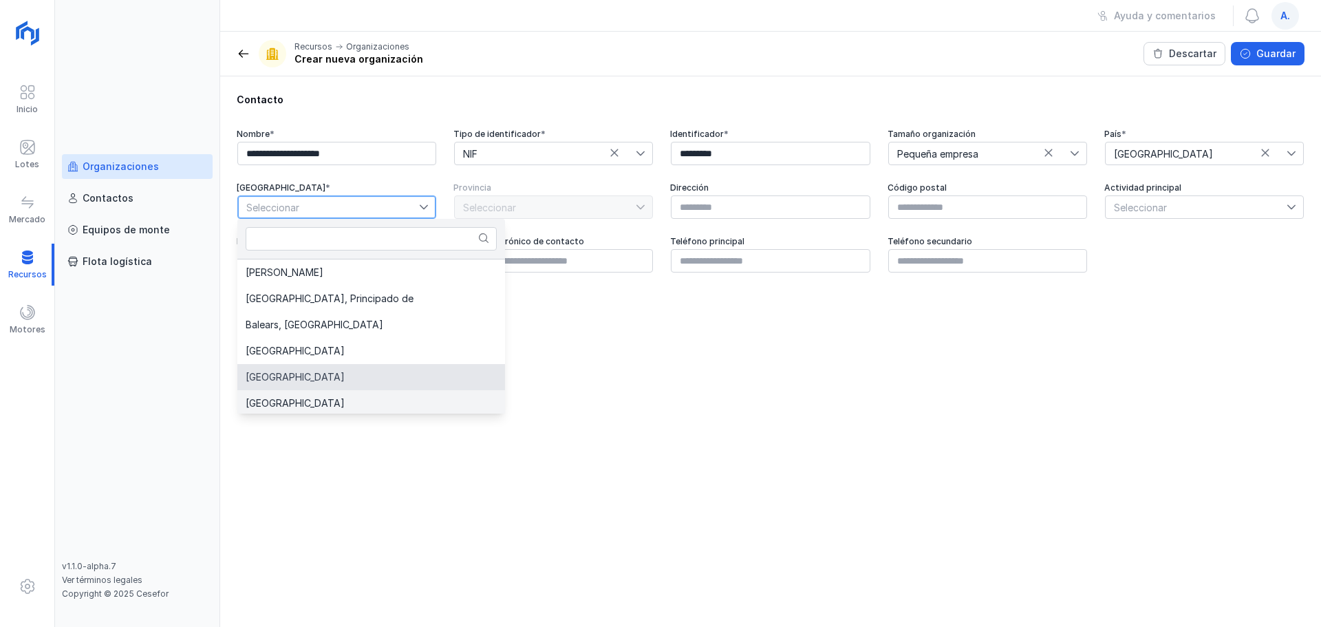
scroll to position [29, 0]
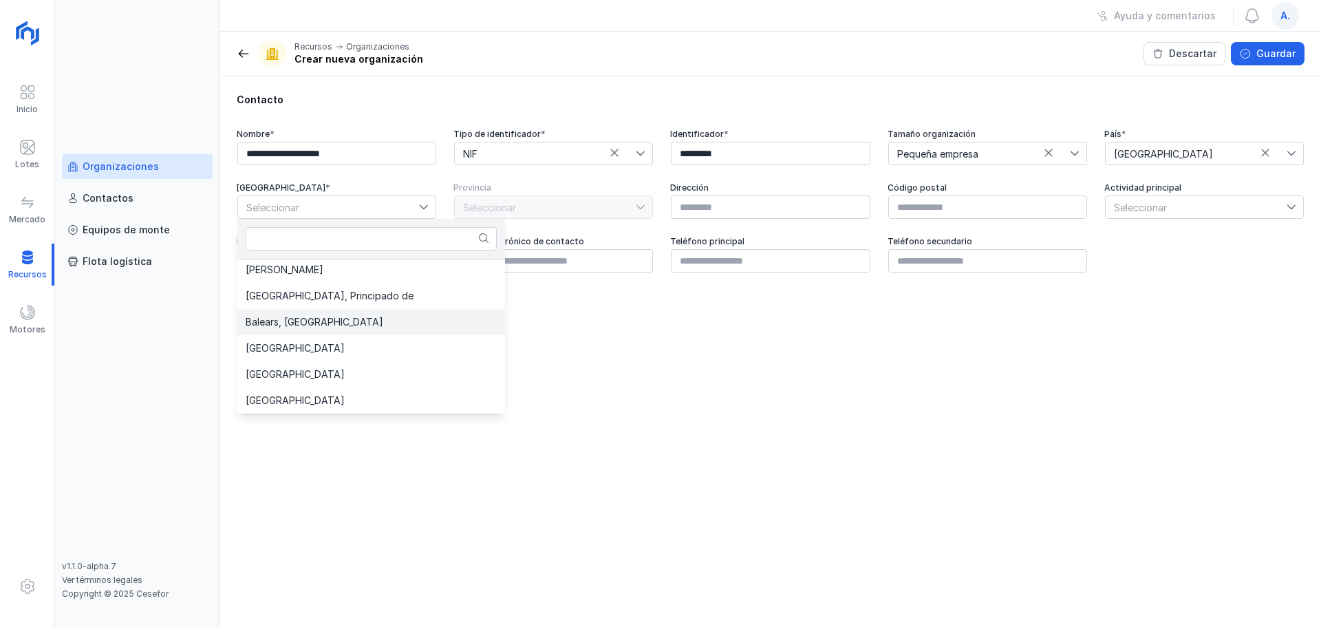
drag, startPoint x: 318, startPoint y: 398, endPoint x: 420, endPoint y: 316, distance: 130.1
click at [318, 396] on li "[GEOGRAPHIC_DATA]" at bounding box center [371, 400] width 268 height 26
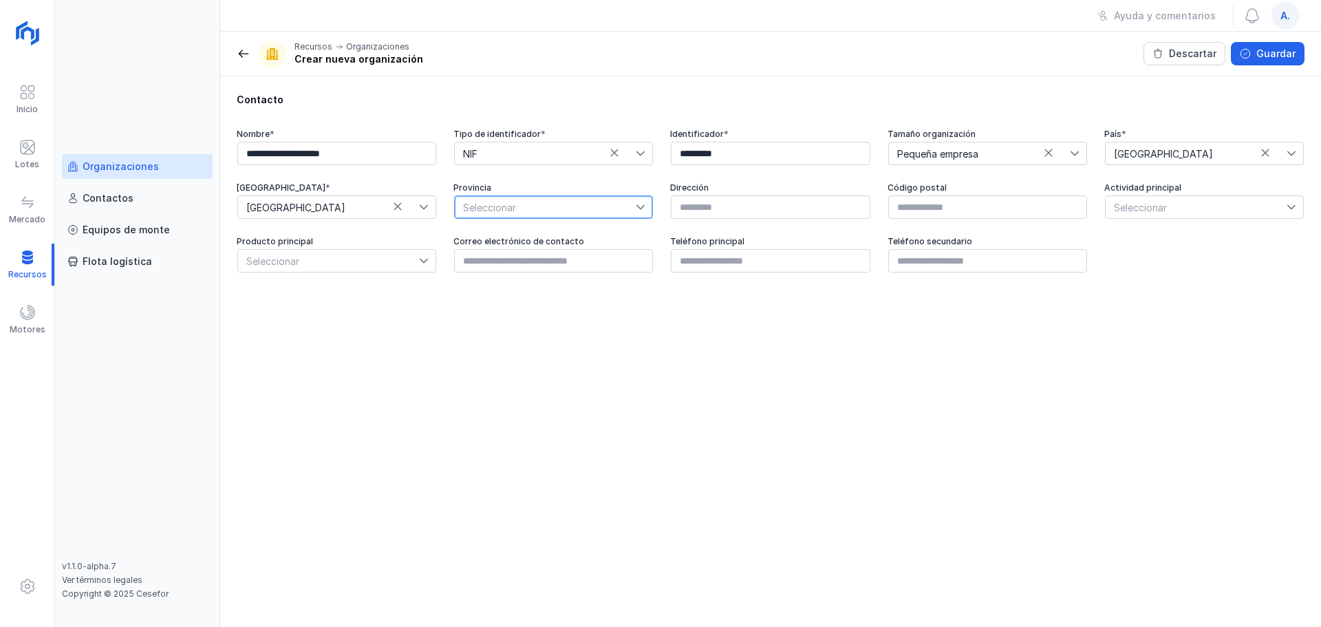
click at [515, 204] on span "Seleccionar" at bounding box center [545, 207] width 181 height 22
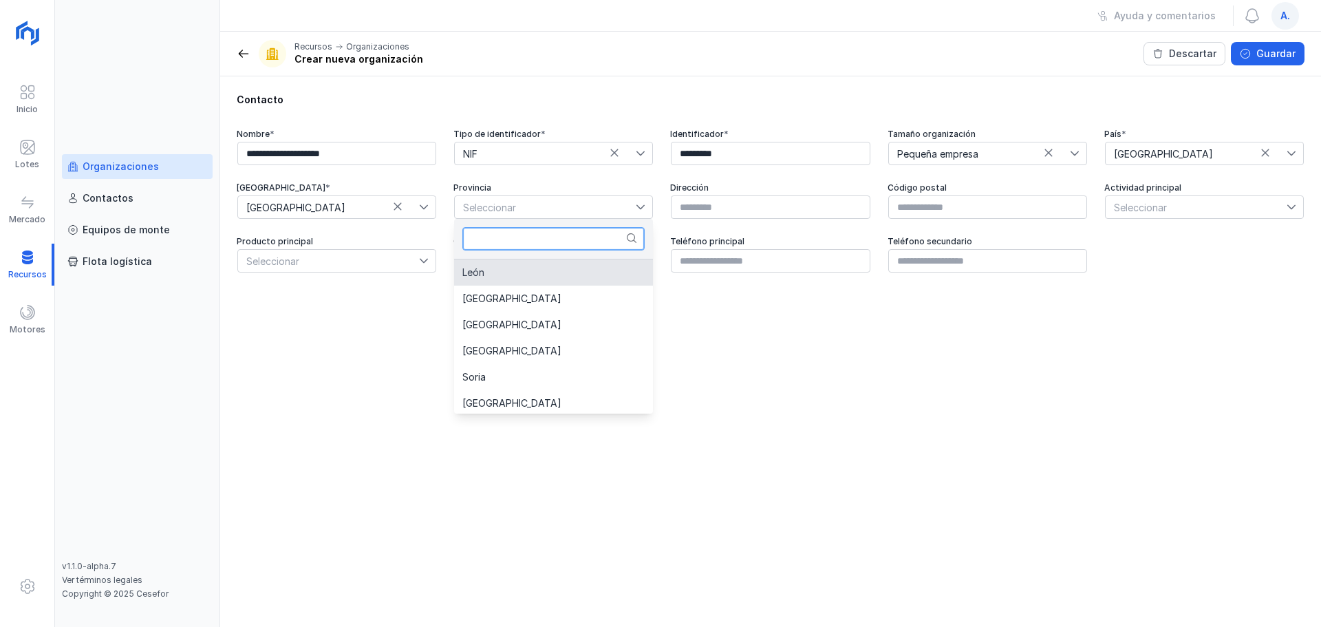
scroll to position [55, 0]
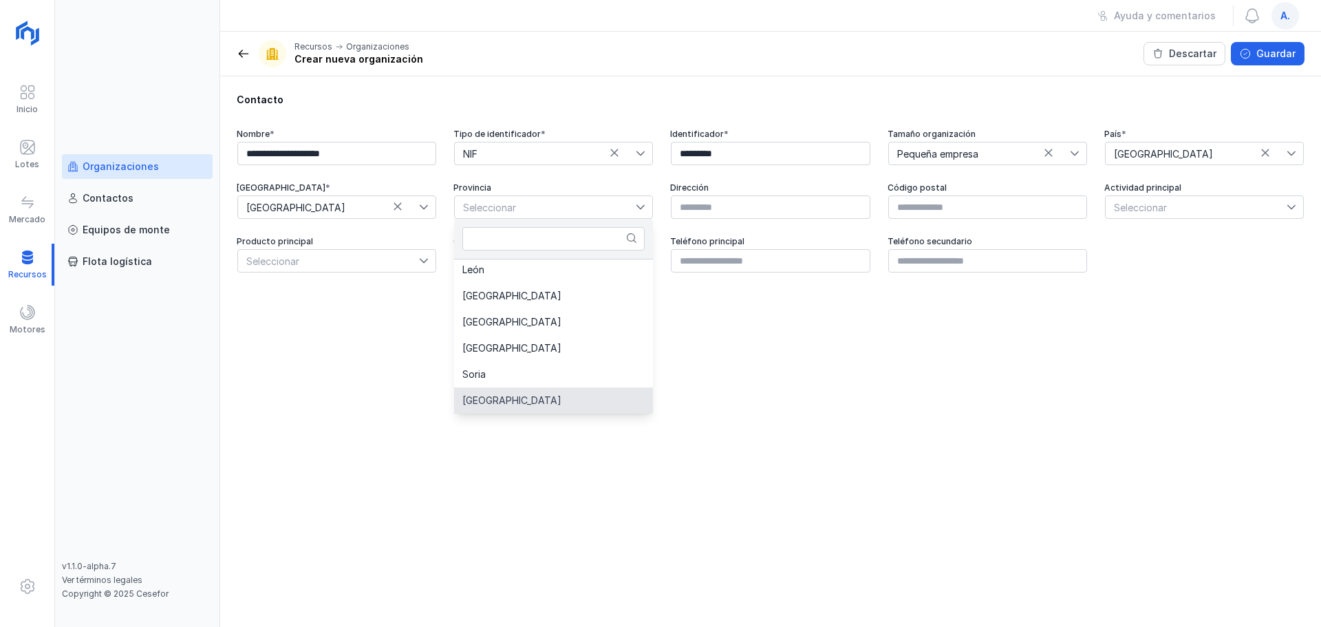
click at [499, 405] on span "[GEOGRAPHIC_DATA]" at bounding box center [511, 401] width 99 height 10
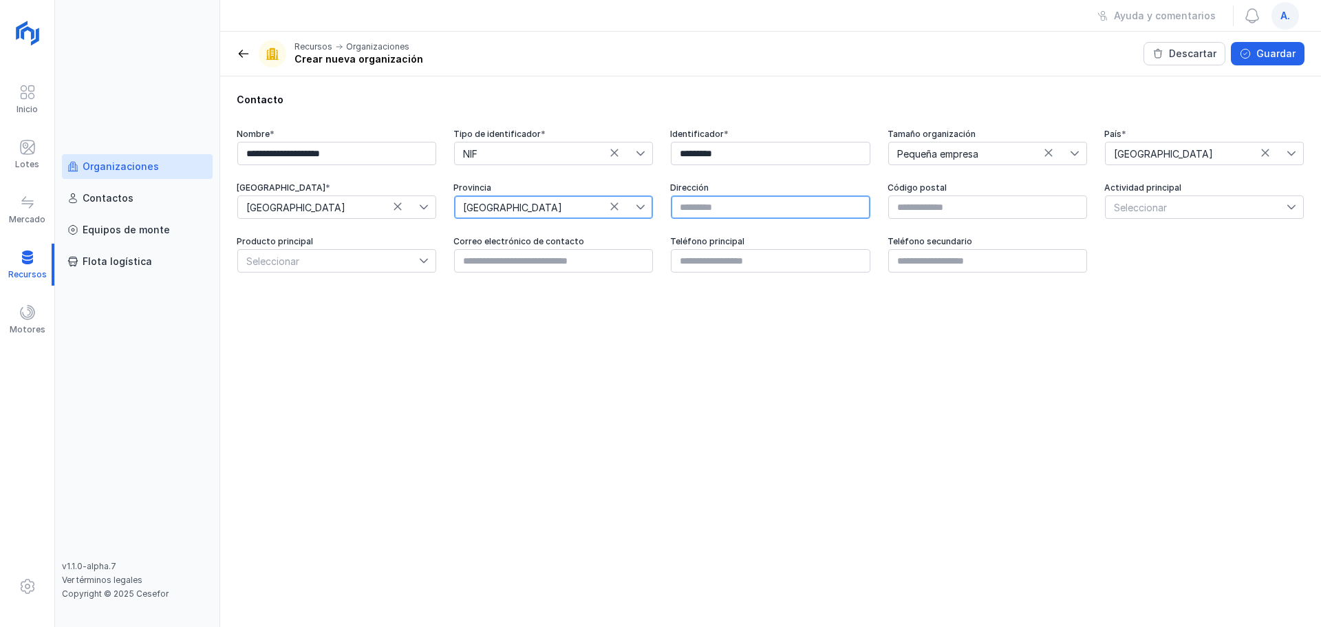
click at [717, 218] on input "text" at bounding box center [770, 206] width 199 height 23
type input "**********"
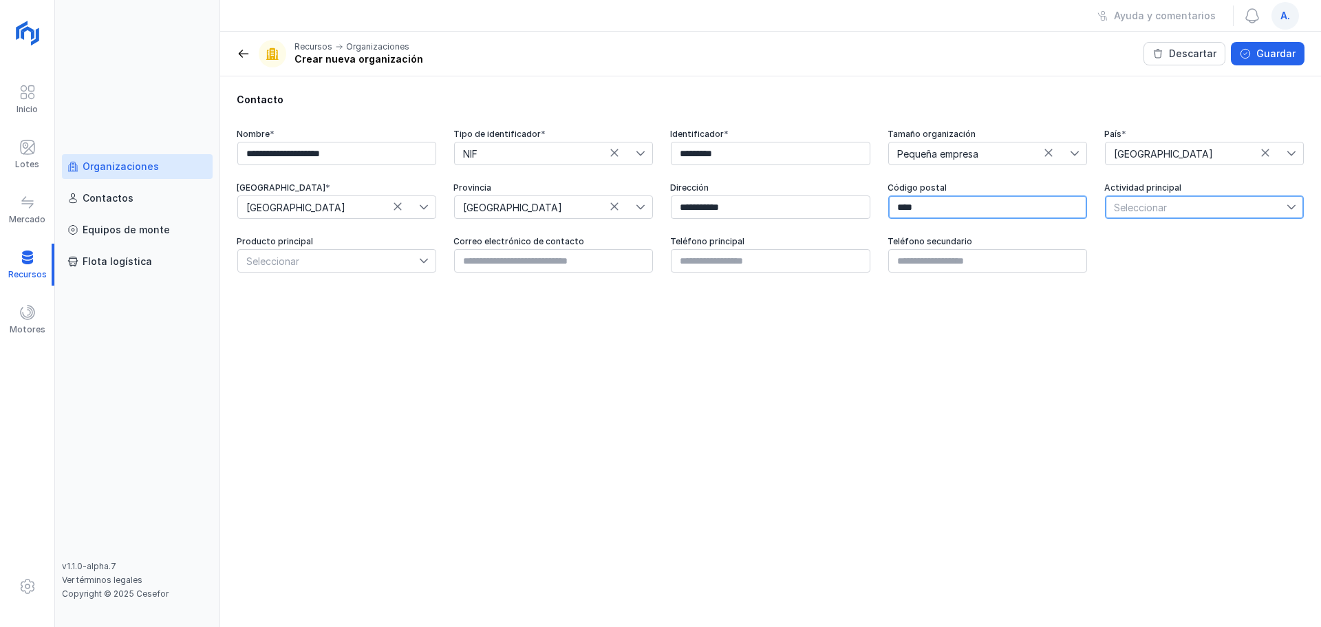
click at [1012, 205] on input "****" at bounding box center [987, 206] width 199 height 23
type input "*****"
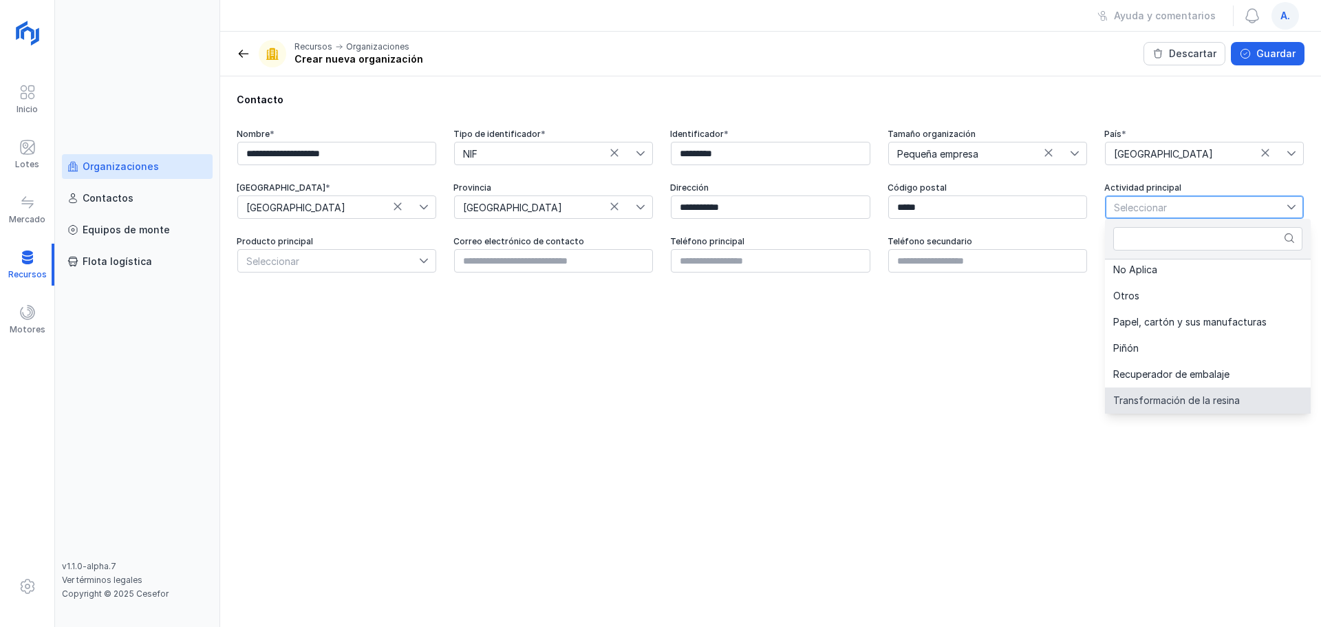
scroll to position [288, 0]
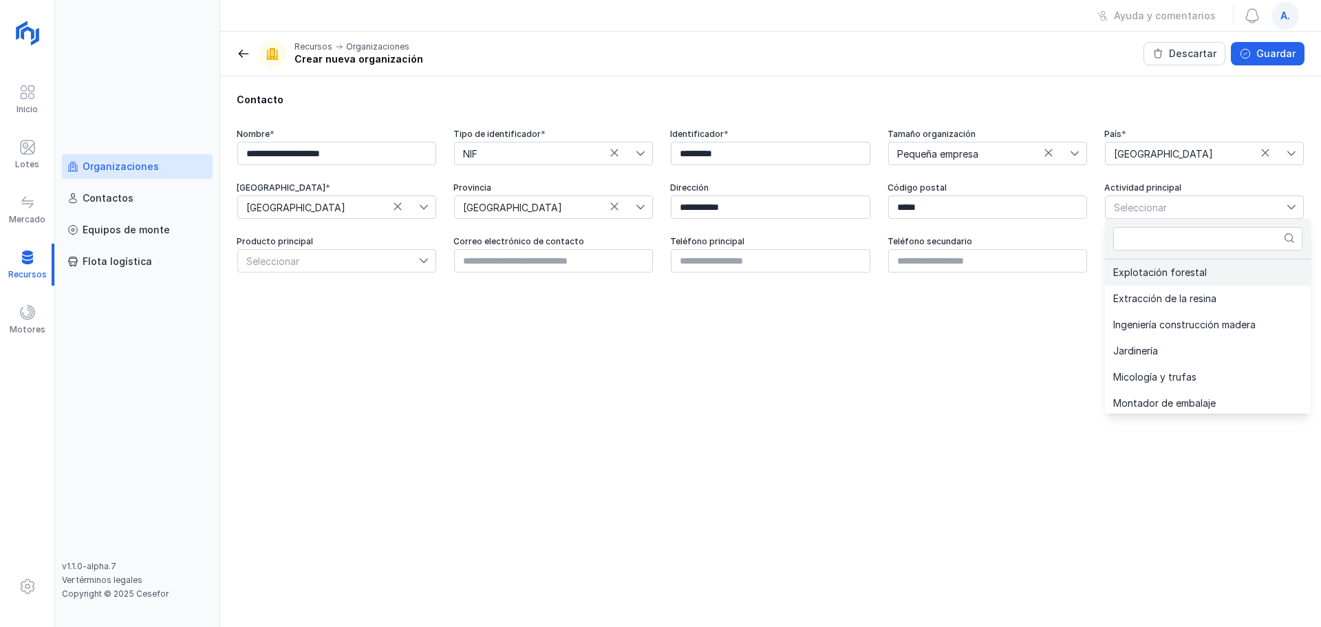
click at [1056, 269] on li "Explotación forestal" at bounding box center [1208, 272] width 206 height 26
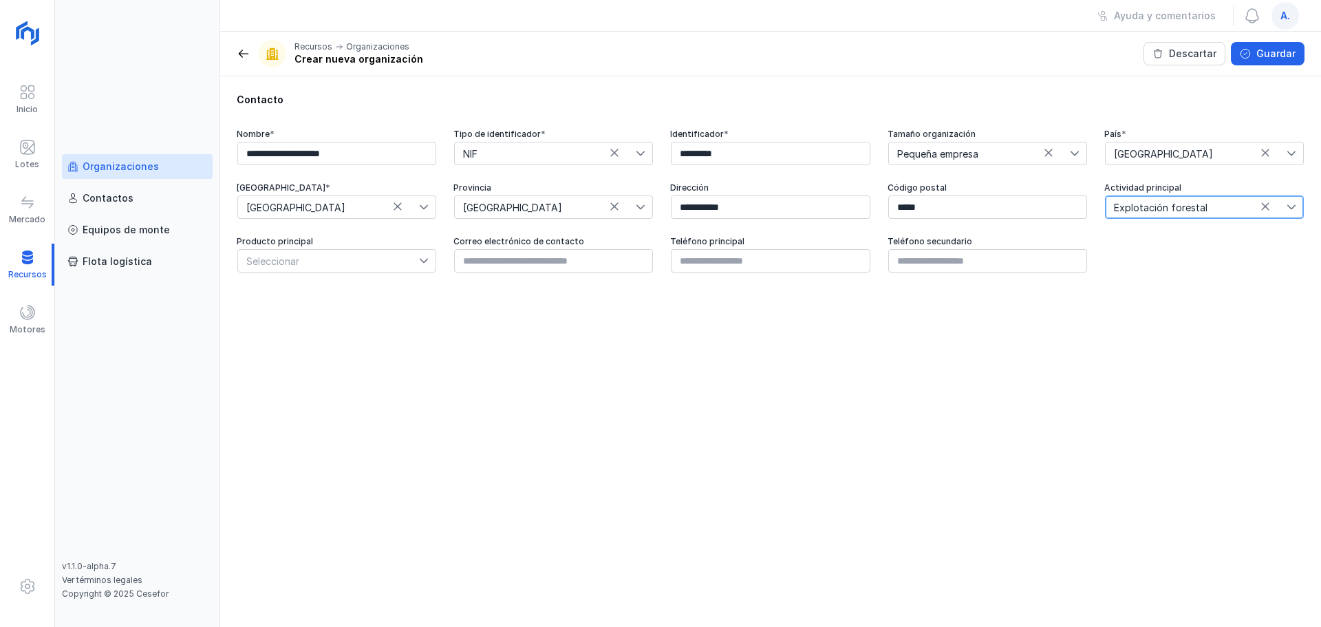
click at [299, 255] on span "Seleccionar" at bounding box center [328, 261] width 181 height 22
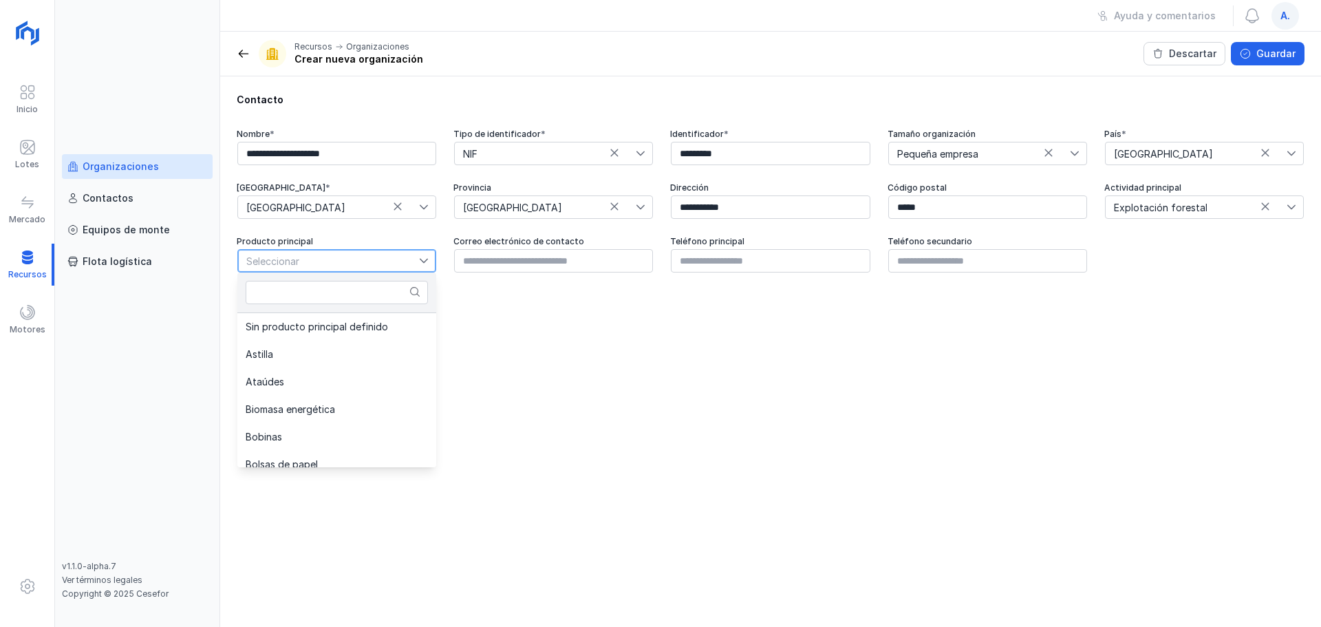
scroll to position [468, 0]
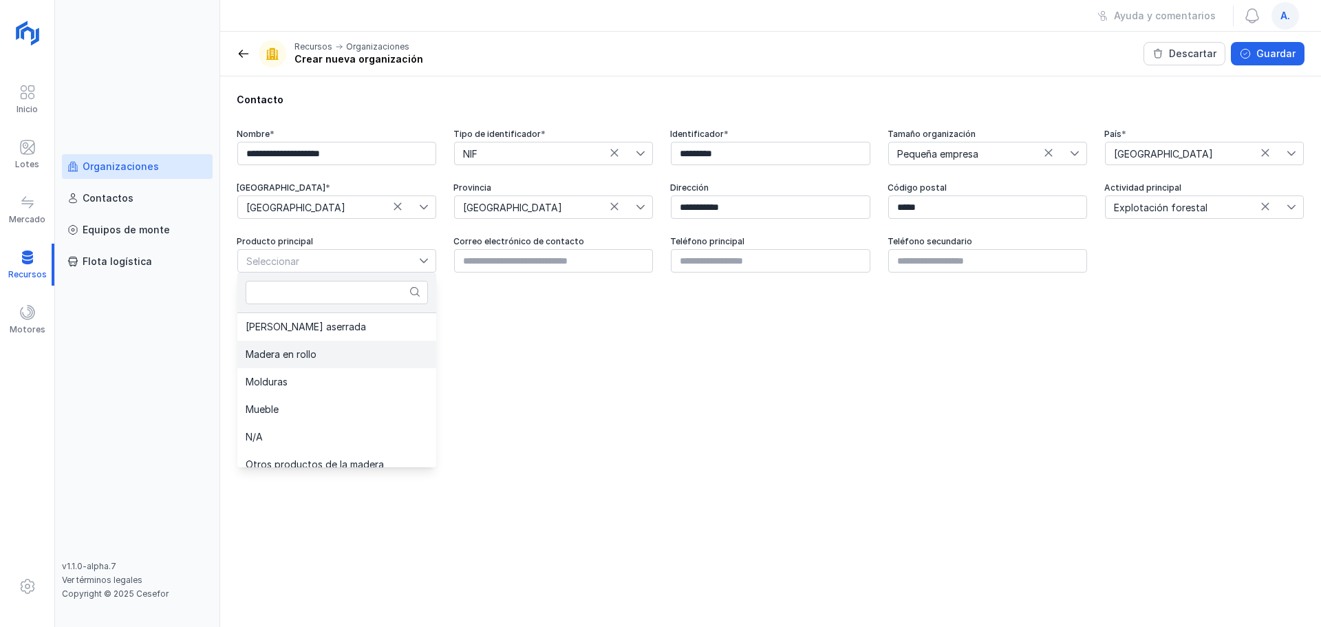
click at [296, 354] on span "Madera en rollo" at bounding box center [281, 354] width 71 height 10
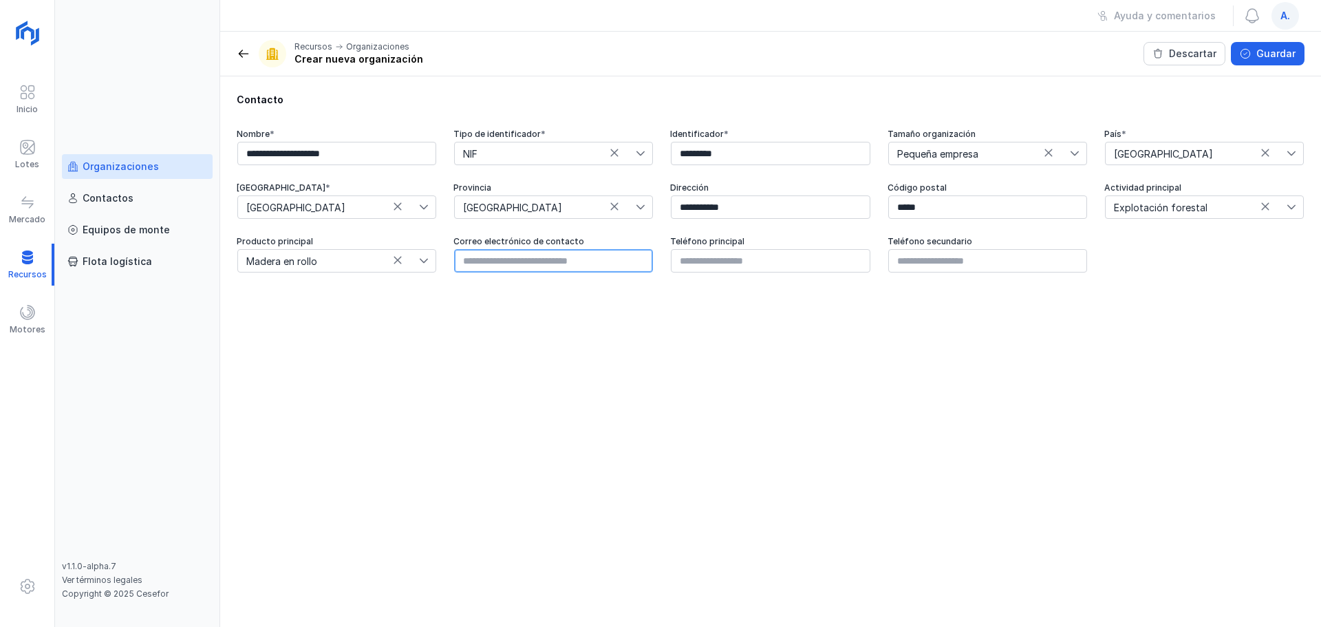
click at [542, 260] on input "text" at bounding box center [553, 260] width 199 height 23
click at [525, 248] on div at bounding box center [553, 260] width 200 height 25
click at [524, 259] on input "text" at bounding box center [553, 260] width 199 height 23
paste input "**********"
type input "**********"
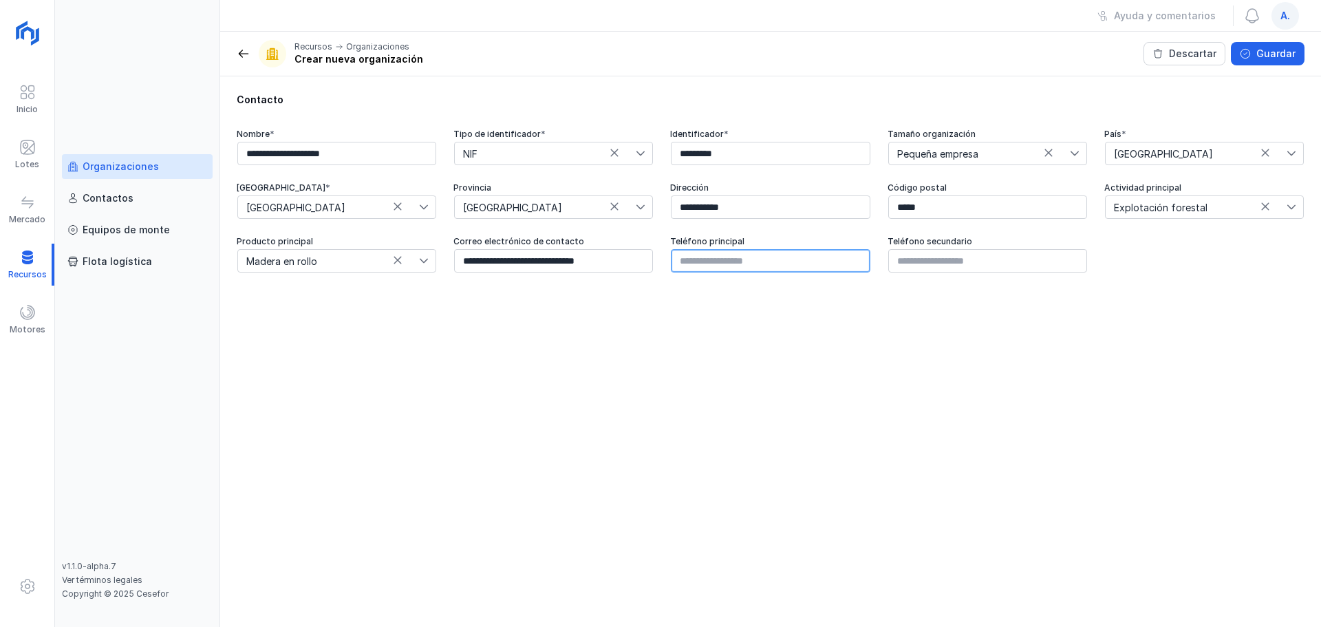
click at [742, 266] on input "text" at bounding box center [770, 260] width 199 height 23
click at [746, 269] on input "text" at bounding box center [770, 260] width 199 height 23
paste input "**********"
click at [721, 262] on input "**********" at bounding box center [770, 260] width 199 height 23
type input "*********"
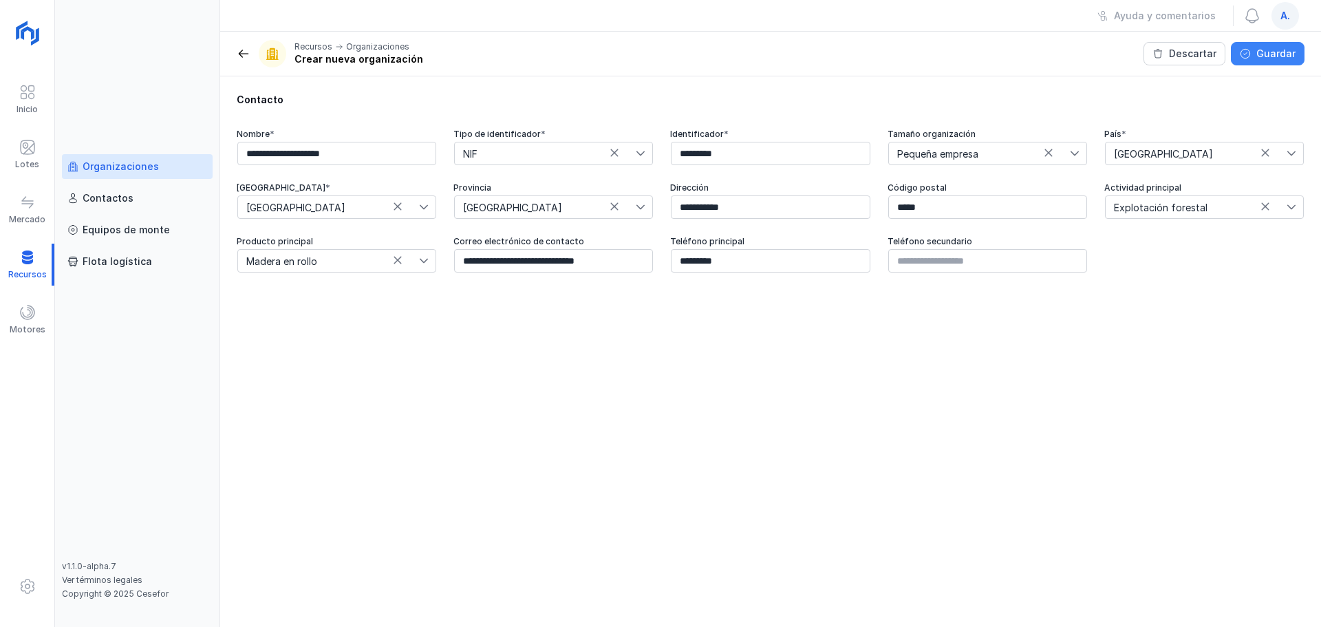
click at [1056, 53] on div "Guardar" at bounding box center [1275, 54] width 39 height 14
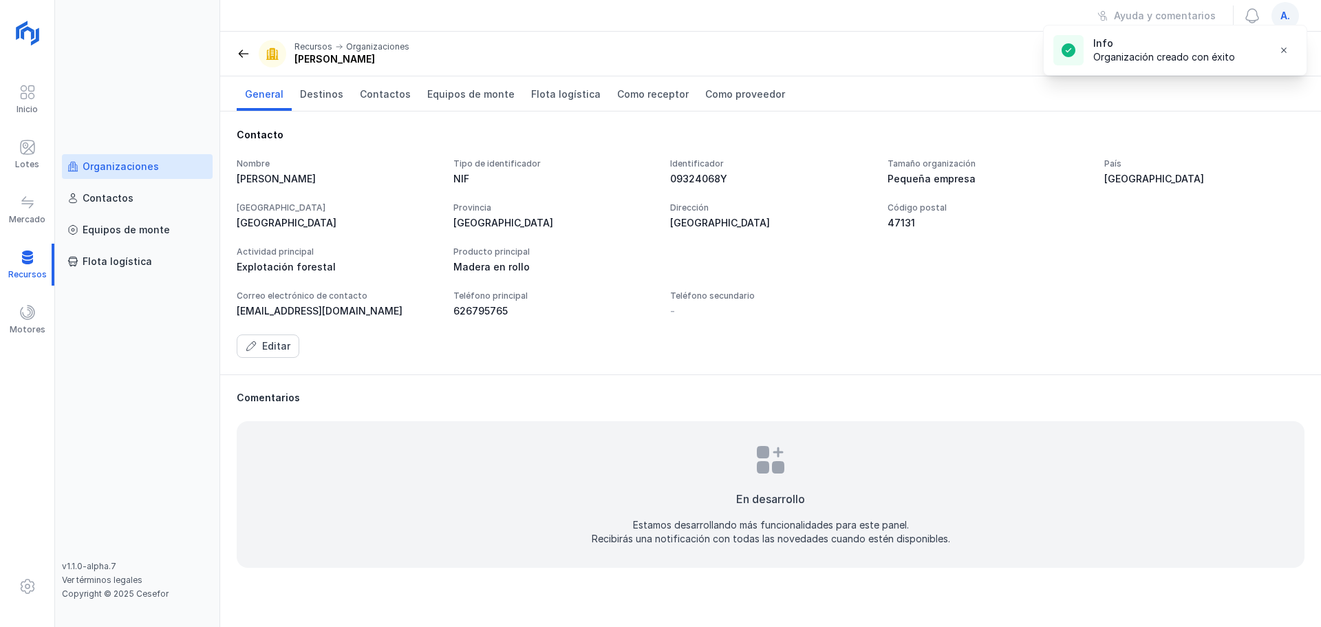
click at [232, 58] on header "Recursos Organizaciones [PERSON_NAME] Eliminar organización" at bounding box center [770, 54] width 1101 height 45
click at [235, 58] on header "Recursos Organizaciones [PERSON_NAME] Eliminar organización" at bounding box center [770, 54] width 1101 height 45
click at [239, 54] on span at bounding box center [244, 54] width 14 height 14
